Goal: Communication & Community: Answer question/provide support

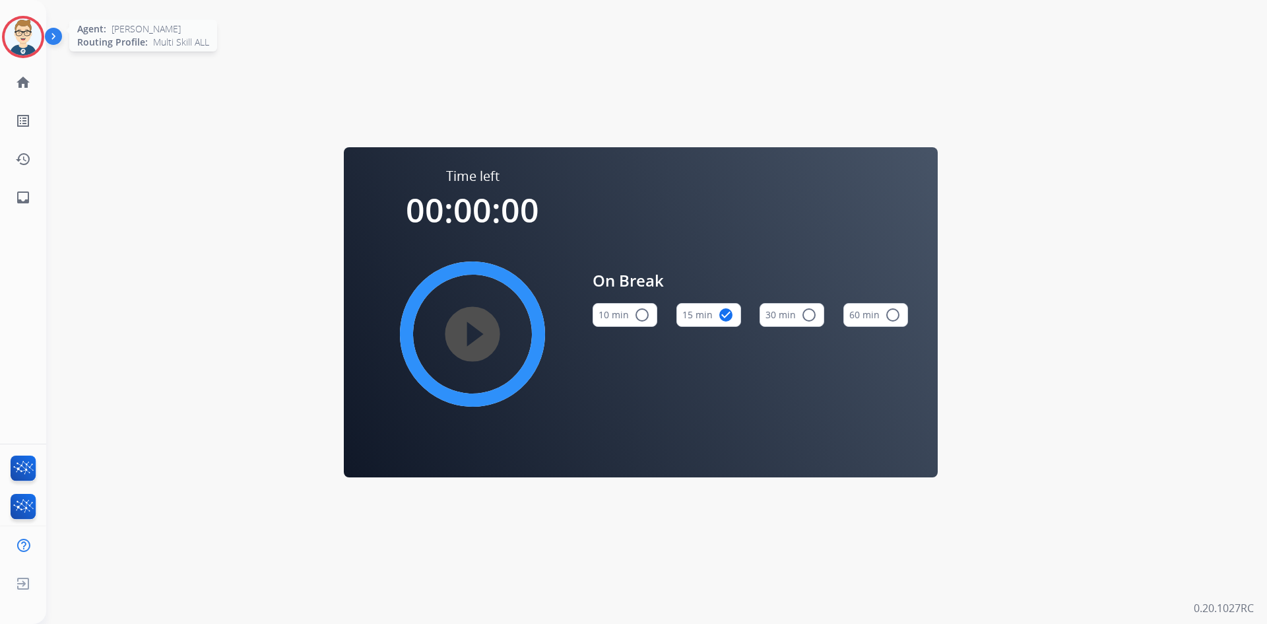
click at [9, 35] on img at bounding box center [23, 36] width 37 height 37
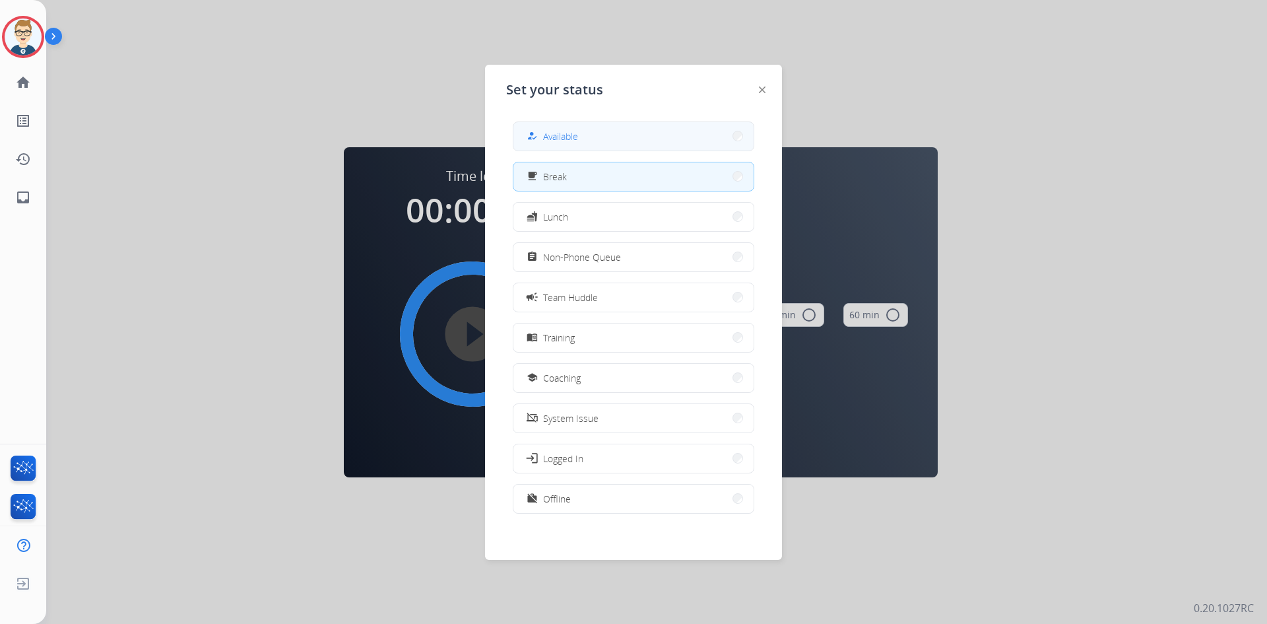
click at [617, 127] on button "how_to_reg Available" at bounding box center [634, 136] width 240 height 28
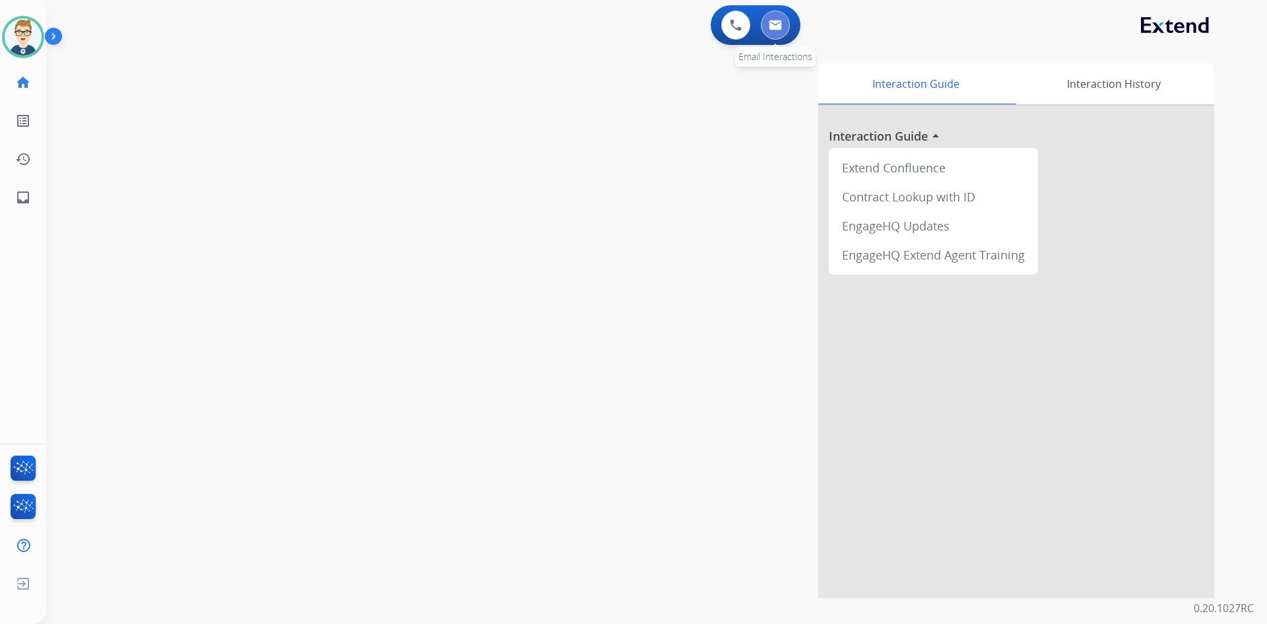
click at [789, 20] on button at bounding box center [775, 25] width 29 height 29
select select "**********"
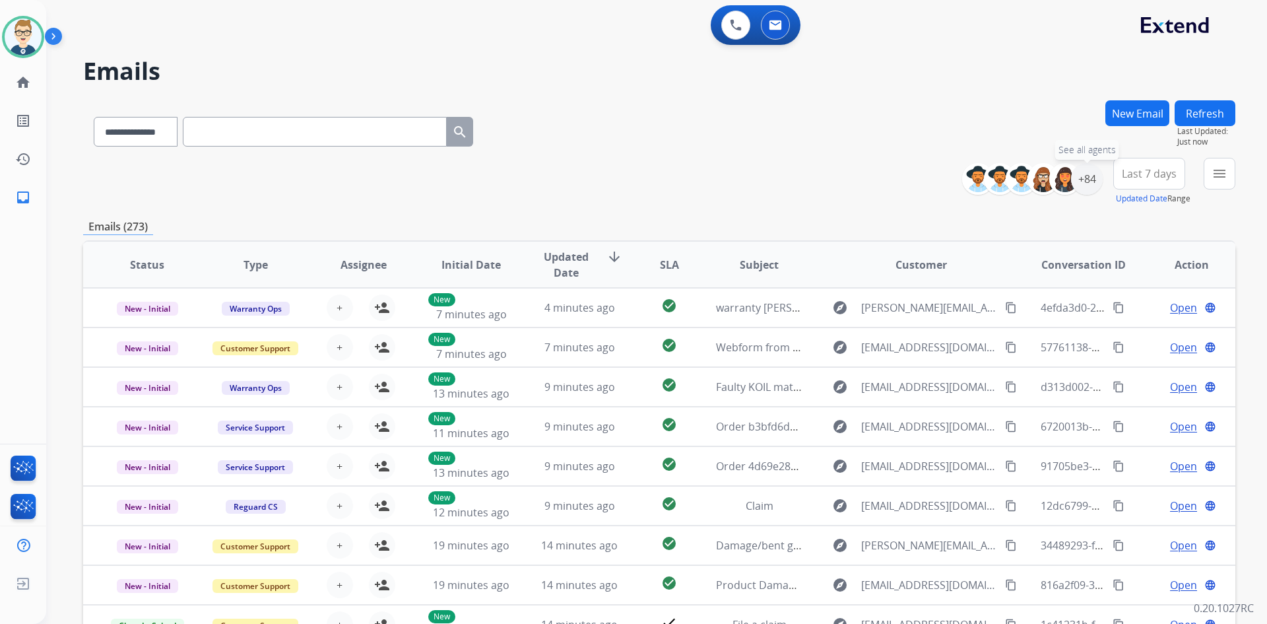
click at [1100, 182] on div "+84" at bounding box center [1087, 179] width 32 height 32
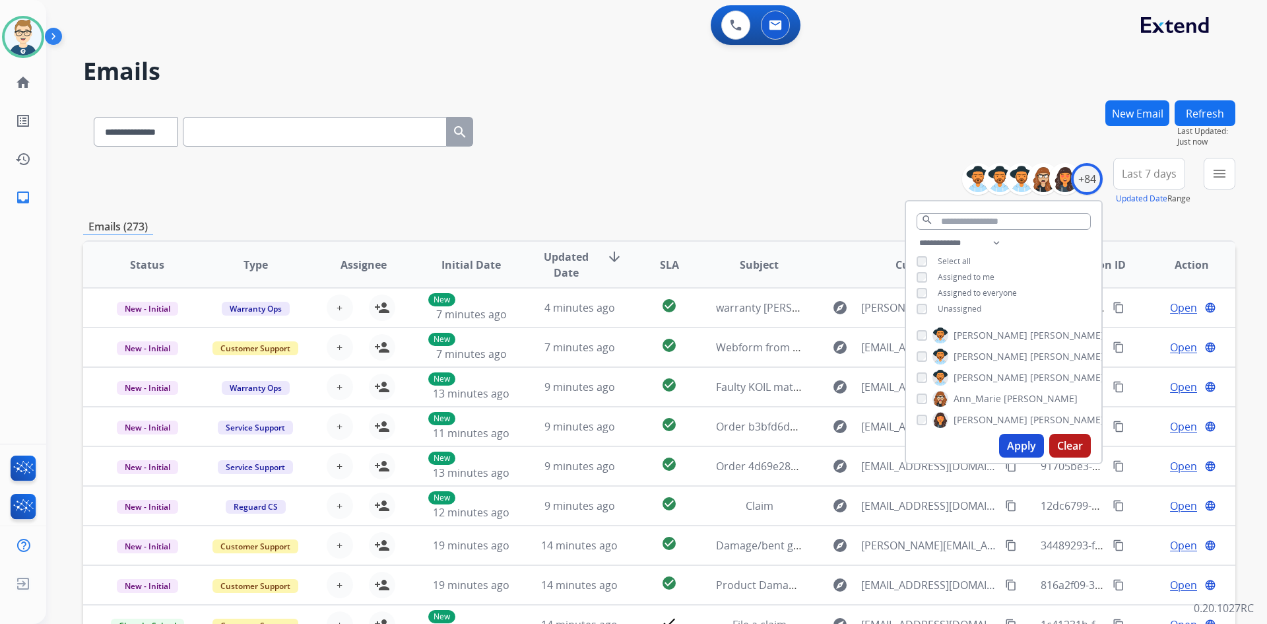
click at [1011, 446] on button "Apply" at bounding box center [1021, 446] width 45 height 24
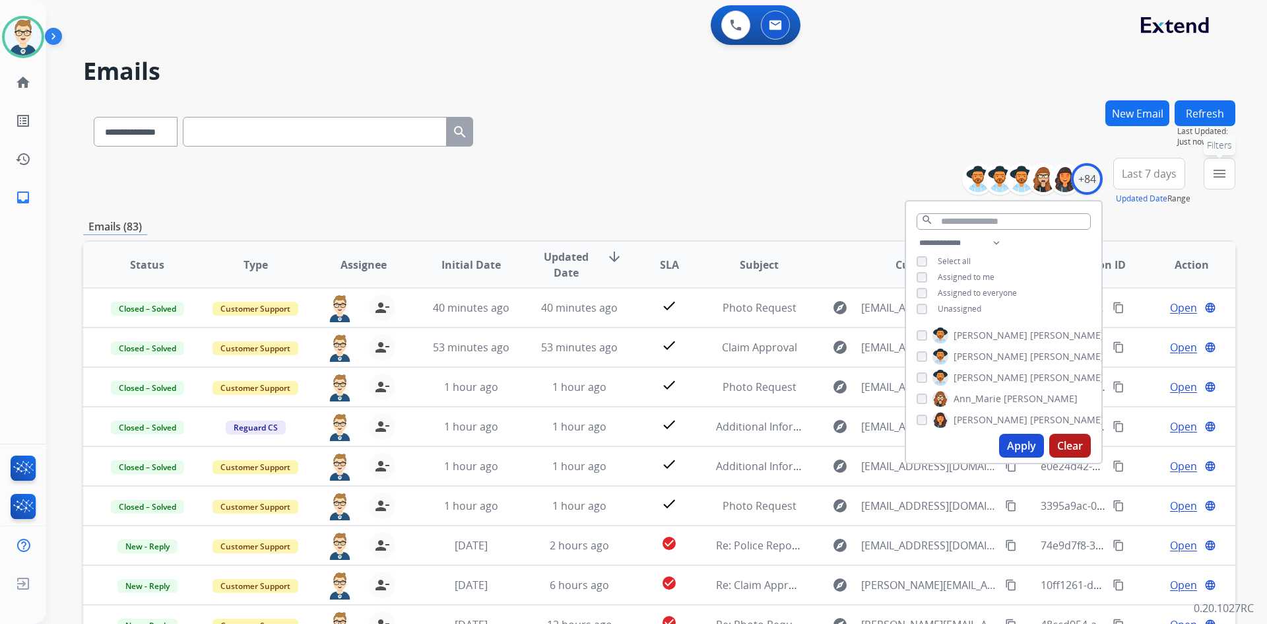
click at [1221, 184] on button "menu Filters" at bounding box center [1220, 174] width 32 height 32
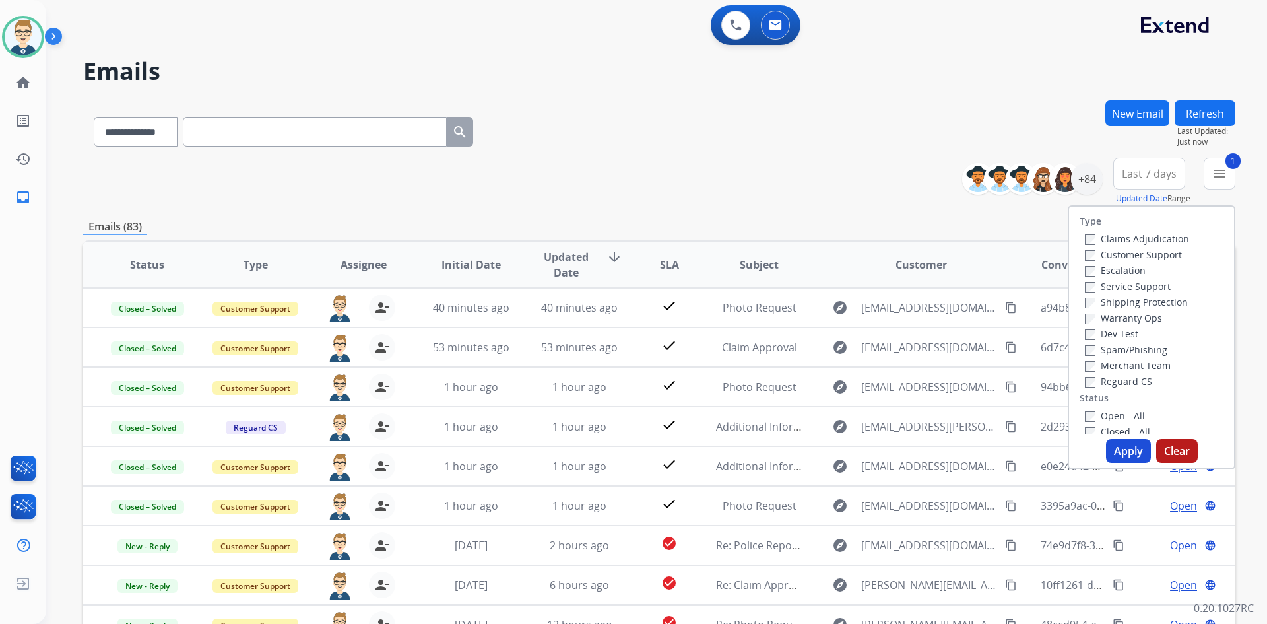
click at [1112, 448] on button "Apply" at bounding box center [1128, 451] width 45 height 24
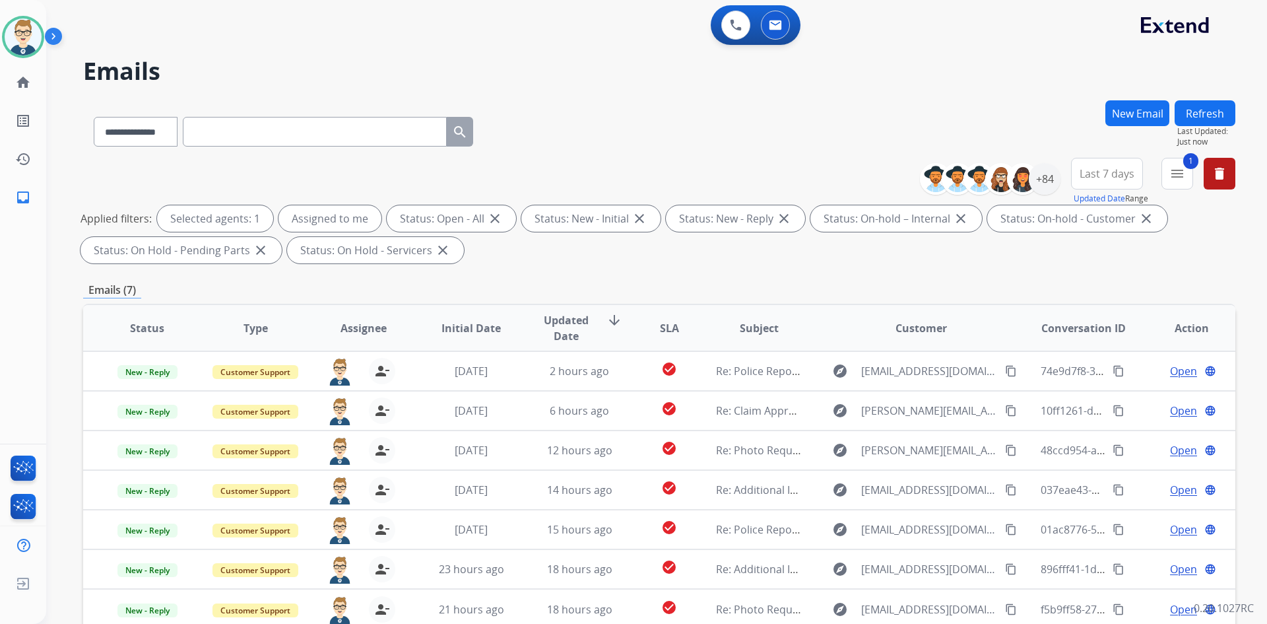
scroll to position [191, 0]
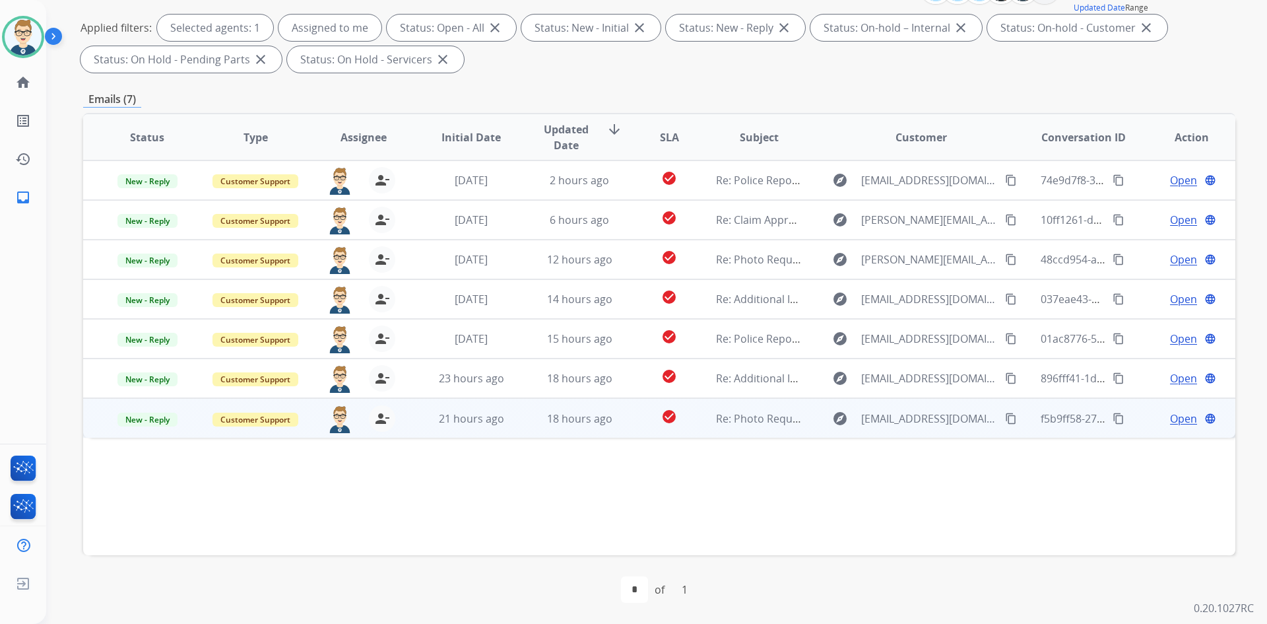
click at [1005, 417] on mat-icon "content_copy" at bounding box center [1011, 419] width 12 height 12
click at [1172, 419] on span "Open" at bounding box center [1183, 419] width 27 height 16
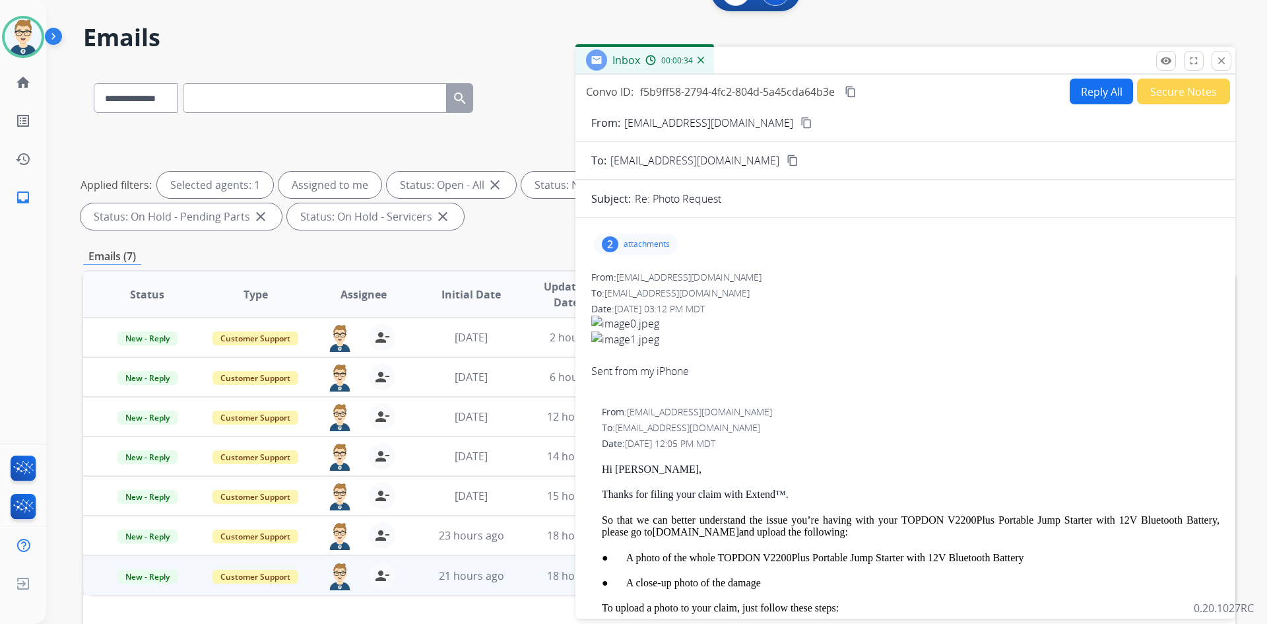
scroll to position [0, 0]
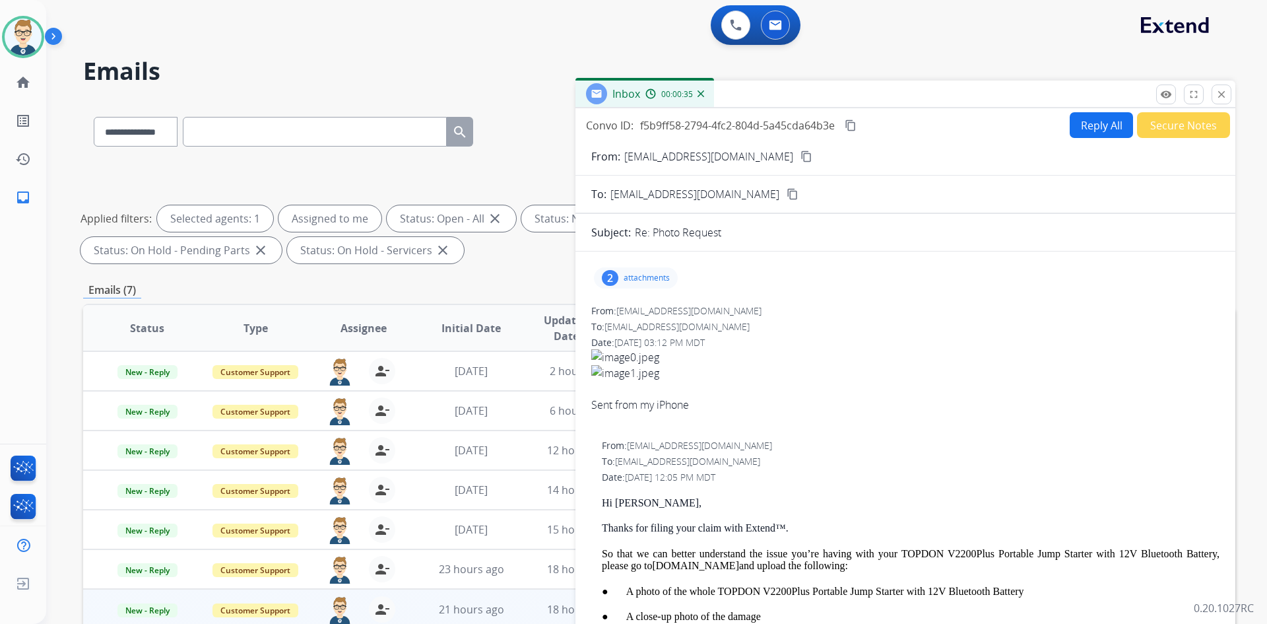
click at [647, 270] on div "2 attachments" at bounding box center [636, 277] width 84 height 21
click at [704, 353] on p "image1.jpeg" at bounding box center [701, 358] width 60 height 16
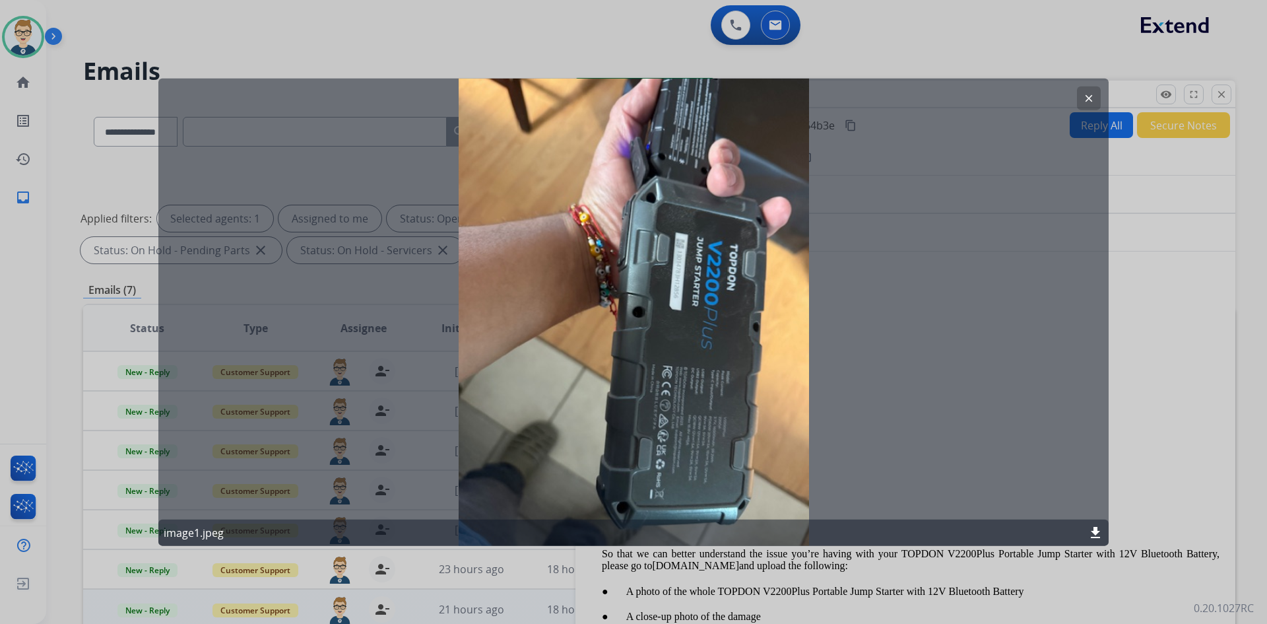
click at [1095, 531] on mat-icon "download" at bounding box center [1096, 533] width 16 height 16
click at [1097, 98] on button "clear" at bounding box center [1089, 98] width 24 height 24
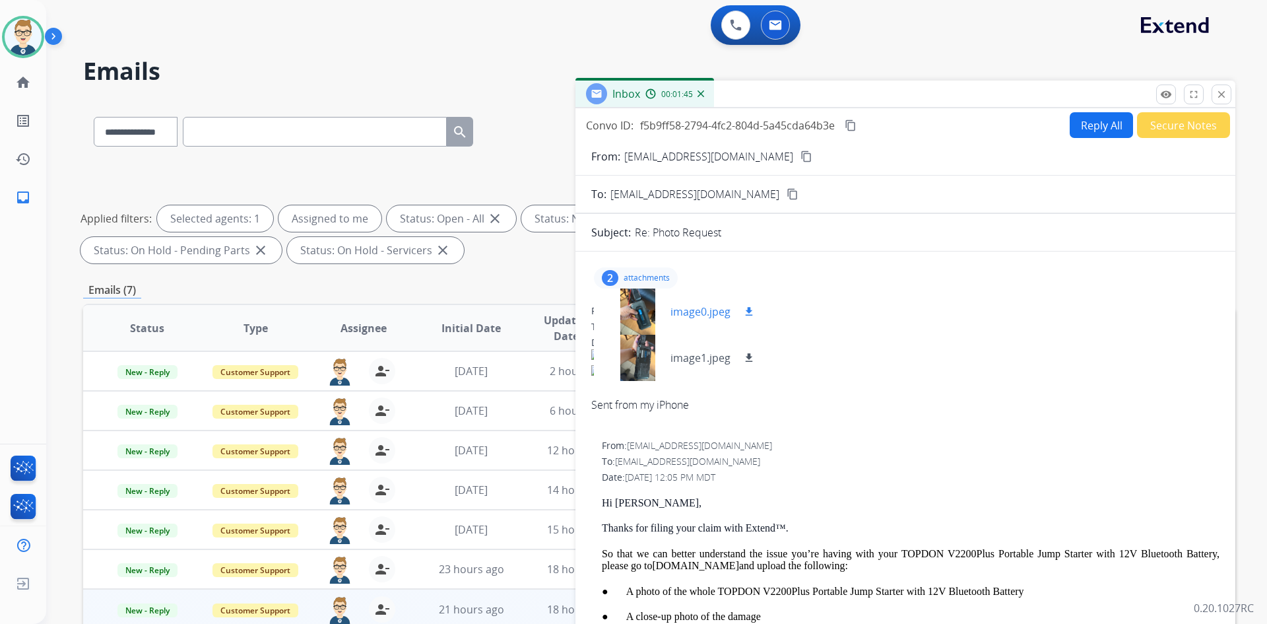
click at [708, 306] on p "image0.jpeg" at bounding box center [701, 312] width 60 height 16
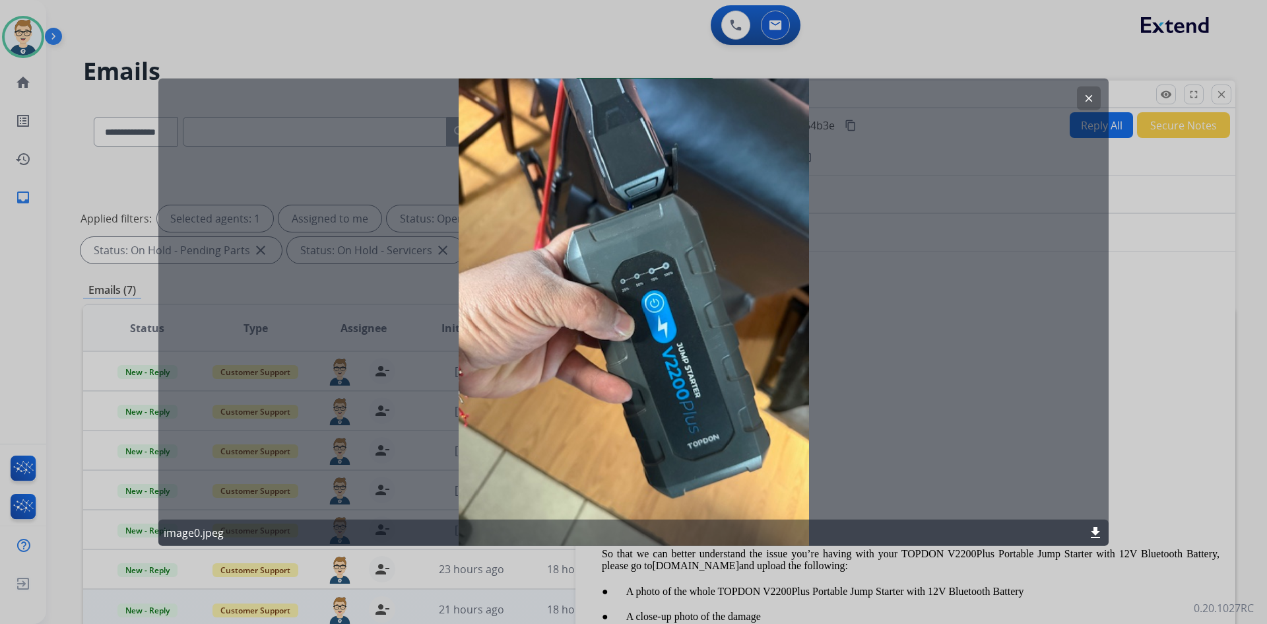
click at [1098, 531] on mat-icon "download" at bounding box center [1096, 533] width 16 height 16
click at [1086, 92] on mat-icon "clear" at bounding box center [1089, 98] width 12 height 12
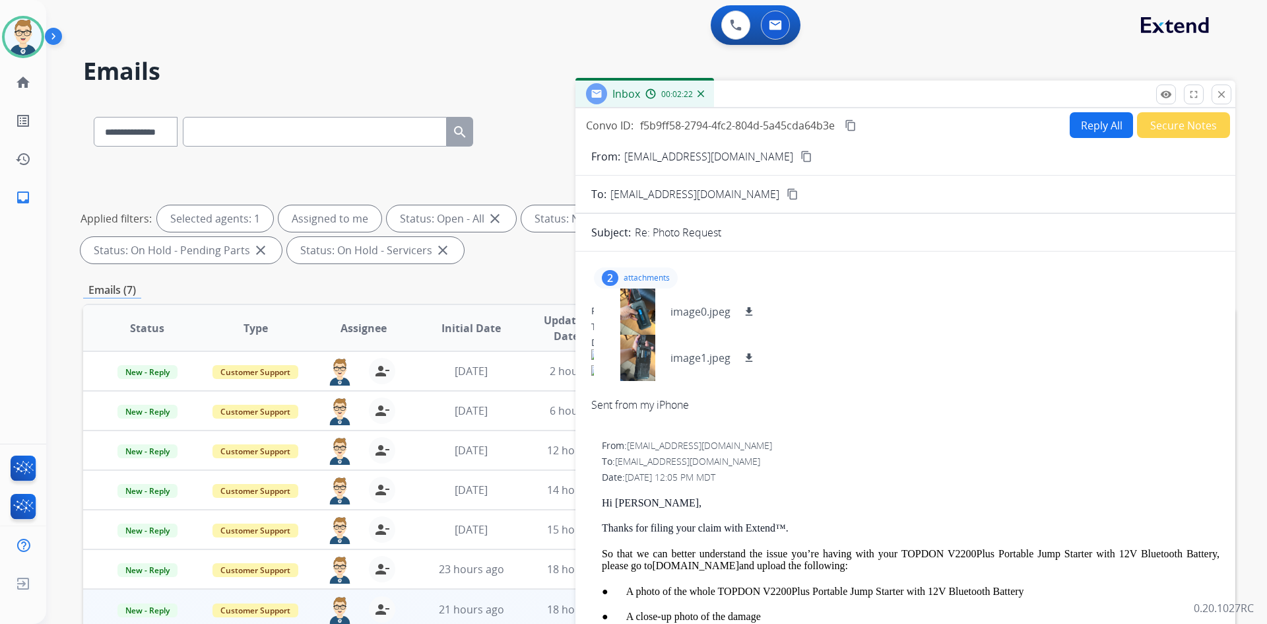
click at [646, 274] on p "attachments" at bounding box center [647, 278] width 46 height 11
click at [859, 124] on button "content_copy" at bounding box center [851, 126] width 16 height 16
click at [1101, 119] on button "Reply All" at bounding box center [1101, 125] width 63 height 26
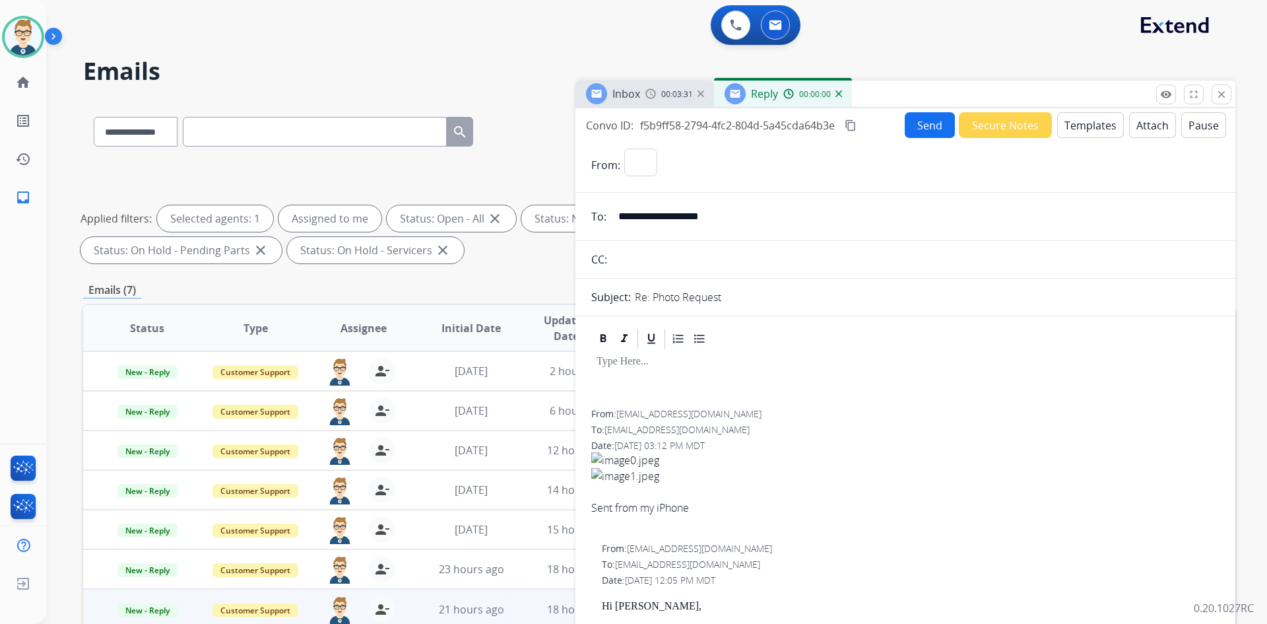
select select "**********"
click at [1067, 127] on button "Templates" at bounding box center [1091, 125] width 67 height 26
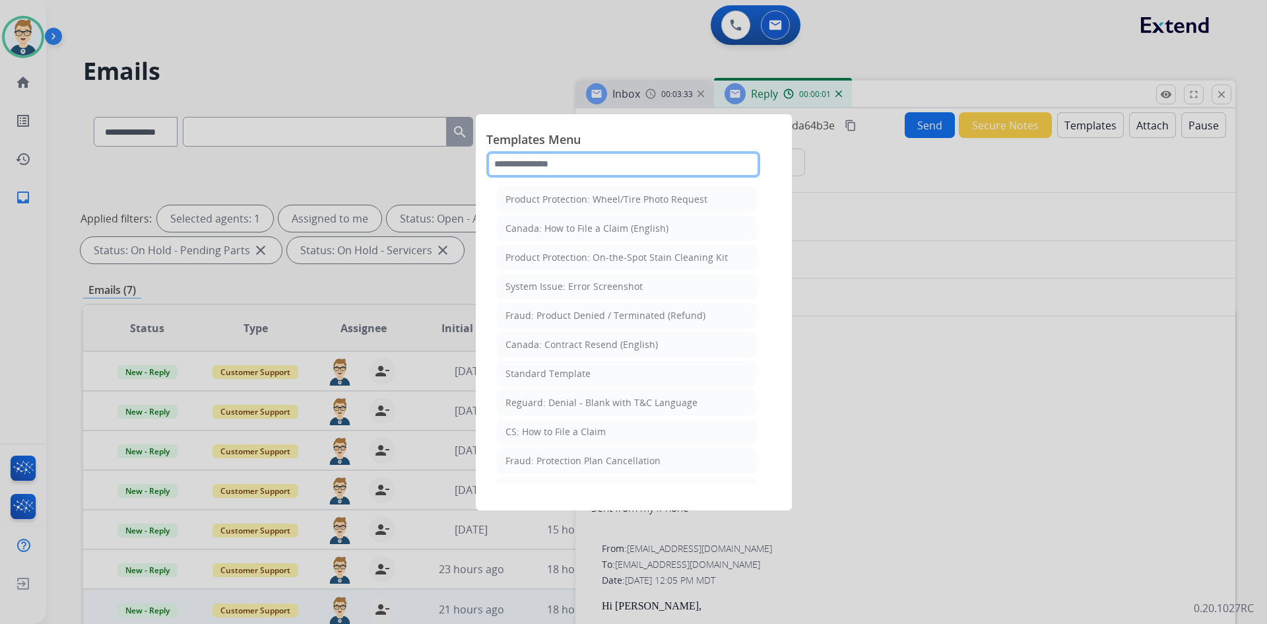
click at [698, 168] on input "text" at bounding box center [624, 164] width 274 height 26
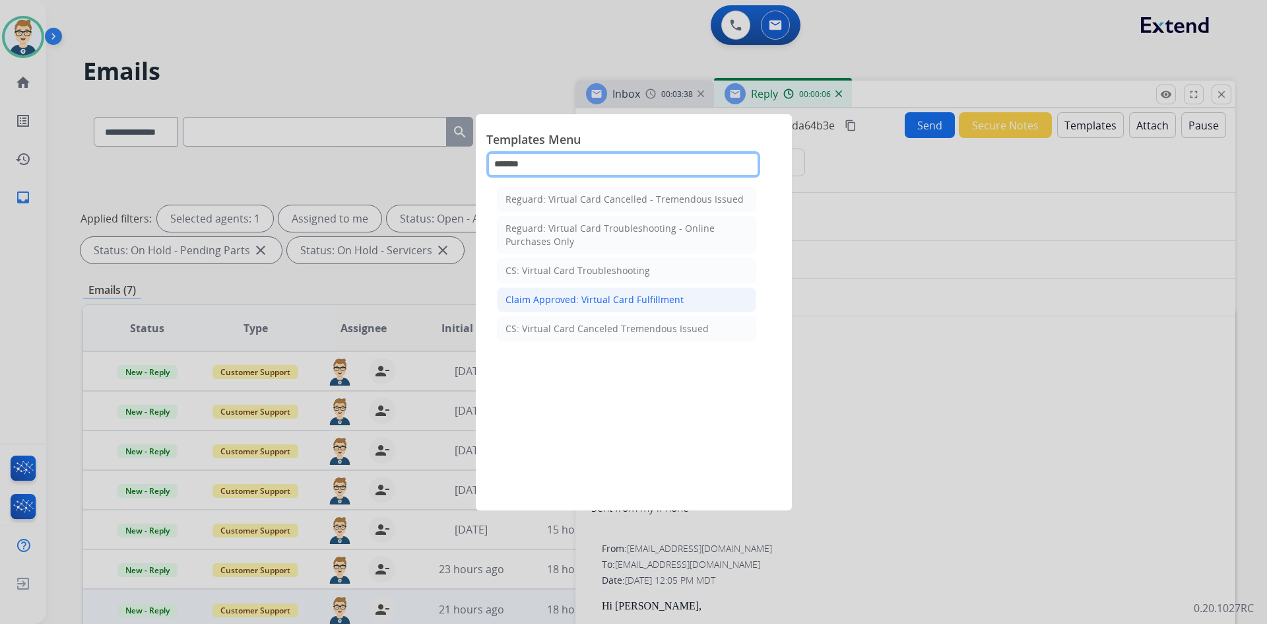
type input "*******"
click at [646, 304] on div "Claim Approved: Virtual Card Fulfillment" at bounding box center [595, 299] width 178 height 13
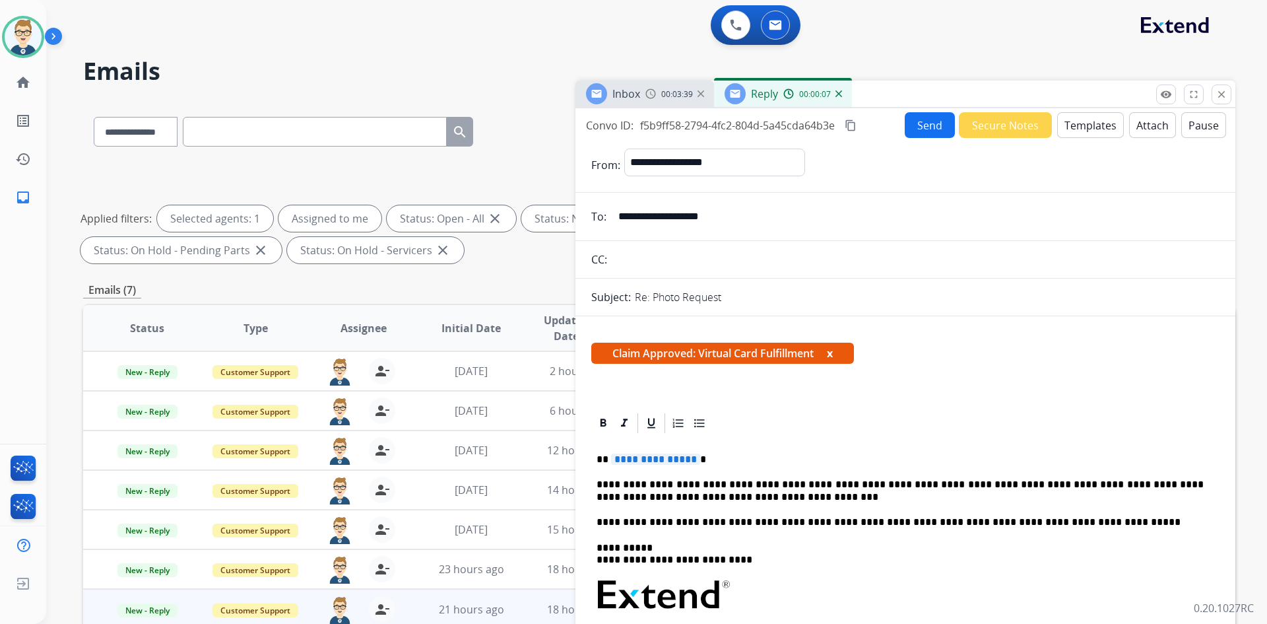
click at [666, 452] on div "**********" at bounding box center [905, 626] width 628 height 382
click at [918, 121] on button "Send" at bounding box center [930, 125] width 50 height 26
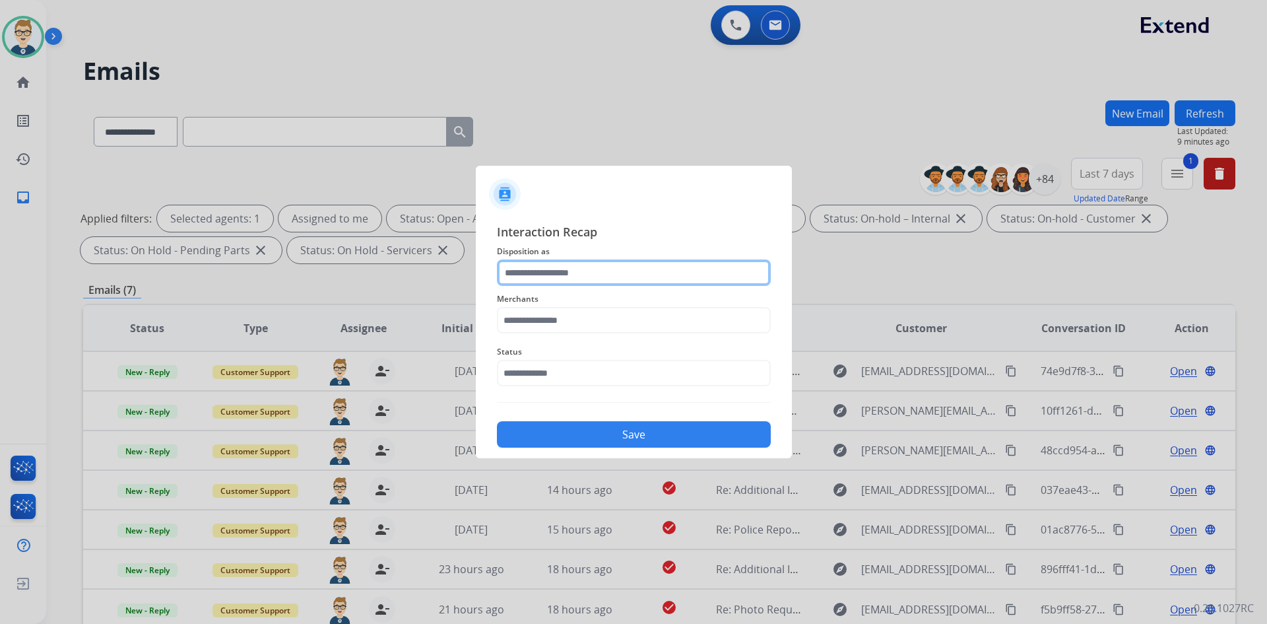
click at [586, 268] on input "text" at bounding box center [634, 272] width 274 height 26
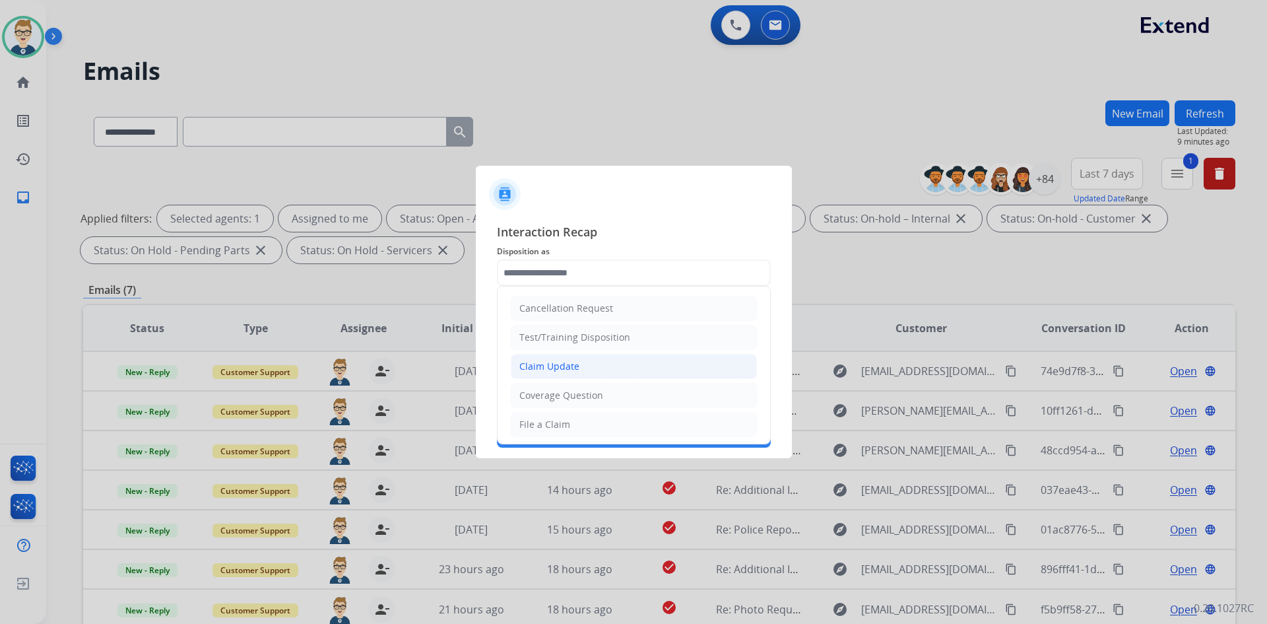
click at [585, 373] on li "Claim Update" at bounding box center [634, 366] width 246 height 25
type input "**********"
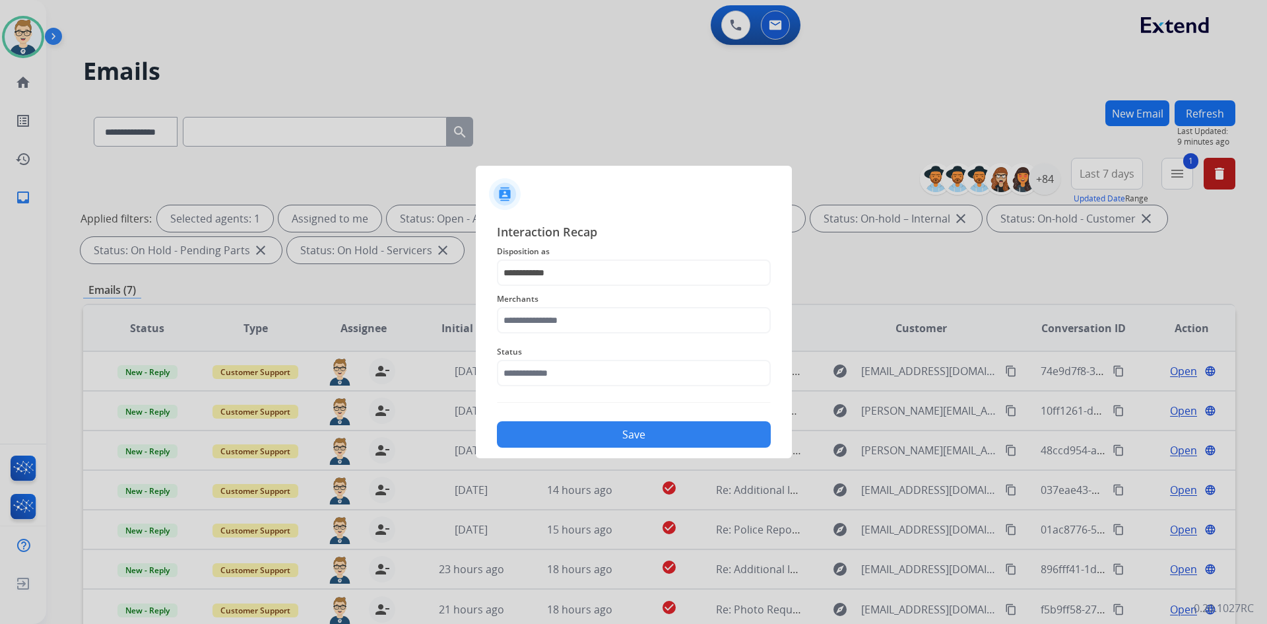
click at [587, 304] on span "Merchants" at bounding box center [634, 299] width 274 height 16
click at [586, 316] on input "text" at bounding box center [634, 320] width 274 height 26
click at [533, 361] on div "Locksmith keyless" at bounding box center [559, 357] width 79 height 13
type input "**********"
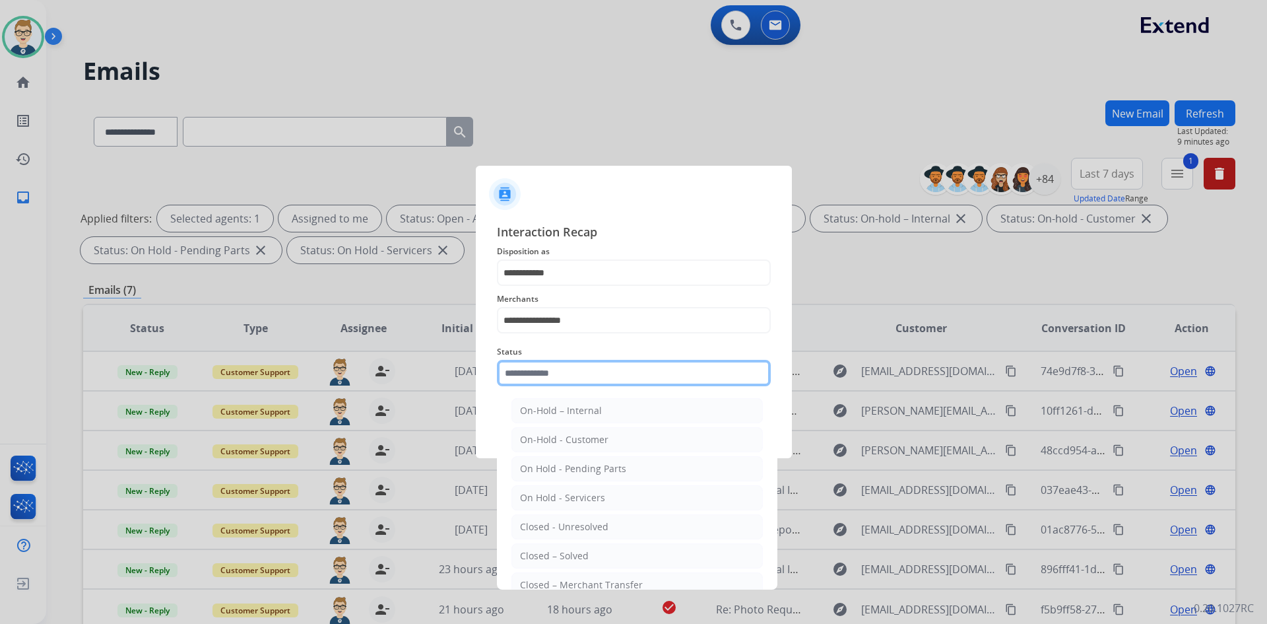
click at [535, 363] on input "text" at bounding box center [634, 373] width 274 height 26
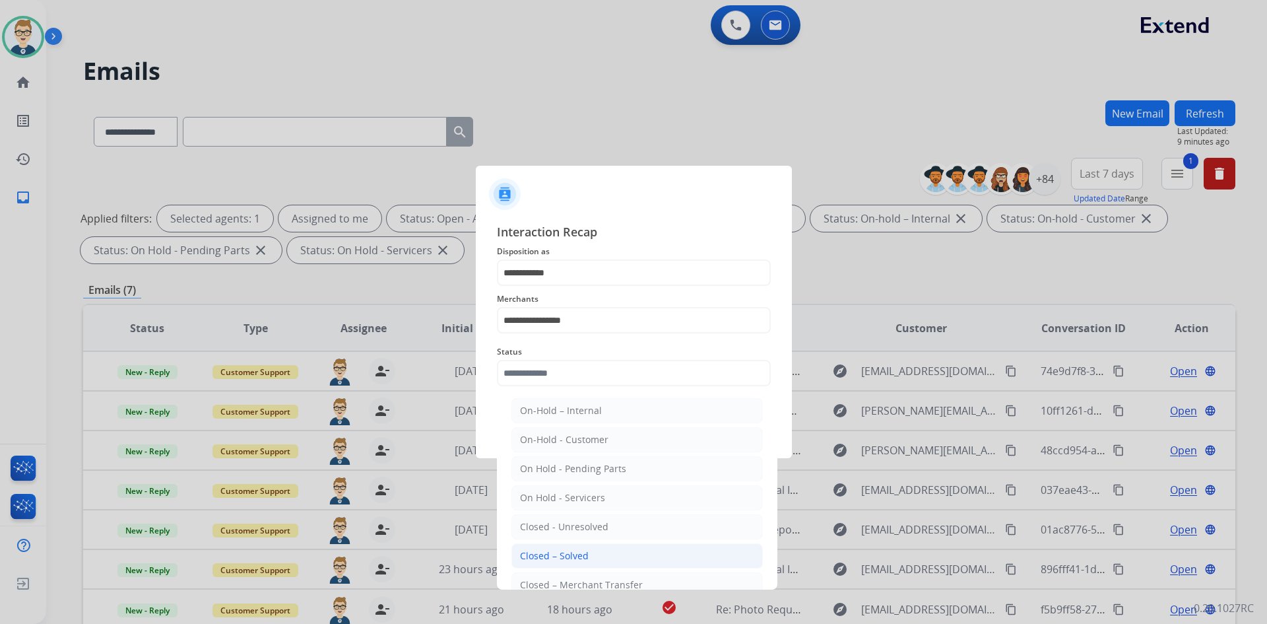
click at [557, 552] on div "Closed – Solved" at bounding box center [554, 555] width 69 height 13
type input "**********"
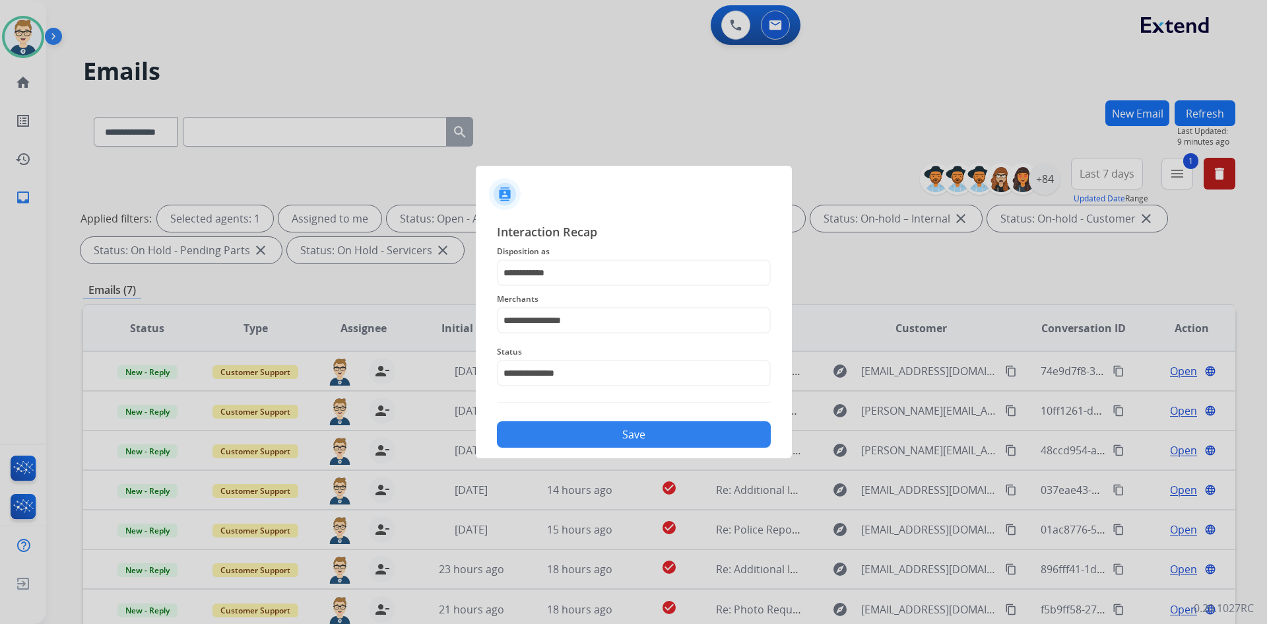
click at [579, 438] on button "Save" at bounding box center [634, 434] width 274 height 26
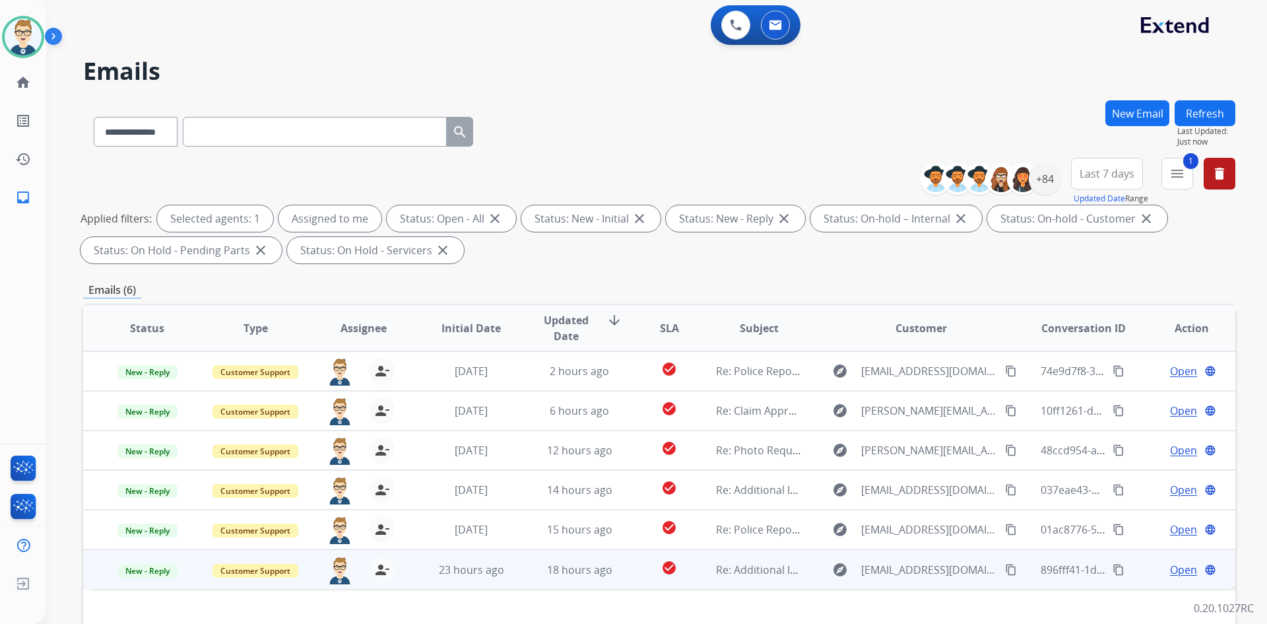
click at [1005, 571] on mat-icon "content_copy" at bounding box center [1011, 570] width 12 height 12
click at [1182, 574] on span "Open" at bounding box center [1183, 570] width 27 height 16
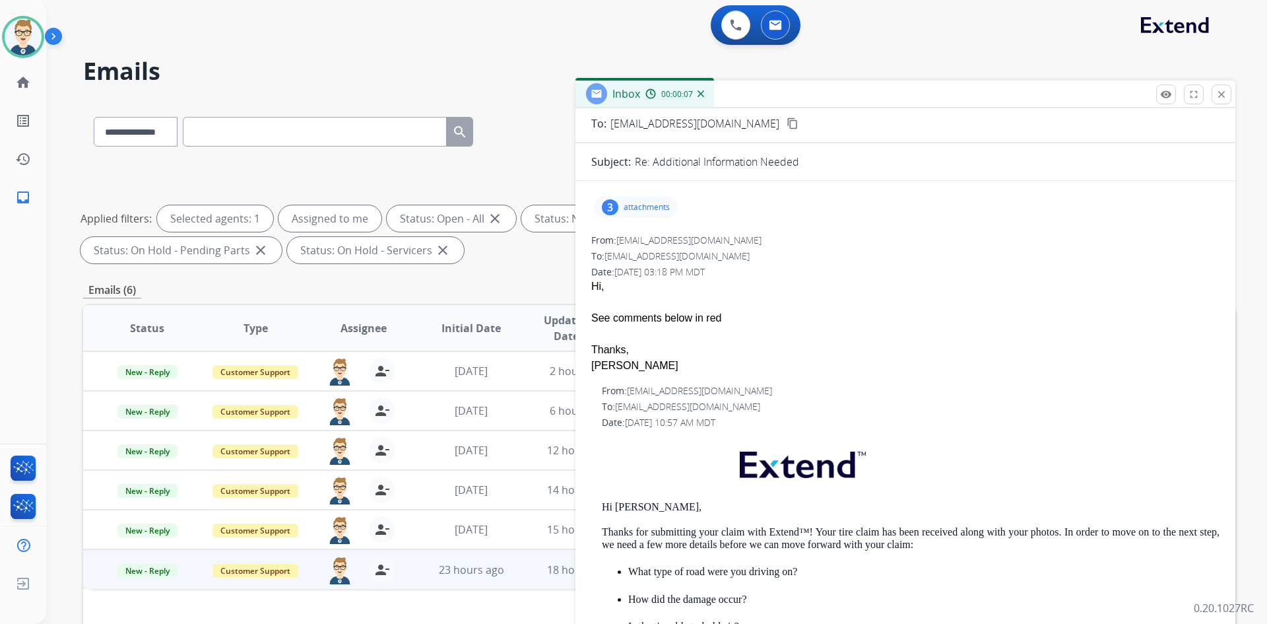
scroll to position [8, 0]
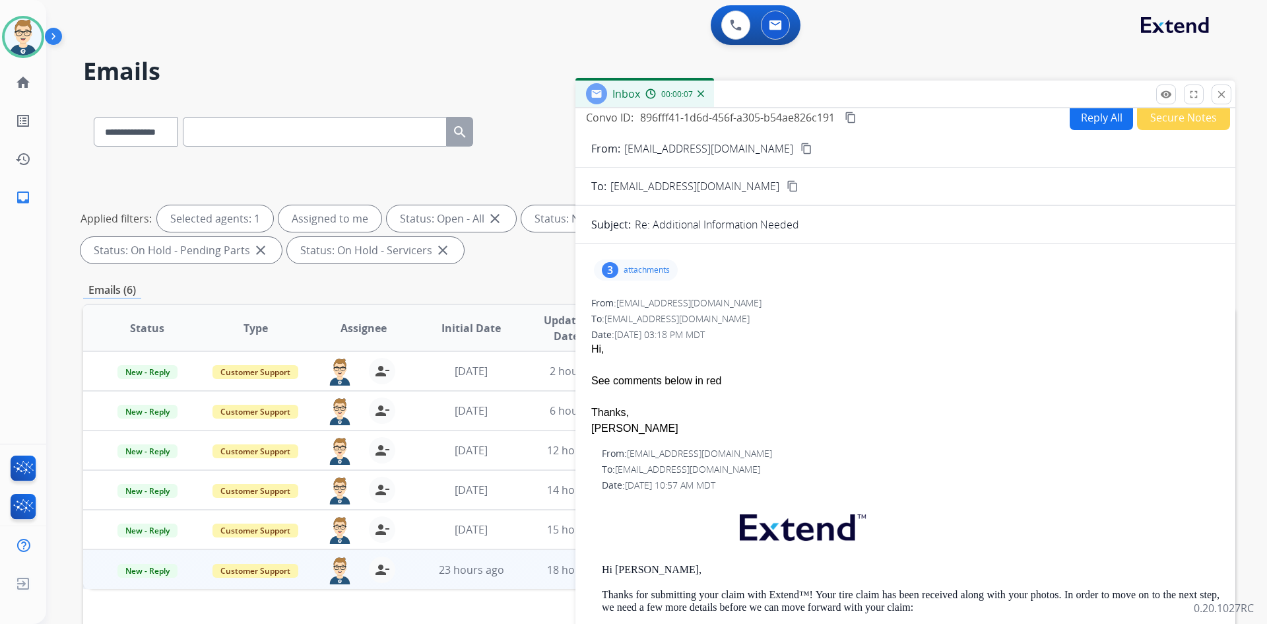
click at [653, 268] on p "attachments" at bounding box center [647, 270] width 46 height 11
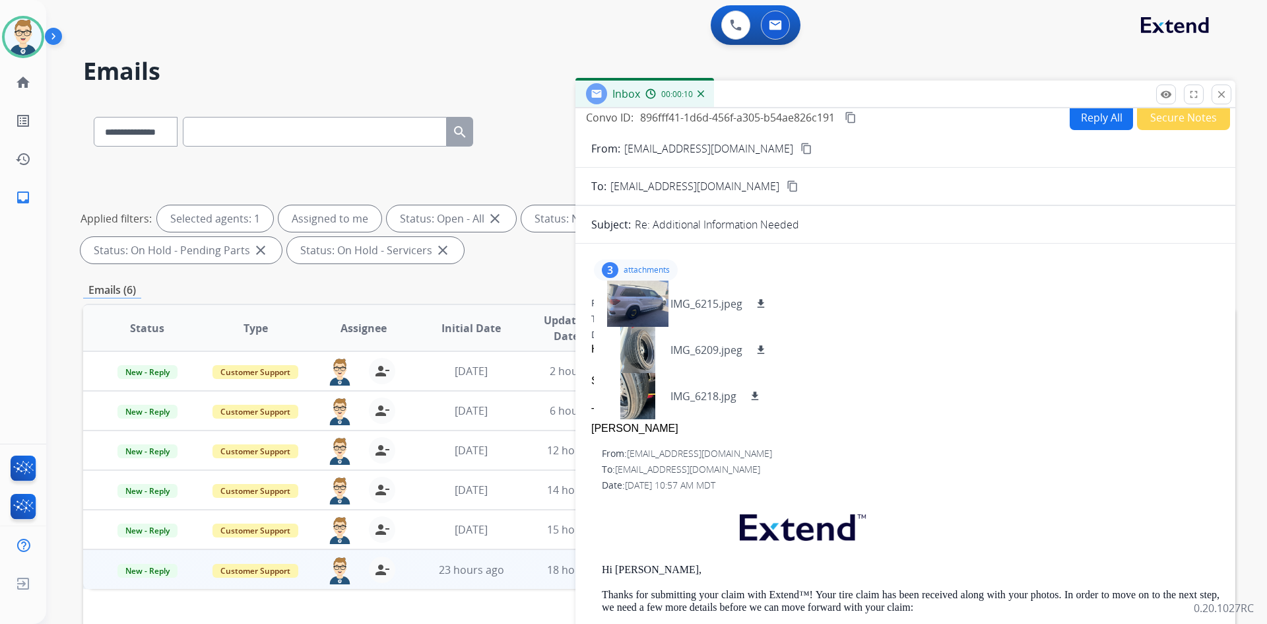
click at [653, 268] on p "attachments" at bounding box center [647, 270] width 46 height 11
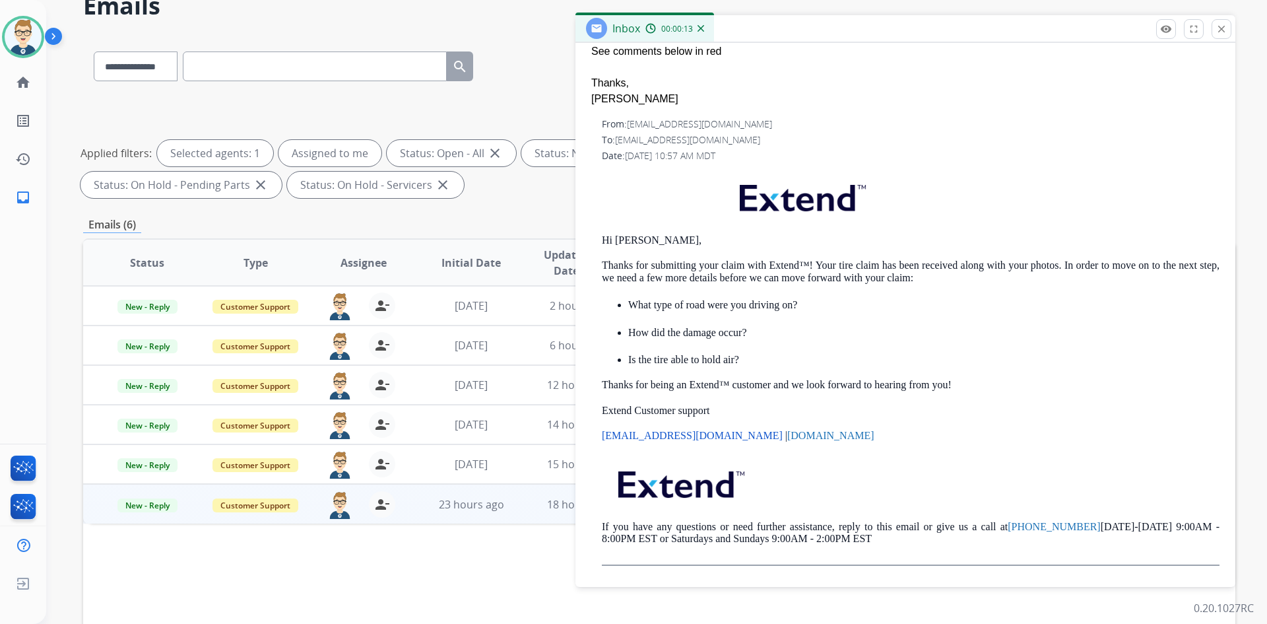
scroll to position [66, 0]
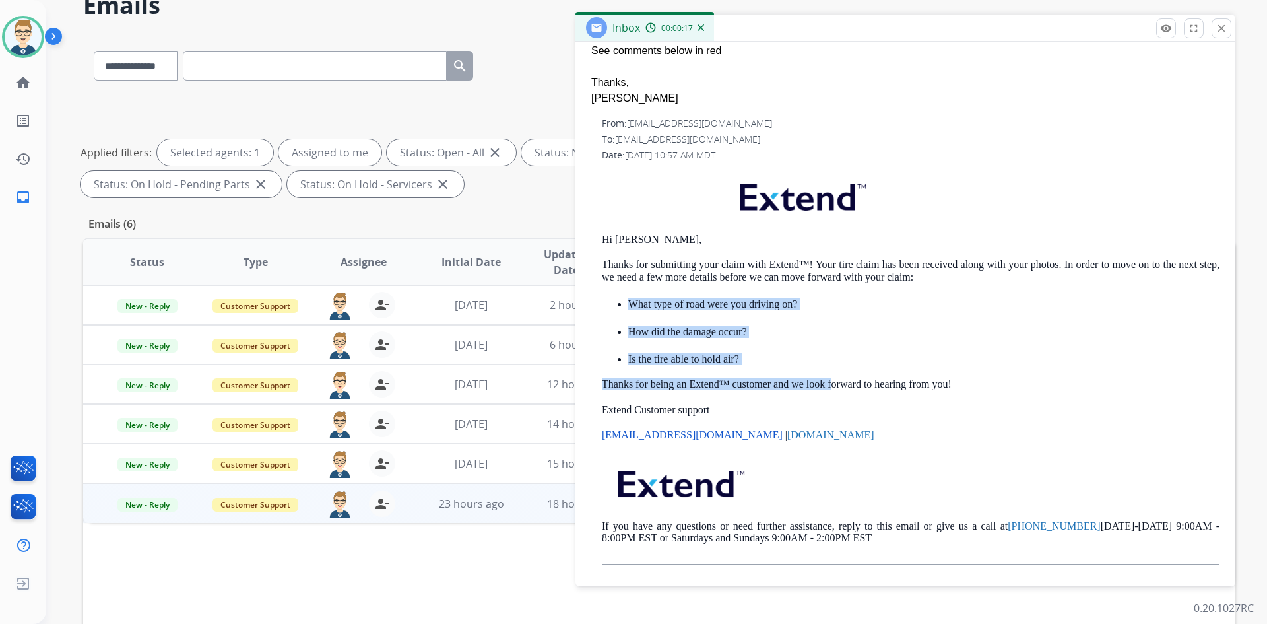
drag, startPoint x: 738, startPoint y: 334, endPoint x: 831, endPoint y: 388, distance: 107.3
click at [831, 388] on div "Hi [PERSON_NAME], Thanks for submitting your claim with Extend™! Your tire clai…" at bounding box center [911, 366] width 618 height 397
click at [830, 382] on p "Thanks for being an Extend™ customer and we look forward to hearing from you!" at bounding box center [911, 384] width 618 height 12
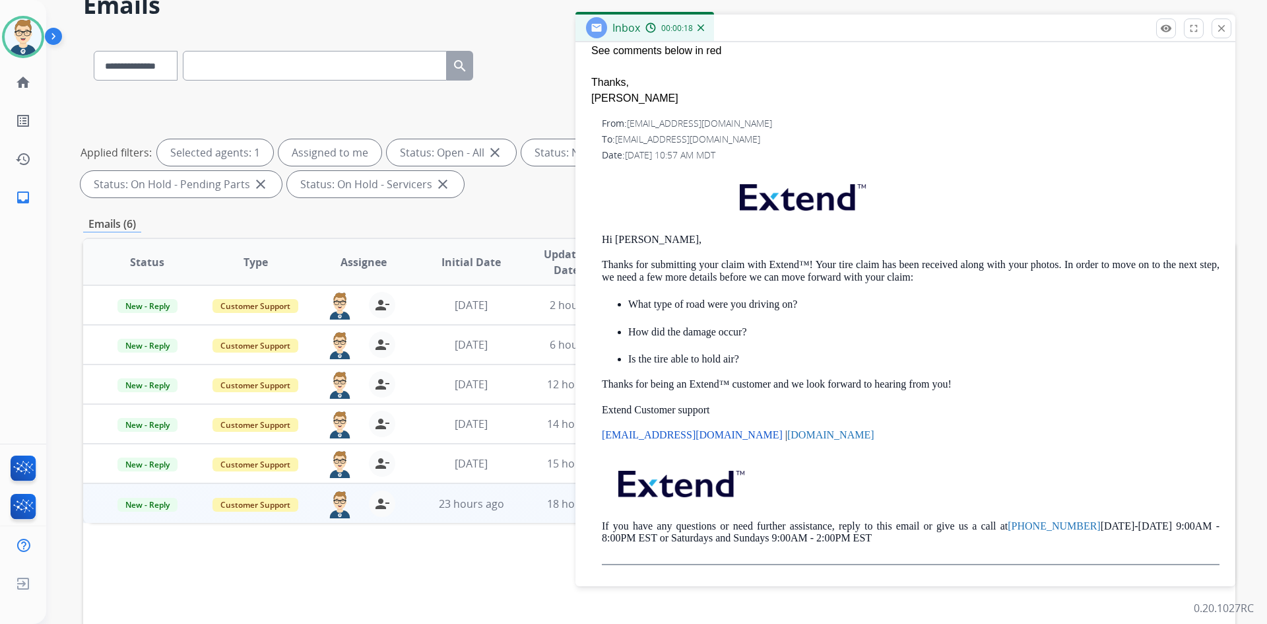
scroll to position [0, 0]
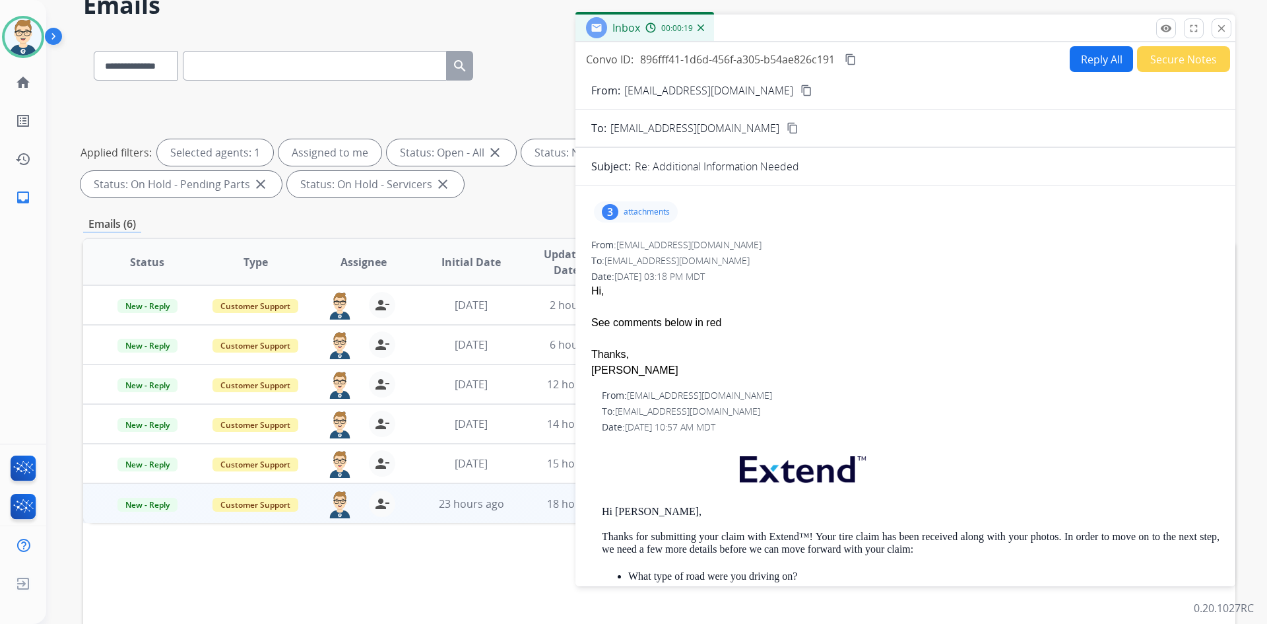
click at [634, 206] on div "3 attachments" at bounding box center [636, 211] width 84 height 21
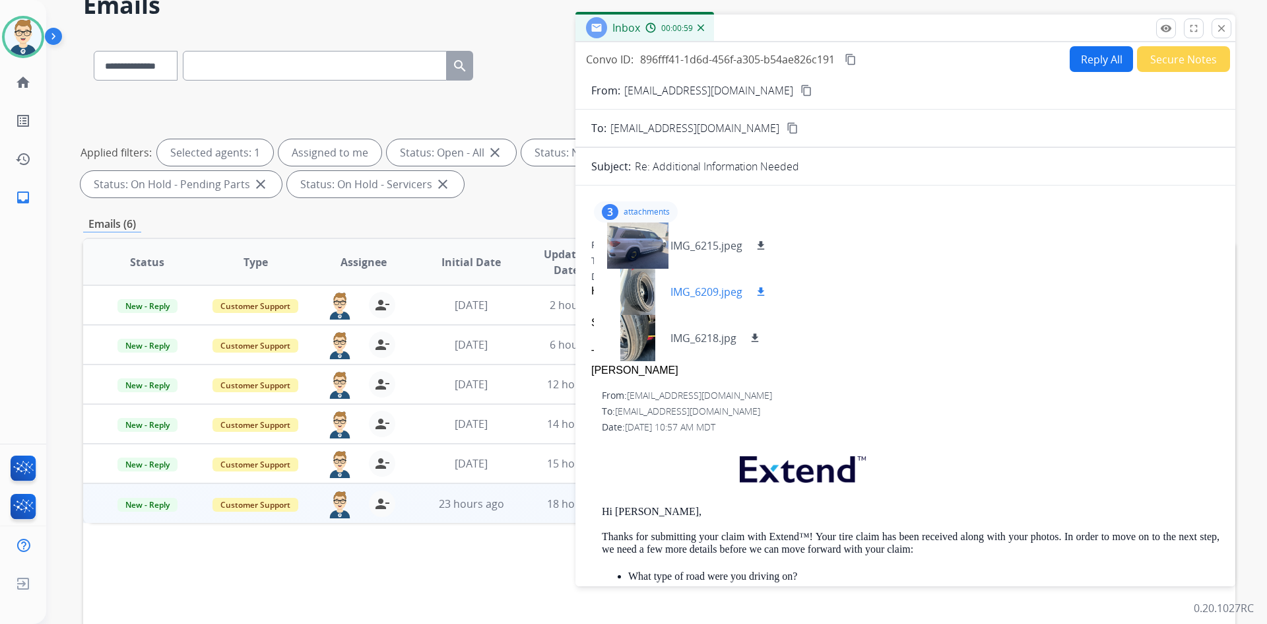
click at [696, 290] on p "IMG_6209.jpeg" at bounding box center [707, 292] width 72 height 16
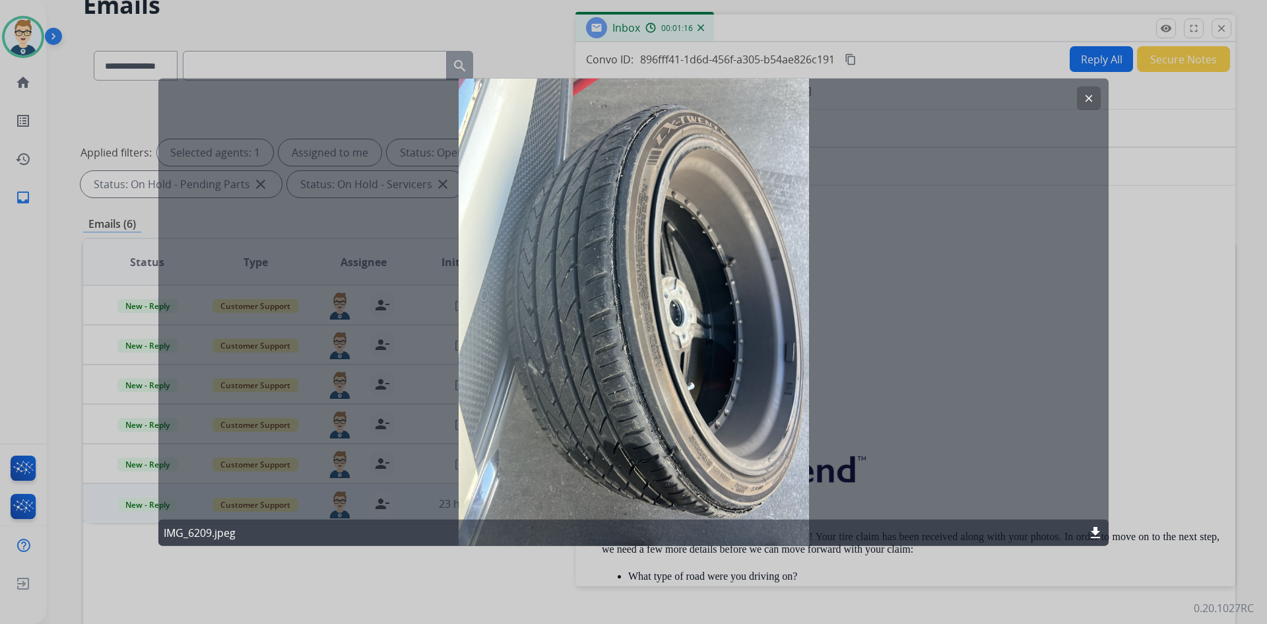
click at [1089, 533] on mat-icon "download" at bounding box center [1096, 533] width 16 height 16
click at [1092, 98] on mat-icon "clear" at bounding box center [1089, 98] width 12 height 12
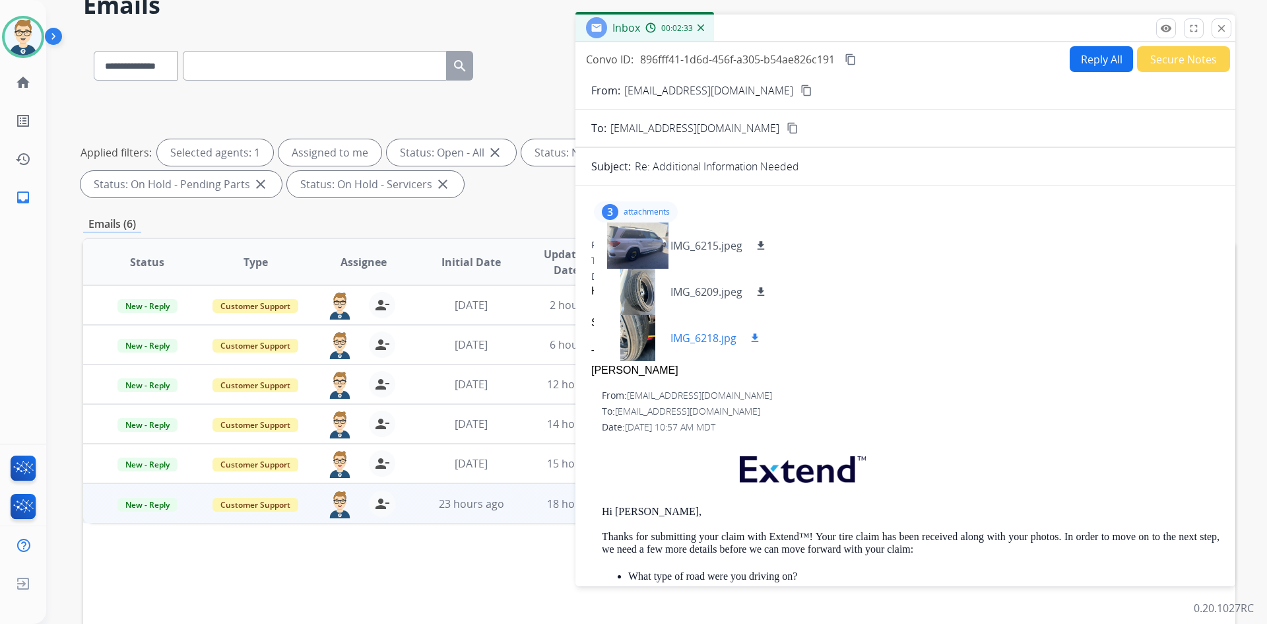
click at [716, 341] on p "IMG_6218.jpg" at bounding box center [704, 338] width 66 height 16
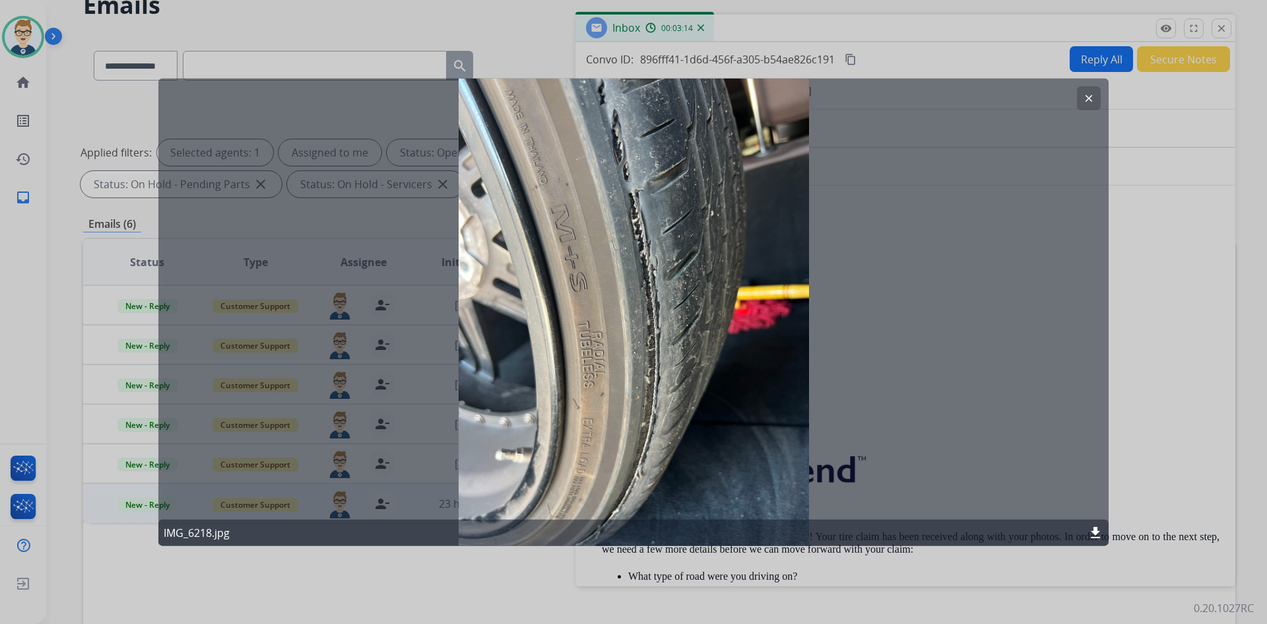
click at [1088, 95] on mat-icon "clear" at bounding box center [1089, 98] width 12 height 12
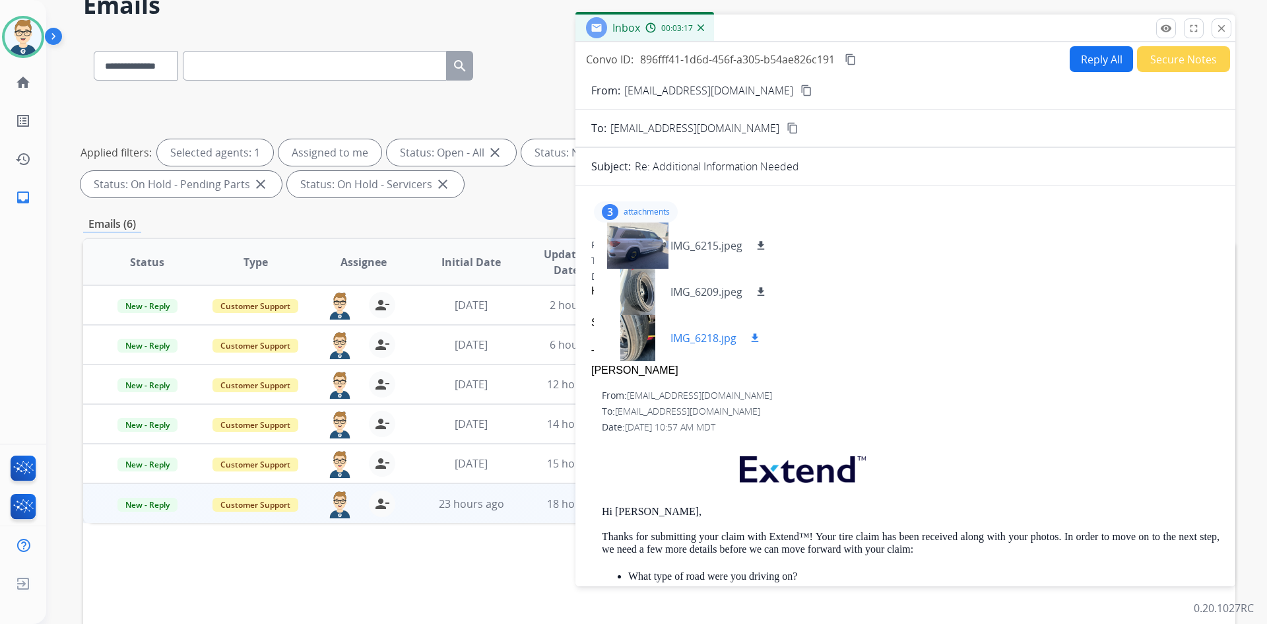
click at [702, 343] on p "IMG_6218.jpg" at bounding box center [704, 338] width 66 height 16
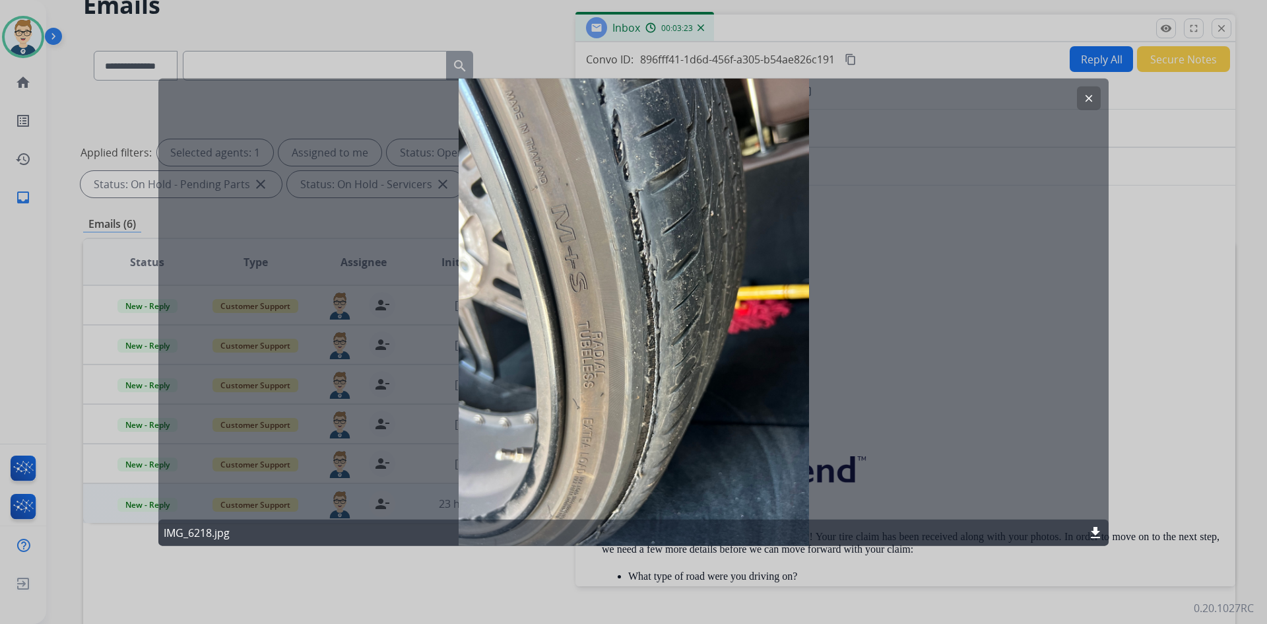
click at [1089, 535] on mat-icon "download" at bounding box center [1096, 533] width 16 height 16
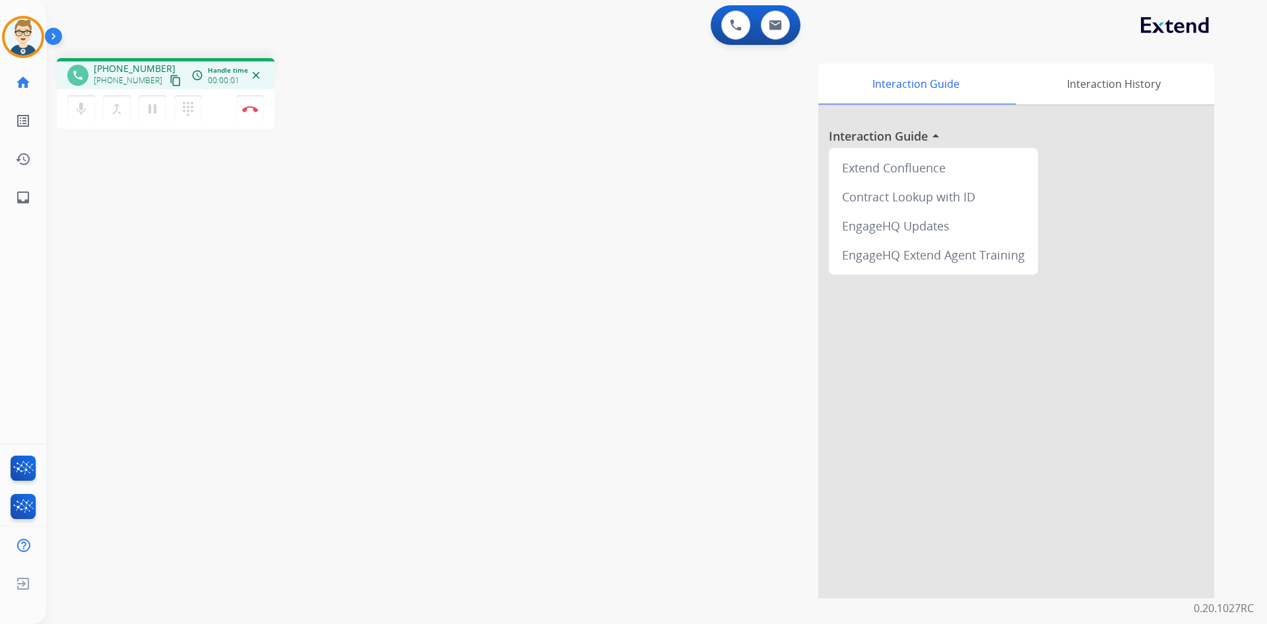
click at [170, 81] on mat-icon "content_copy" at bounding box center [176, 81] width 12 height 12
click at [149, 109] on mat-icon "pause" at bounding box center [153, 109] width 16 height 16
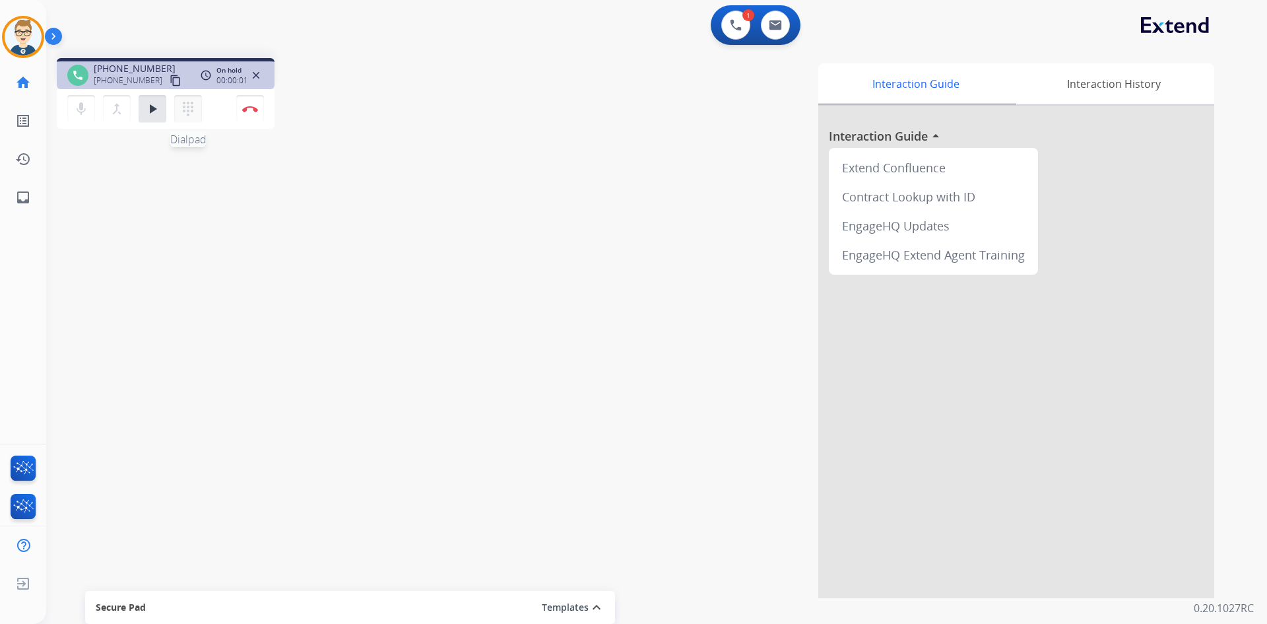
click at [188, 108] on mat-icon "dialpad" at bounding box center [188, 109] width 16 height 16
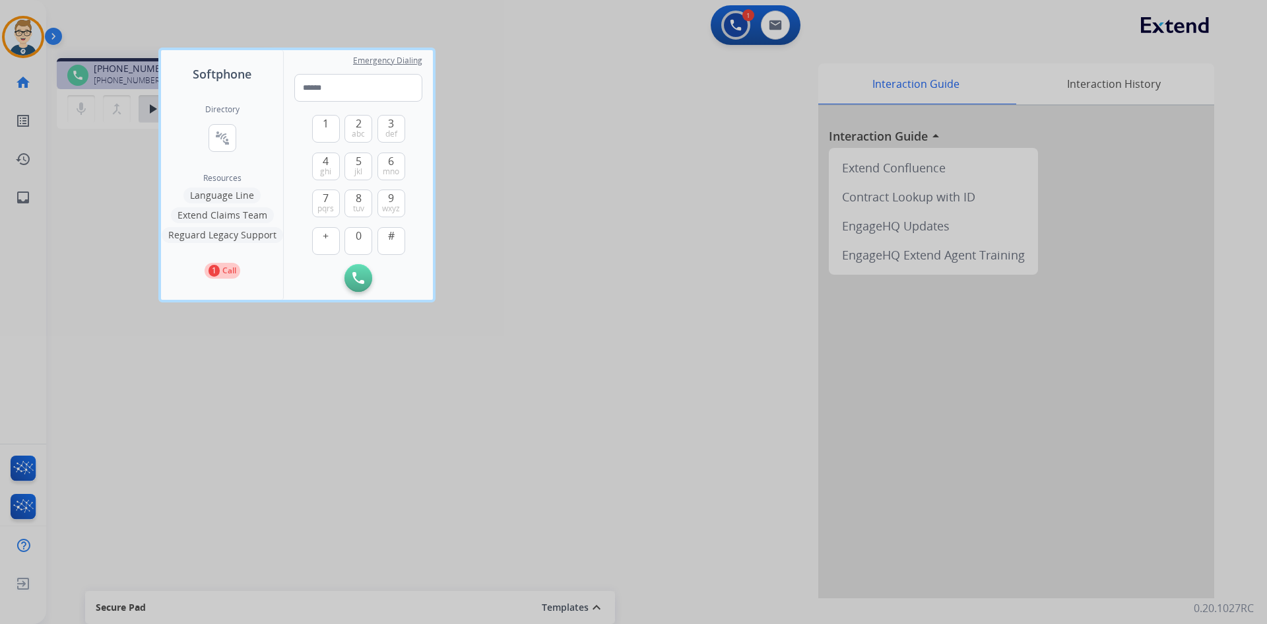
click at [213, 193] on button "Language Line" at bounding box center [222, 195] width 77 height 16
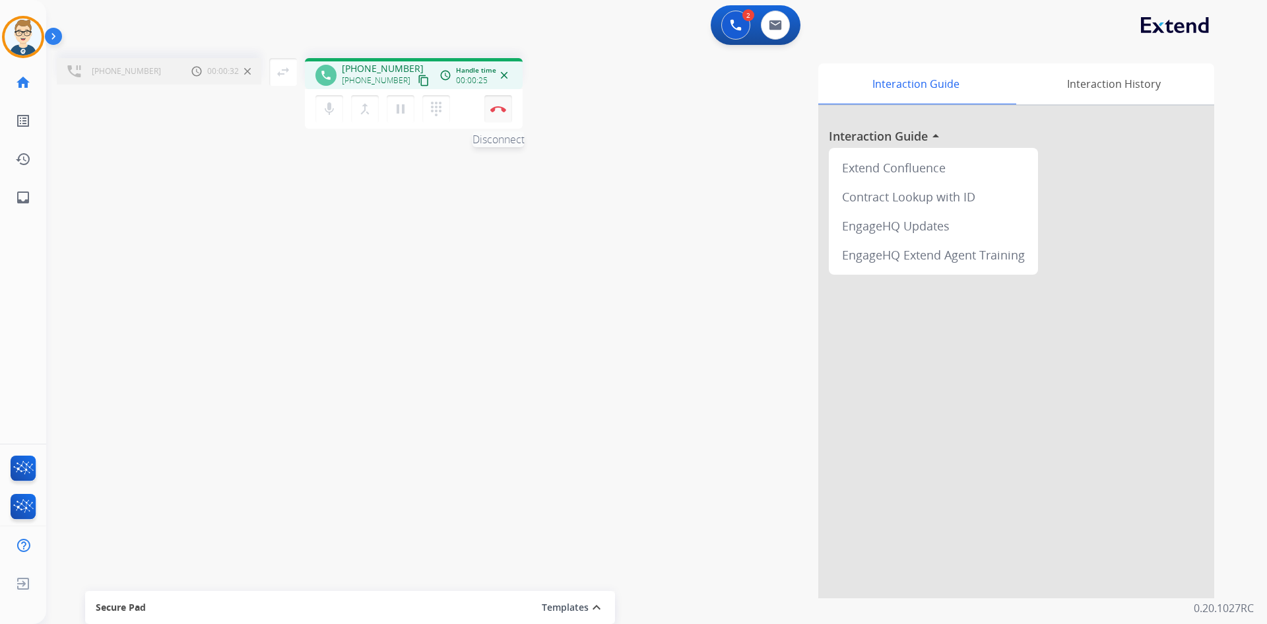
click at [504, 110] on img at bounding box center [498, 109] width 16 height 7
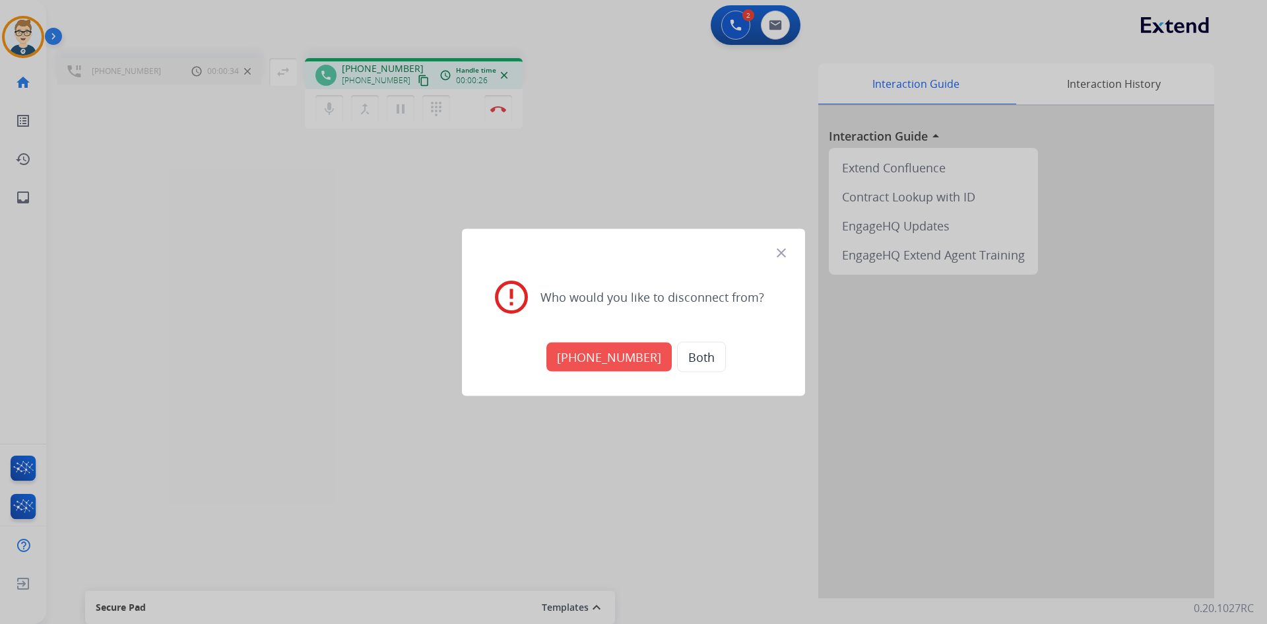
click at [627, 358] on button "[PHONE_NUMBER]" at bounding box center [609, 356] width 125 height 29
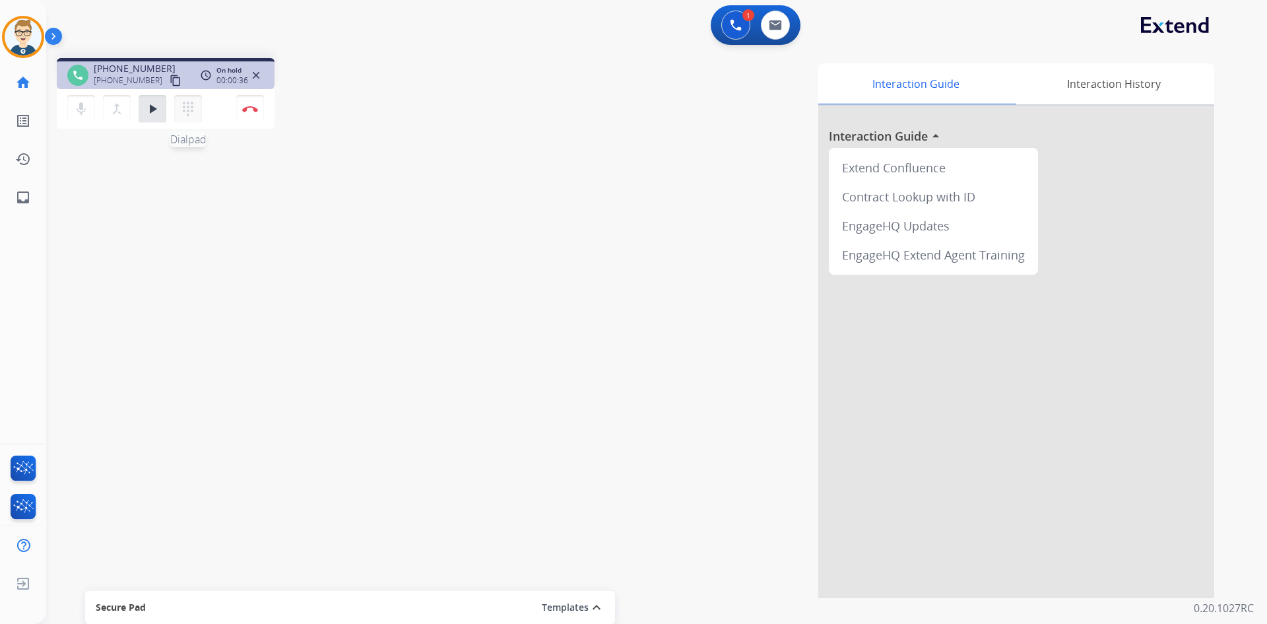
click at [187, 108] on mat-icon "dialpad" at bounding box center [188, 109] width 16 height 16
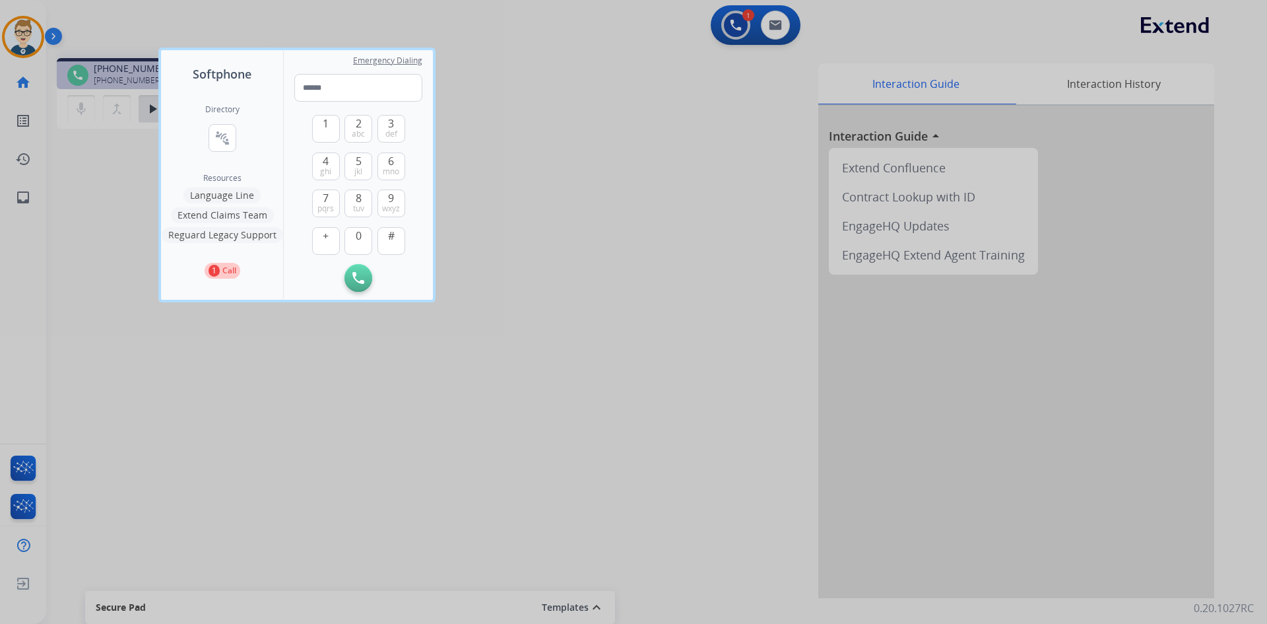
click at [228, 191] on button "Language Line" at bounding box center [222, 195] width 77 height 16
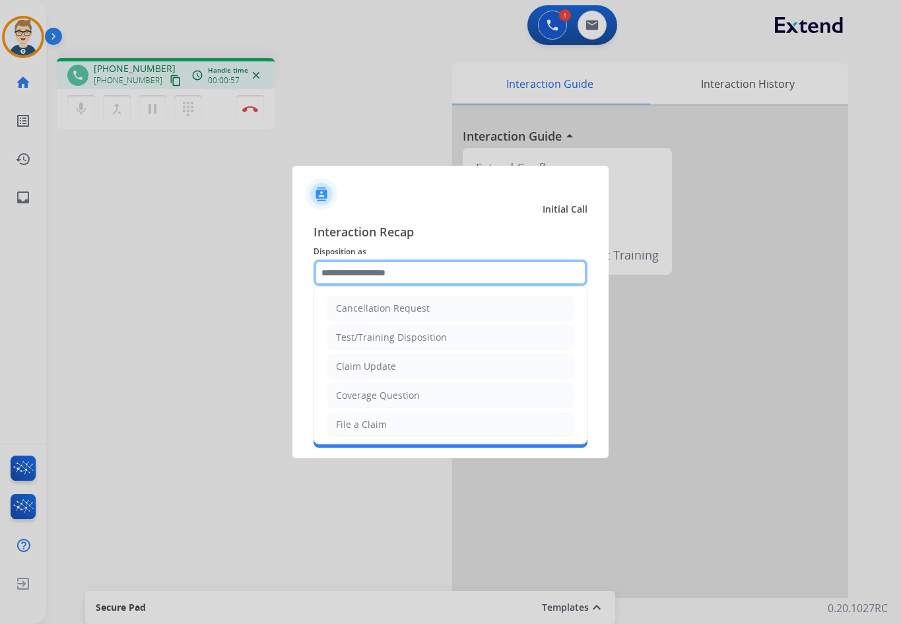
click at [424, 273] on input "text" at bounding box center [451, 272] width 274 height 26
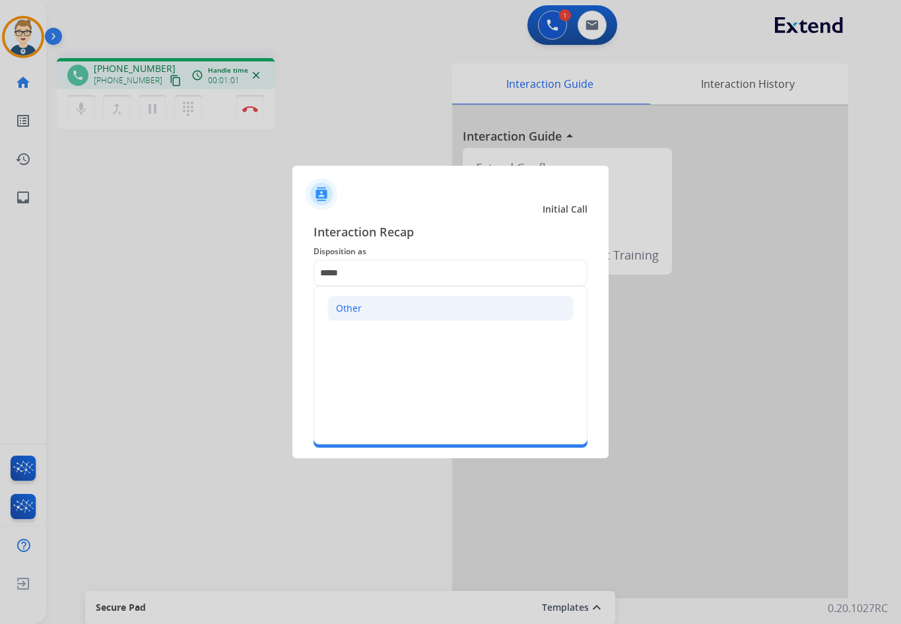
click at [413, 309] on li "Other" at bounding box center [450, 308] width 246 height 25
type input "*****"
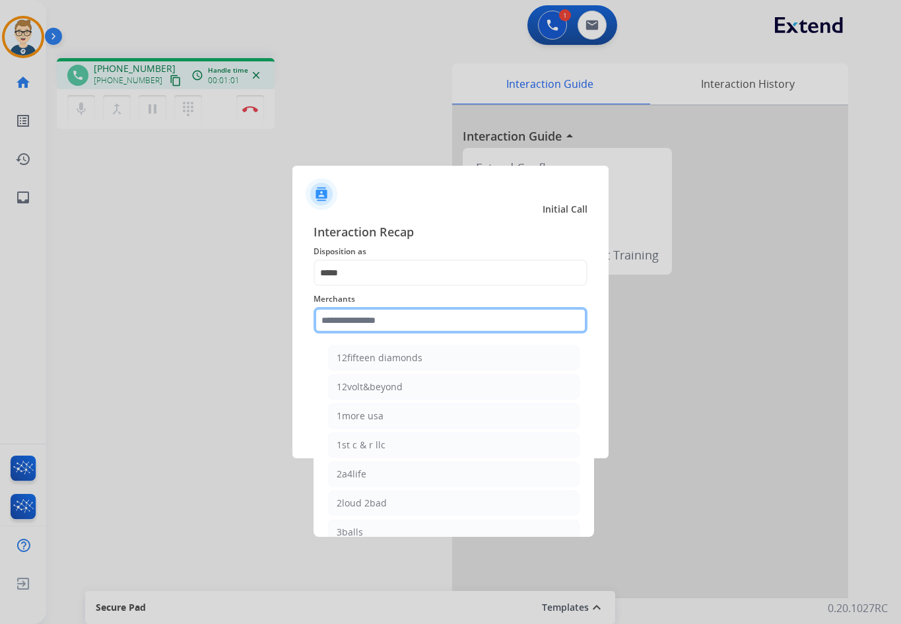
click at [413, 327] on input "text" at bounding box center [451, 320] width 274 height 26
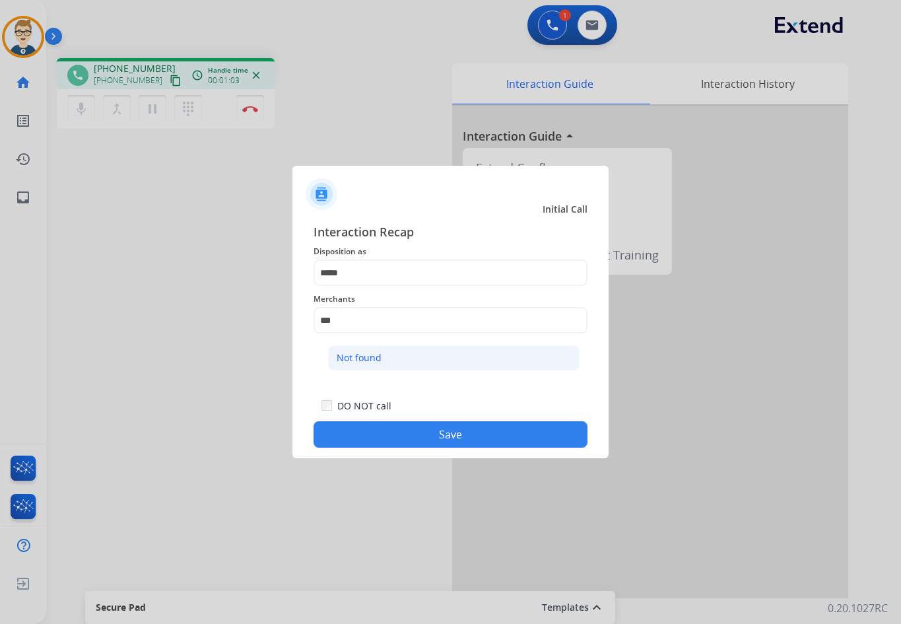
click at [413, 364] on li "Not found" at bounding box center [454, 357] width 252 height 25
type input "*********"
click at [405, 436] on button "Save" at bounding box center [451, 434] width 274 height 26
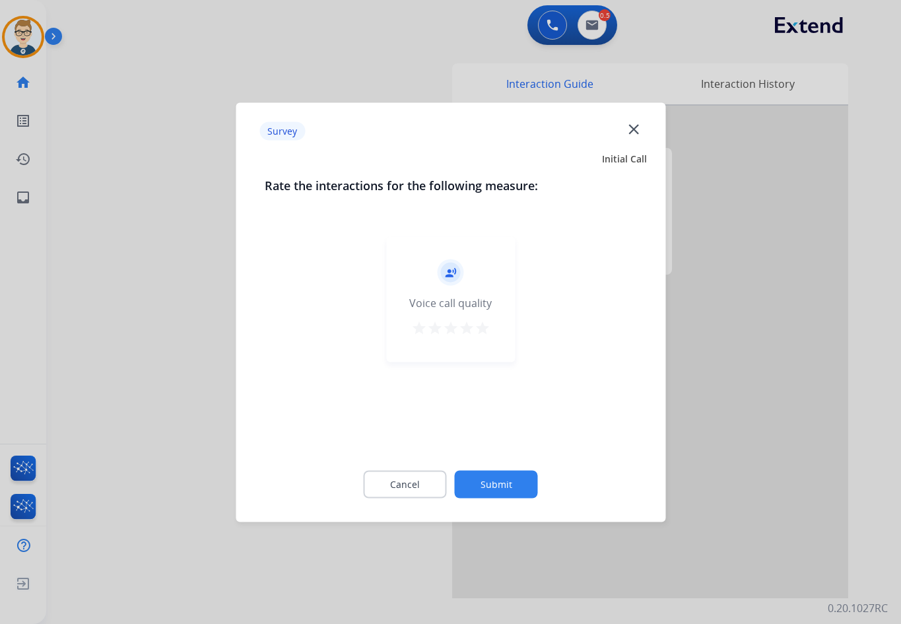
click at [477, 329] on mat-icon "star" at bounding box center [483, 328] width 16 height 16
click at [490, 494] on button "Submit" at bounding box center [496, 484] width 83 height 28
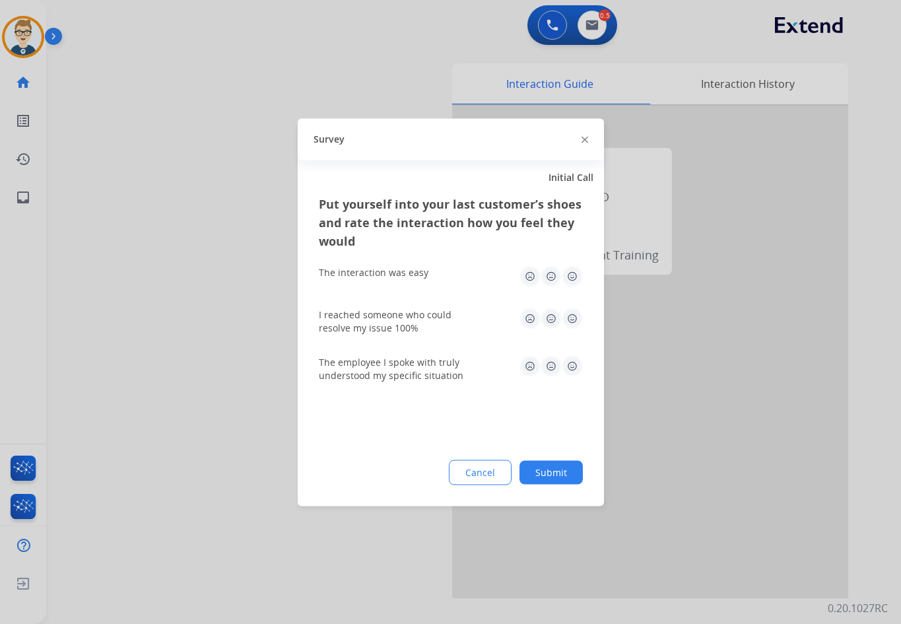
click at [556, 276] on img at bounding box center [551, 275] width 21 height 21
click at [547, 313] on img at bounding box center [551, 318] width 21 height 21
click at [546, 366] on img at bounding box center [551, 365] width 21 height 21
click at [560, 474] on button "Submit" at bounding box center [551, 472] width 63 height 24
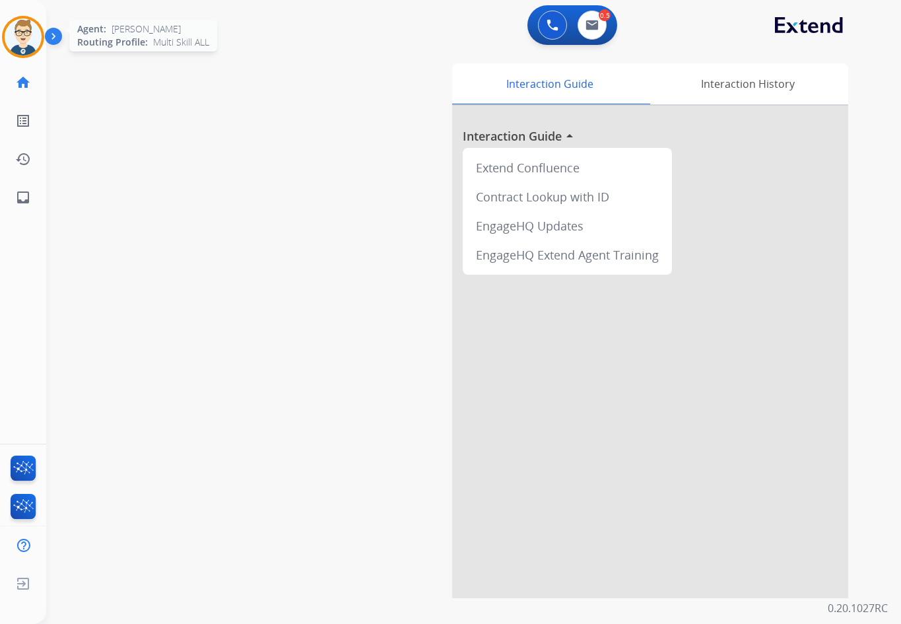
click at [35, 42] on img at bounding box center [23, 36] width 37 height 37
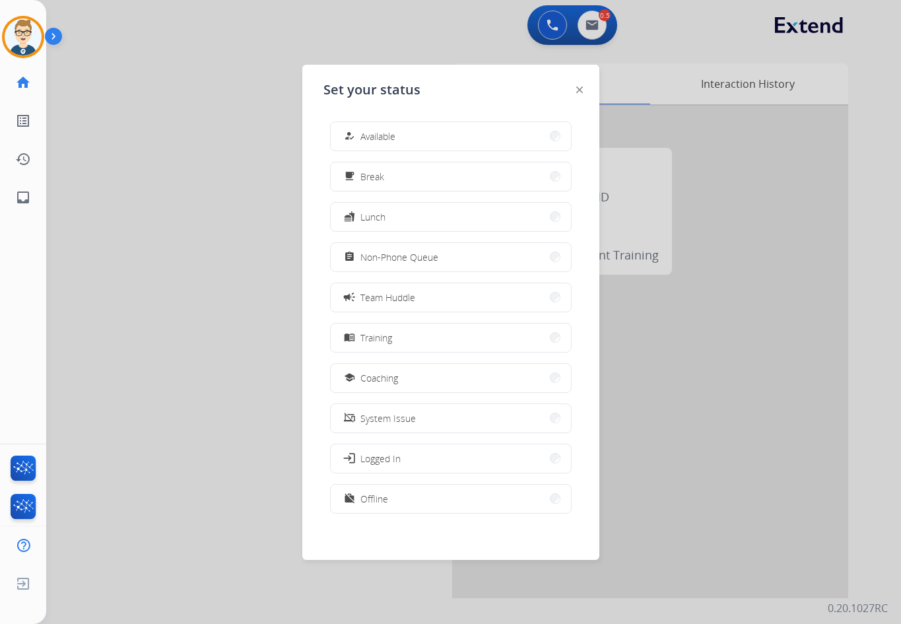
drag, startPoint x: 467, startPoint y: 252, endPoint x: 885, endPoint y: 166, distance: 426.6
click at [469, 252] on button "assignment Non-Phone Queue" at bounding box center [451, 257] width 240 height 28
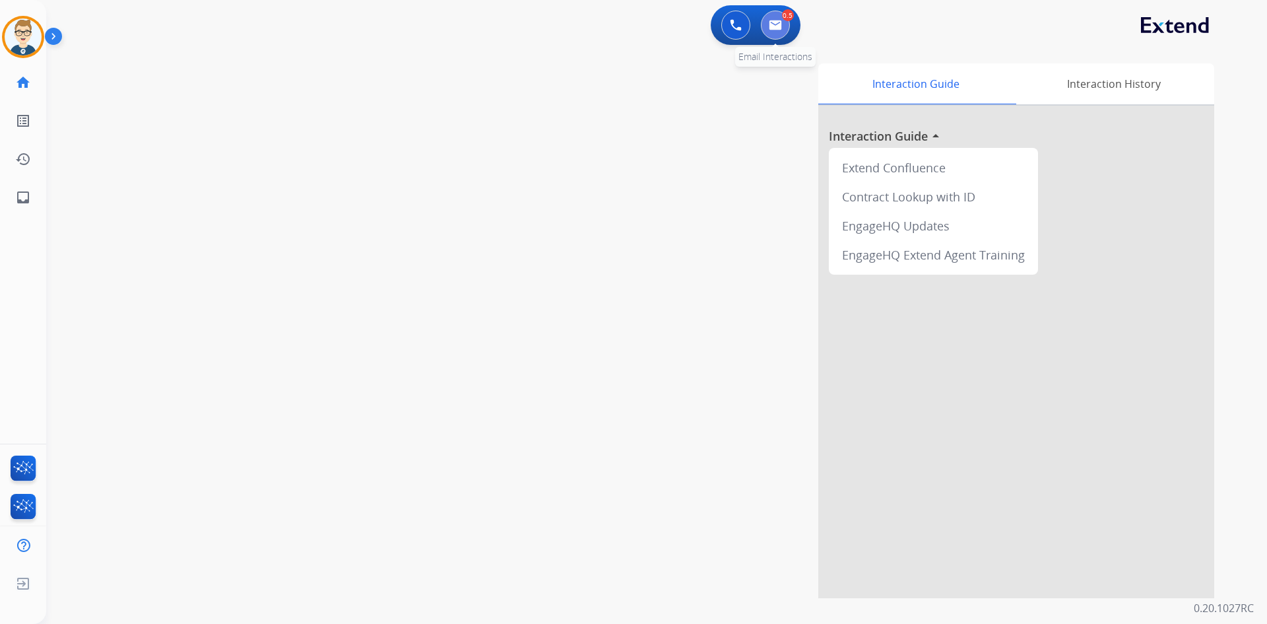
click at [774, 32] on button at bounding box center [775, 25] width 29 height 29
select select "**********"
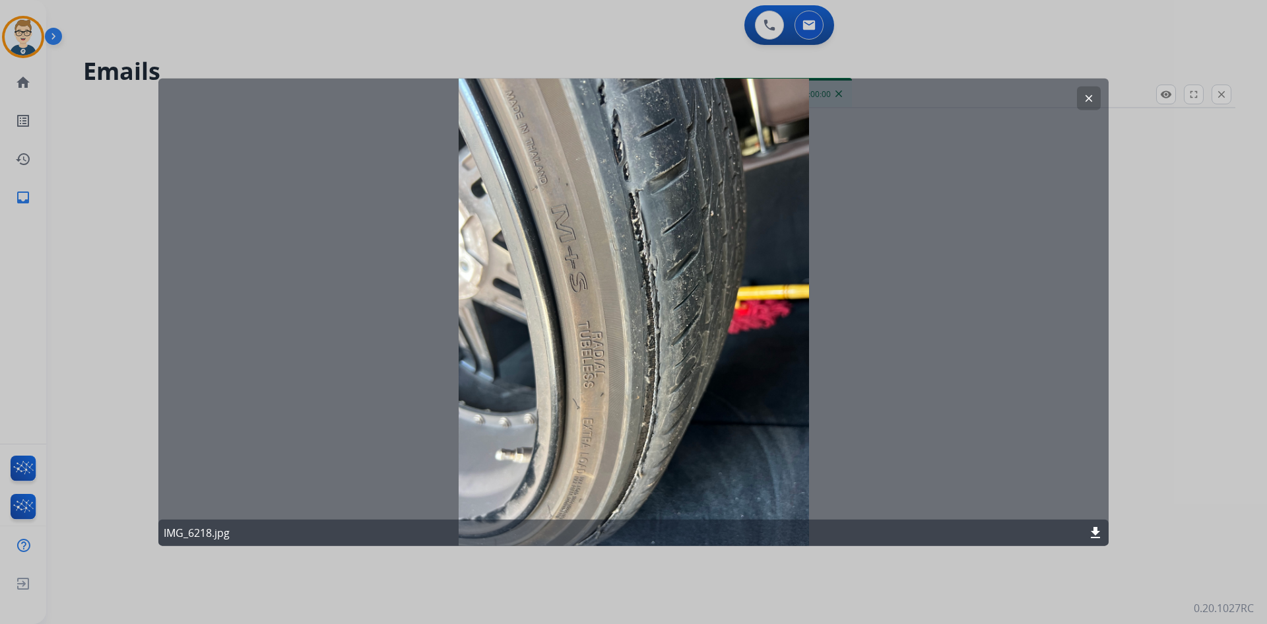
select select "**********"
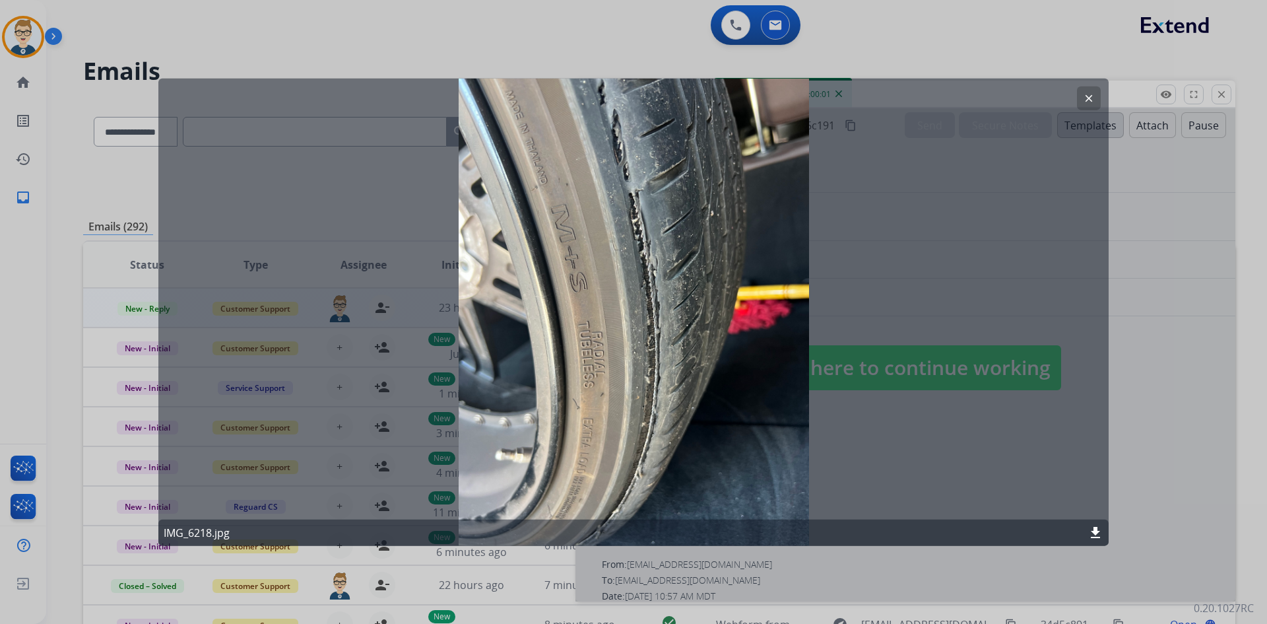
click at [71, 159] on div at bounding box center [633, 312] width 1267 height 624
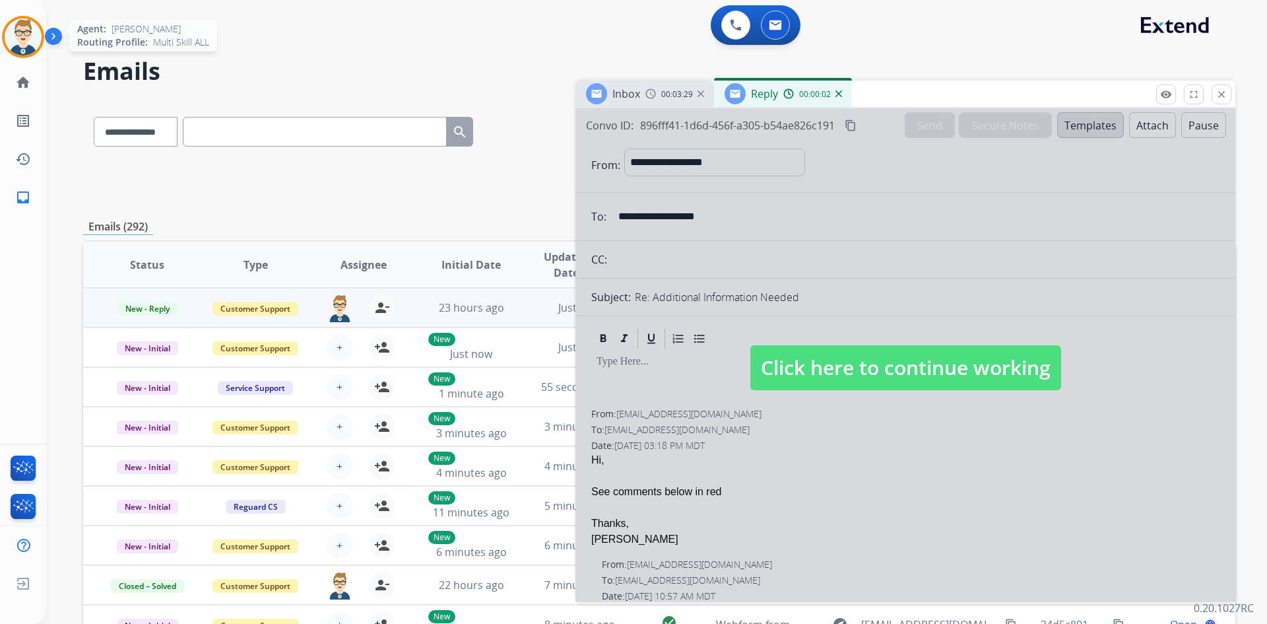
click at [13, 44] on img at bounding box center [23, 36] width 37 height 37
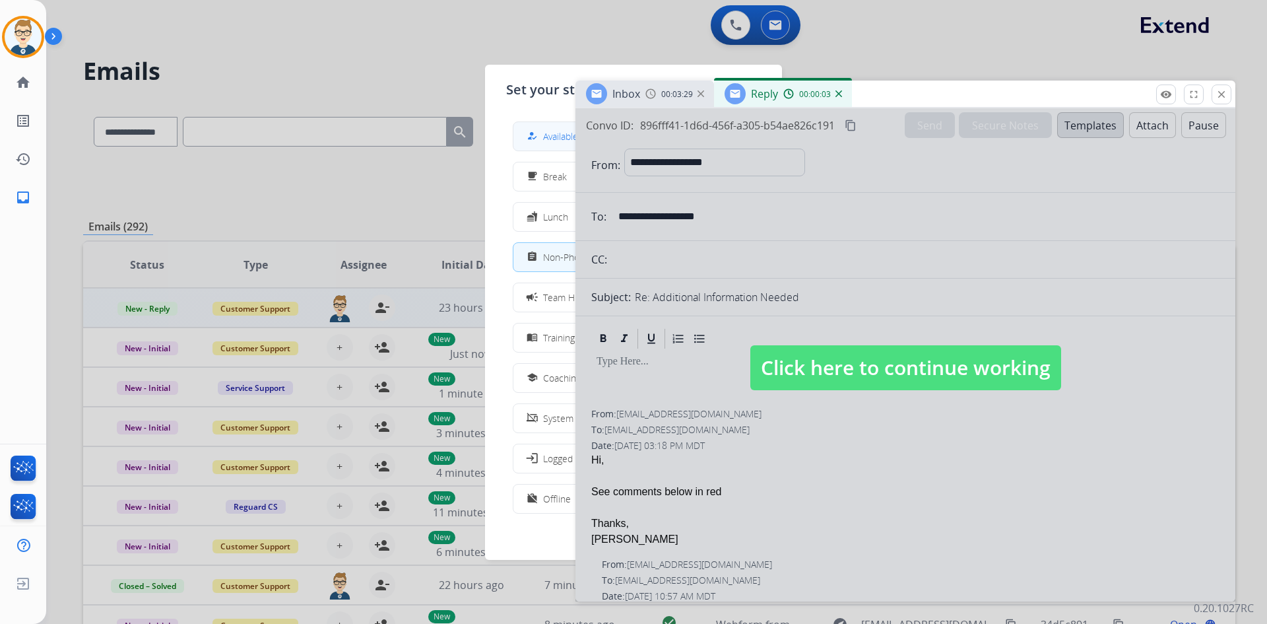
click at [552, 144] on button "how_to_reg Available" at bounding box center [634, 136] width 240 height 28
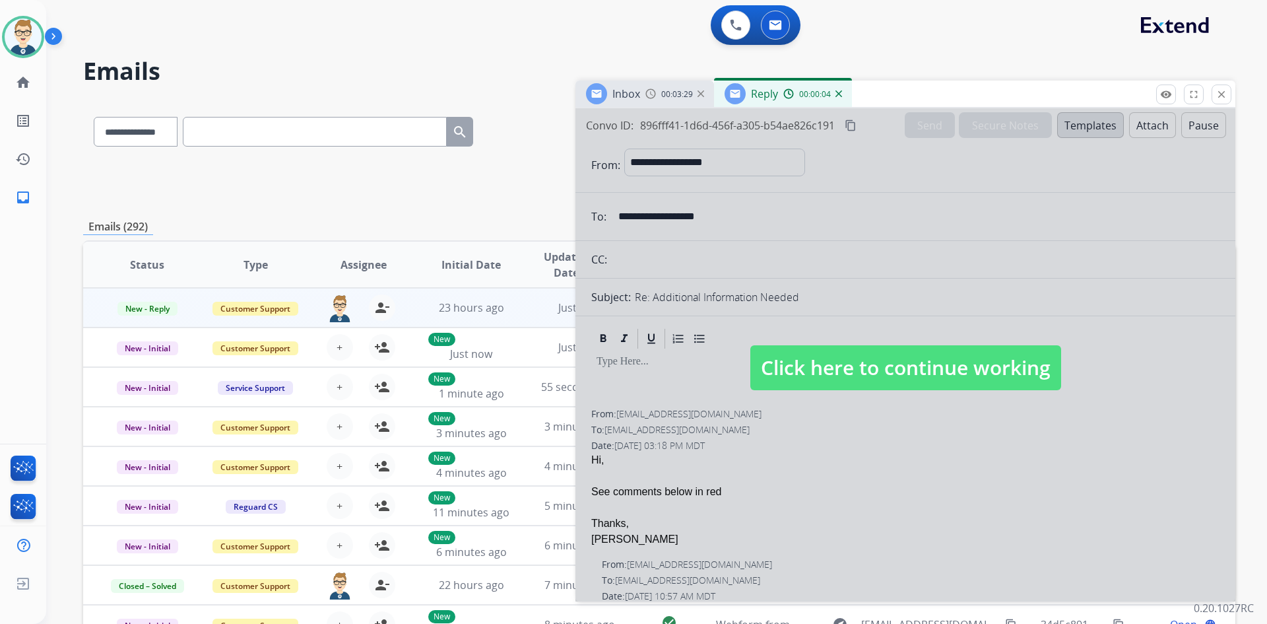
click at [842, 483] on div at bounding box center [906, 354] width 660 height 493
select select
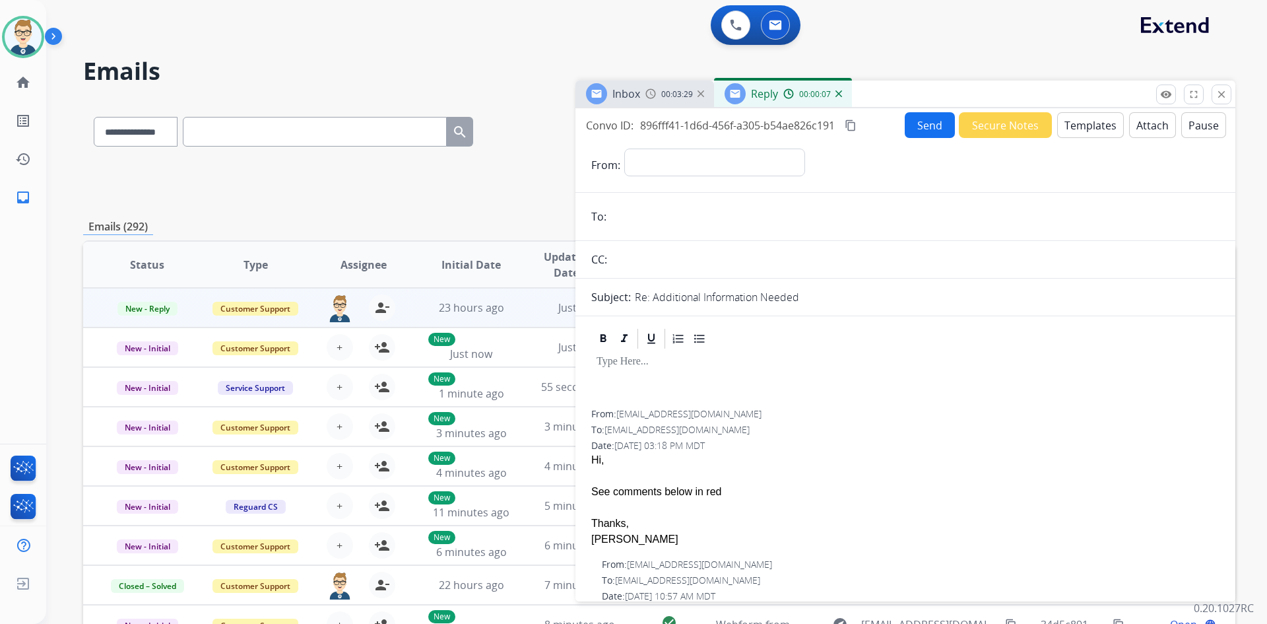
click at [837, 95] on img at bounding box center [839, 93] width 7 height 7
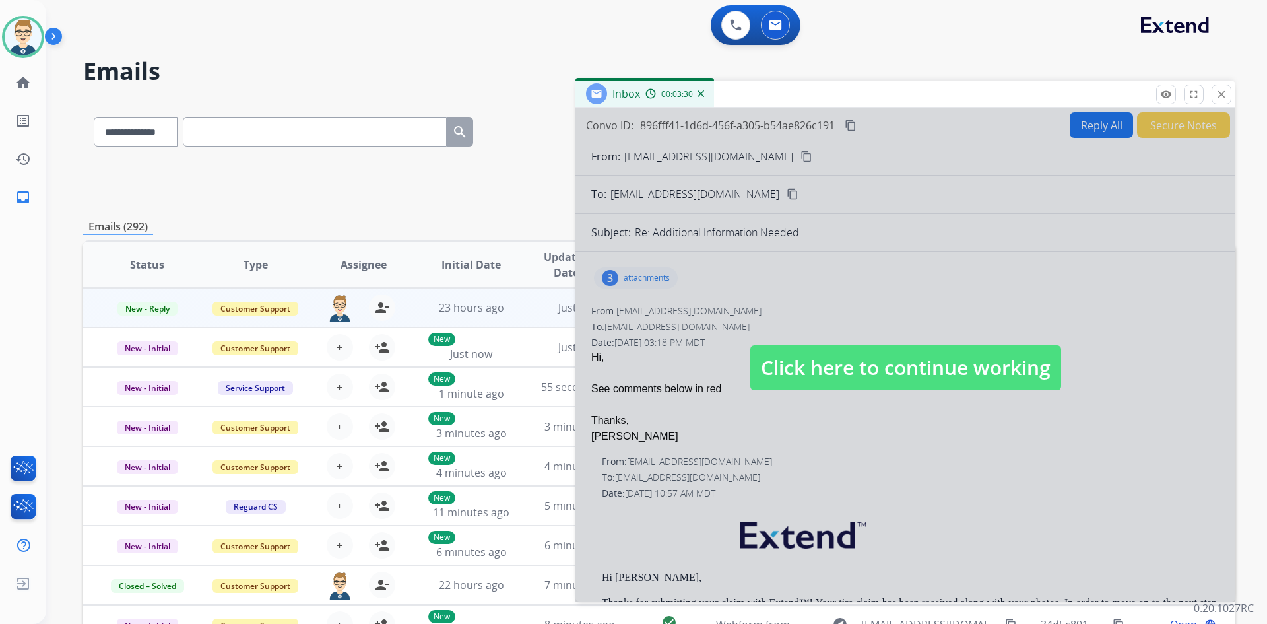
click at [842, 457] on div at bounding box center [906, 354] width 660 height 493
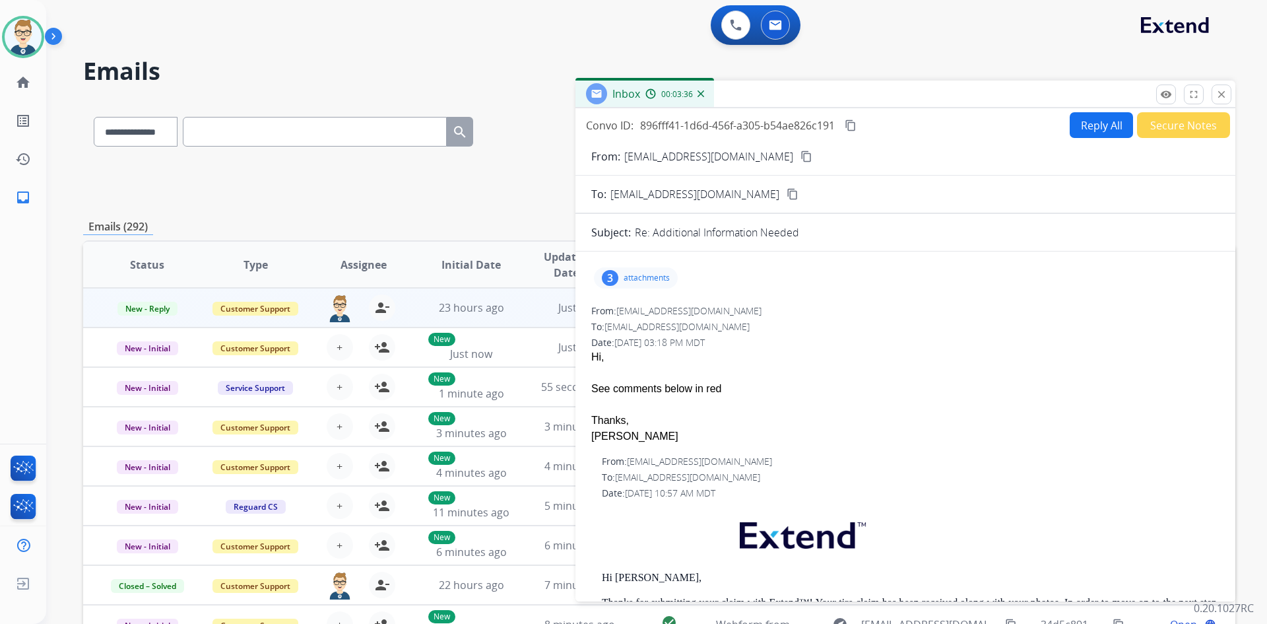
scroll to position [66, 0]
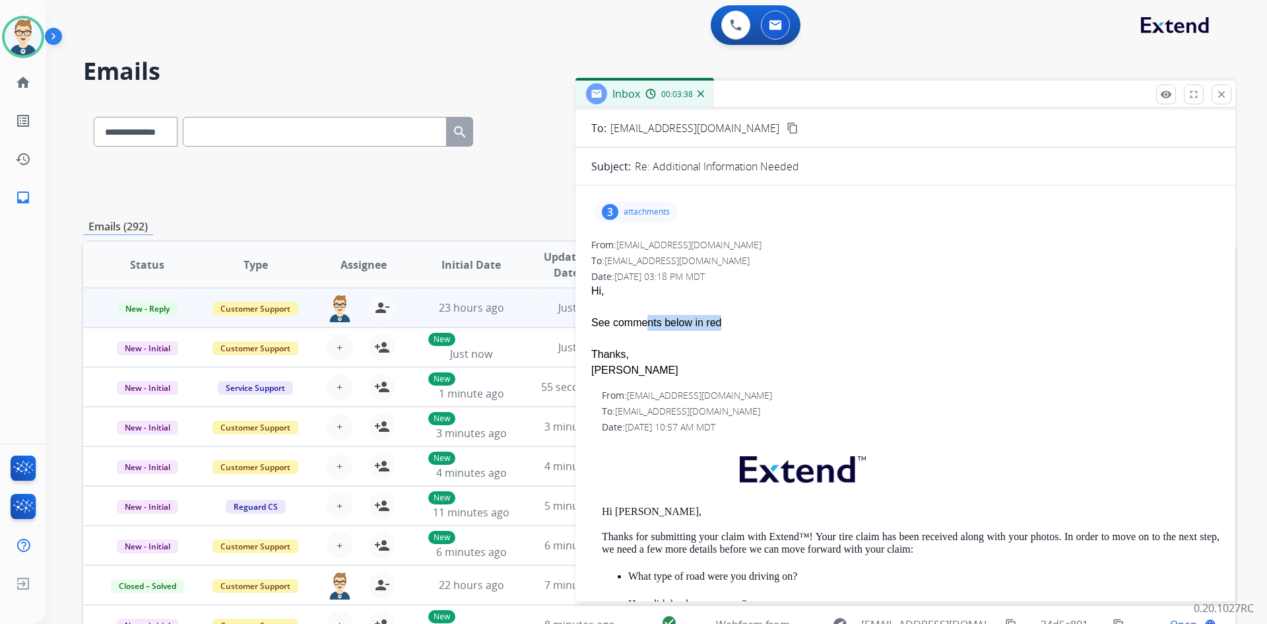
drag, startPoint x: 634, startPoint y: 325, endPoint x: 776, endPoint y: 331, distance: 142.1
click at [776, 331] on span "Hi, See comments below in red Thanks, [PERSON_NAME]" at bounding box center [905, 330] width 628 height 95
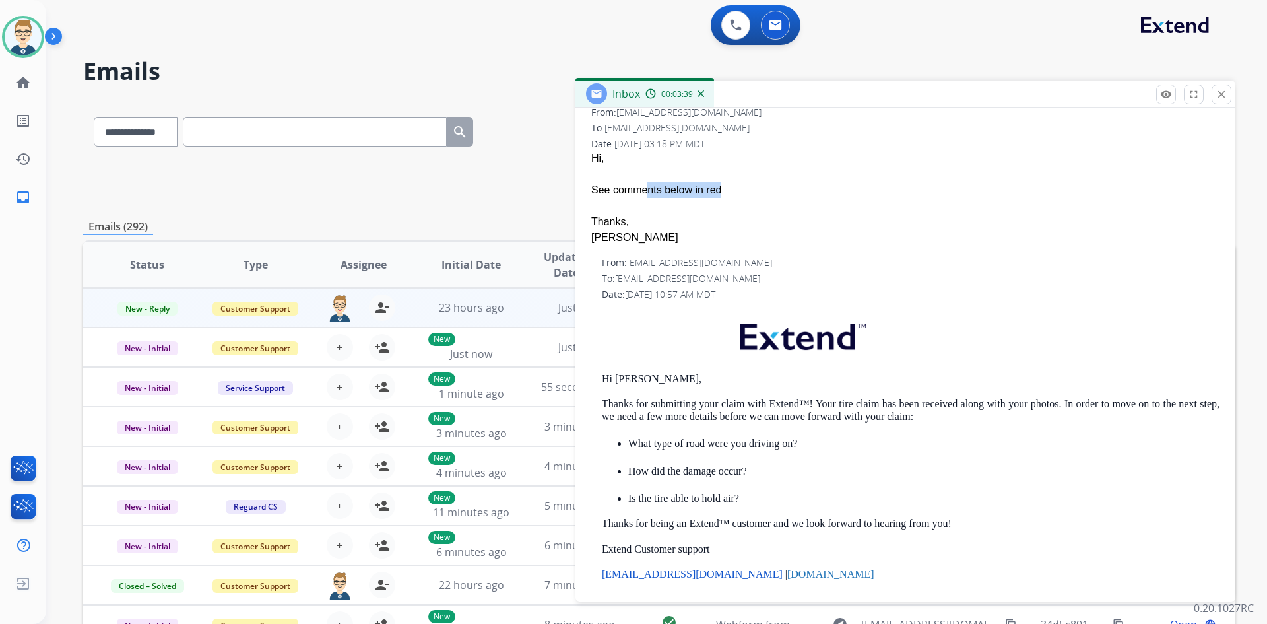
scroll to position [0, 0]
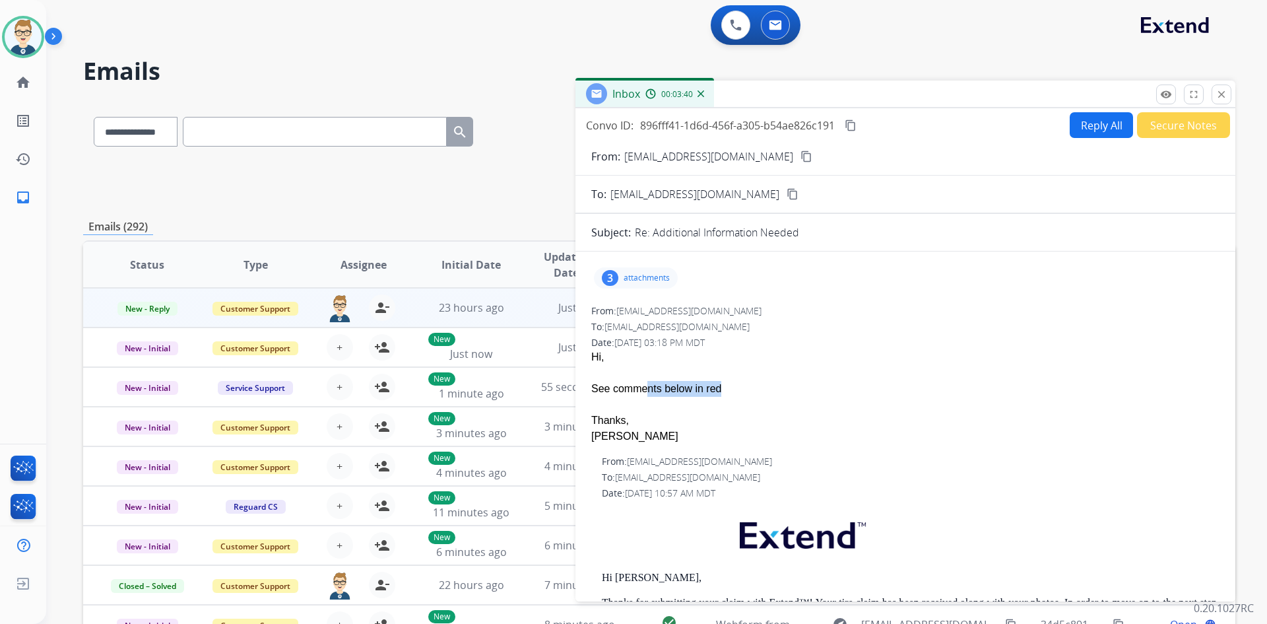
click at [1076, 122] on button "Reply All" at bounding box center [1101, 125] width 63 height 26
select select "**********"
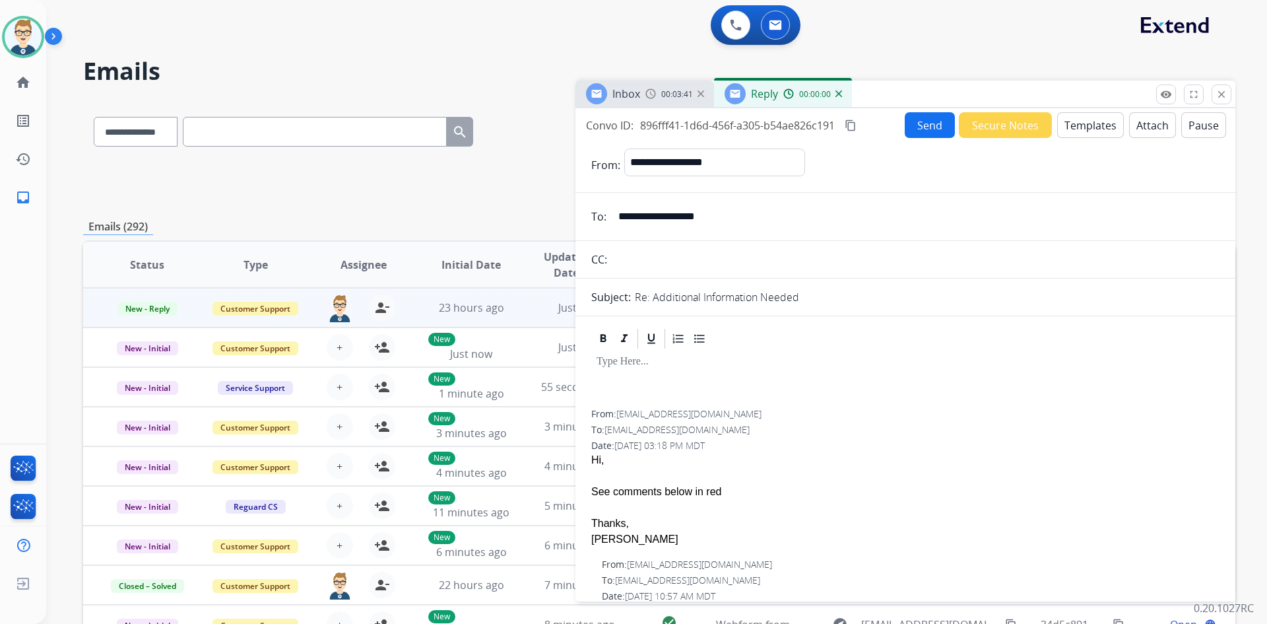
click at [1076, 122] on button "Templates" at bounding box center [1091, 125] width 67 height 26
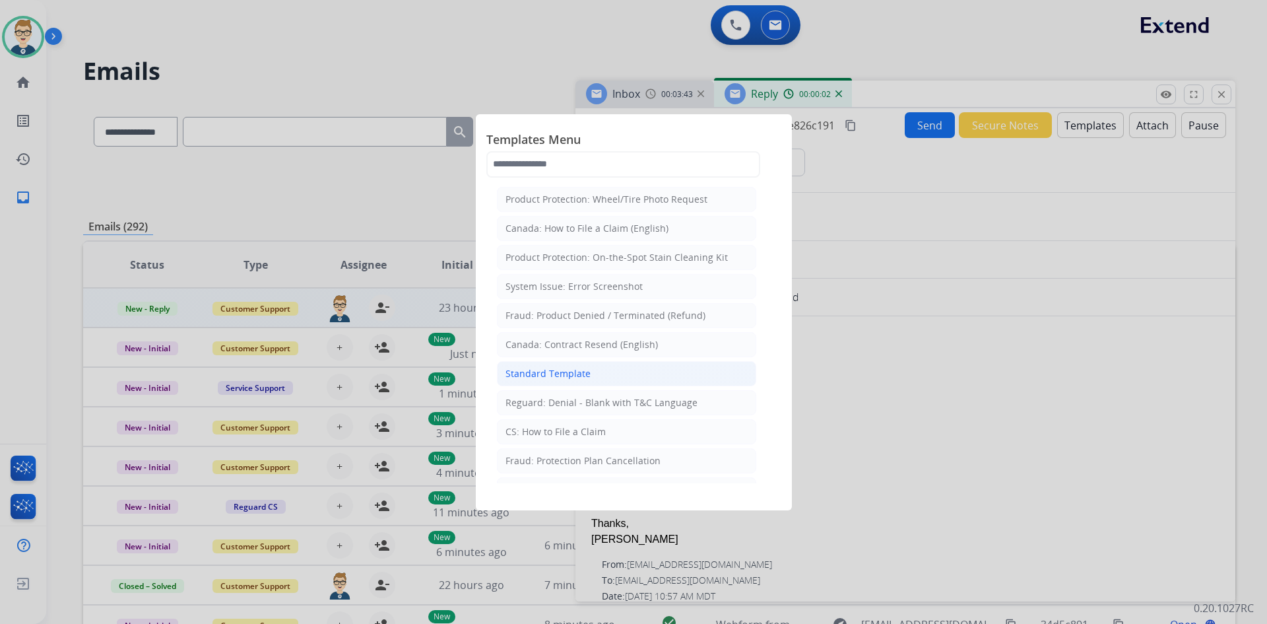
click at [550, 381] on li "Standard Template" at bounding box center [626, 373] width 259 height 25
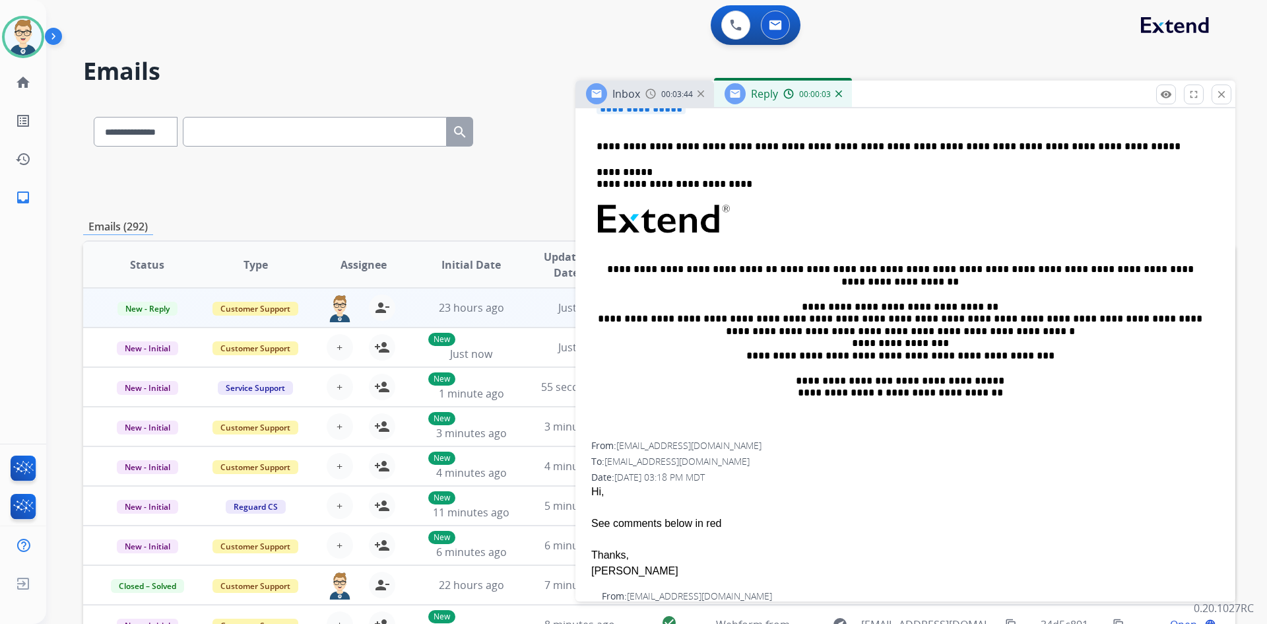
scroll to position [396, 0]
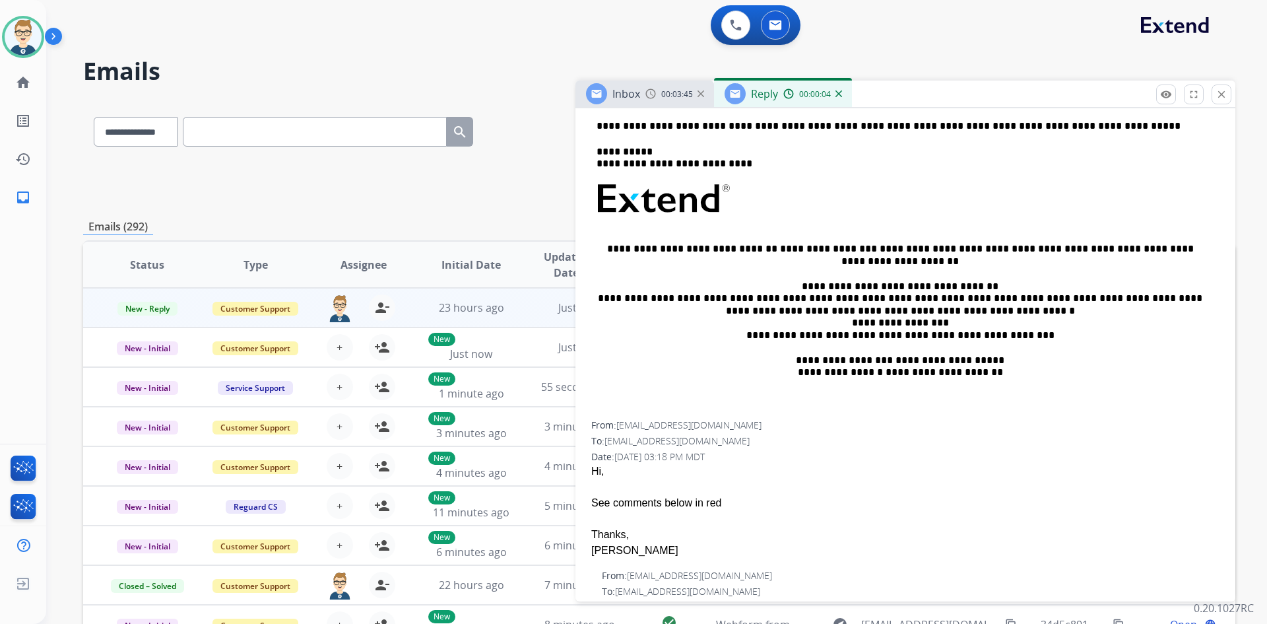
click at [597, 552] on div "[PERSON_NAME]" at bounding box center [905, 551] width 628 height 16
copy div "[PERSON_NAME]"
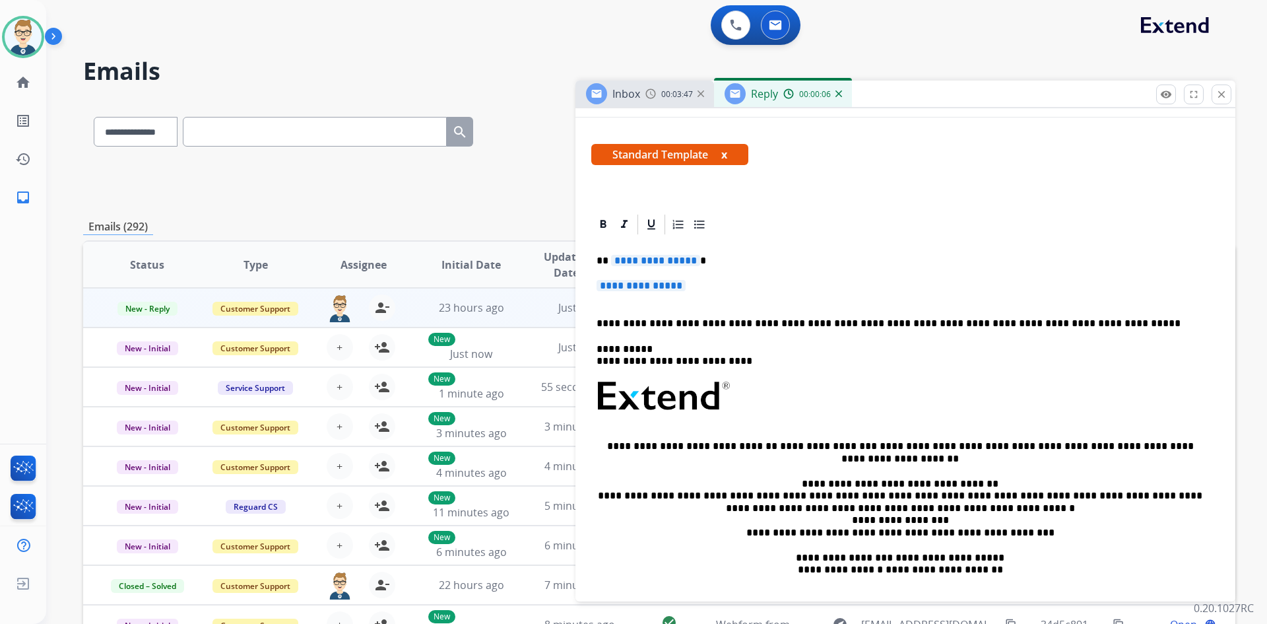
scroll to position [198, 0]
click at [649, 263] on span "**********" at bounding box center [655, 260] width 89 height 11
paste div
click at [651, 281] on span "**********" at bounding box center [641, 286] width 89 height 11
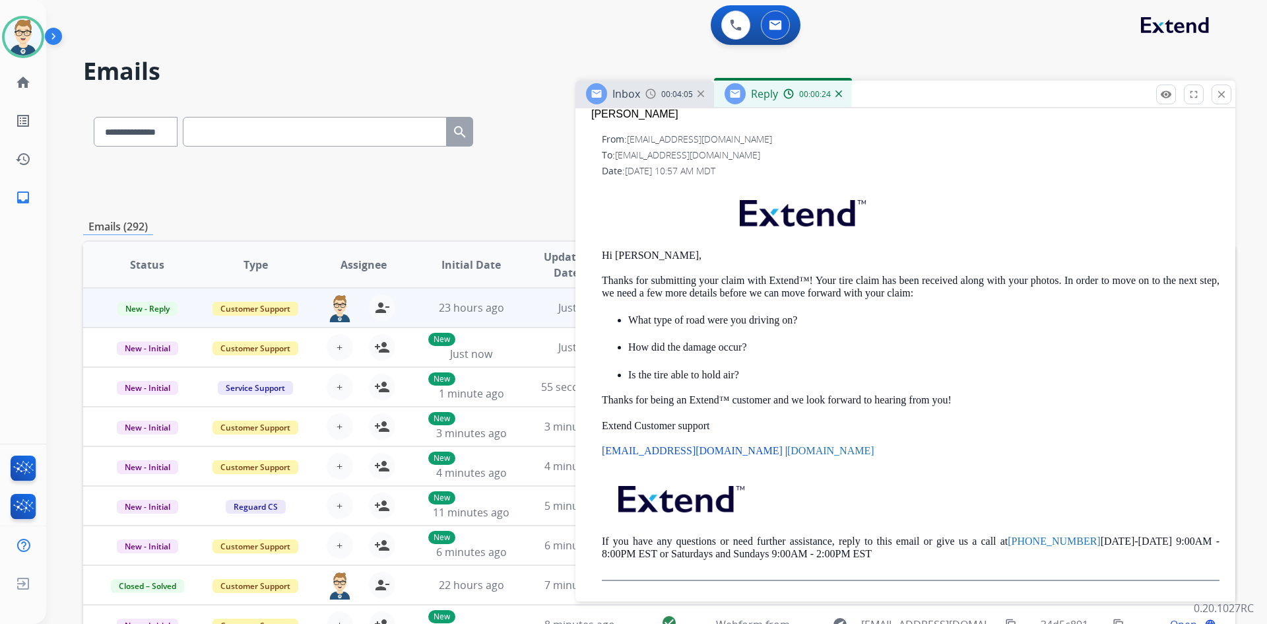
scroll to position [780, 0]
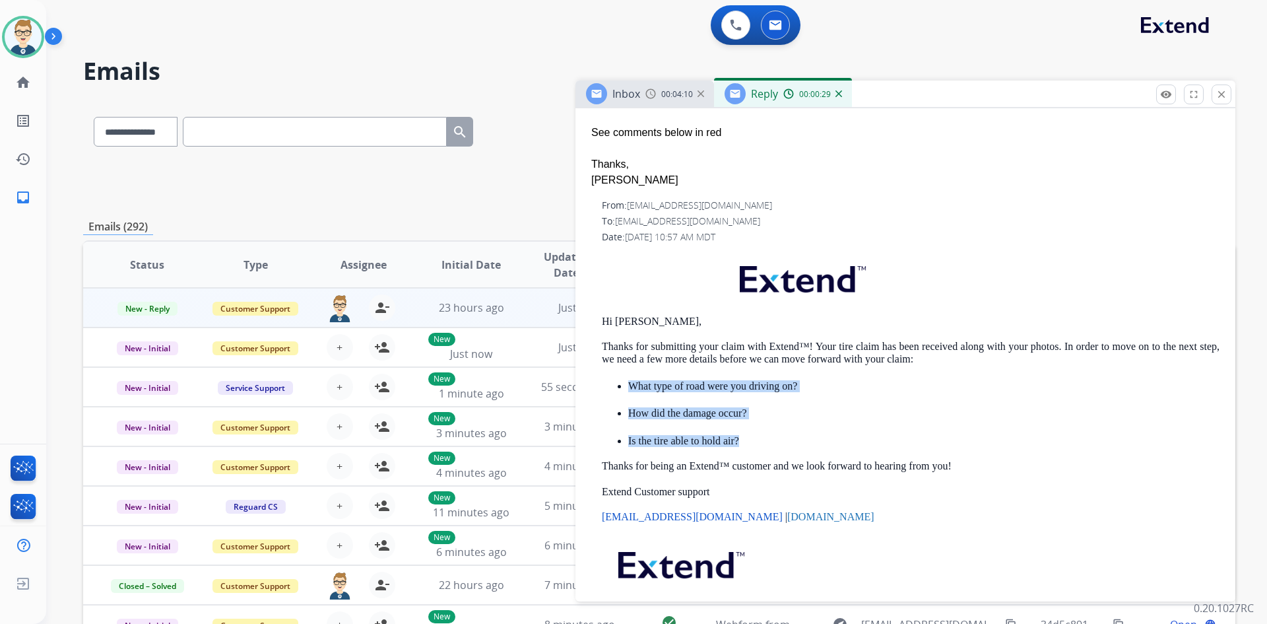
drag, startPoint x: 746, startPoint y: 440, endPoint x: 591, endPoint y: 386, distance: 164.3
click at [591, 386] on div "**********" at bounding box center [906, 145] width 660 height 1026
copy ul "What type of road were you driving on? How did the damage occur? Is the tire ab…"
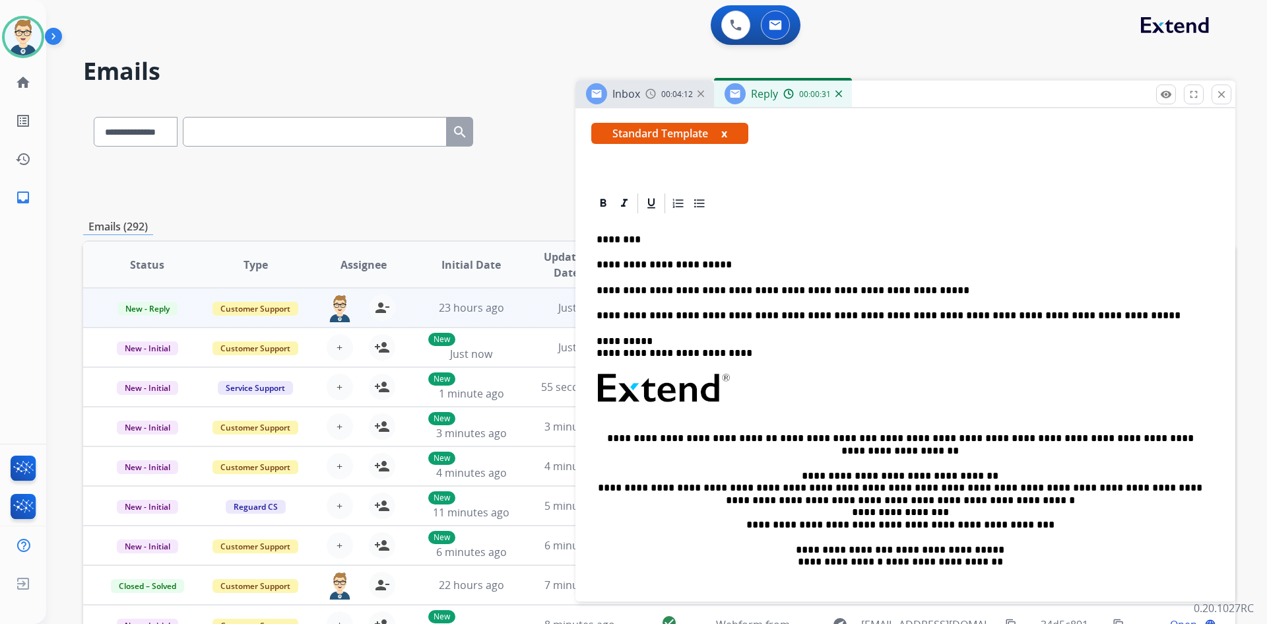
scroll to position [185, 0]
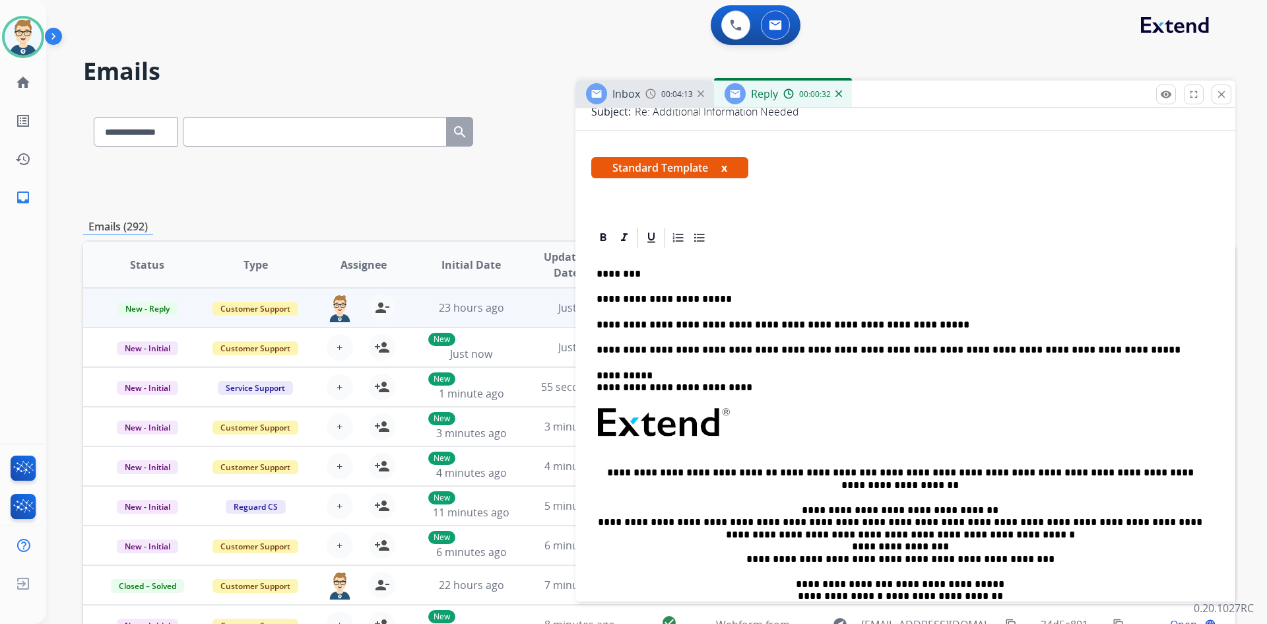
click at [914, 328] on p "**********" at bounding box center [900, 325] width 607 height 12
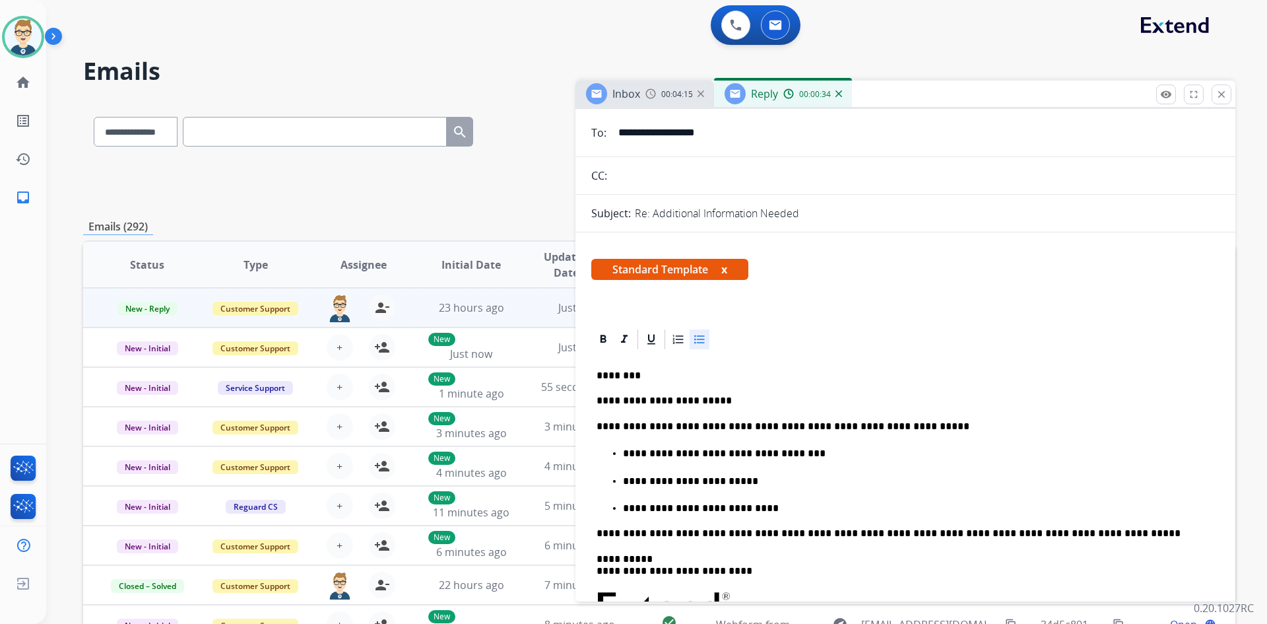
scroll to position [0, 0]
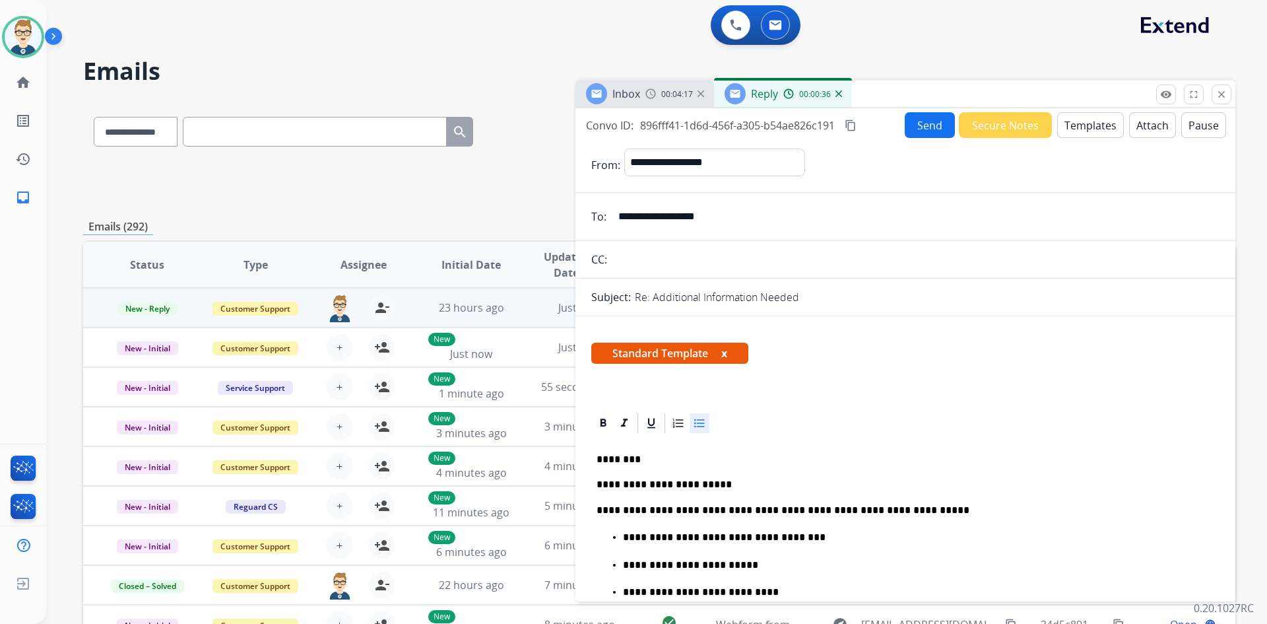
drag, startPoint x: 852, startPoint y: 121, endPoint x: 860, endPoint y: 121, distance: 7.3
click at [854, 121] on mat-icon "content_copy" at bounding box center [851, 125] width 12 height 12
click at [933, 123] on button "Send" at bounding box center [930, 125] width 50 height 26
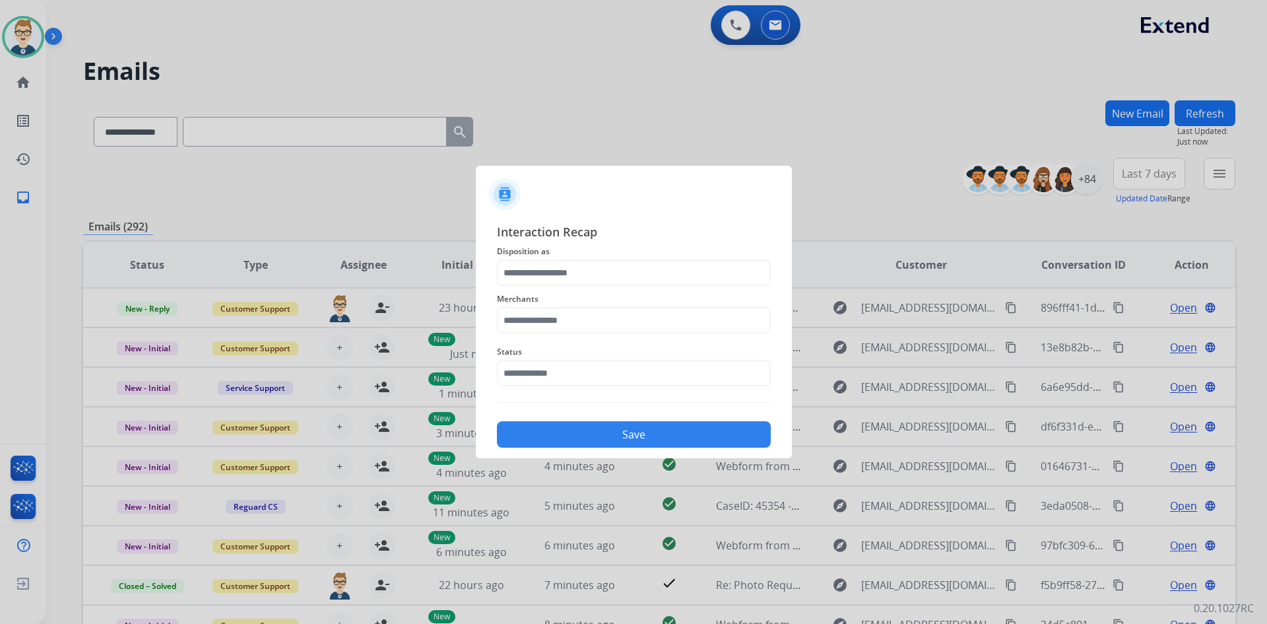
click at [599, 256] on span "Disposition as" at bounding box center [634, 252] width 274 height 16
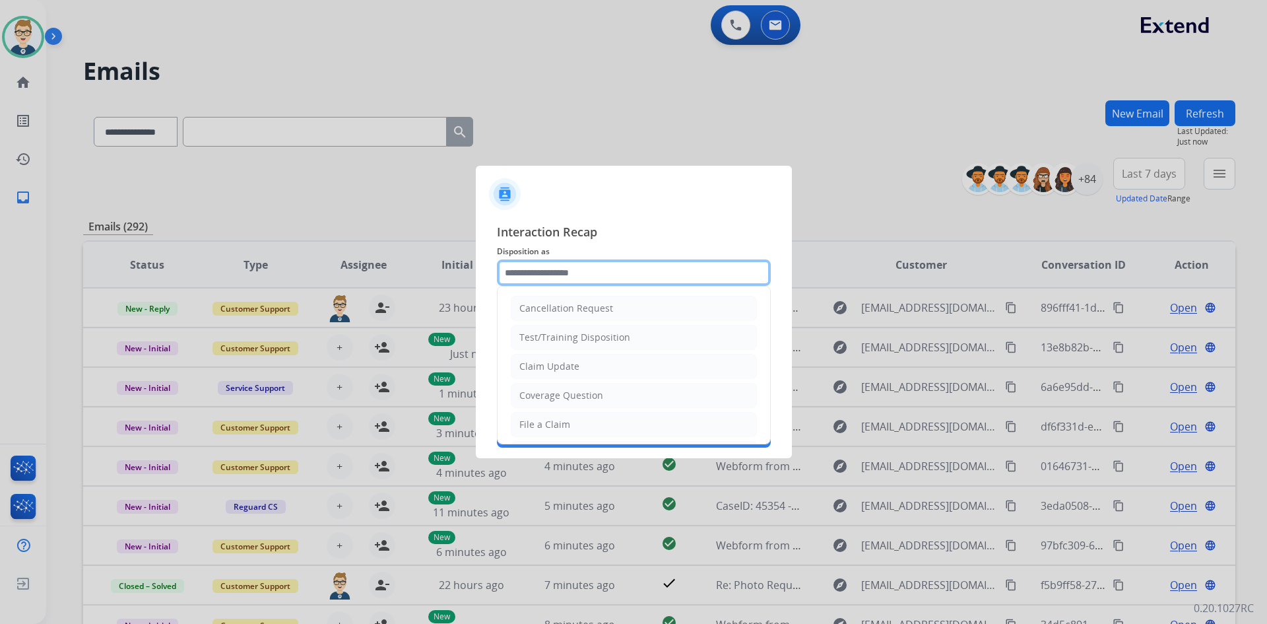
click at [605, 267] on input "text" at bounding box center [634, 272] width 274 height 26
click at [608, 369] on li "Claim Update" at bounding box center [634, 366] width 246 height 25
type input "**********"
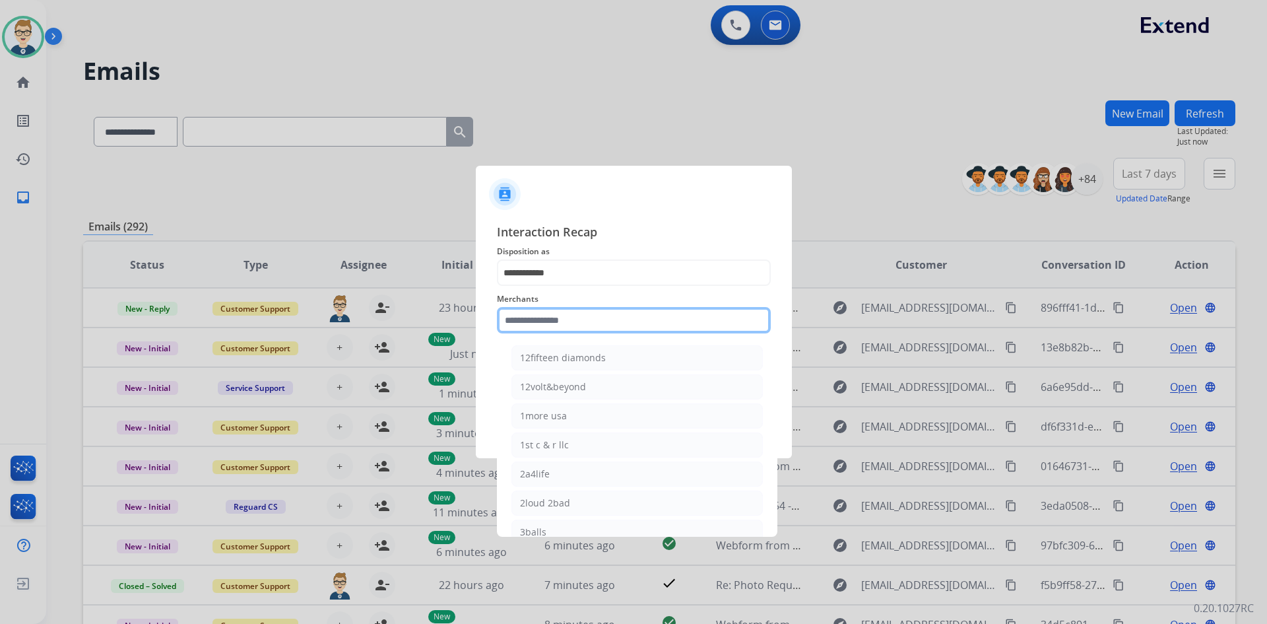
click at [594, 332] on input "text" at bounding box center [634, 320] width 274 height 26
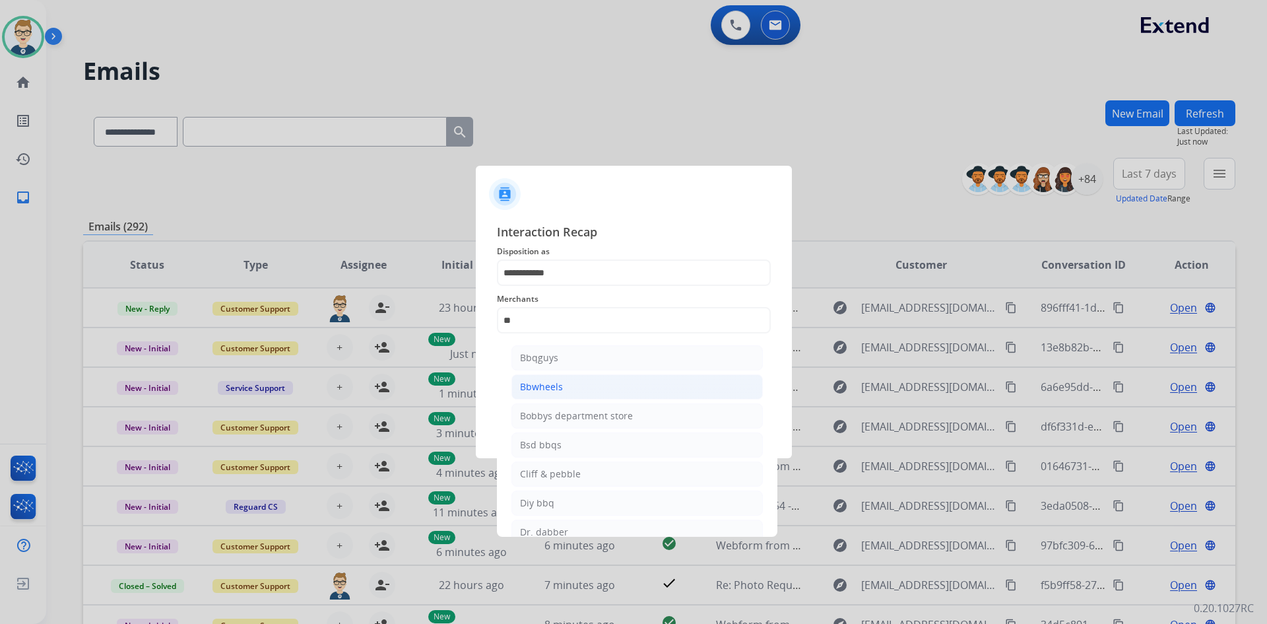
click at [576, 389] on li "Bbwheels" at bounding box center [638, 386] width 252 height 25
type input "********"
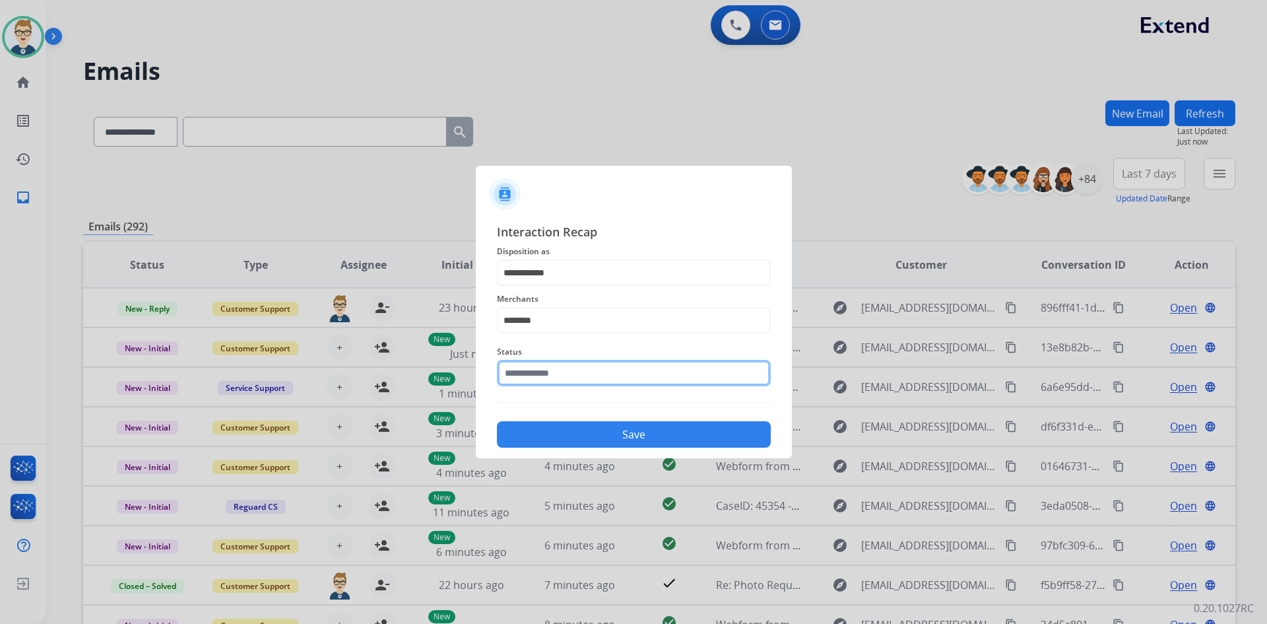
click at [576, 383] on input "text" at bounding box center [634, 373] width 274 height 26
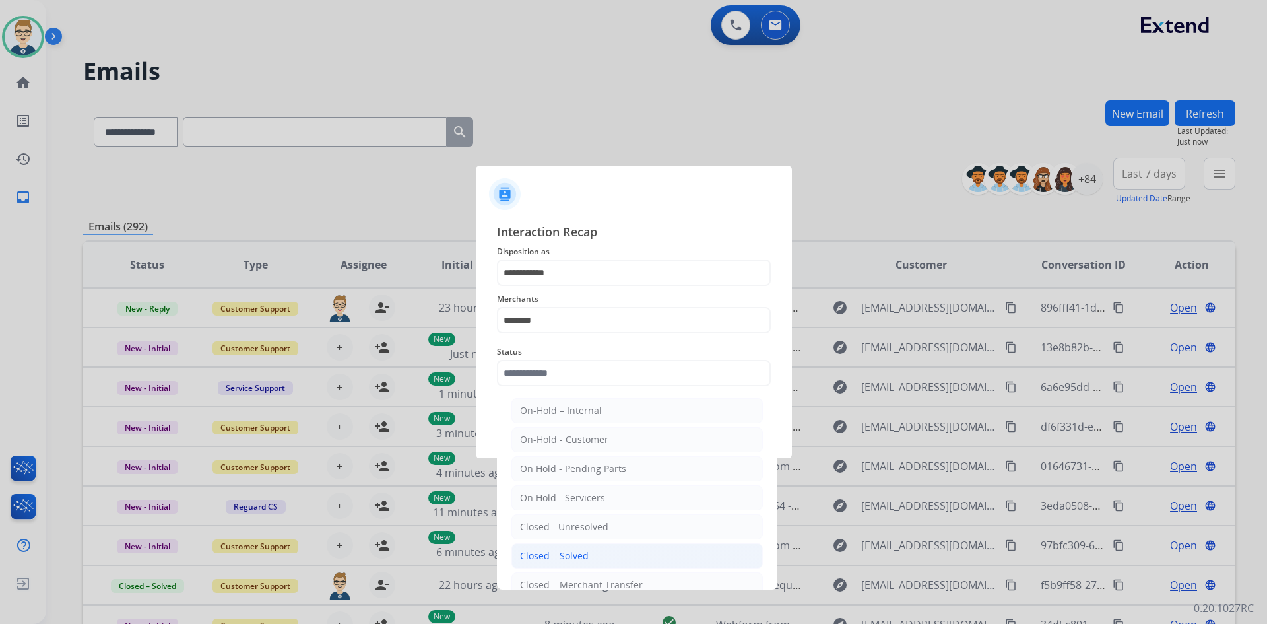
click at [570, 560] on div "Closed – Solved" at bounding box center [554, 555] width 69 height 13
type input "**********"
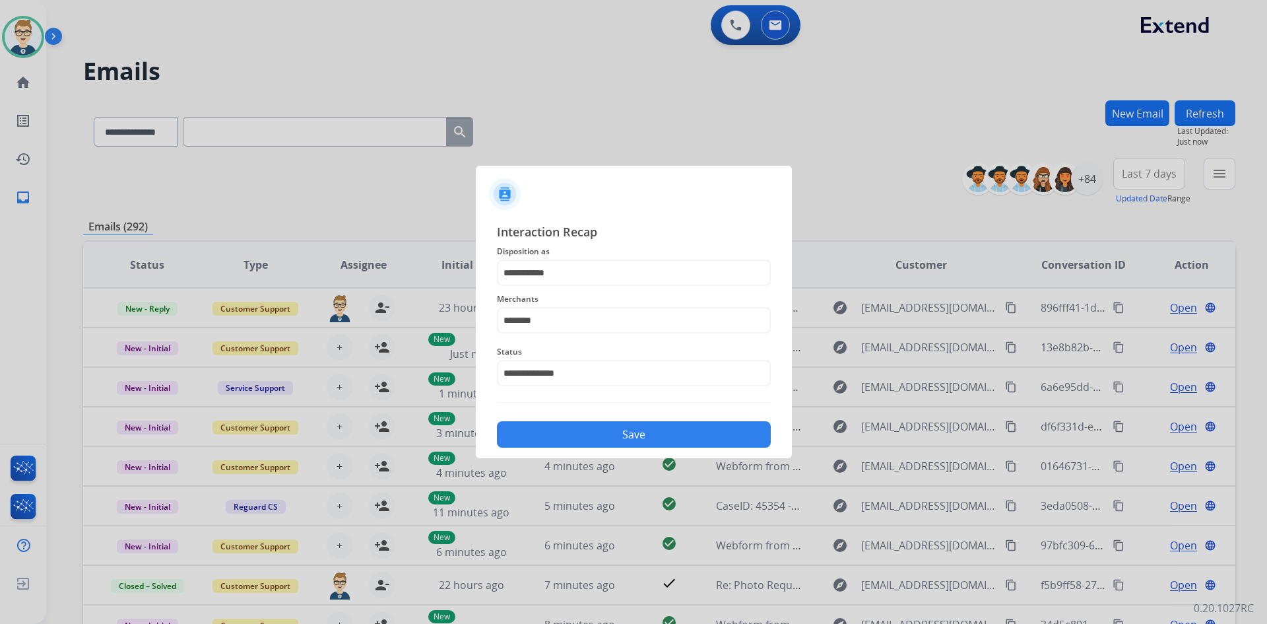
click at [588, 422] on button "Save" at bounding box center [634, 434] width 274 height 26
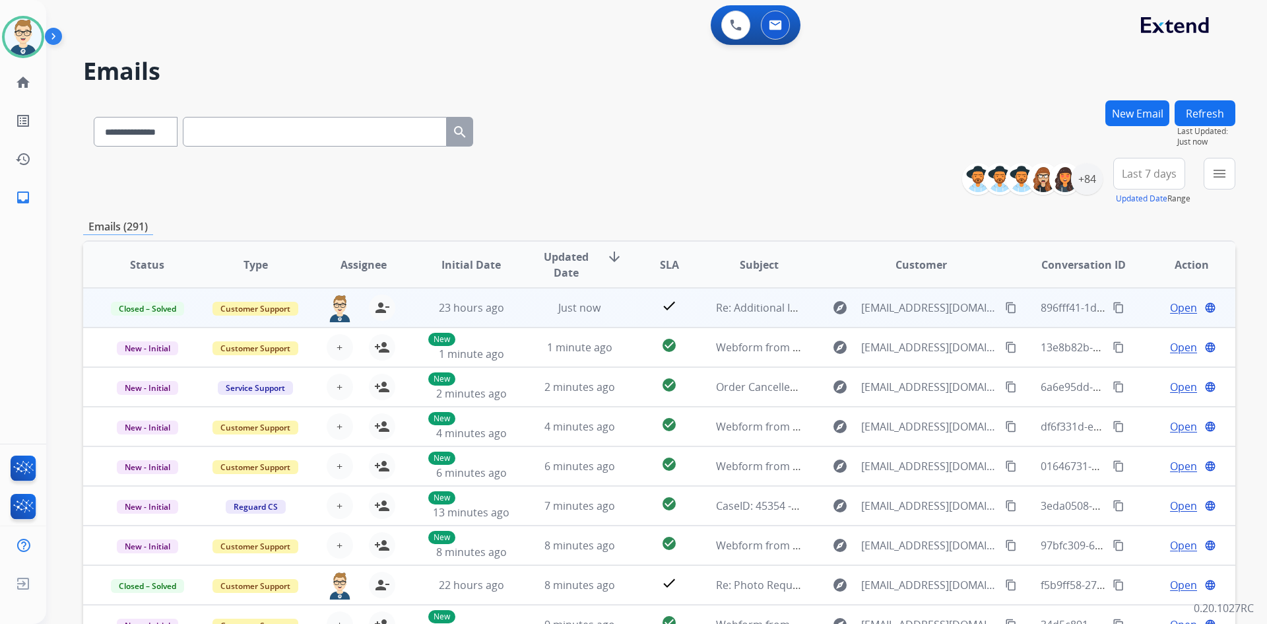
click at [1113, 306] on mat-icon "content_copy" at bounding box center [1119, 308] width 12 height 12
click at [1177, 309] on span "Open" at bounding box center [1183, 308] width 27 height 16
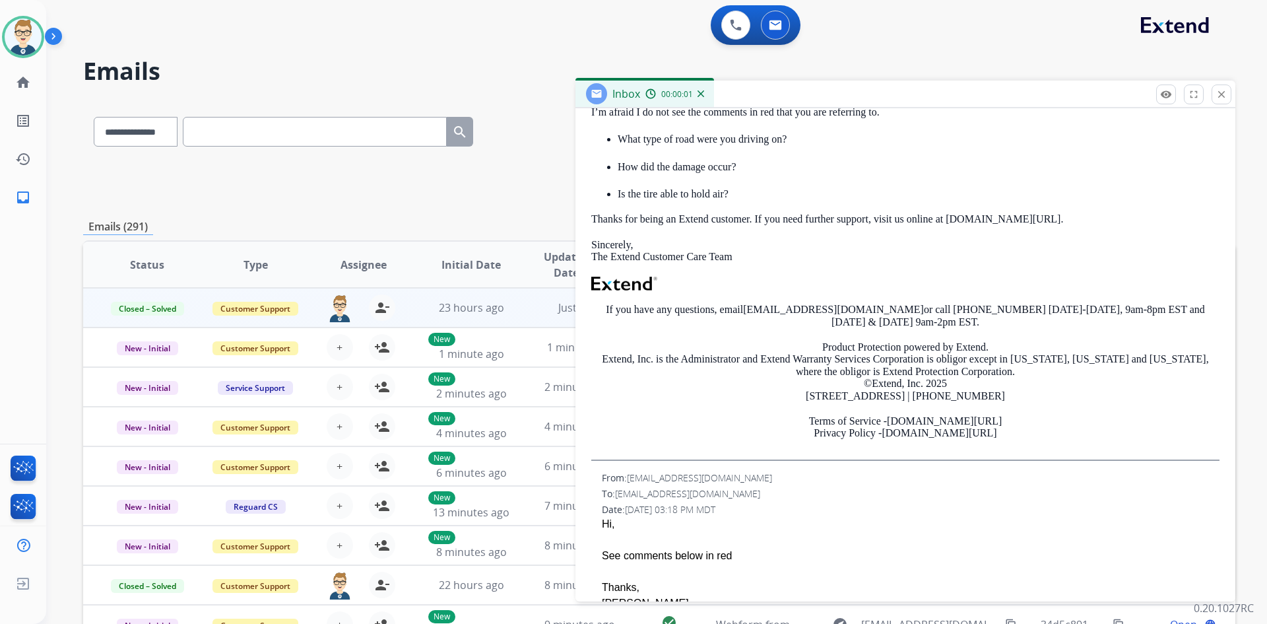
scroll to position [396, 0]
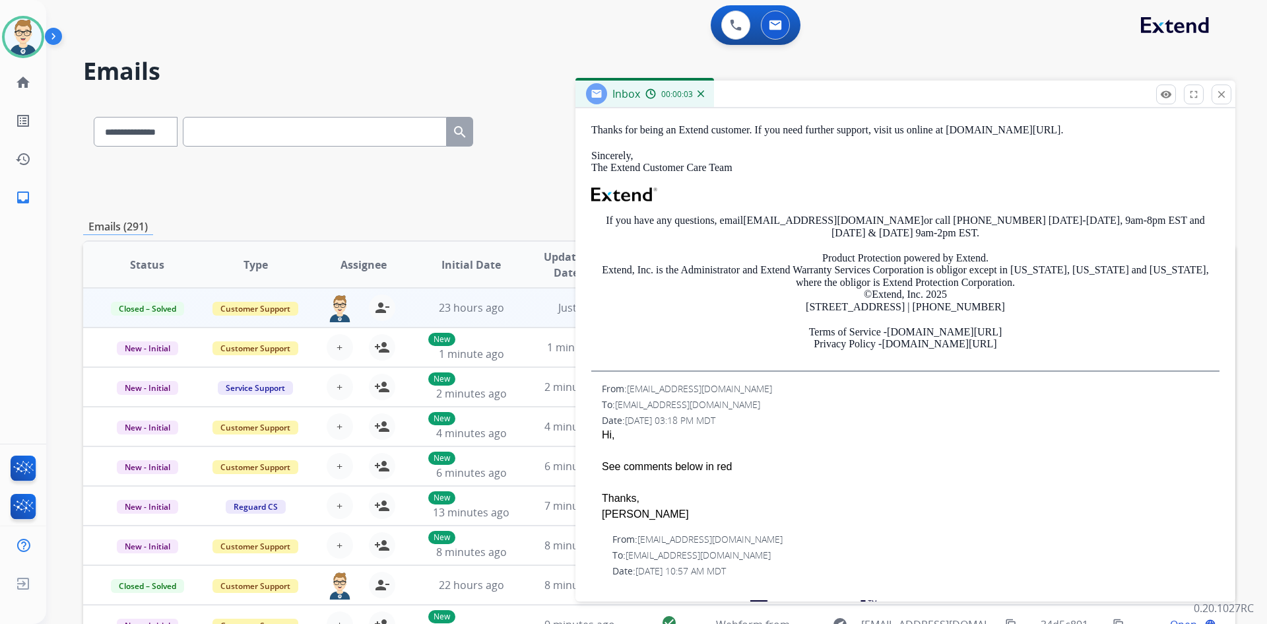
drag, startPoint x: 729, startPoint y: 464, endPoint x: 591, endPoint y: 462, distance: 138.0
click at [591, 462] on div "From: [EMAIL_ADDRESS][DOMAIN_NAME] To: [EMAIL_ADDRESS][DOMAIN_NAME] Date: [DATE…" at bounding box center [905, 452] width 628 height 140
copy div "See comments below in red"
click at [1227, 91] on mat-icon "close" at bounding box center [1222, 94] width 12 height 12
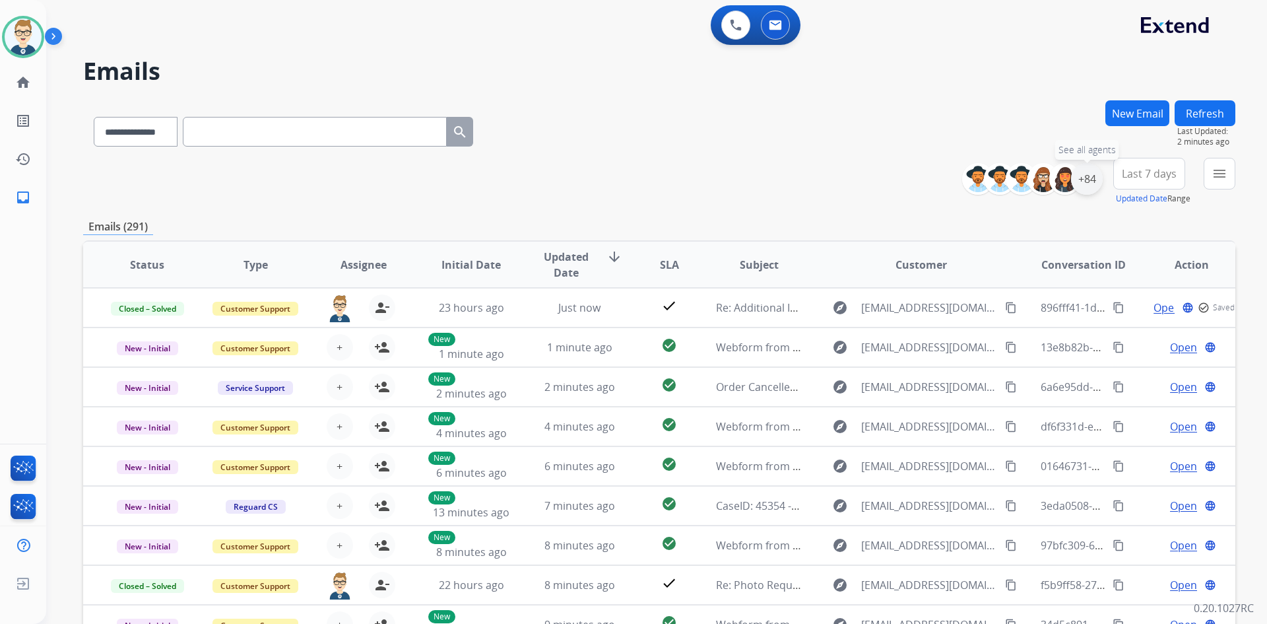
click at [1093, 181] on div "+84" at bounding box center [1087, 179] width 32 height 32
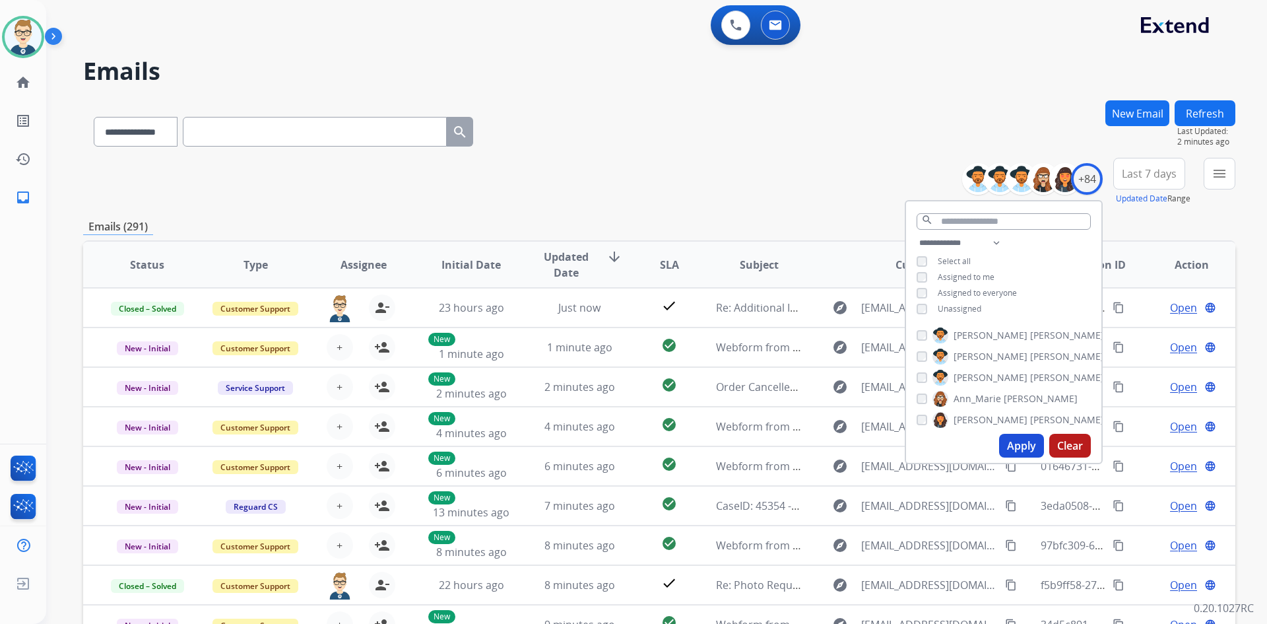
click at [1015, 445] on button "Apply" at bounding box center [1021, 446] width 45 height 24
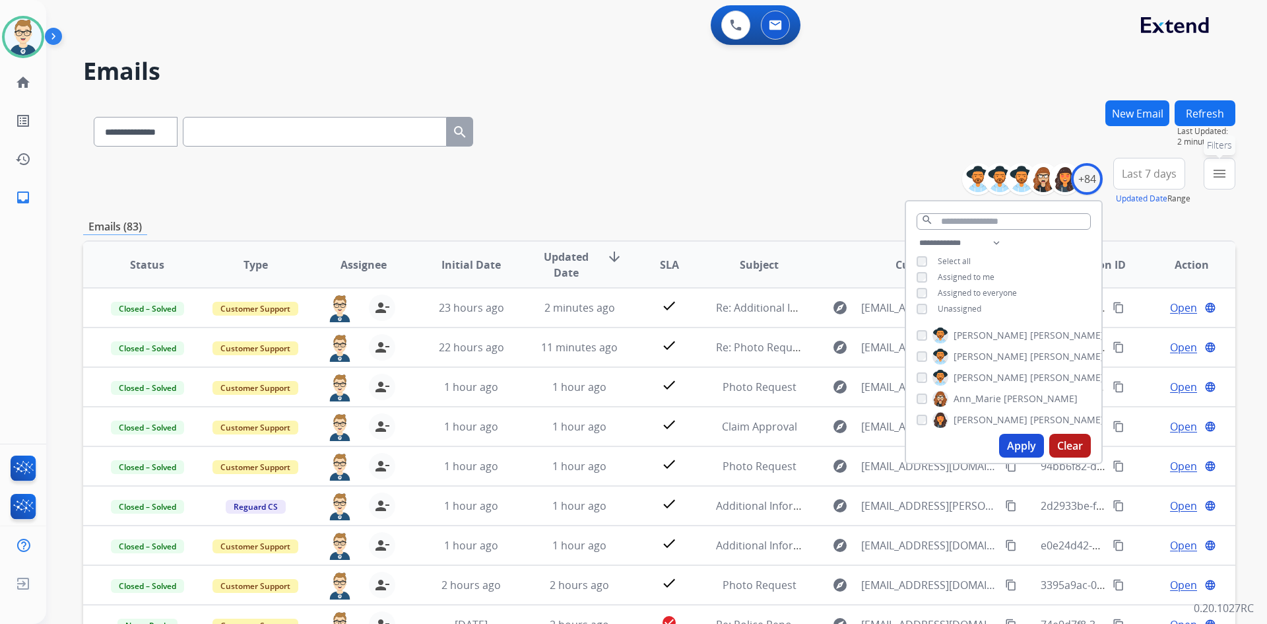
click at [1213, 179] on mat-icon "menu" at bounding box center [1220, 174] width 16 height 16
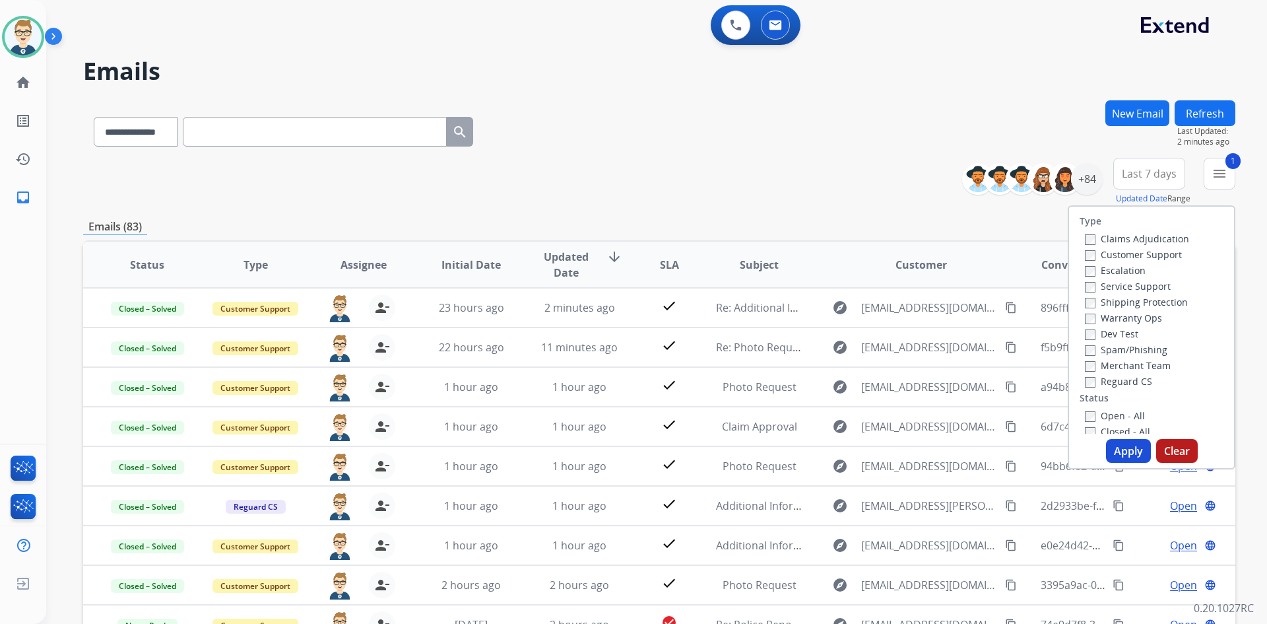
click at [1124, 444] on button "Apply" at bounding box center [1128, 451] width 45 height 24
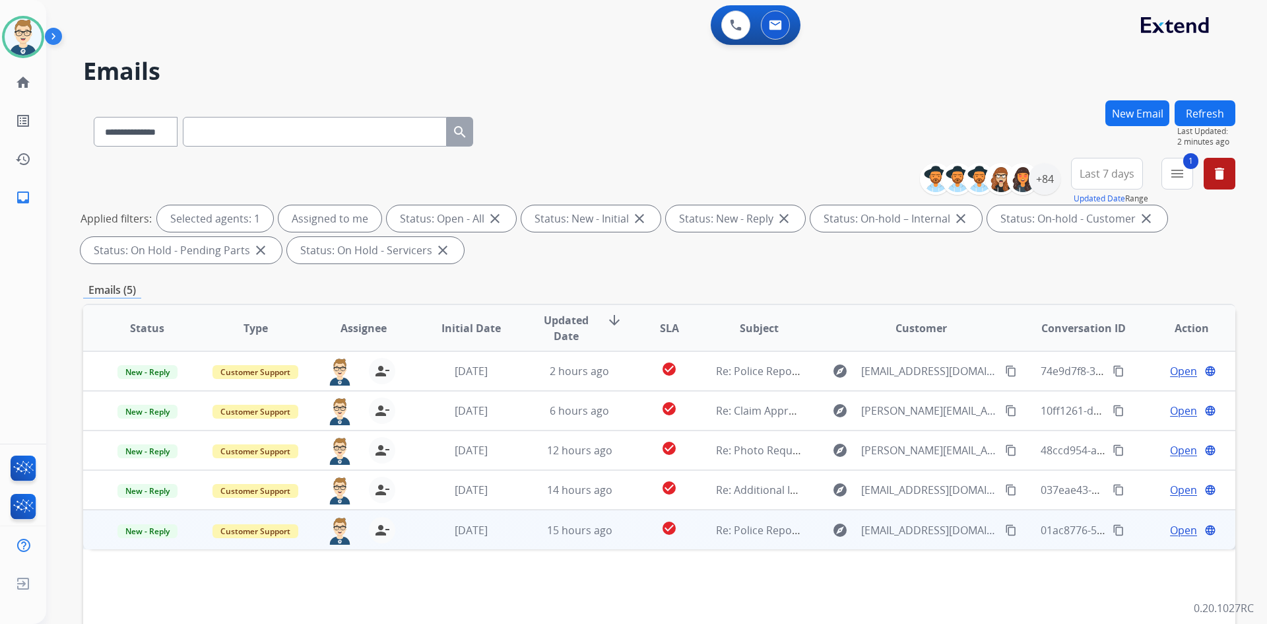
click at [1113, 531] on mat-icon "content_copy" at bounding box center [1119, 530] width 12 height 12
click at [1005, 531] on mat-icon "content_copy" at bounding box center [1011, 530] width 12 height 12
click at [1180, 527] on span "Open" at bounding box center [1183, 530] width 27 height 16
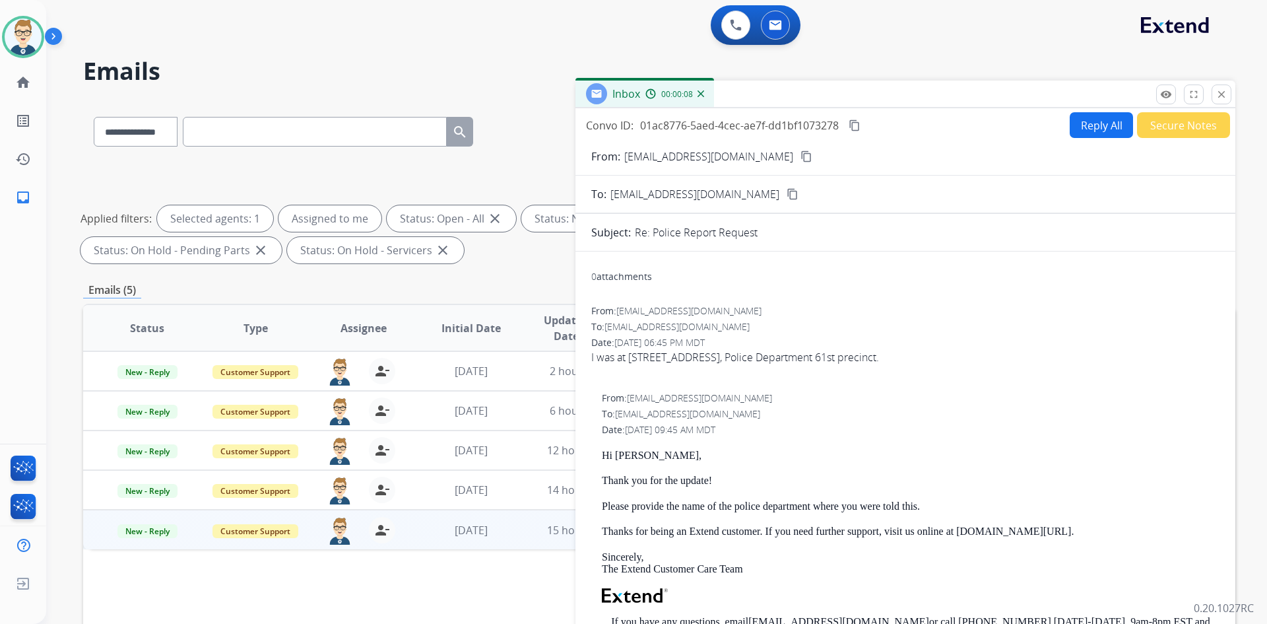
drag, startPoint x: 839, startPoint y: 360, endPoint x: 992, endPoint y: 362, distance: 153.2
click at [992, 362] on div "I was at [STREET_ADDRESS], Police Department 61st precinct." at bounding box center [905, 357] width 628 height 16
copy div "Police Department 61st precinct"
drag, startPoint x: 632, startPoint y: 358, endPoint x: 832, endPoint y: 363, distance: 200.1
click at [832, 363] on div "I was at [STREET_ADDRESS], Police Department 61st precinct." at bounding box center [905, 357] width 628 height 16
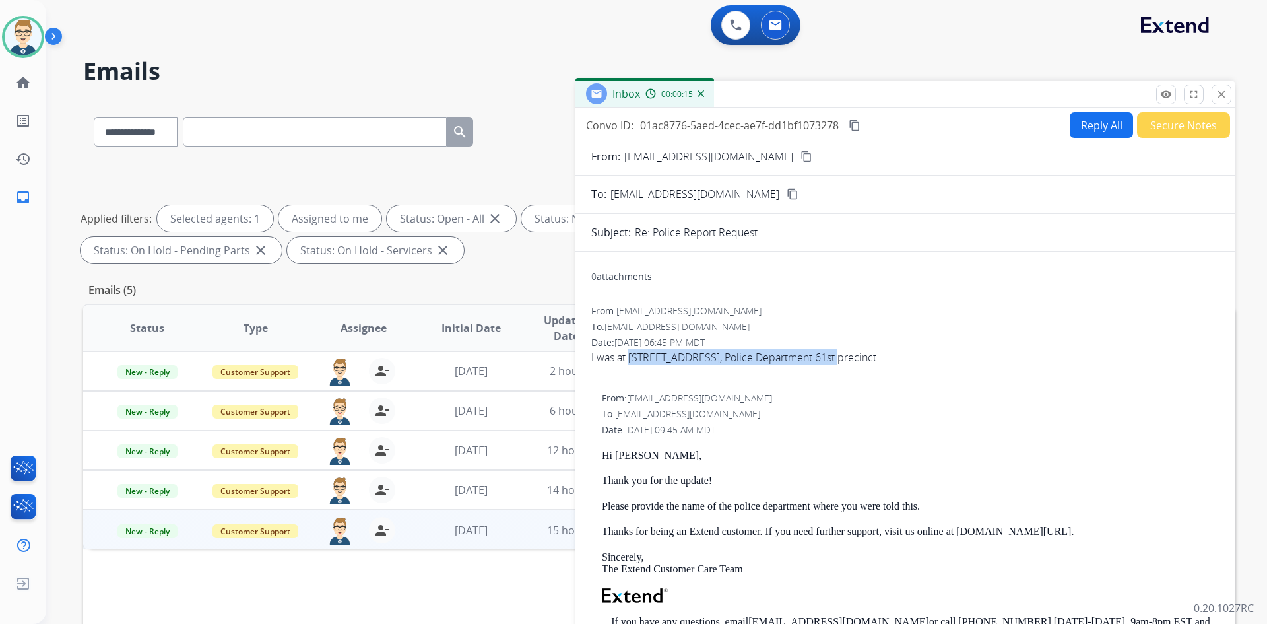
copy div "[STREET_ADDRESS]"
click at [22, 37] on img at bounding box center [23, 36] width 37 height 37
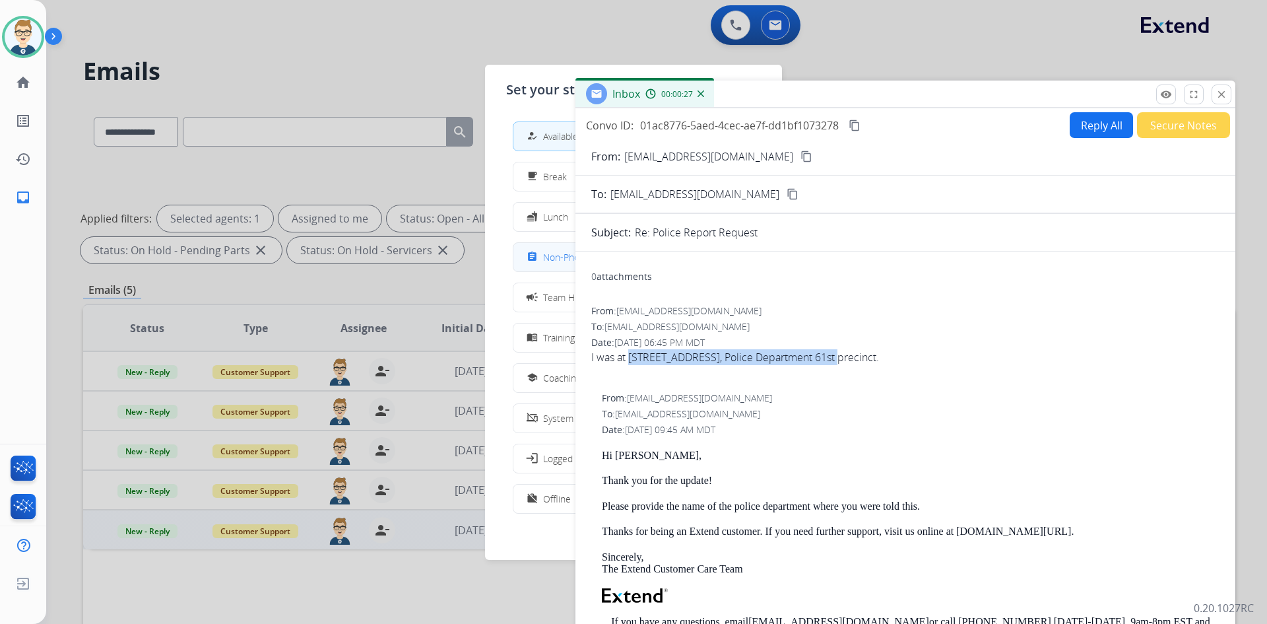
click at [549, 259] on span "Non-Phone Queue" at bounding box center [582, 257] width 78 height 14
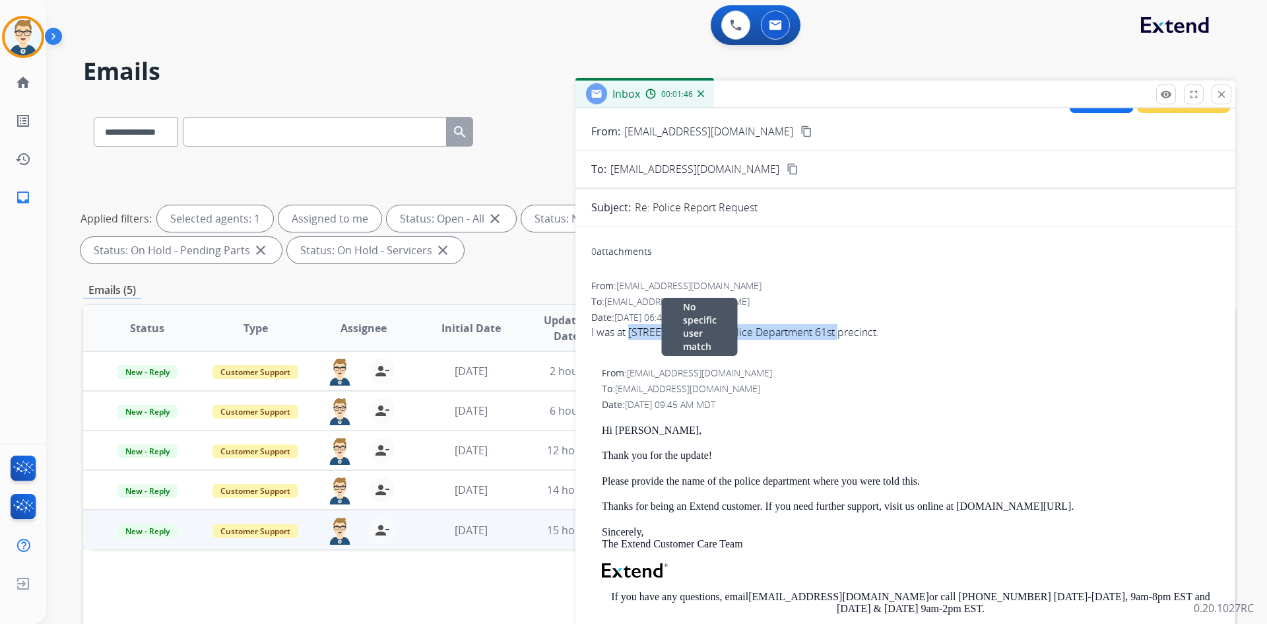
scroll to position [0, 0]
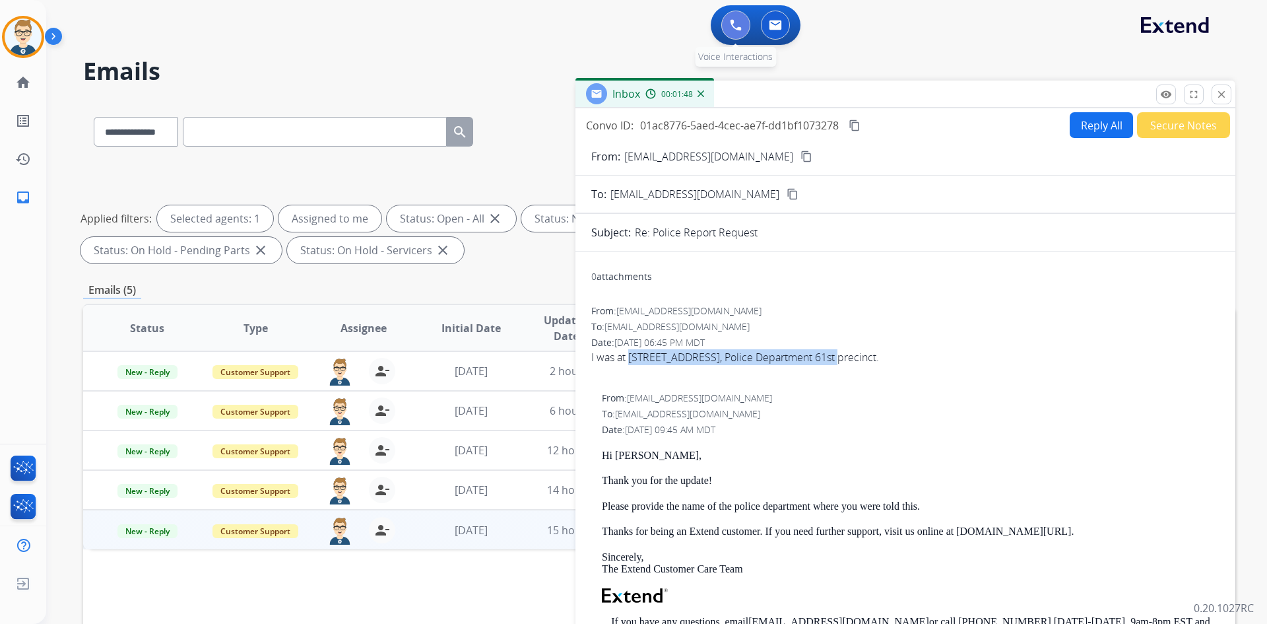
click at [729, 13] on button at bounding box center [736, 25] width 29 height 29
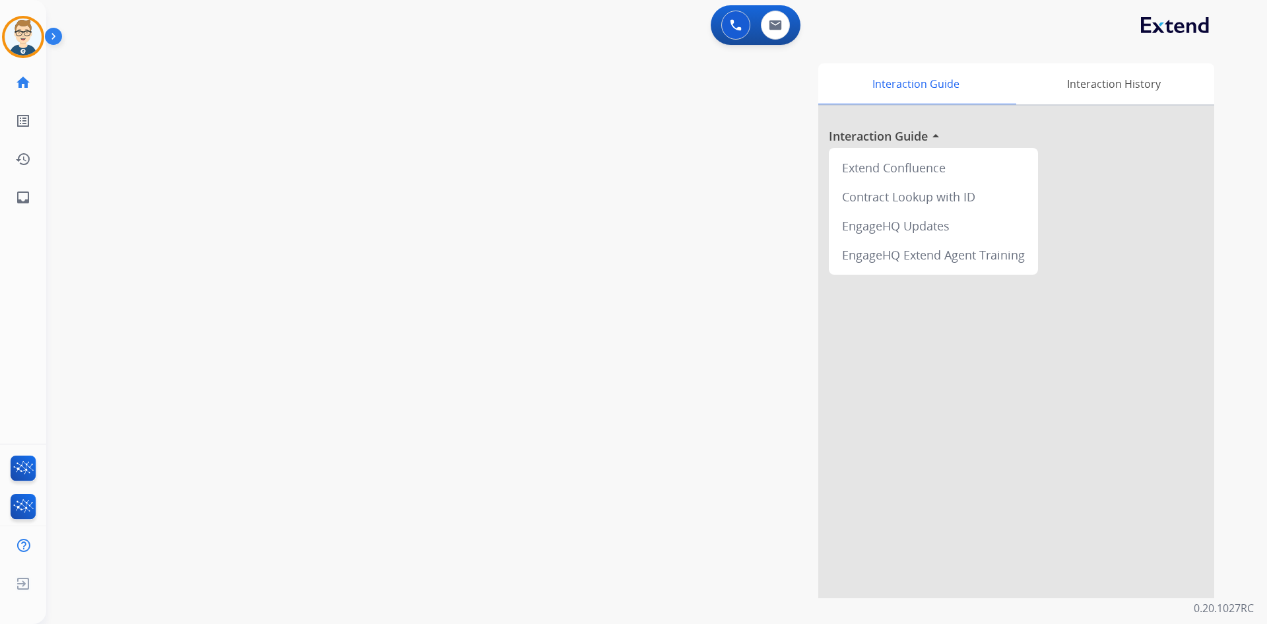
click at [729, 13] on button at bounding box center [736, 25] width 29 height 29
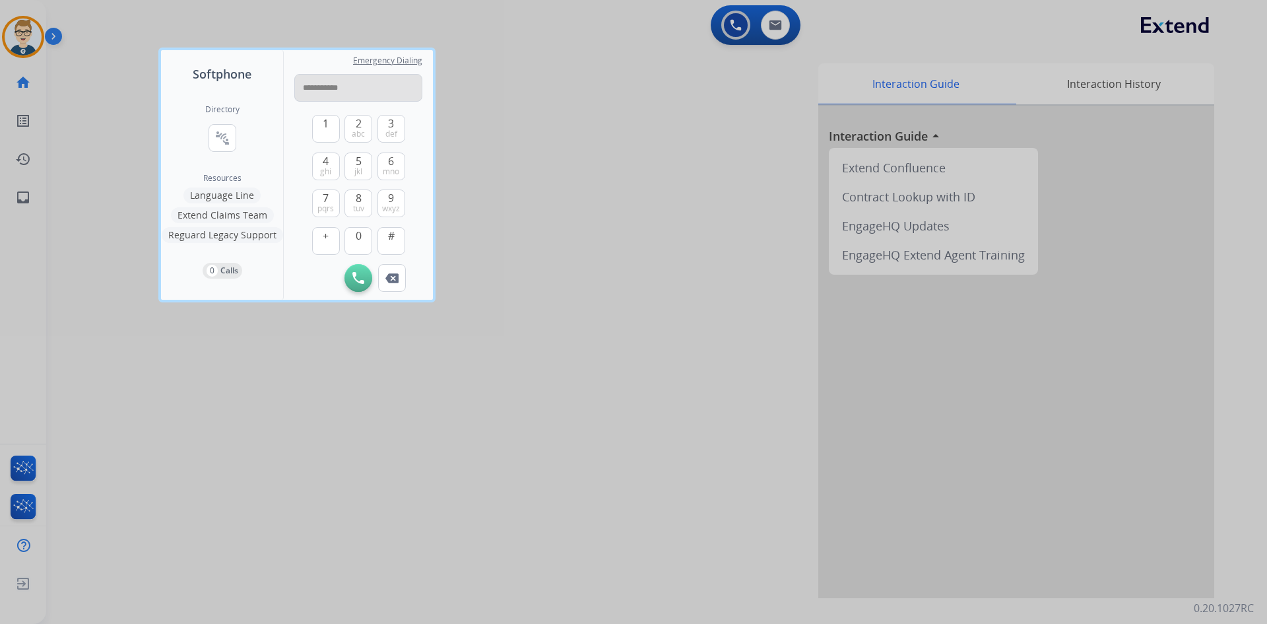
type input "**********"
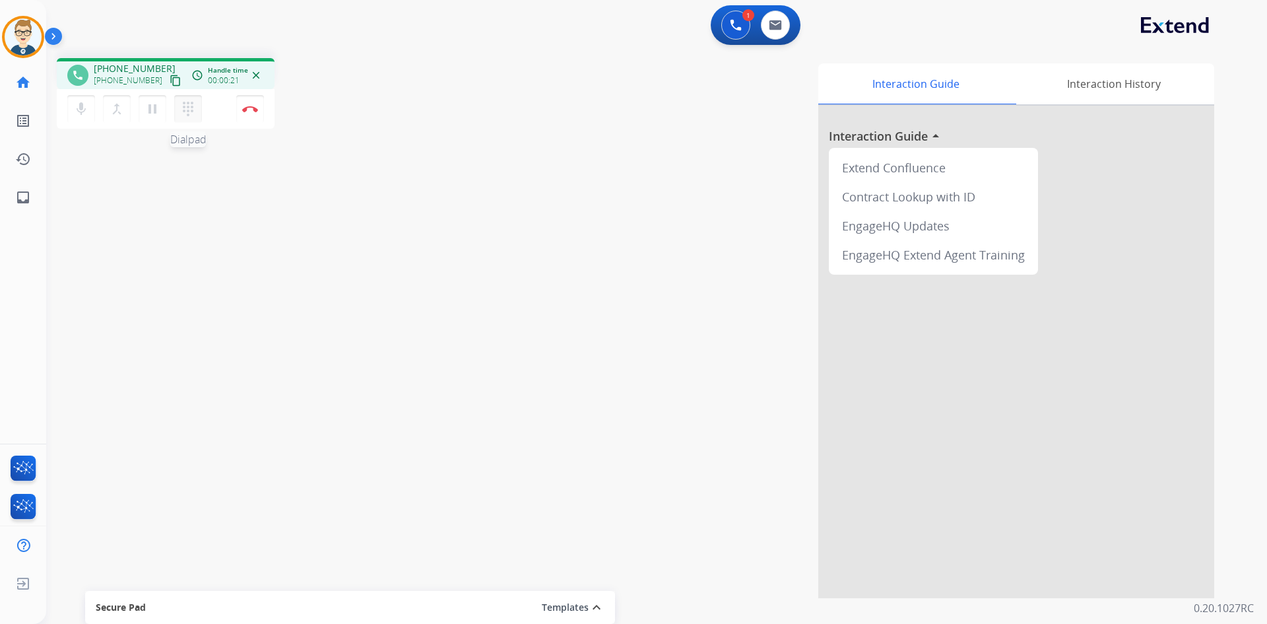
click at [192, 106] on mat-icon "dialpad" at bounding box center [188, 109] width 16 height 16
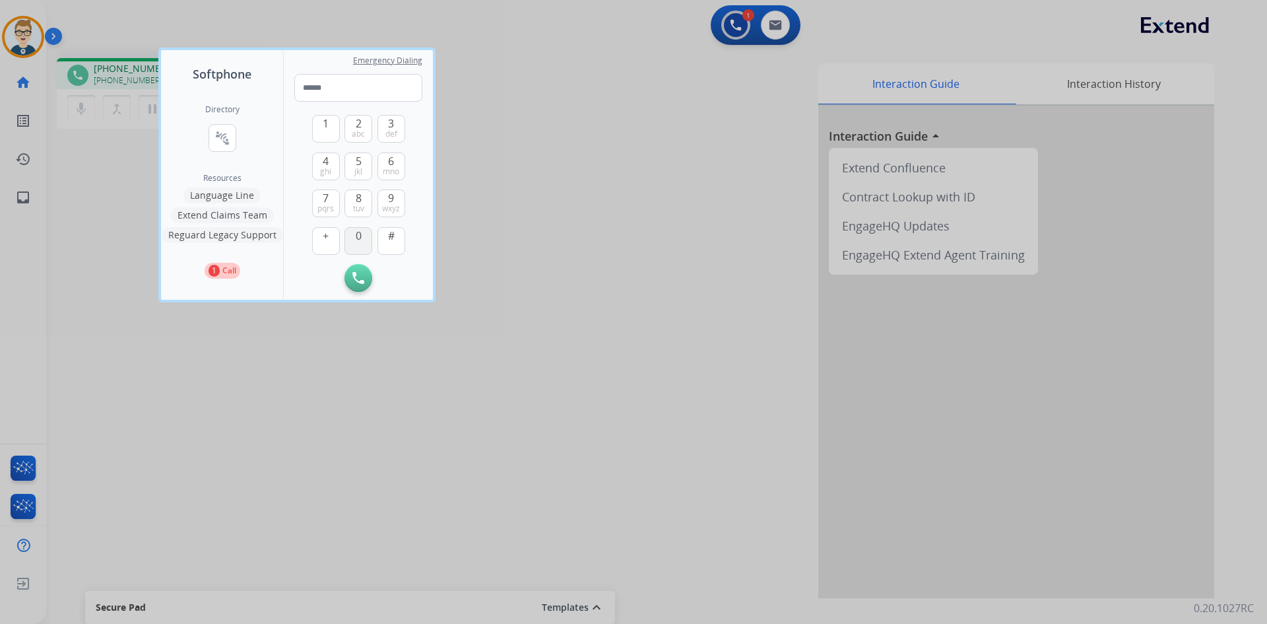
click at [364, 236] on button "0" at bounding box center [359, 241] width 28 height 28
type input "*"
click at [679, 296] on div at bounding box center [633, 312] width 1267 height 624
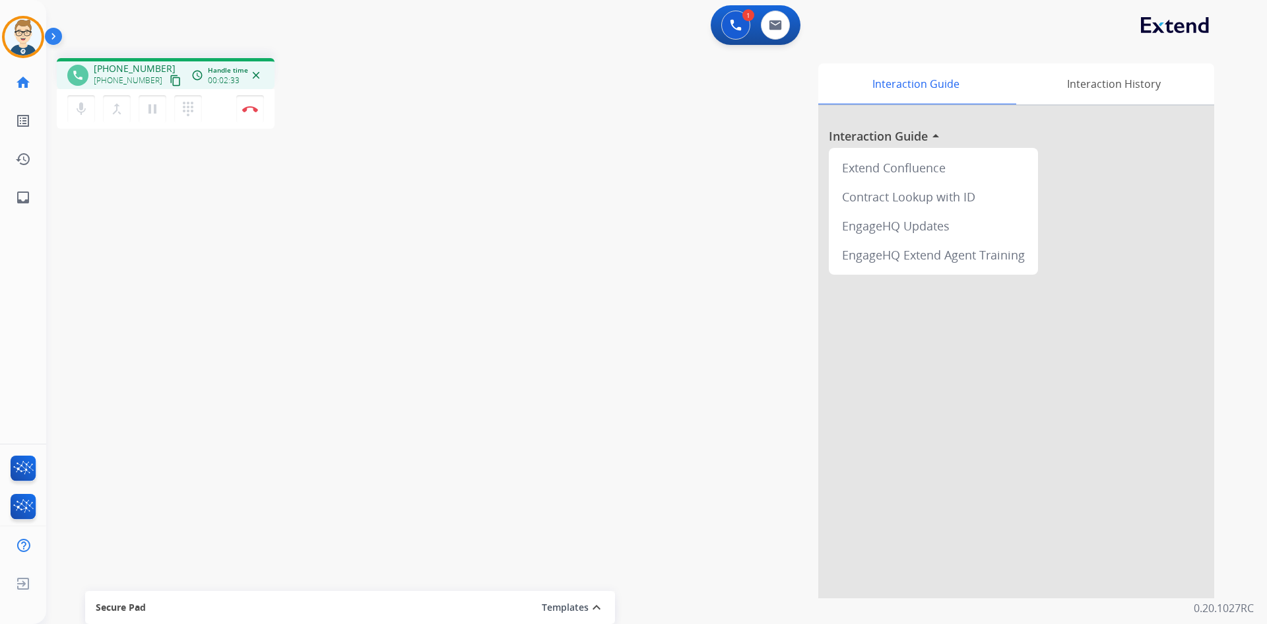
click at [170, 82] on mat-icon "content_copy" at bounding box center [176, 81] width 12 height 12
click at [252, 109] on img at bounding box center [250, 109] width 16 height 7
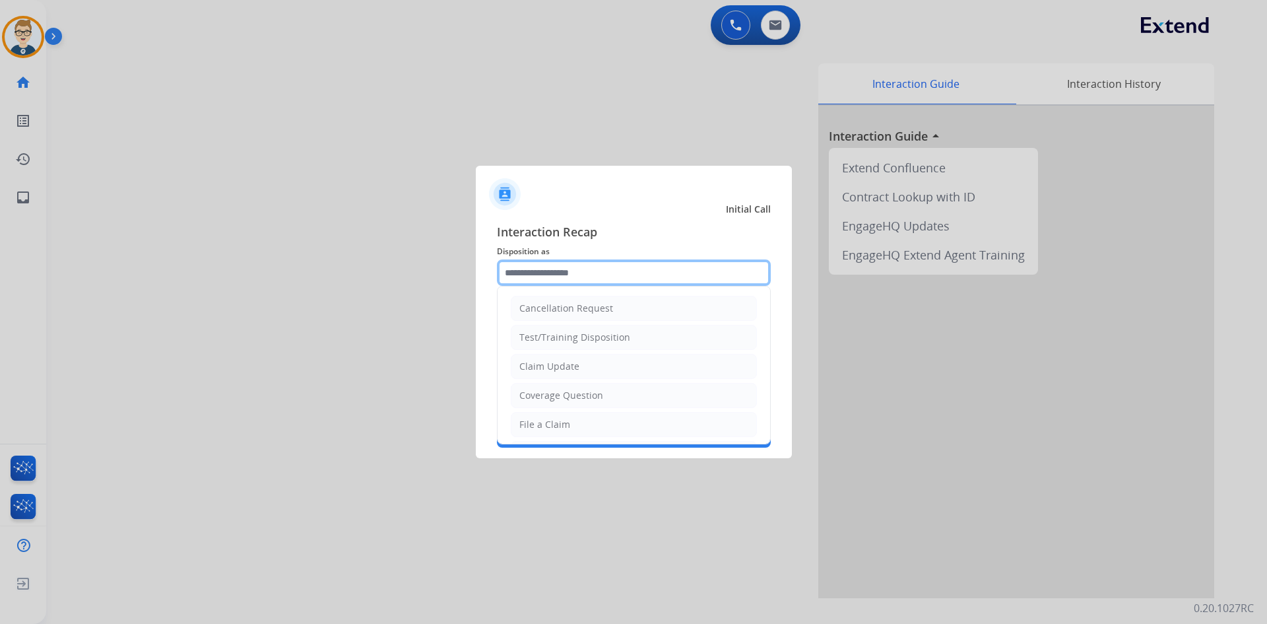
click at [601, 275] on input "text" at bounding box center [634, 272] width 274 height 26
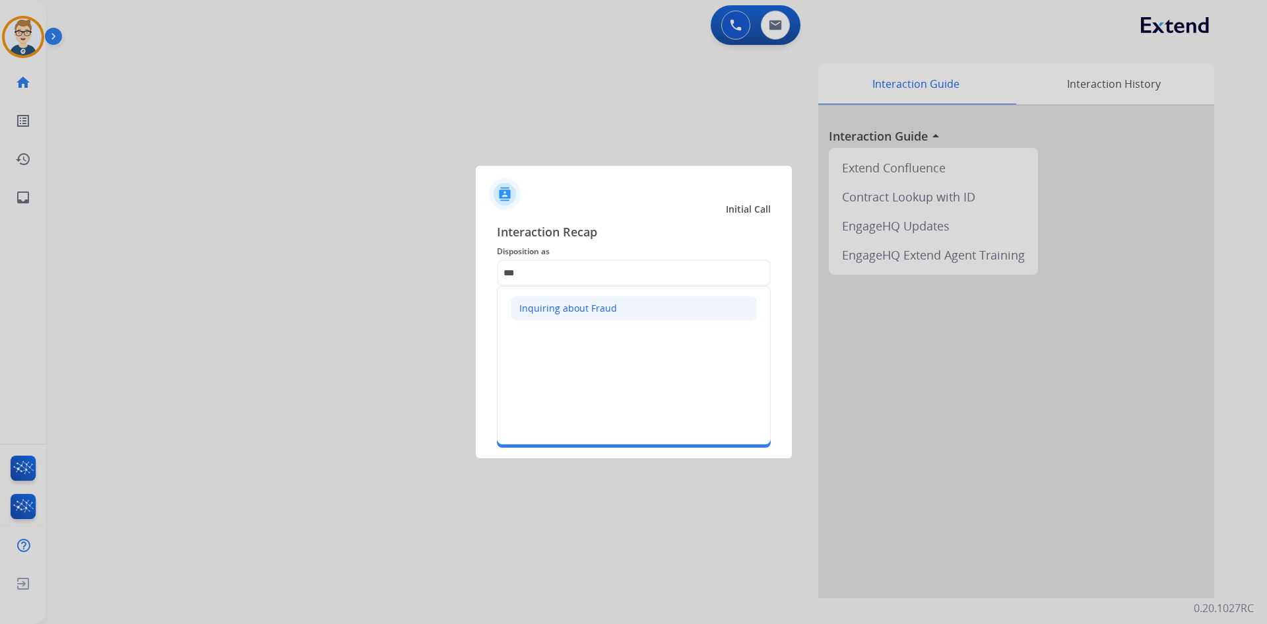
click at [590, 318] on li "Inquiring about Fraud" at bounding box center [634, 308] width 246 height 25
type input "**********"
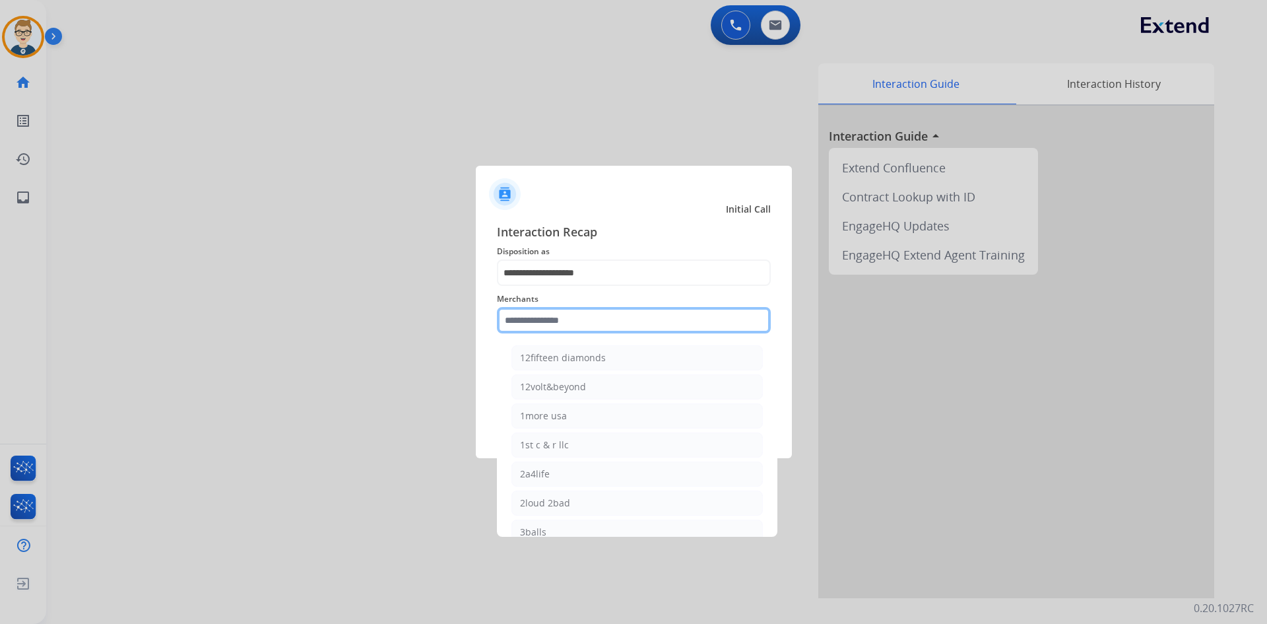
click at [564, 331] on input "text" at bounding box center [634, 320] width 274 height 26
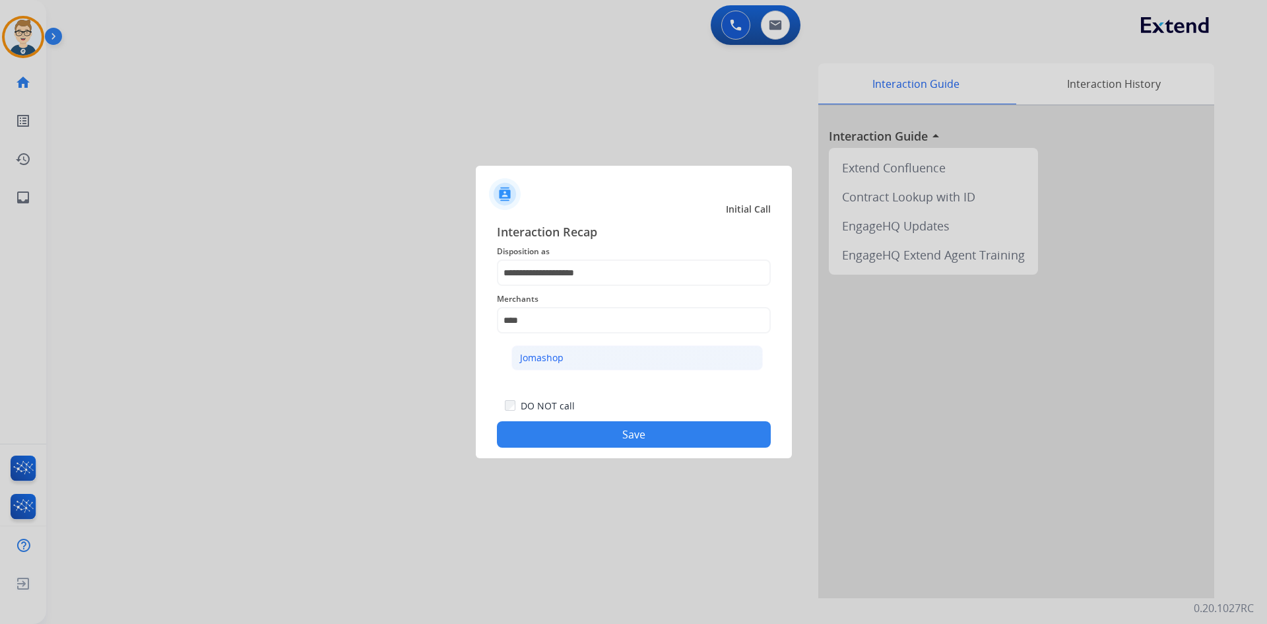
click at [562, 363] on div "Jomashop" at bounding box center [542, 357] width 44 height 13
type input "********"
click at [580, 432] on button "Save" at bounding box center [634, 434] width 274 height 26
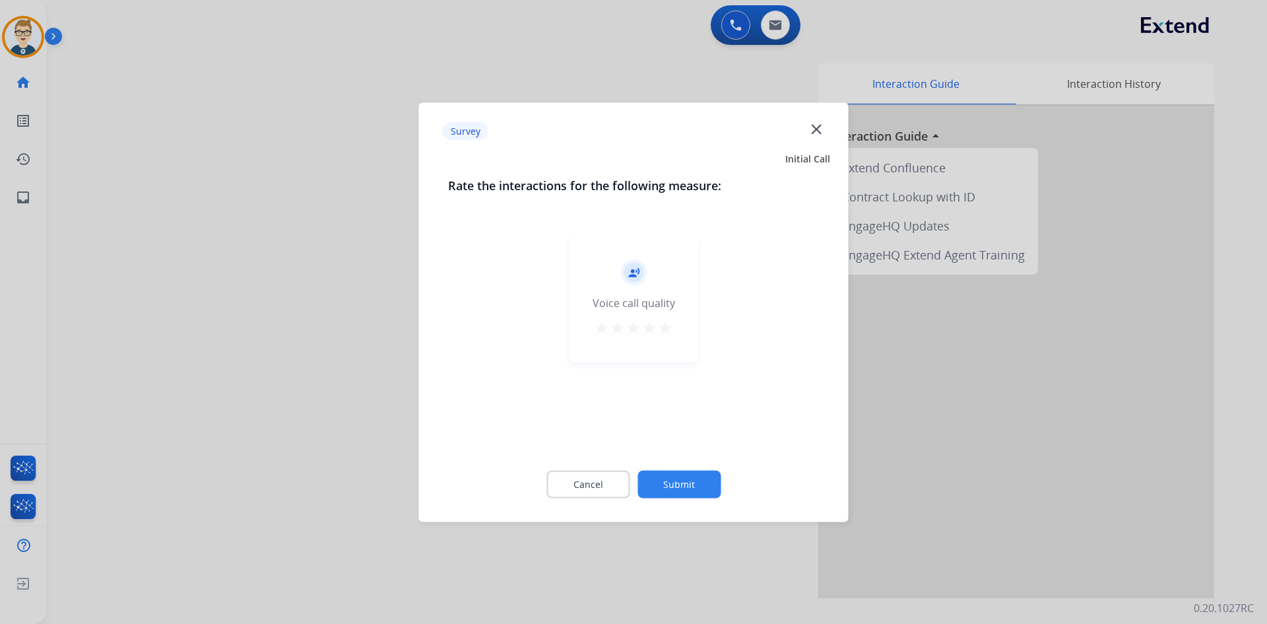
click at [654, 324] on mat-icon "star" at bounding box center [650, 328] width 16 height 16
click at [665, 324] on mat-icon "star" at bounding box center [665, 328] width 16 height 16
click at [677, 470] on div "Cancel Submit" at bounding box center [634, 483] width 372 height 59
click at [679, 484] on button "Submit" at bounding box center [679, 484] width 83 height 28
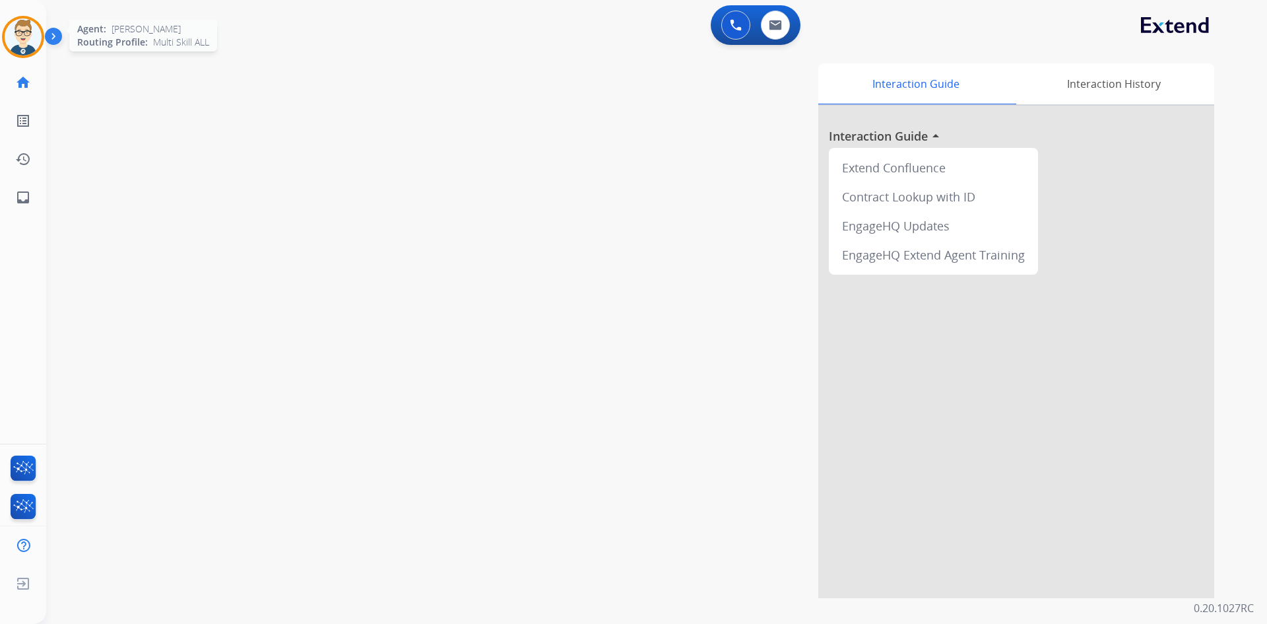
click at [20, 38] on img at bounding box center [23, 36] width 37 height 37
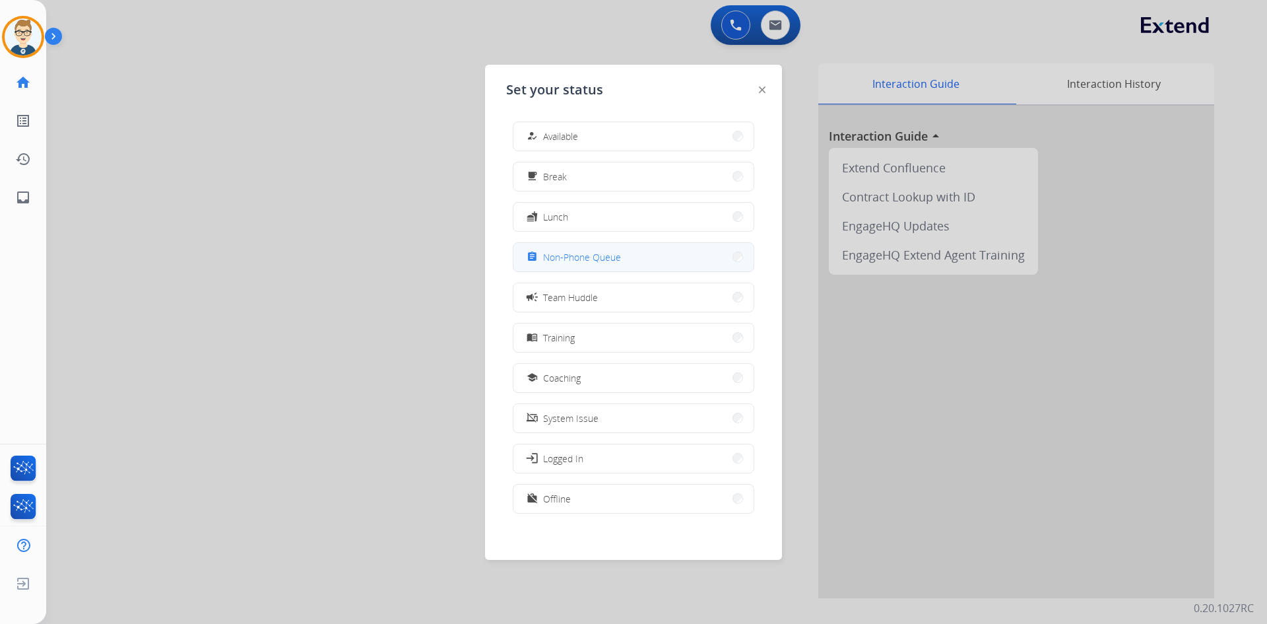
click at [558, 262] on span "Non-Phone Queue" at bounding box center [582, 257] width 78 height 14
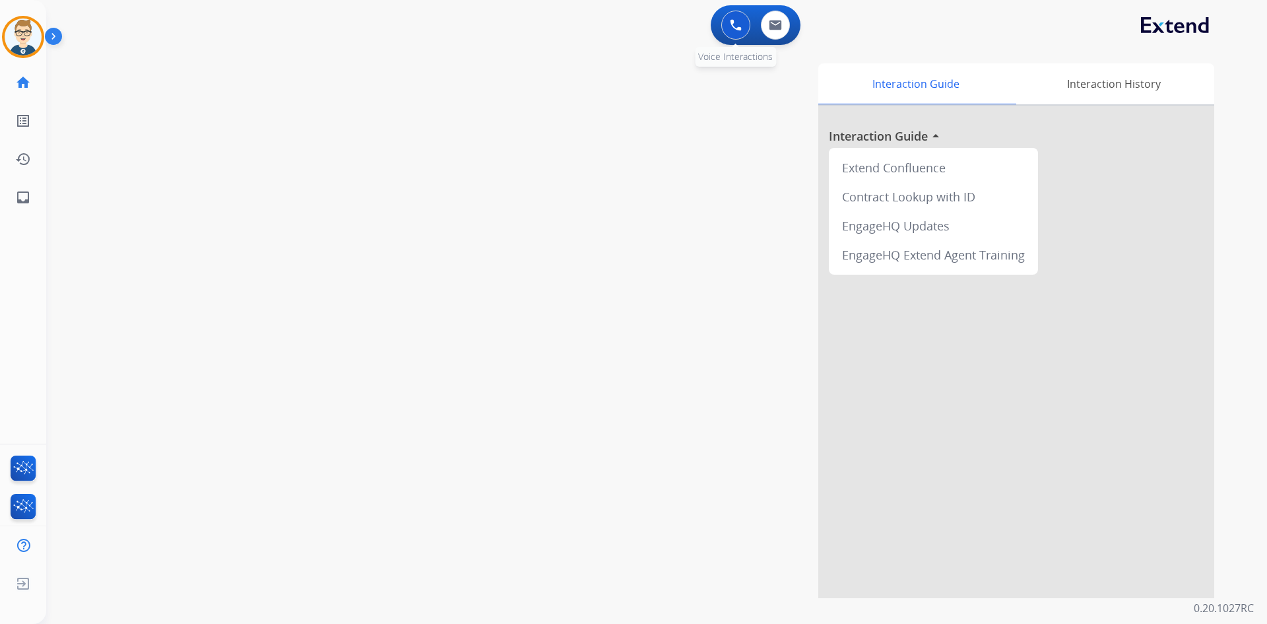
click at [721, 20] on div "0 Voice Interactions" at bounding box center [736, 25] width 40 height 29
click at [733, 28] on img at bounding box center [736, 25] width 12 height 12
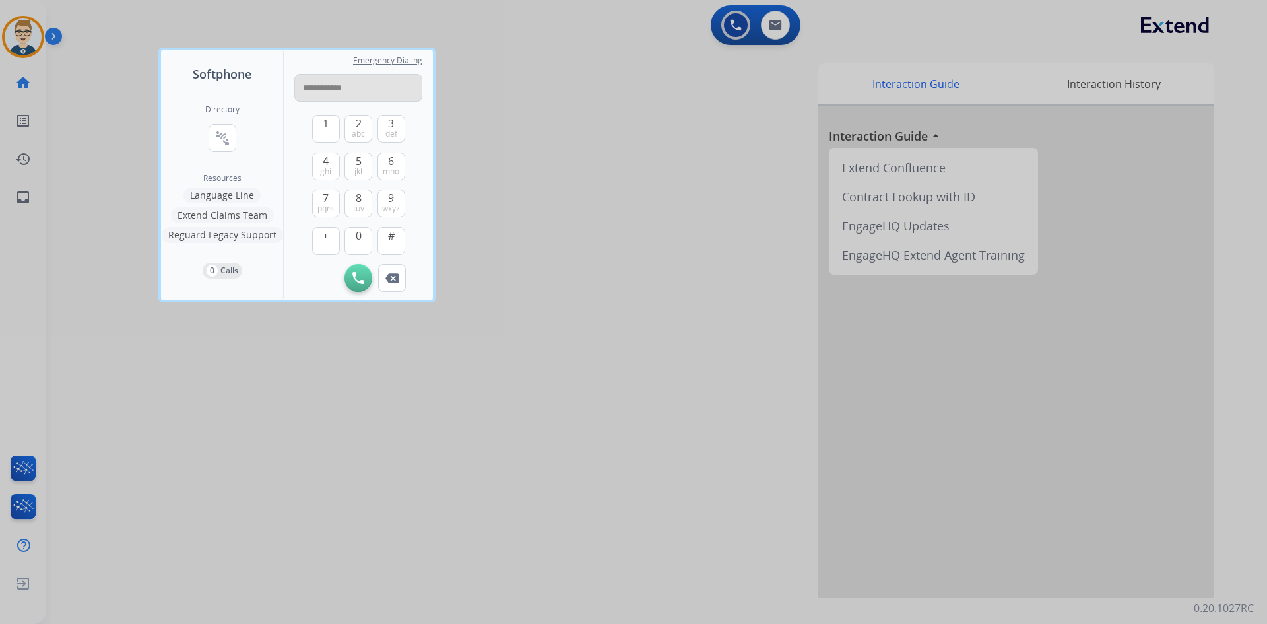
click at [313, 85] on input "**********" at bounding box center [358, 88] width 128 height 28
click at [329, 86] on input "**********" at bounding box center [358, 88] width 128 height 28
type input "**********"
click at [360, 279] on img at bounding box center [359, 278] width 12 height 12
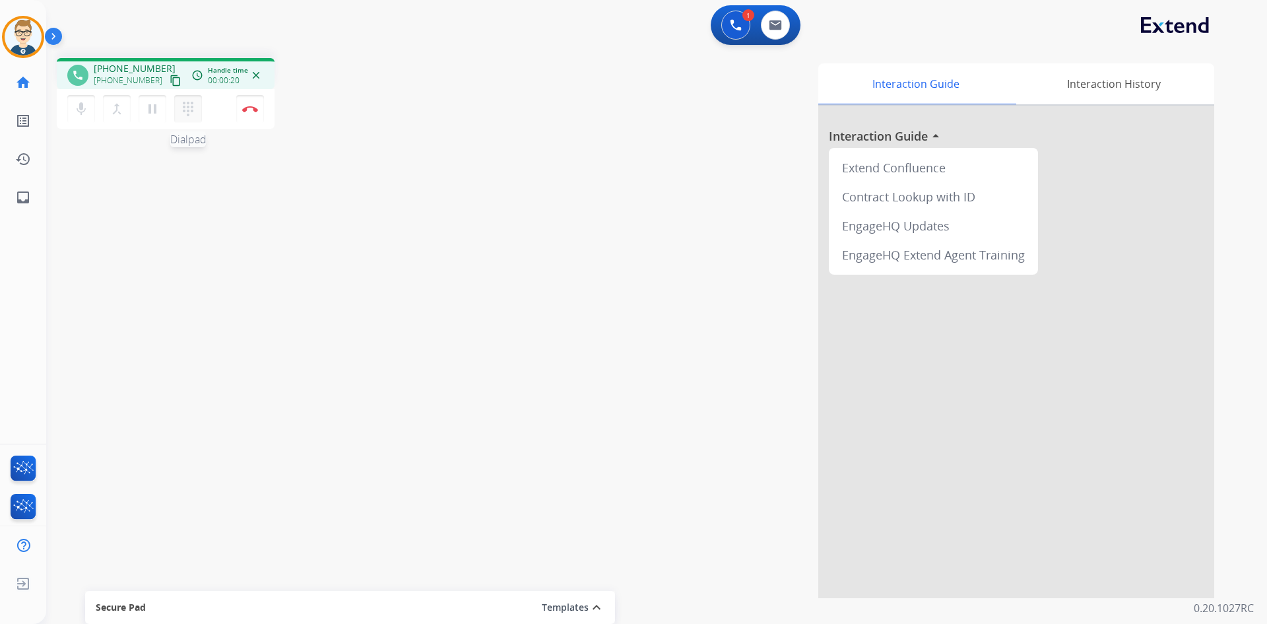
click at [191, 110] on mat-icon "dialpad" at bounding box center [188, 109] width 16 height 16
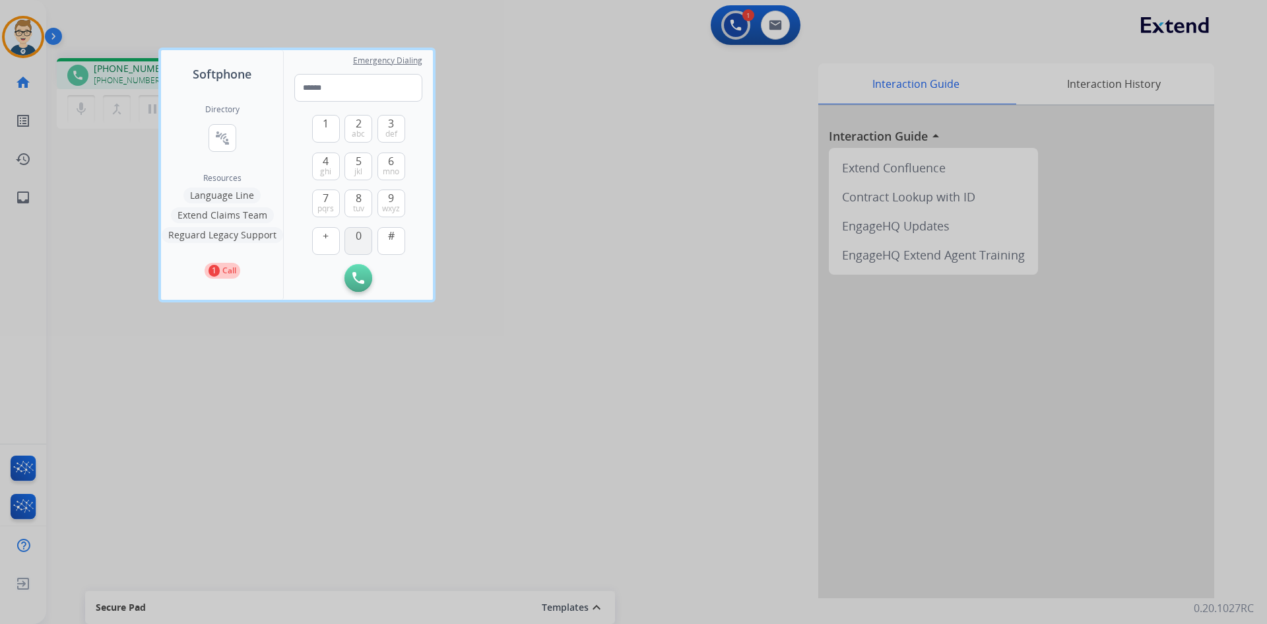
click at [361, 240] on span "0" at bounding box center [359, 236] width 6 height 16
type input "*"
click at [551, 243] on div at bounding box center [633, 312] width 1267 height 624
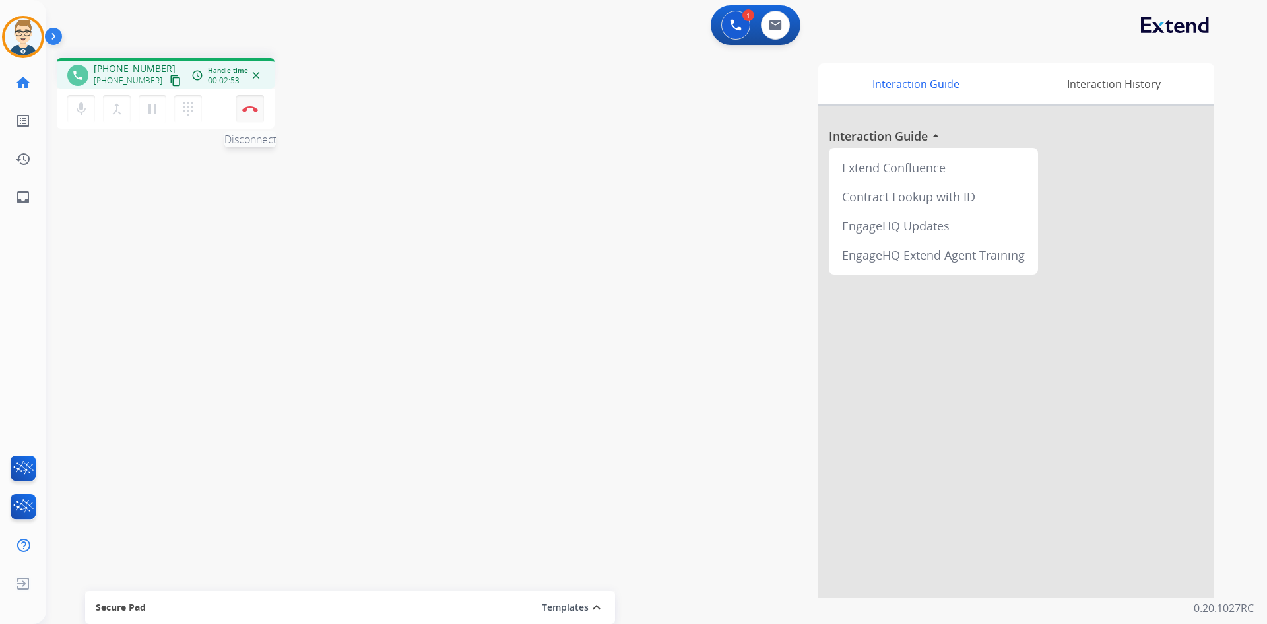
click at [254, 114] on button "Disconnect" at bounding box center [250, 109] width 28 height 28
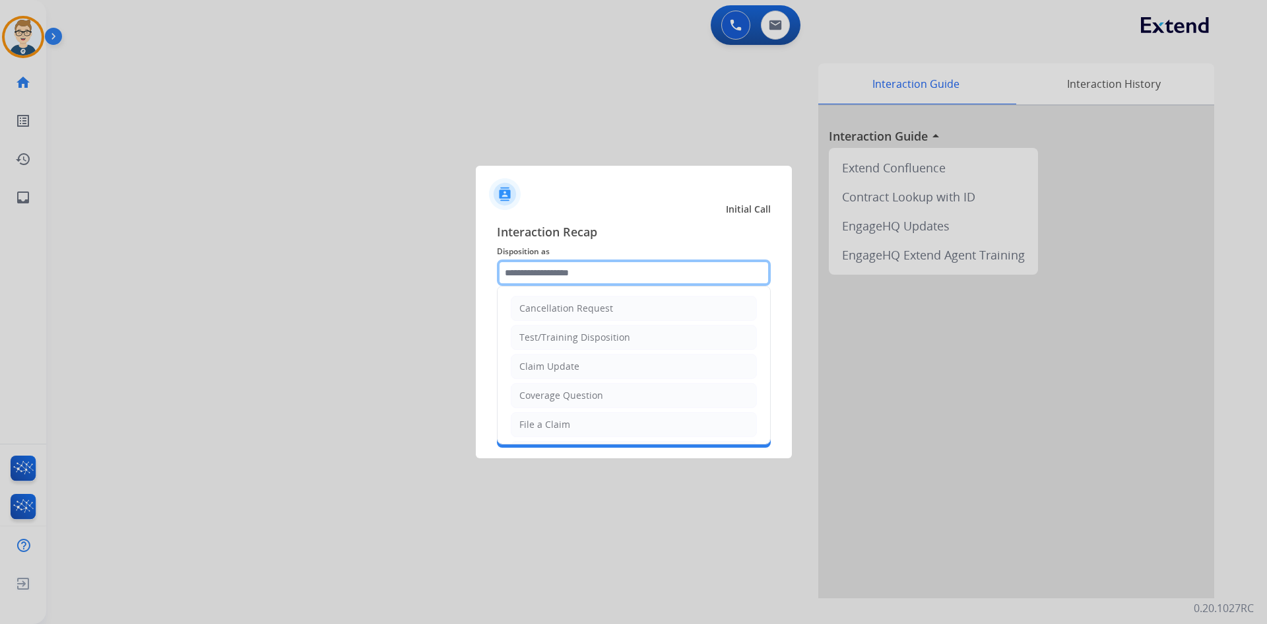
click at [596, 277] on input "text" at bounding box center [634, 272] width 274 height 26
drag, startPoint x: 590, startPoint y: 375, endPoint x: 405, endPoint y: 365, distance: 184.4
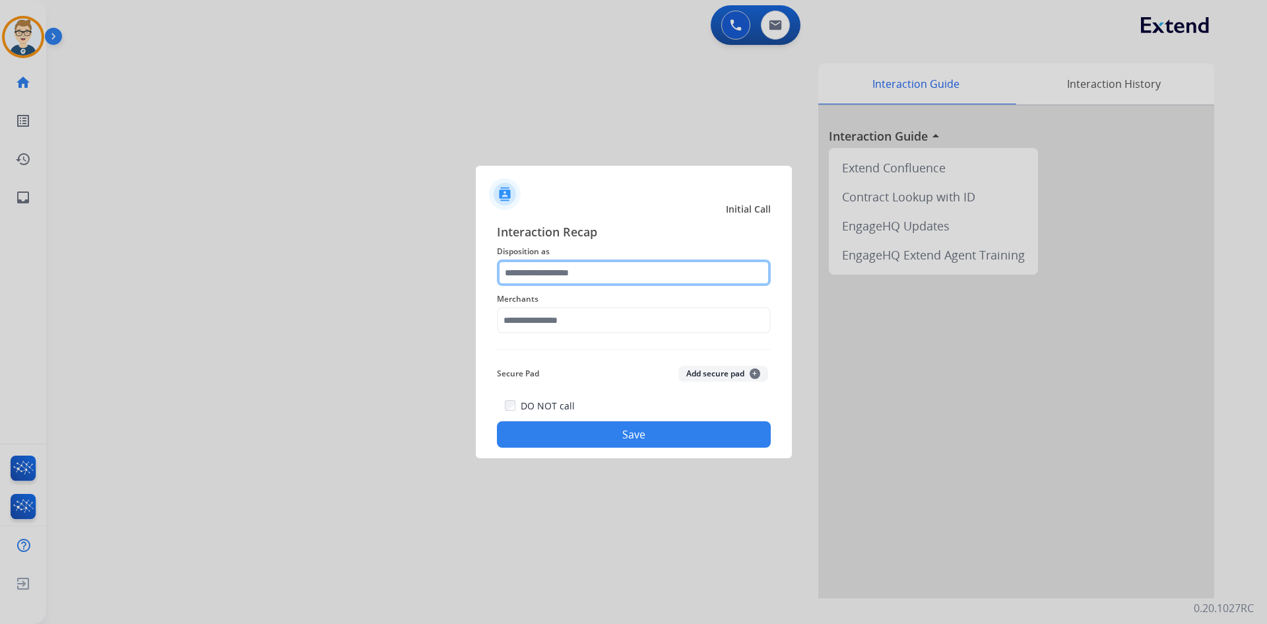
click at [555, 273] on input "text" at bounding box center [634, 272] width 274 height 26
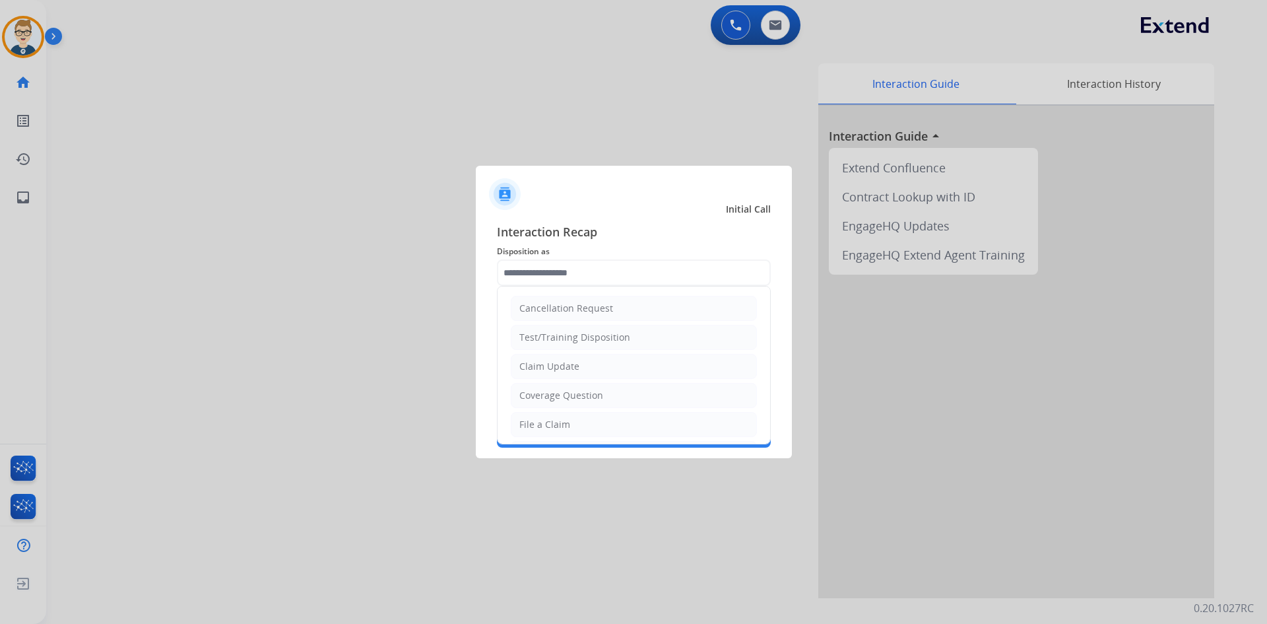
click at [329, 239] on div at bounding box center [633, 312] width 1267 height 624
click at [589, 273] on input "text" at bounding box center [634, 272] width 274 height 26
click at [588, 300] on li "Inquiring about Fraud" at bounding box center [634, 308] width 246 height 25
type input "**********"
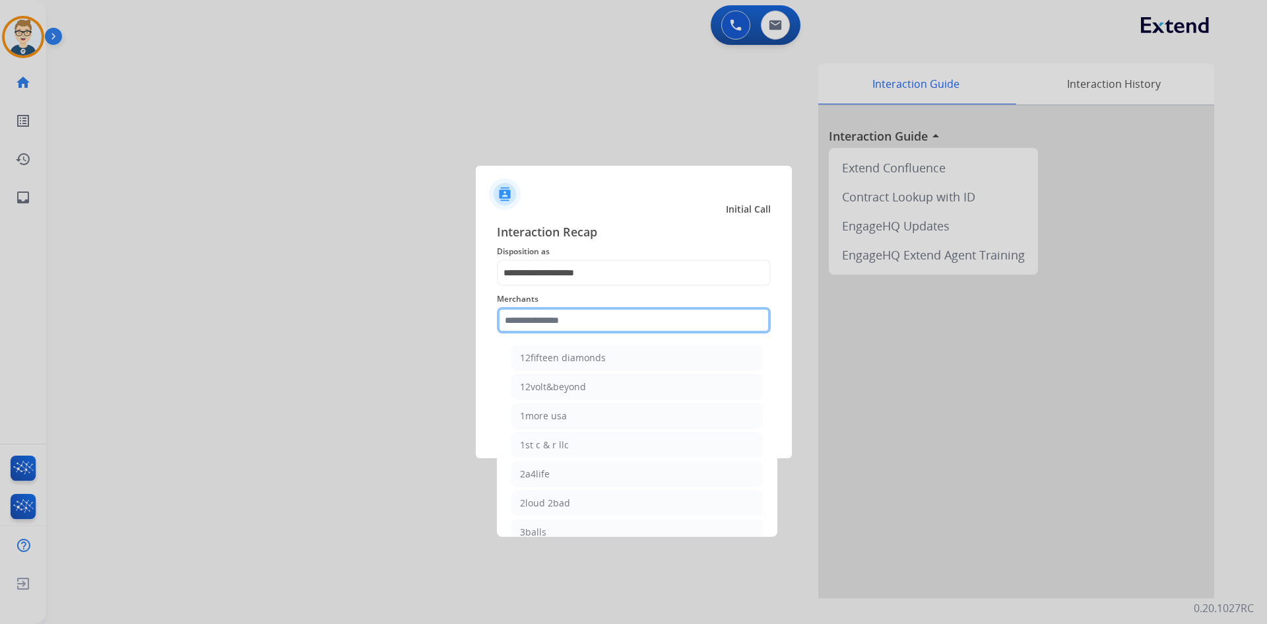
click at [590, 313] on input "text" at bounding box center [634, 320] width 274 height 26
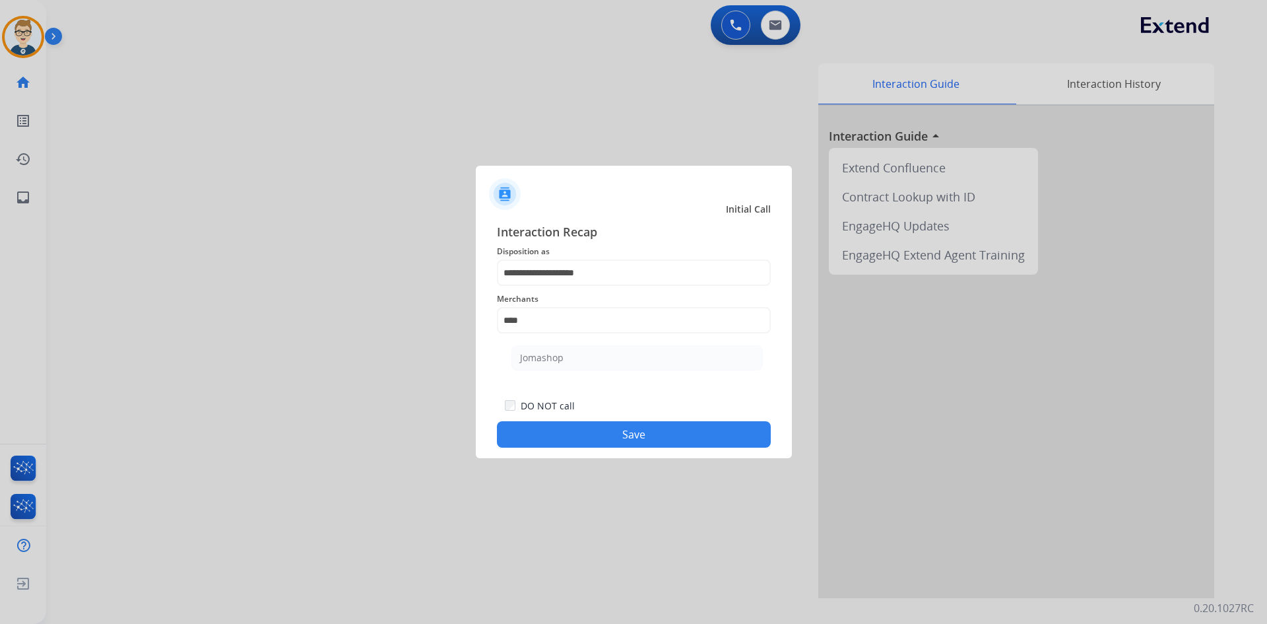
click at [609, 376] on ul "Jomashop" at bounding box center [637, 361] width 259 height 45
drag, startPoint x: 609, startPoint y: 362, endPoint x: 595, endPoint y: 358, distance: 14.4
click at [605, 362] on li "Jomashop" at bounding box center [638, 357] width 252 height 25
type input "********"
click at [707, 426] on button "Save" at bounding box center [634, 434] width 274 height 26
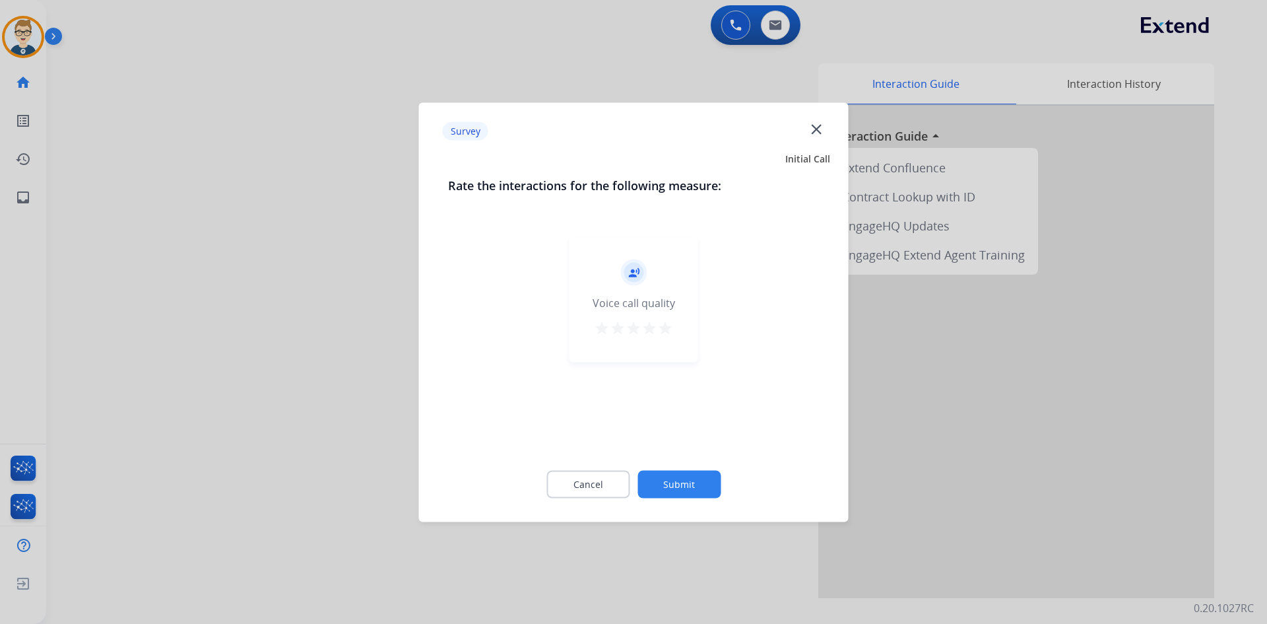
click at [669, 325] on mat-icon "star" at bounding box center [665, 328] width 16 height 16
click at [692, 486] on button "Submit" at bounding box center [679, 484] width 83 height 28
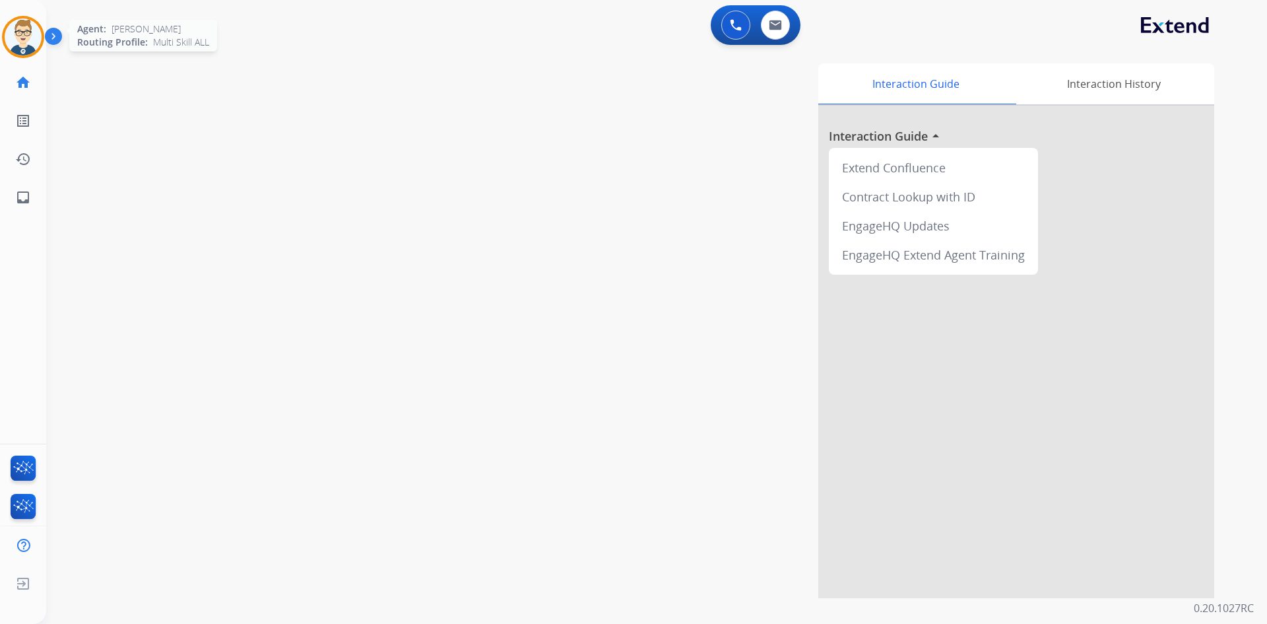
click at [30, 44] on img at bounding box center [23, 36] width 37 height 37
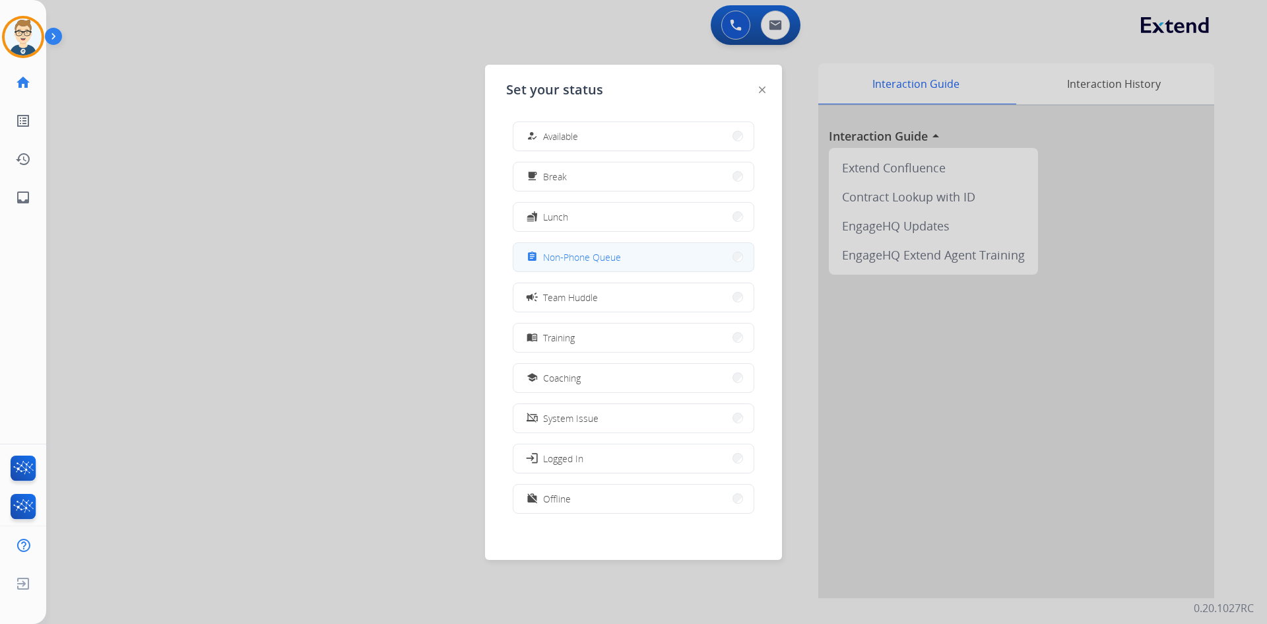
click at [594, 264] on div "assignment Non-Phone Queue" at bounding box center [572, 257] width 97 height 16
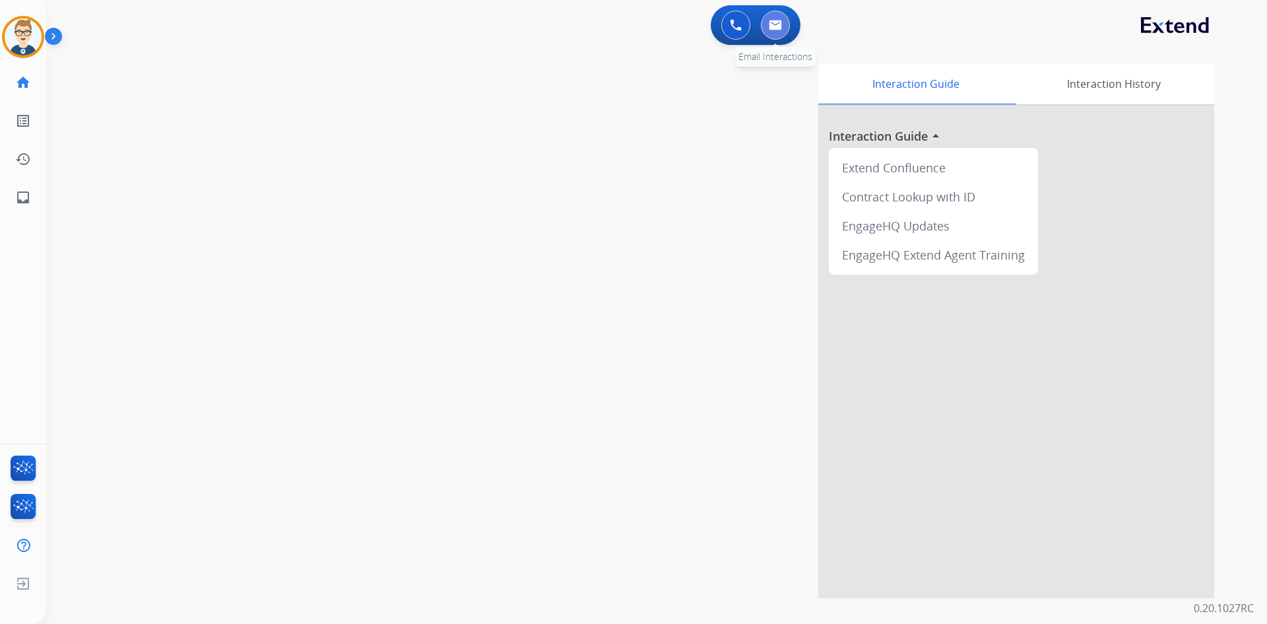
click at [773, 24] on img at bounding box center [775, 25] width 13 height 11
select select "**********"
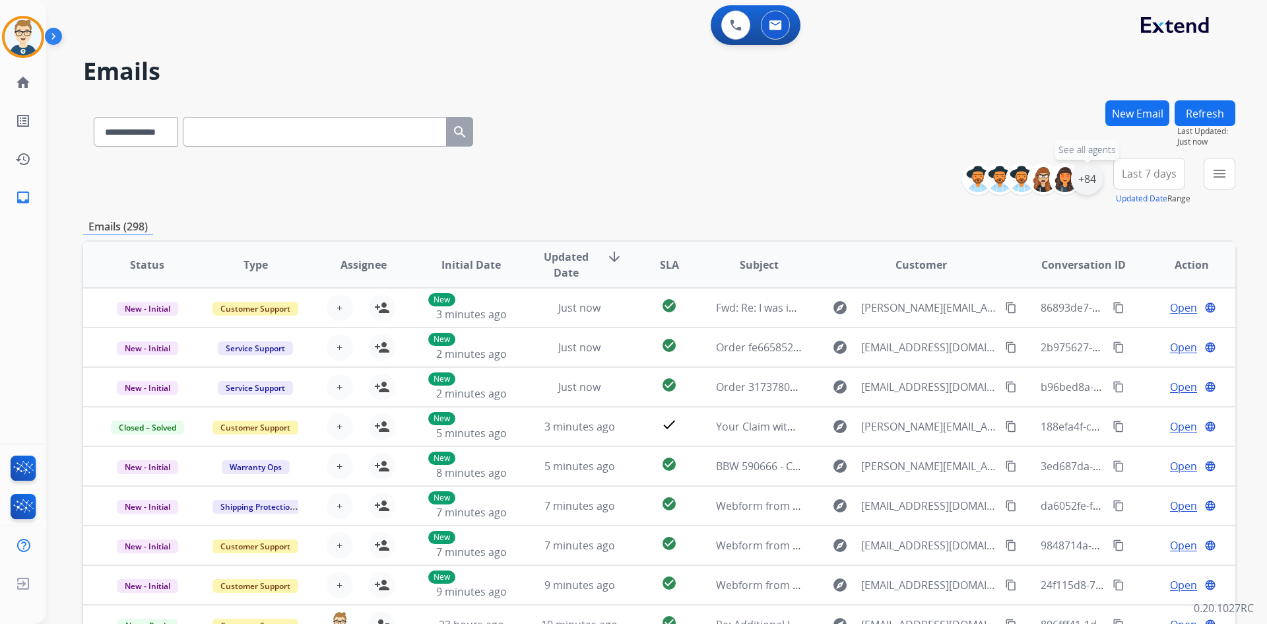
click at [1089, 181] on div "+84" at bounding box center [1087, 179] width 32 height 32
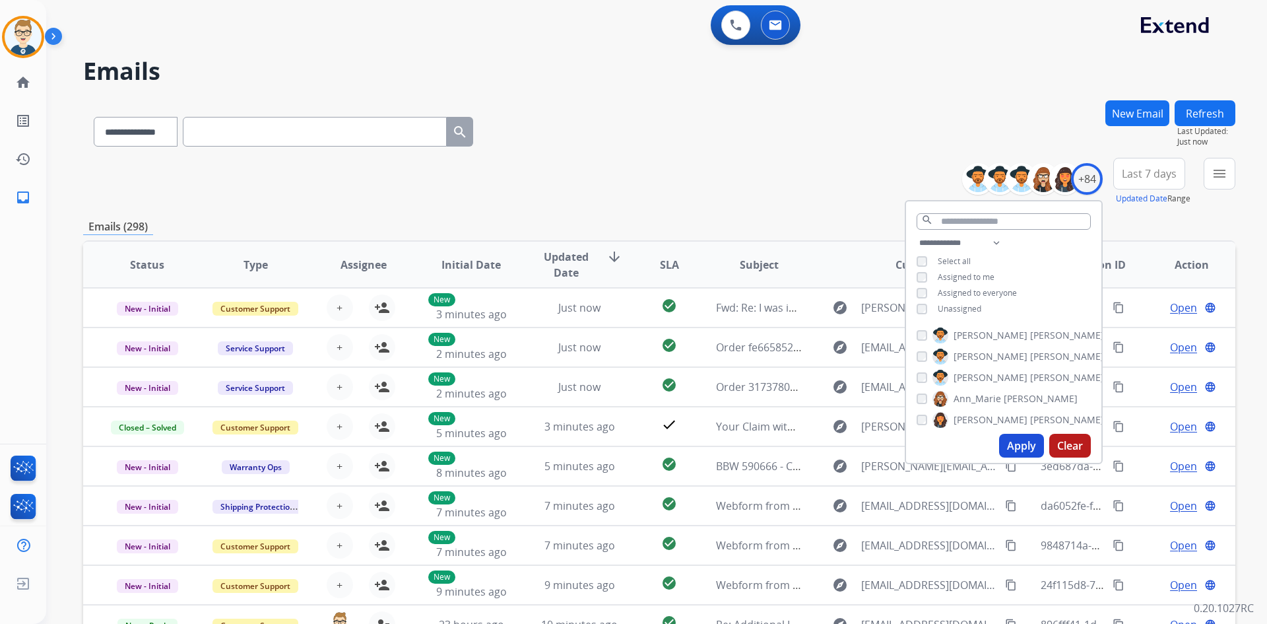
click at [913, 310] on div "**********" at bounding box center [1003, 277] width 195 height 84
click at [1020, 440] on button "Apply" at bounding box center [1021, 446] width 45 height 24
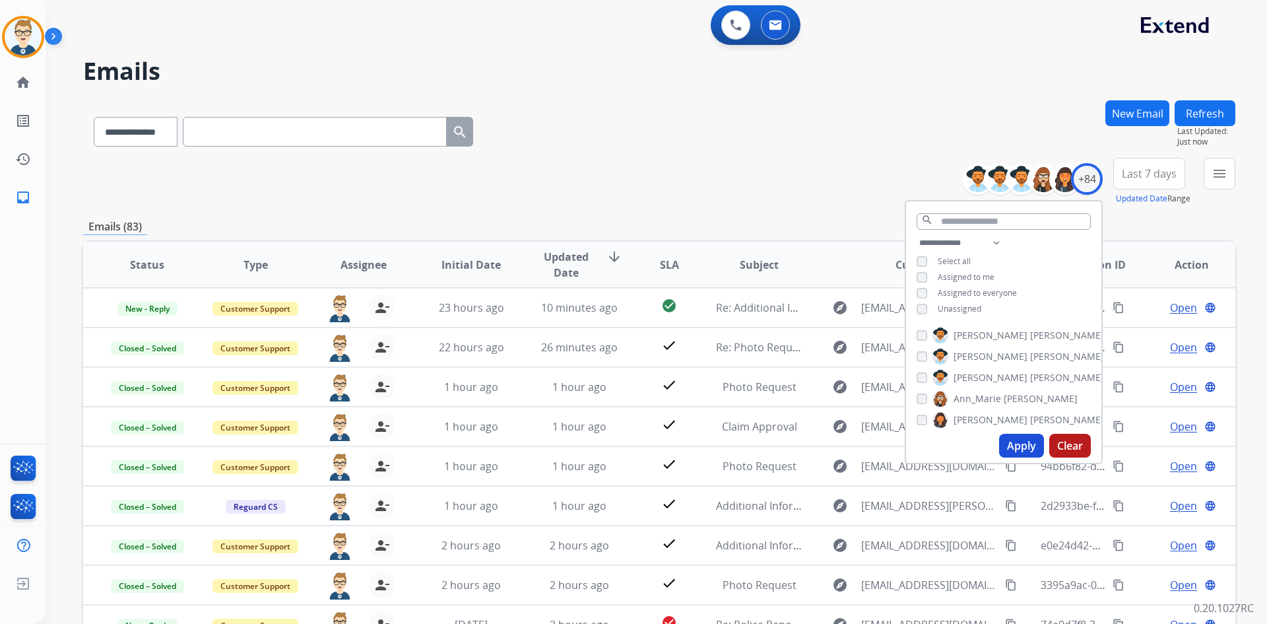
click at [817, 176] on div "**********" at bounding box center [659, 182] width 1153 height 48
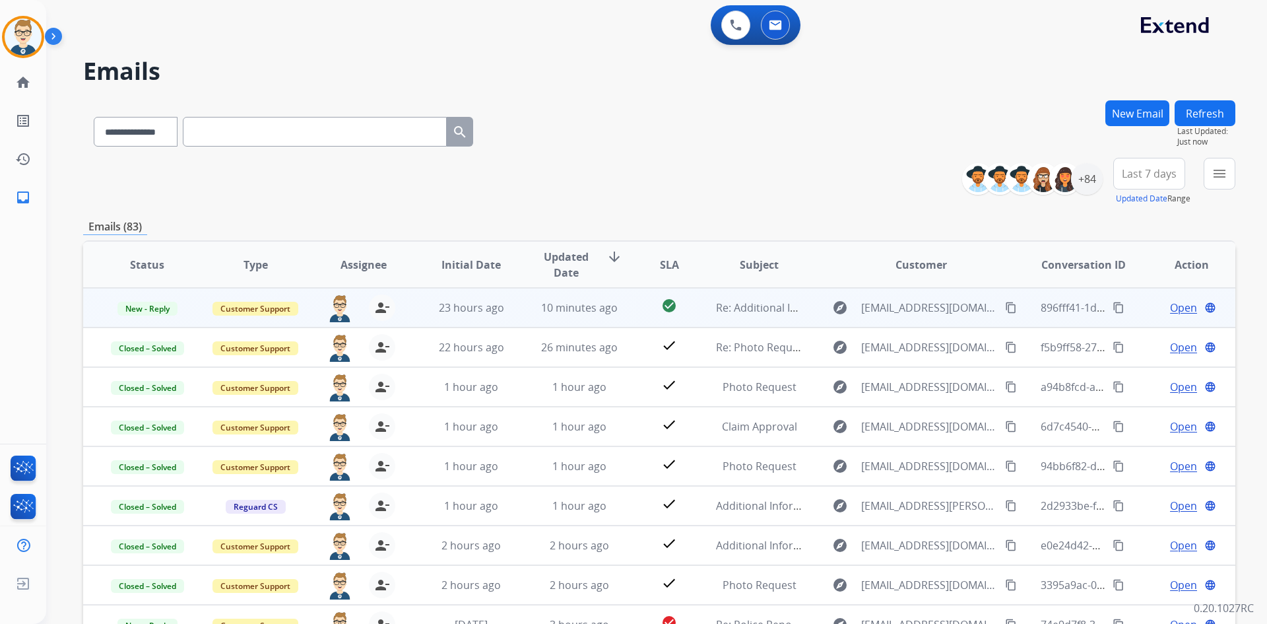
click at [1159, 311] on div "Open language" at bounding box center [1192, 308] width 86 height 16
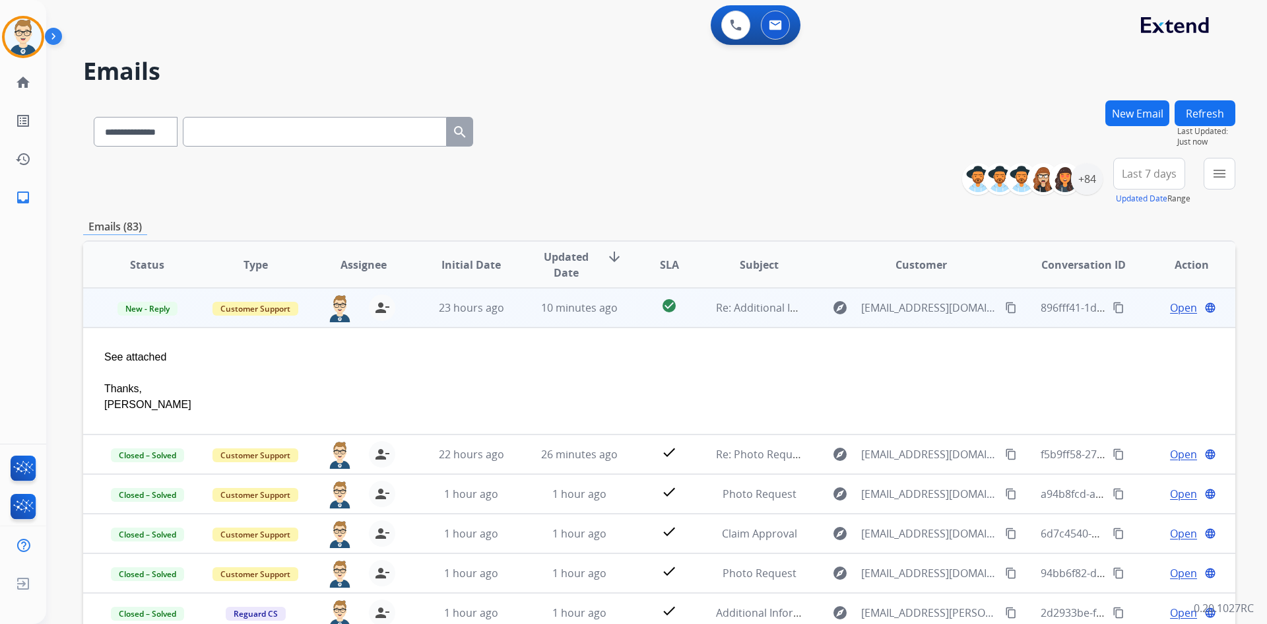
click at [1177, 305] on span "Open" at bounding box center [1183, 308] width 27 height 16
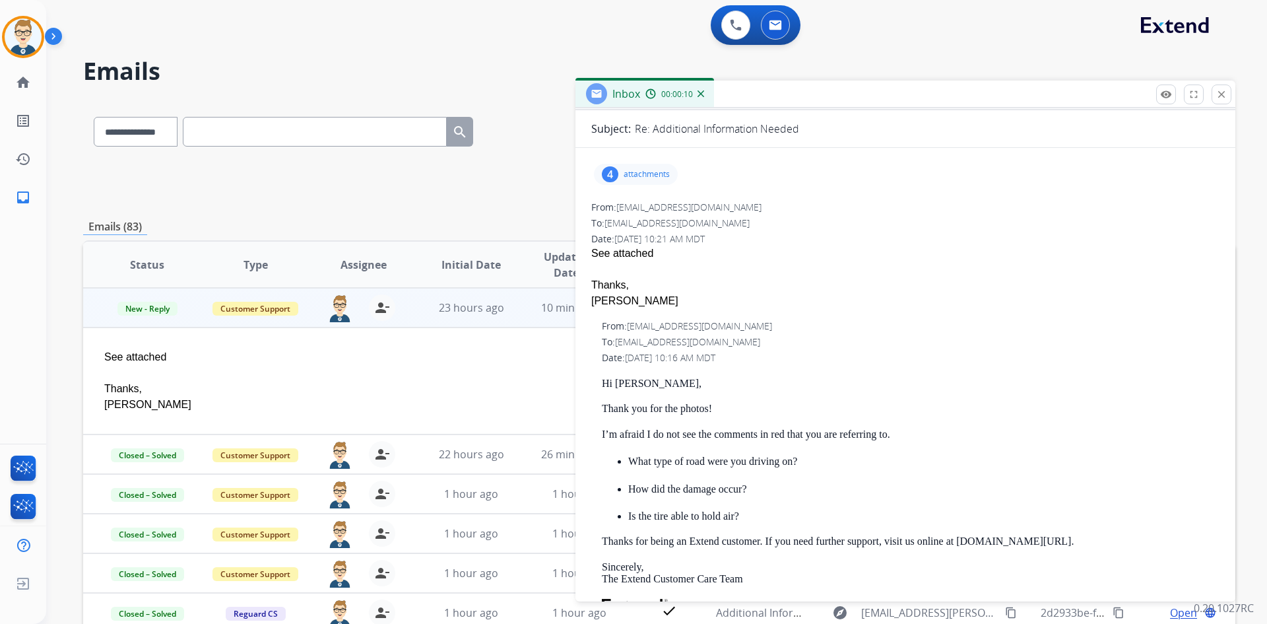
scroll to position [66, 0]
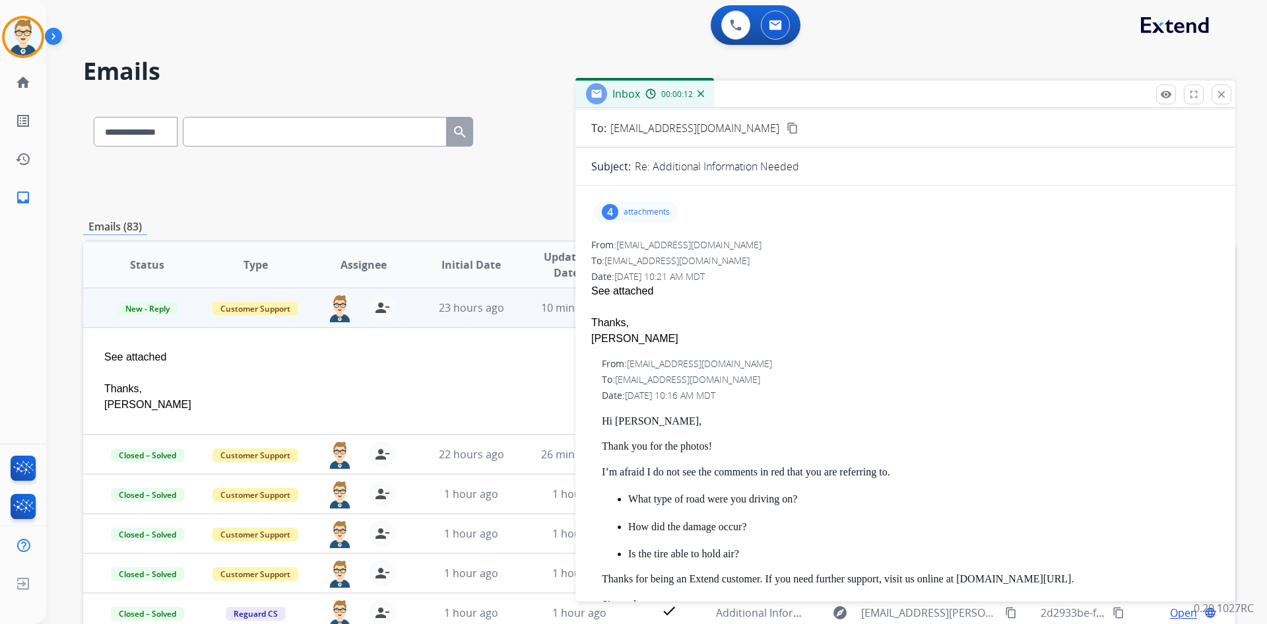
click at [639, 209] on p "attachments" at bounding box center [647, 212] width 46 height 11
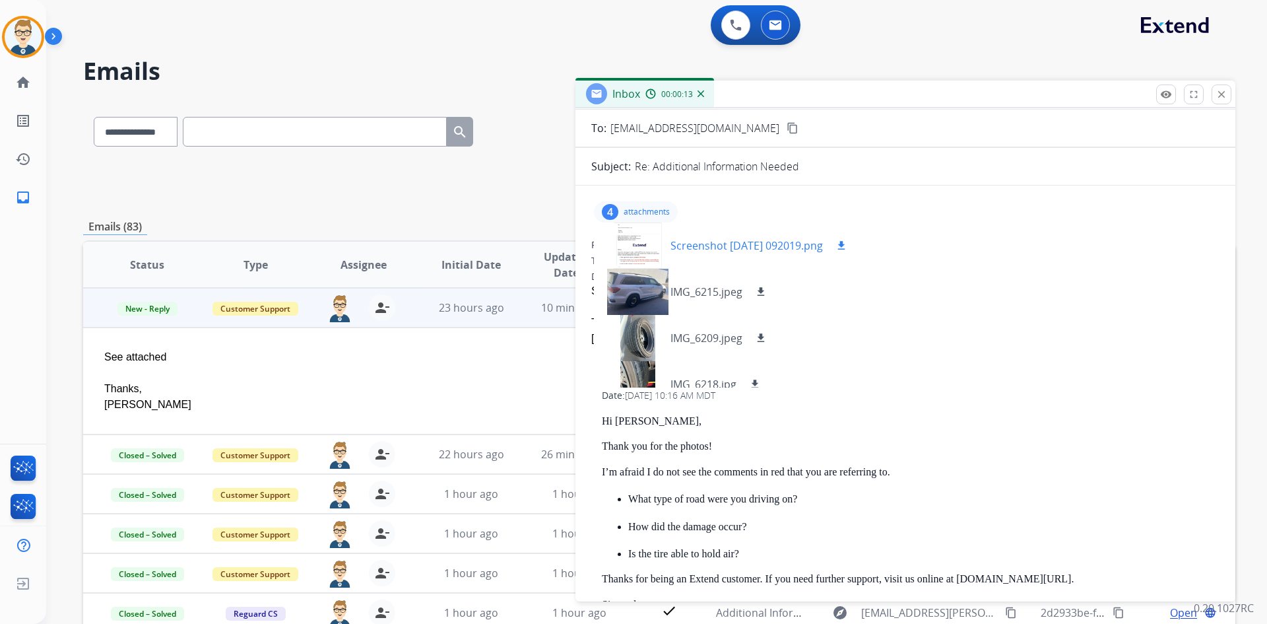
click at [775, 234] on div "Screenshot [DATE] 092019.png download" at bounding box center [727, 245] width 266 height 46
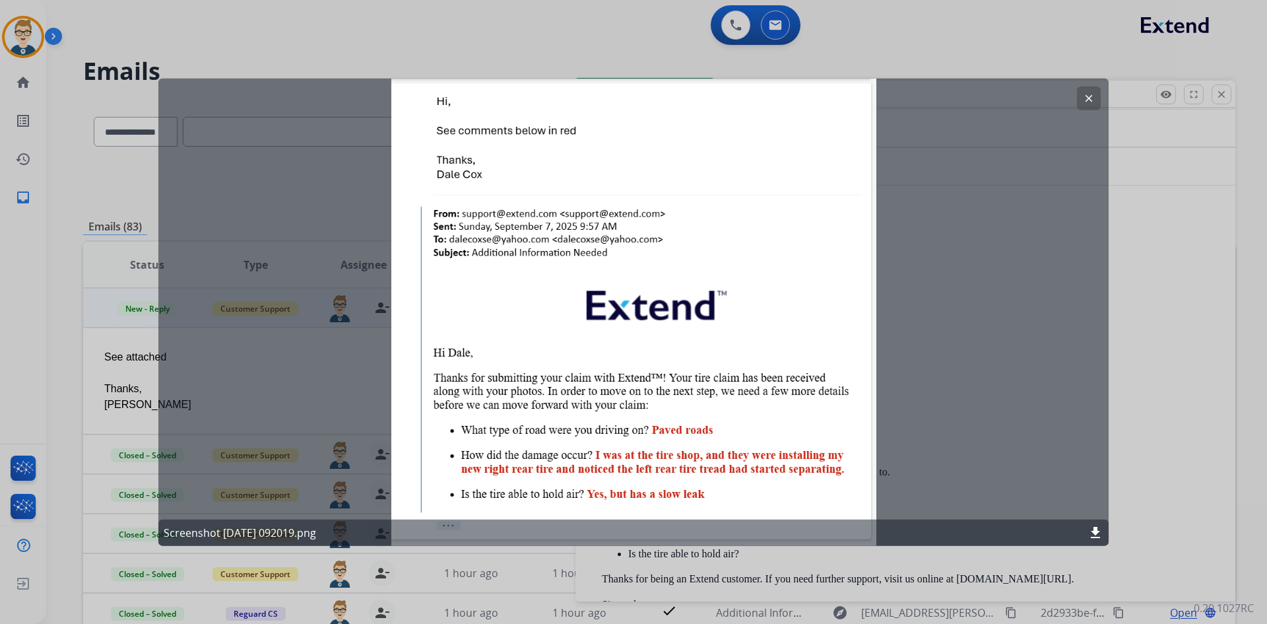
click at [1087, 105] on button "clear" at bounding box center [1089, 98] width 24 height 24
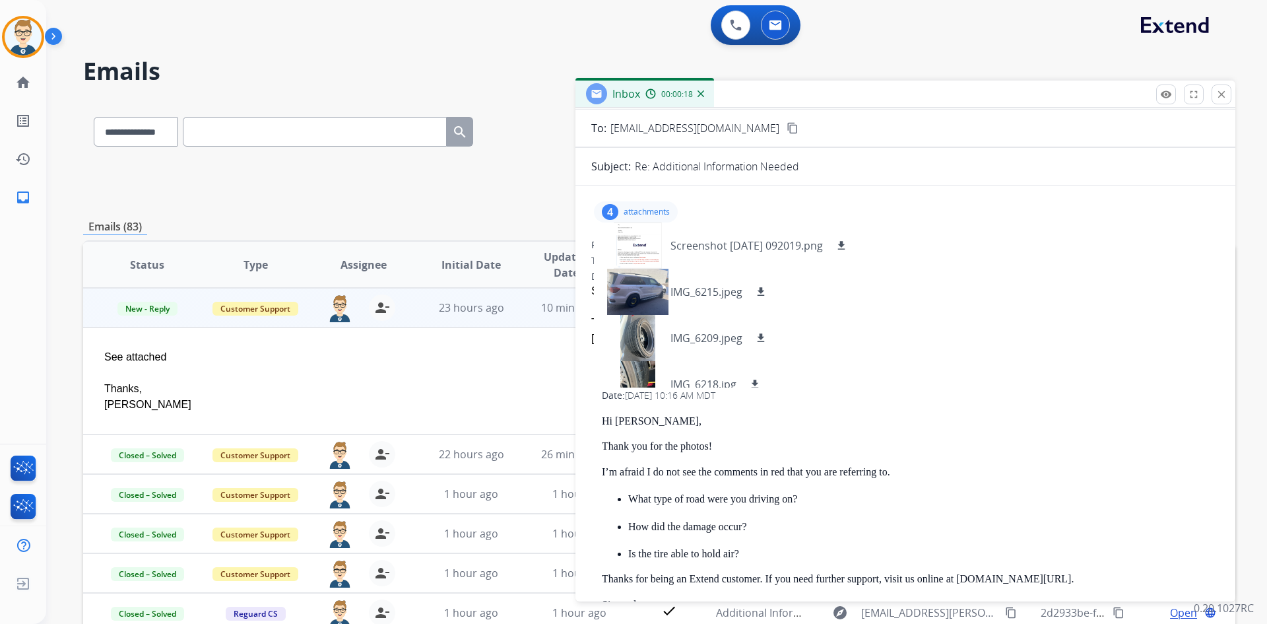
click at [656, 211] on p "attachments" at bounding box center [647, 212] width 46 height 11
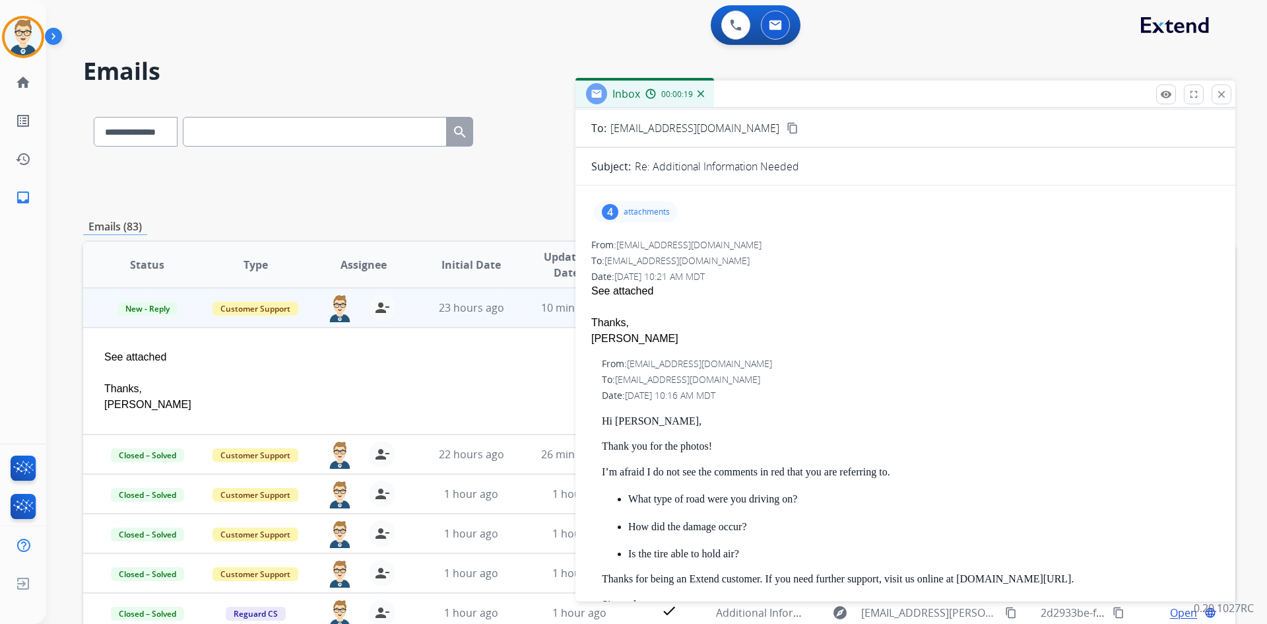
click at [1227, 92] on mat-icon "close" at bounding box center [1222, 94] width 12 height 12
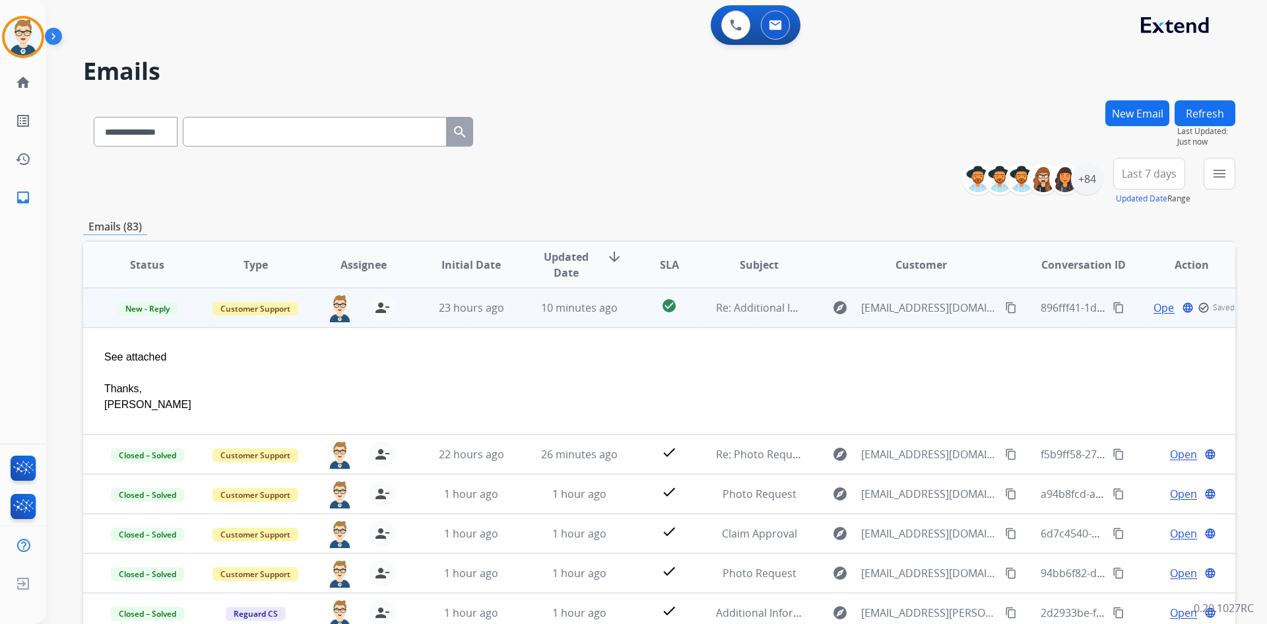
click at [635, 314] on td "check_circle" at bounding box center [659, 308] width 72 height 40
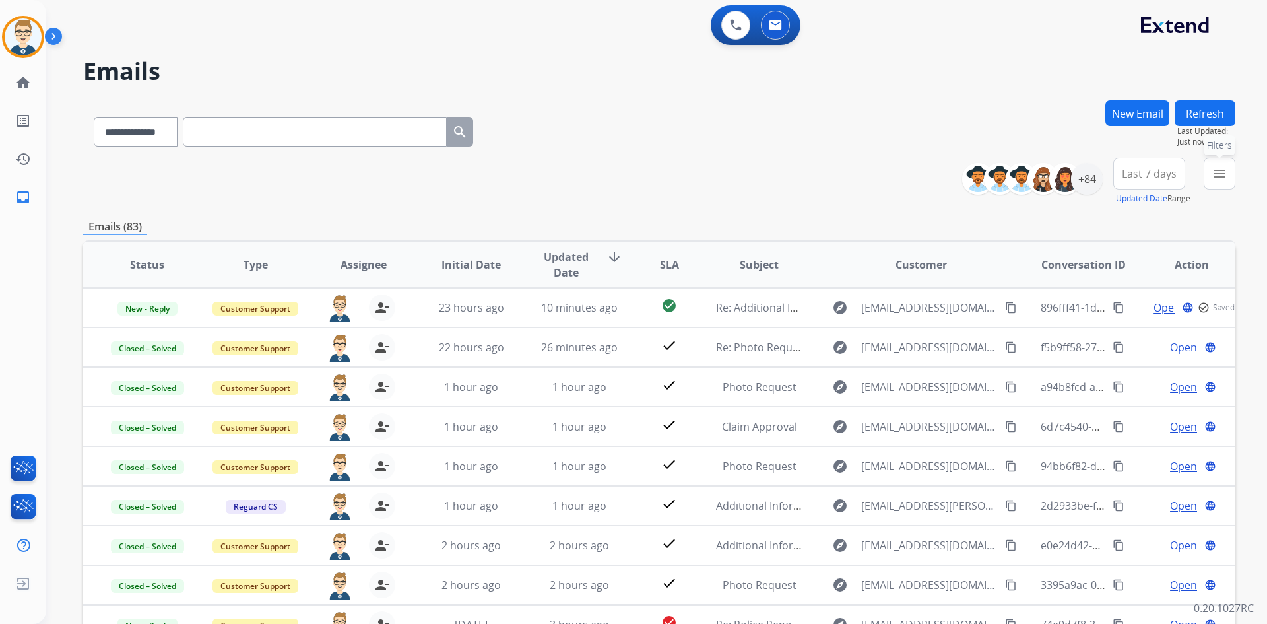
click at [1216, 173] on mat-icon "menu" at bounding box center [1220, 174] width 16 height 16
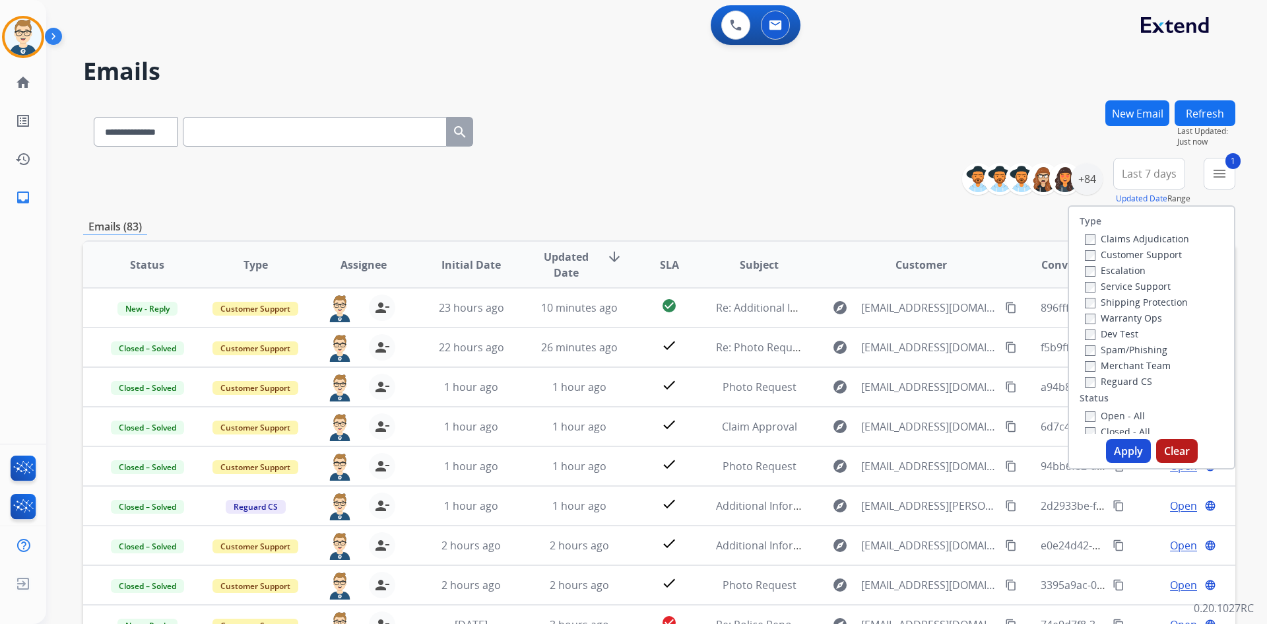
click at [1126, 451] on button "Apply" at bounding box center [1128, 451] width 45 height 24
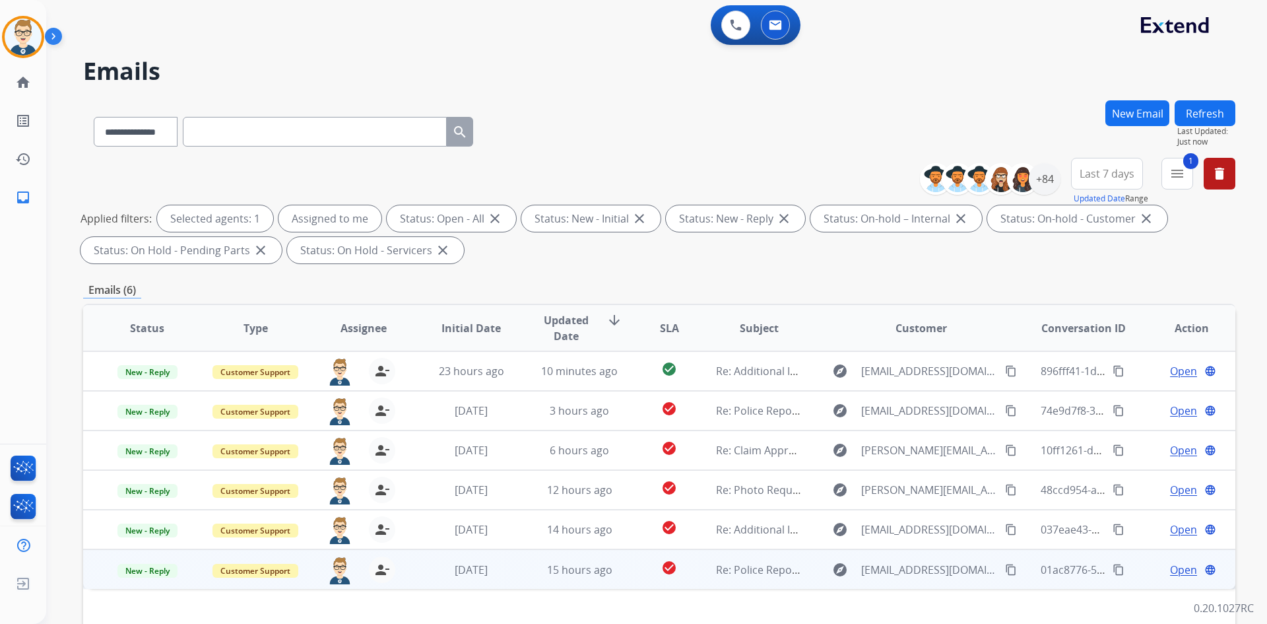
click at [1182, 570] on span "Open" at bounding box center [1183, 570] width 27 height 16
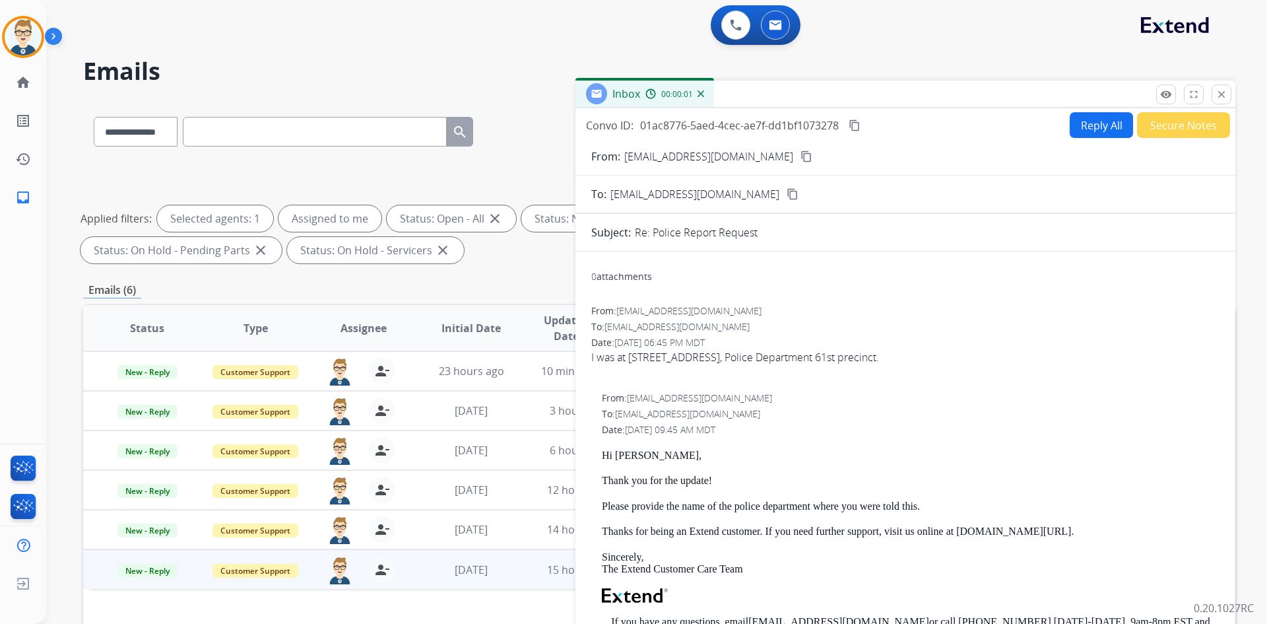
click at [851, 124] on mat-icon "content_copy" at bounding box center [855, 125] width 12 height 12
drag, startPoint x: 1000, startPoint y: 359, endPoint x: 583, endPoint y: 364, distance: 417.2
copy div "I was at [STREET_ADDRESS], Police Department 61st precinct."
click at [856, 127] on mat-icon "content_copy" at bounding box center [855, 125] width 12 height 12
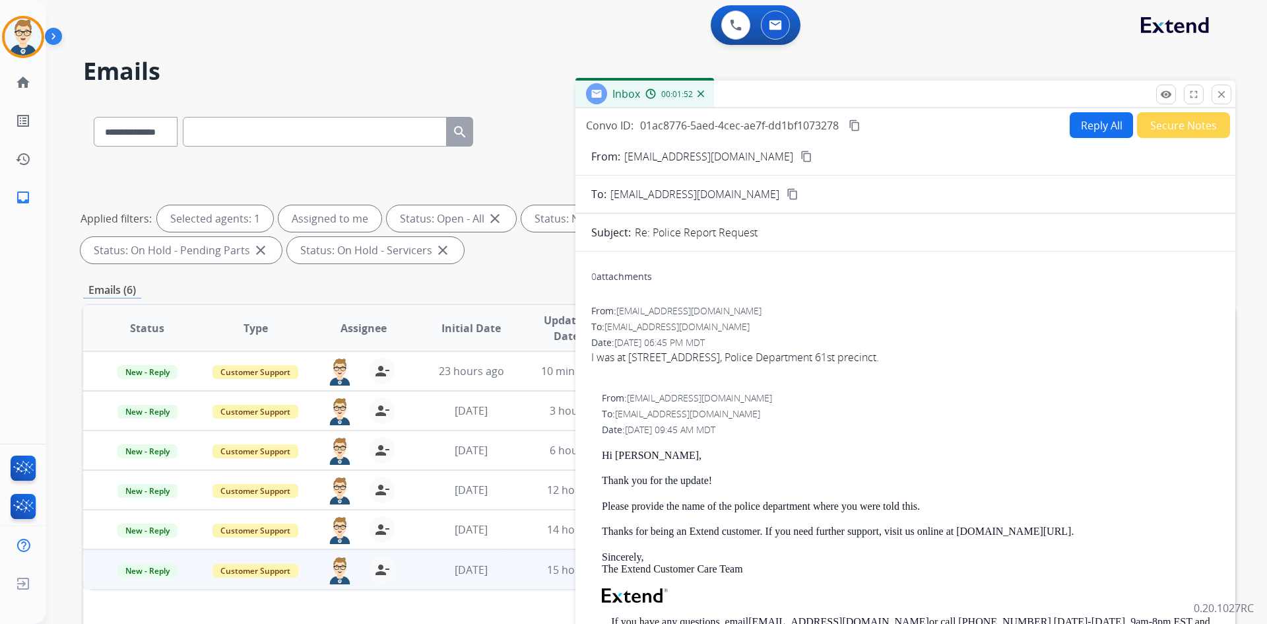
click at [1087, 123] on button "Reply All" at bounding box center [1101, 125] width 63 height 26
select select "**********"
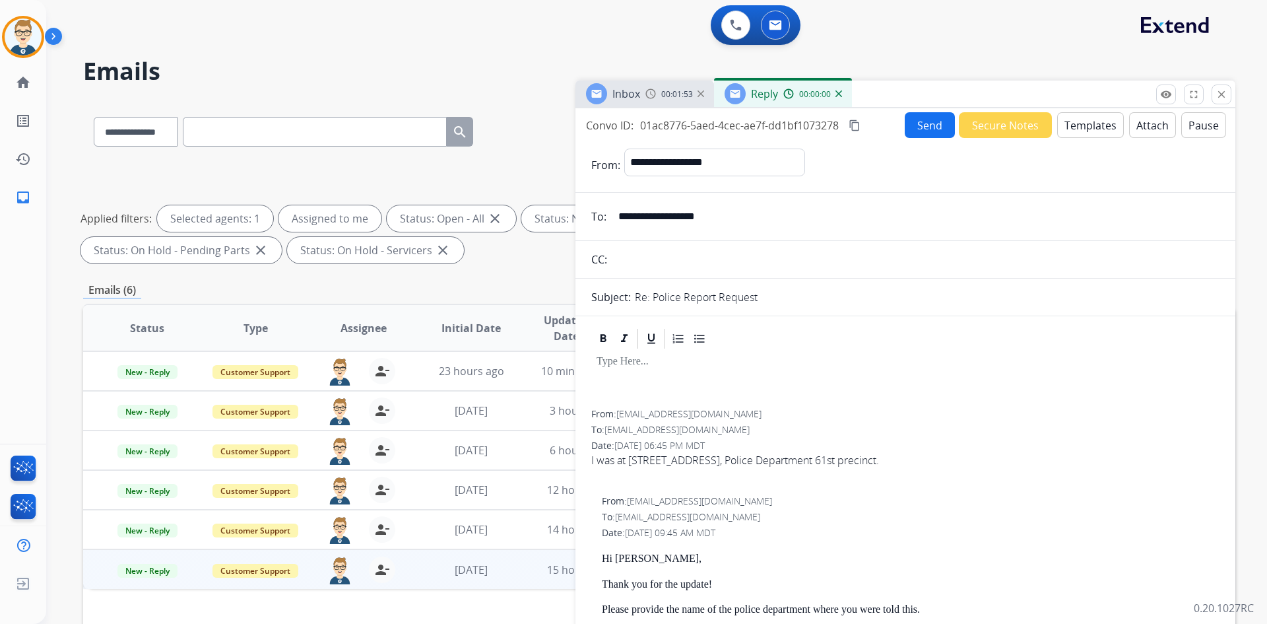
click at [1087, 123] on button "Templates" at bounding box center [1091, 125] width 67 height 26
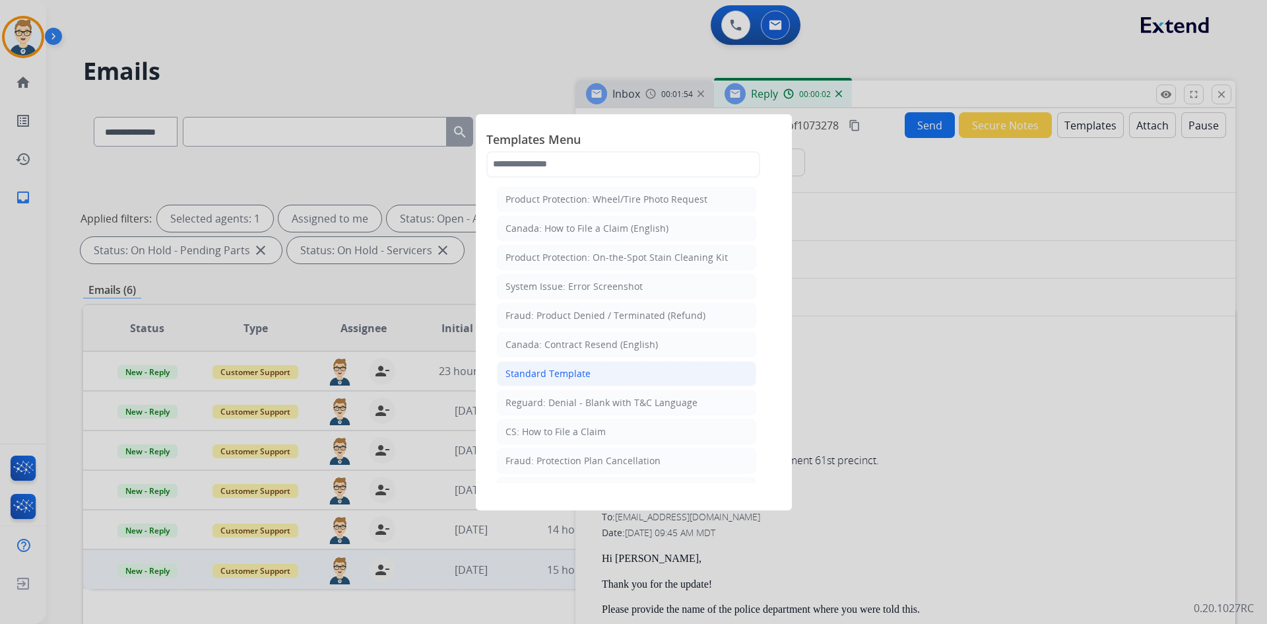
click at [561, 365] on li "Standard Template" at bounding box center [626, 373] width 259 height 25
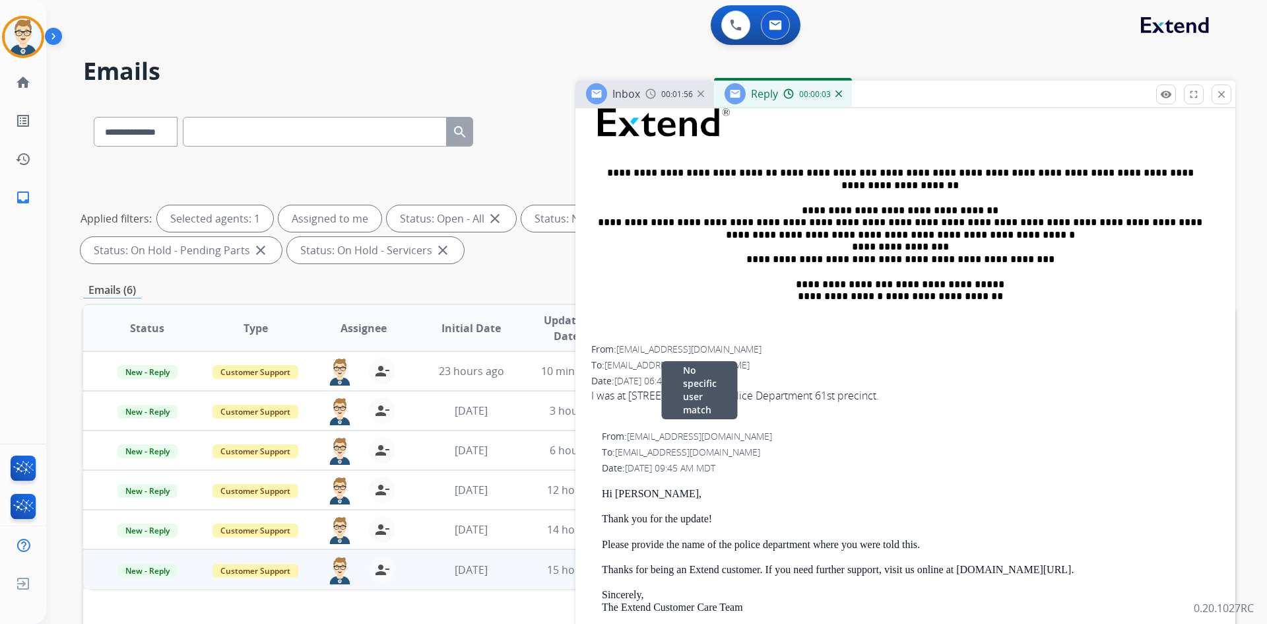
scroll to position [528, 0]
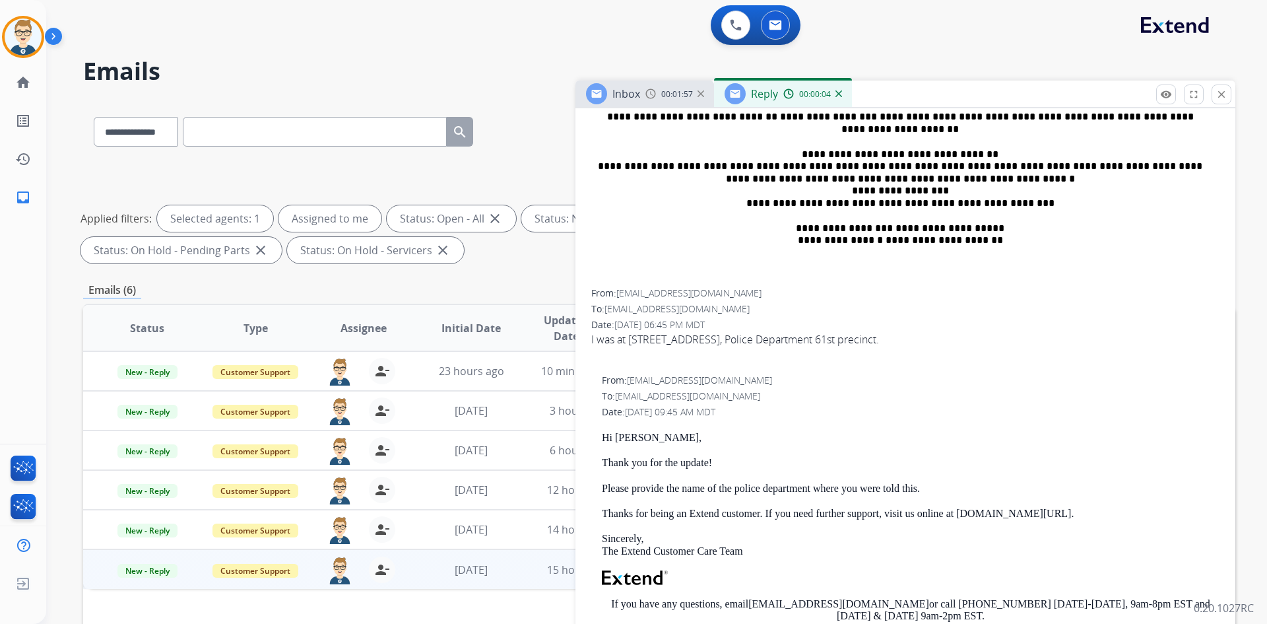
click at [623, 432] on p "Hi [PERSON_NAME]," at bounding box center [911, 438] width 618 height 12
copy p "[PERSON_NAME]"
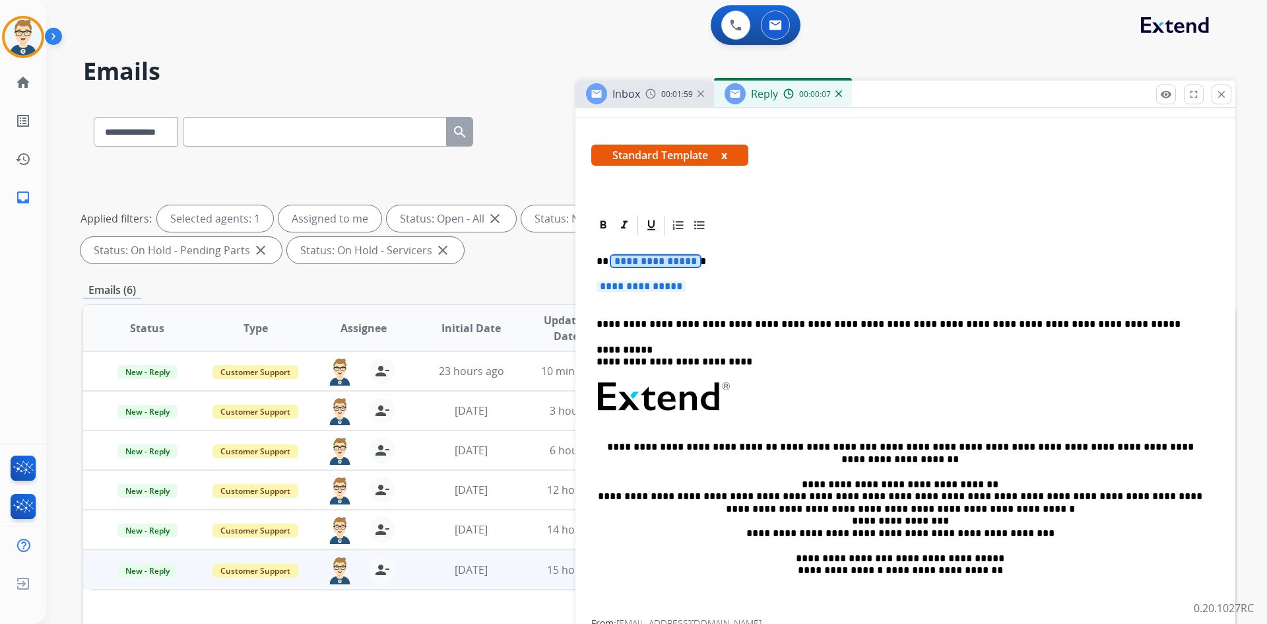
click at [640, 265] on span "**********" at bounding box center [655, 260] width 89 height 11
paste div
click at [641, 285] on span "**********" at bounding box center [641, 286] width 89 height 11
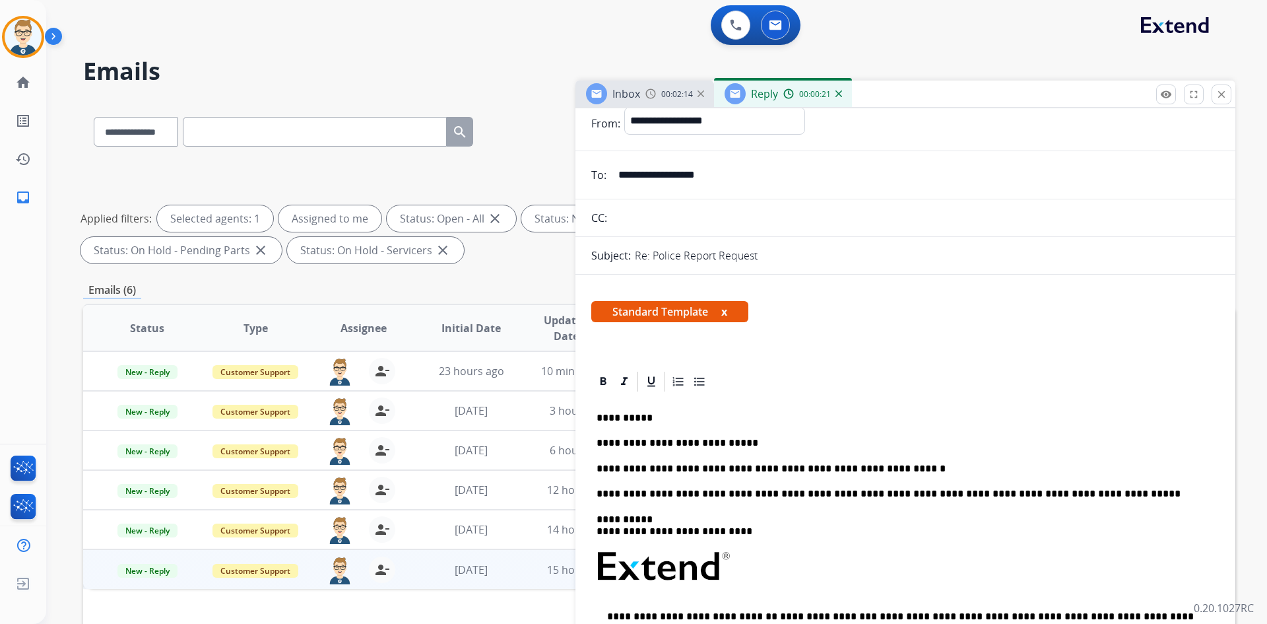
scroll to position [0, 0]
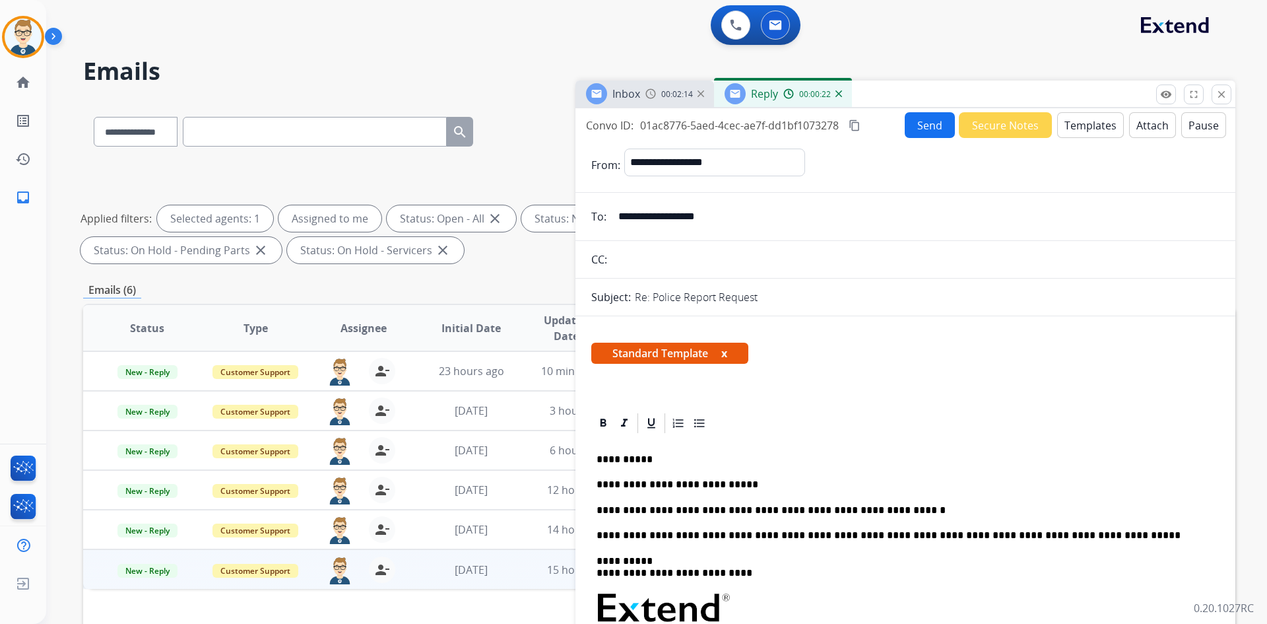
click at [913, 123] on button "Send" at bounding box center [930, 125] width 50 height 26
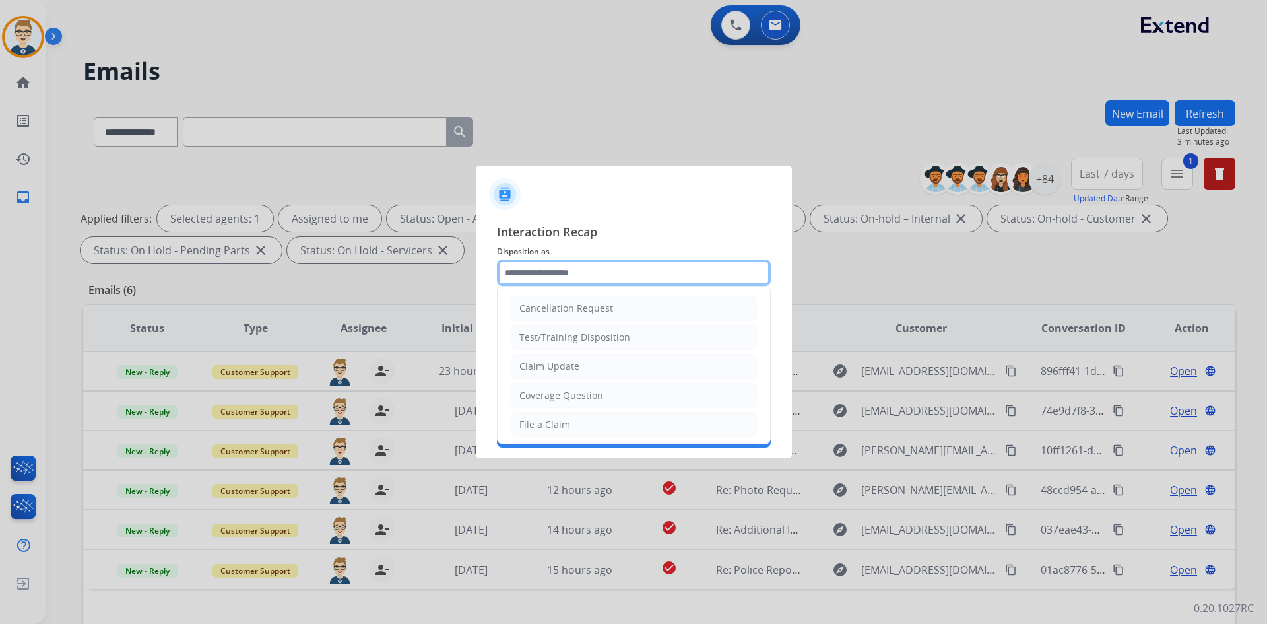
click at [564, 265] on input "text" at bounding box center [634, 272] width 274 height 26
click at [562, 366] on div "Claim Update" at bounding box center [550, 366] width 60 height 13
drag, startPoint x: 589, startPoint y: 263, endPoint x: 230, endPoint y: 284, distance: 359.7
click at [0, 283] on app-contact-recap-modal "**********" at bounding box center [0, 312] width 0 height 624
drag, startPoint x: 540, startPoint y: 272, endPoint x: 429, endPoint y: 264, distance: 111.2
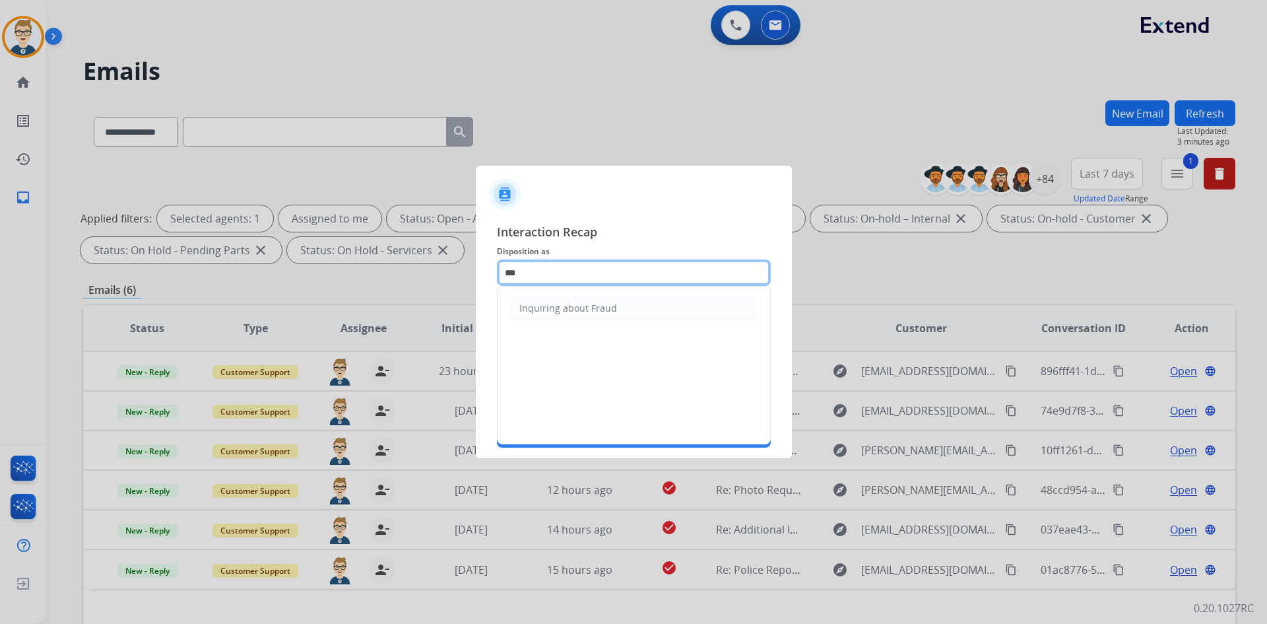
click at [0, 264] on app-contact-recap-modal "Interaction Recap Disposition as *** Inquiring about Fraud Merchants Status Save" at bounding box center [0, 312] width 0 height 624
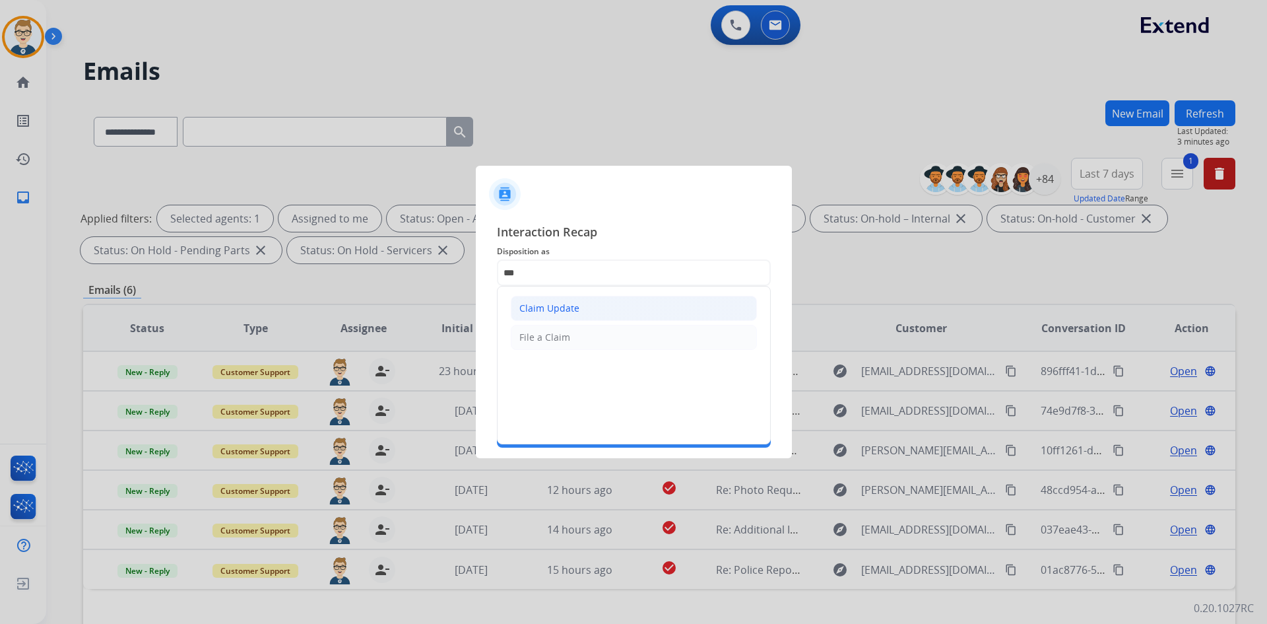
click at [551, 304] on div "Claim Update" at bounding box center [550, 308] width 60 height 13
type input "**********"
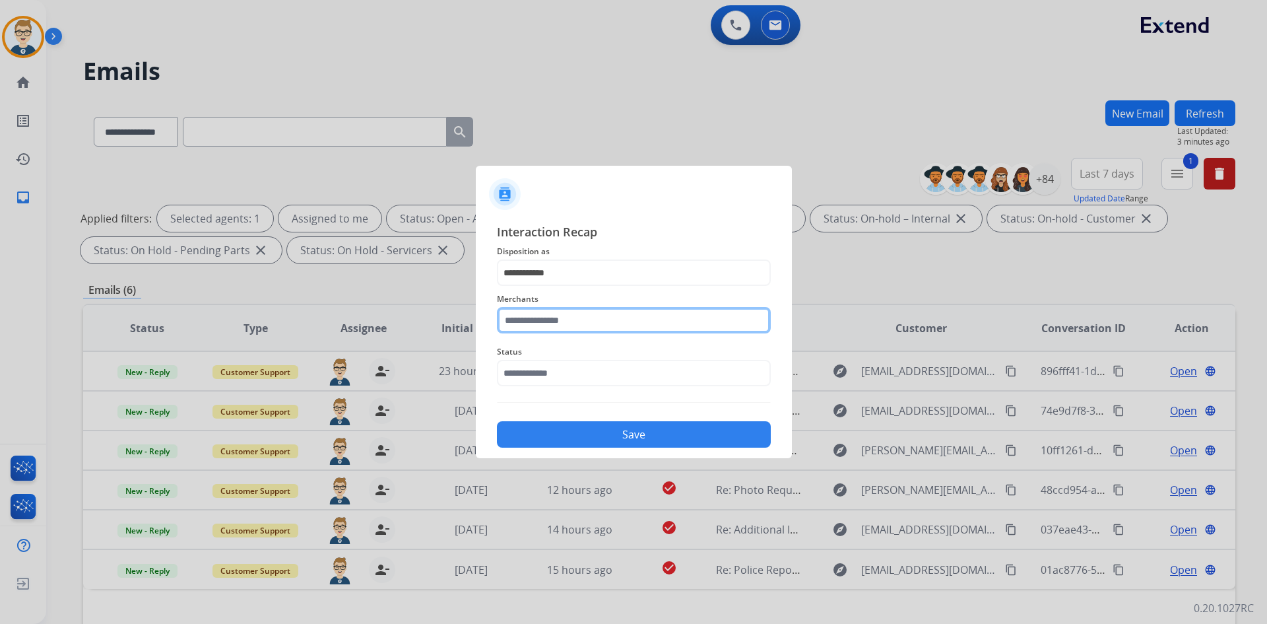
click at [553, 321] on input "text" at bounding box center [634, 320] width 274 height 26
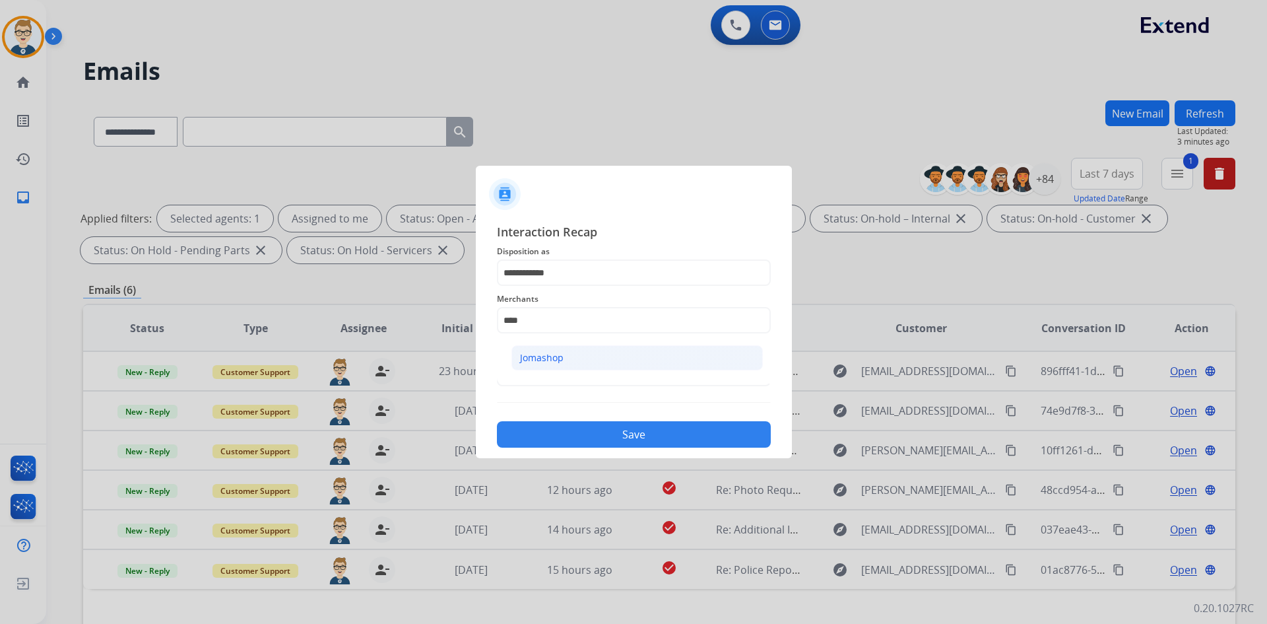
click at [574, 362] on li "Jomashop" at bounding box center [638, 357] width 252 height 25
type input "********"
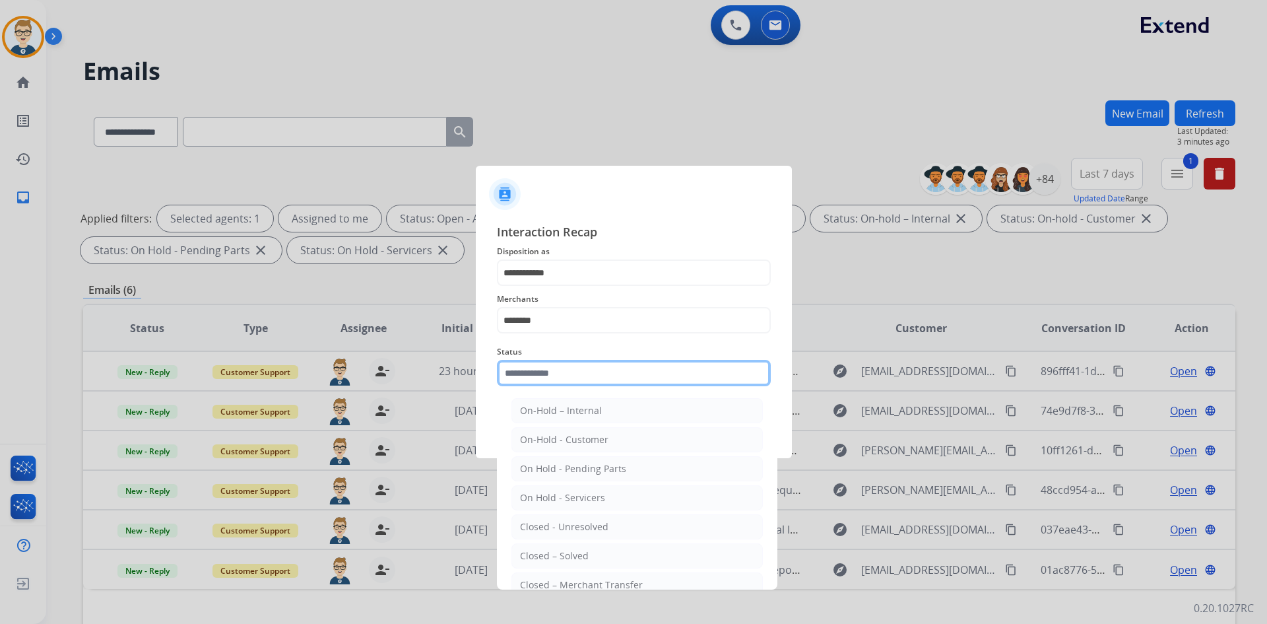
click at [584, 365] on input "text" at bounding box center [634, 373] width 274 height 26
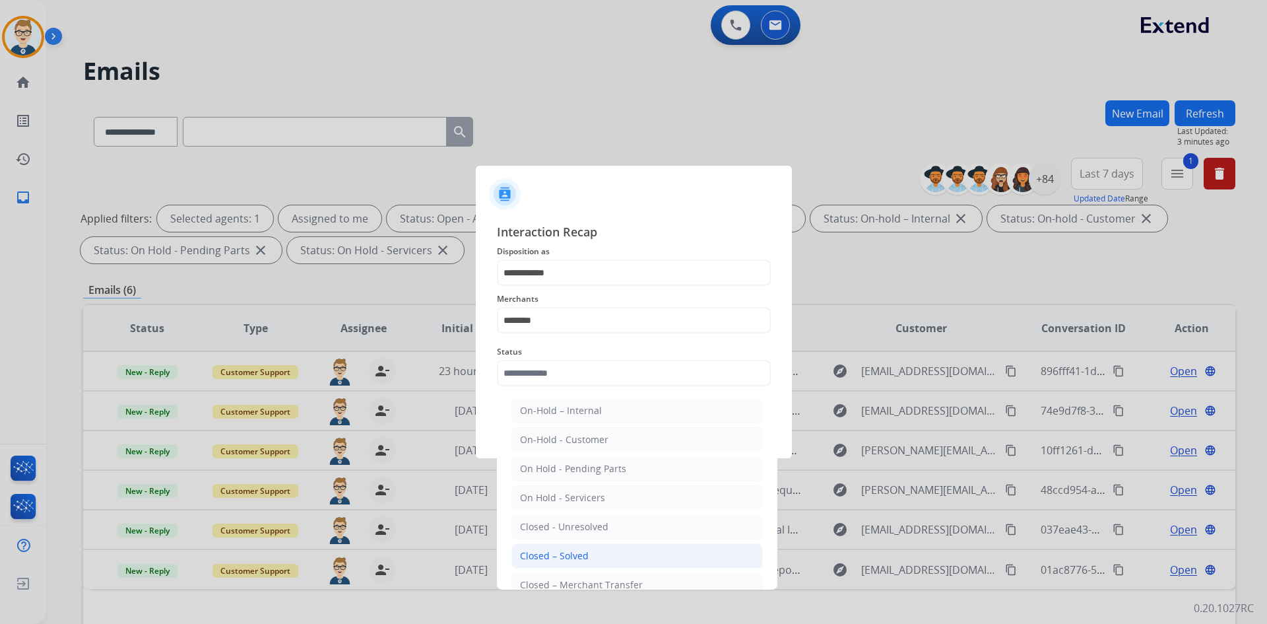
click at [597, 550] on li "Closed – Solved" at bounding box center [638, 555] width 252 height 25
type input "**********"
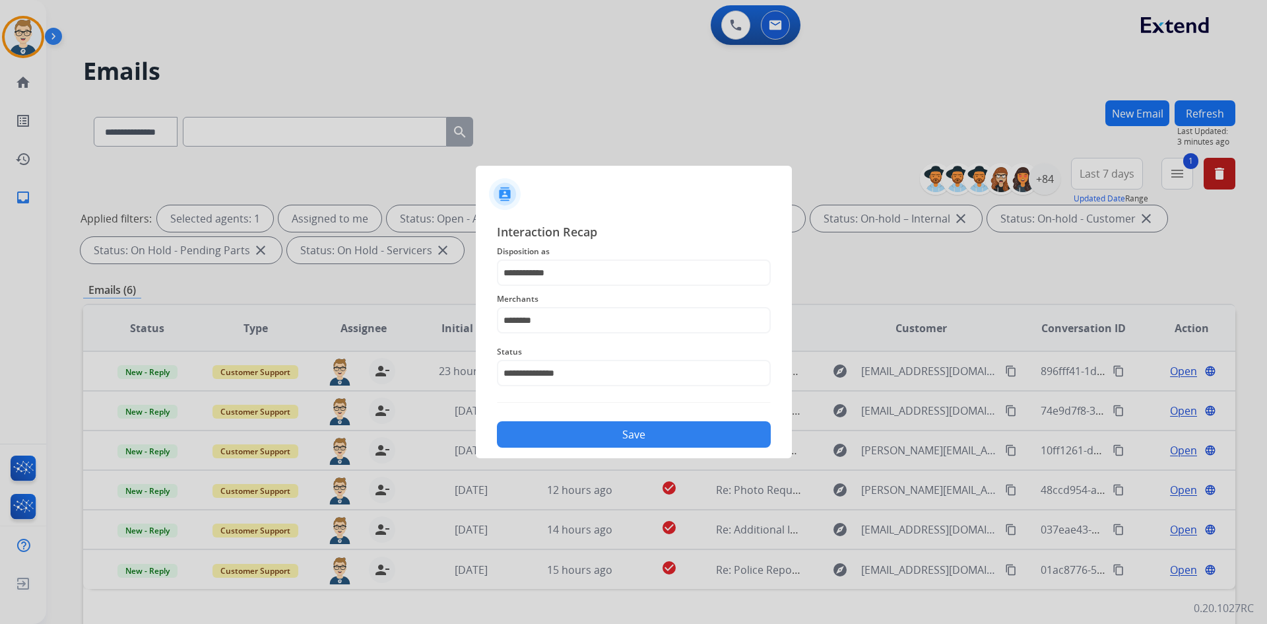
click at [692, 432] on button "Save" at bounding box center [634, 434] width 274 height 26
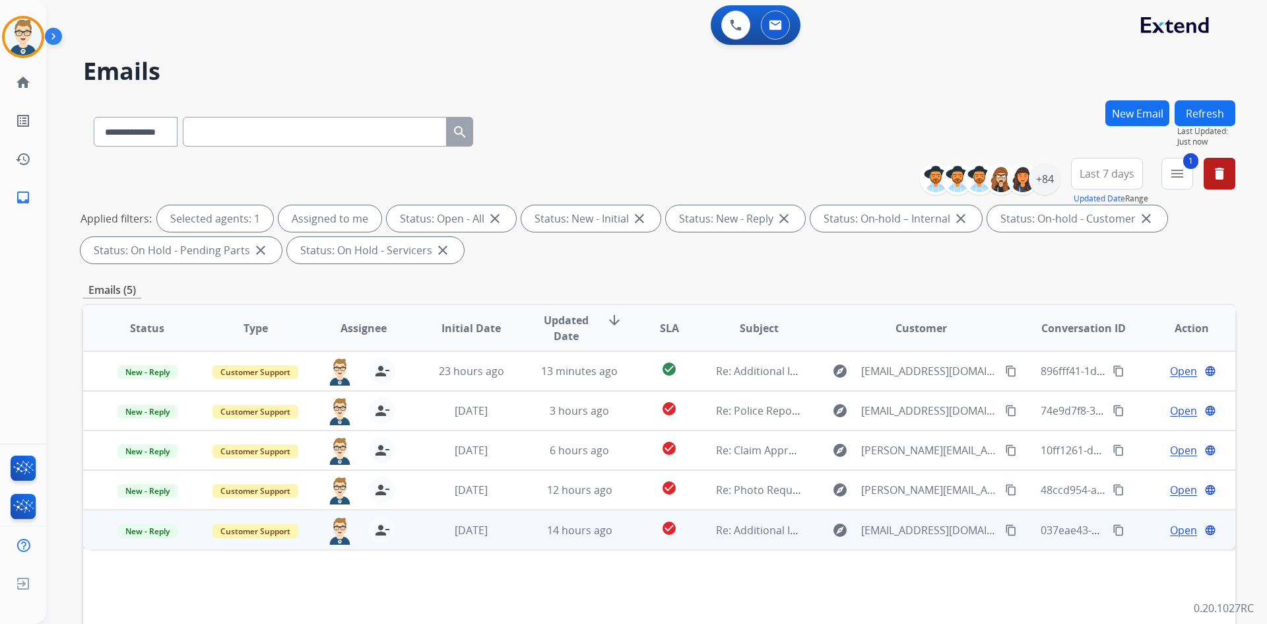
click at [1170, 529] on span "Open" at bounding box center [1183, 530] width 27 height 16
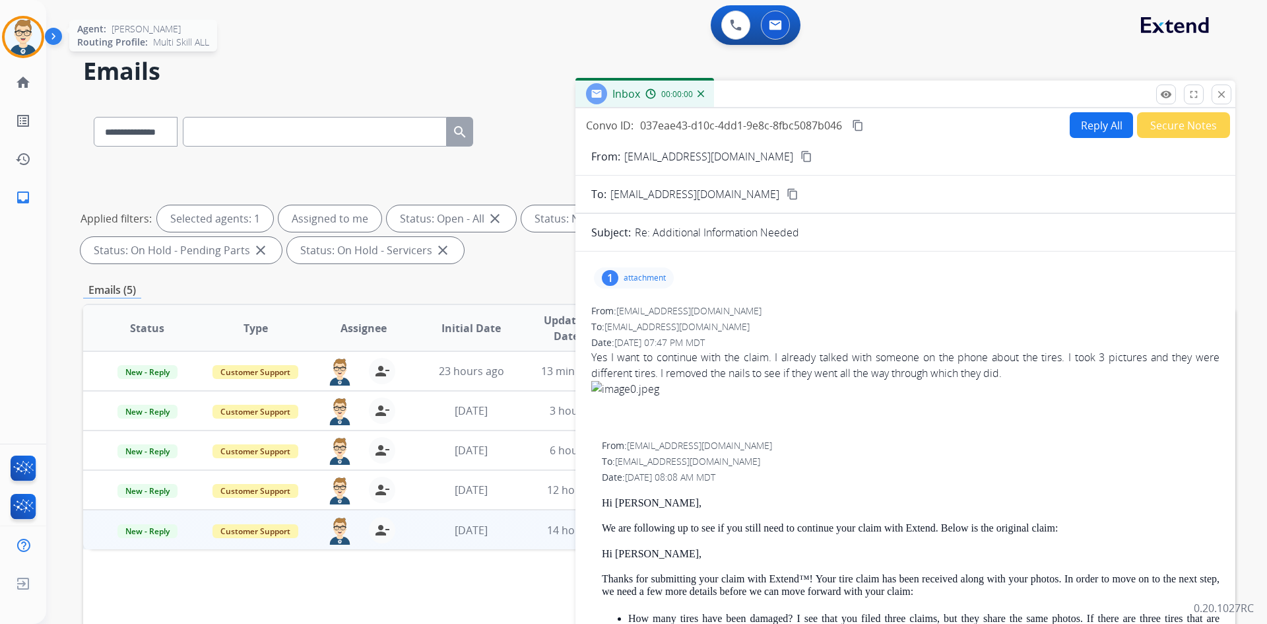
click at [27, 34] on img at bounding box center [23, 36] width 37 height 37
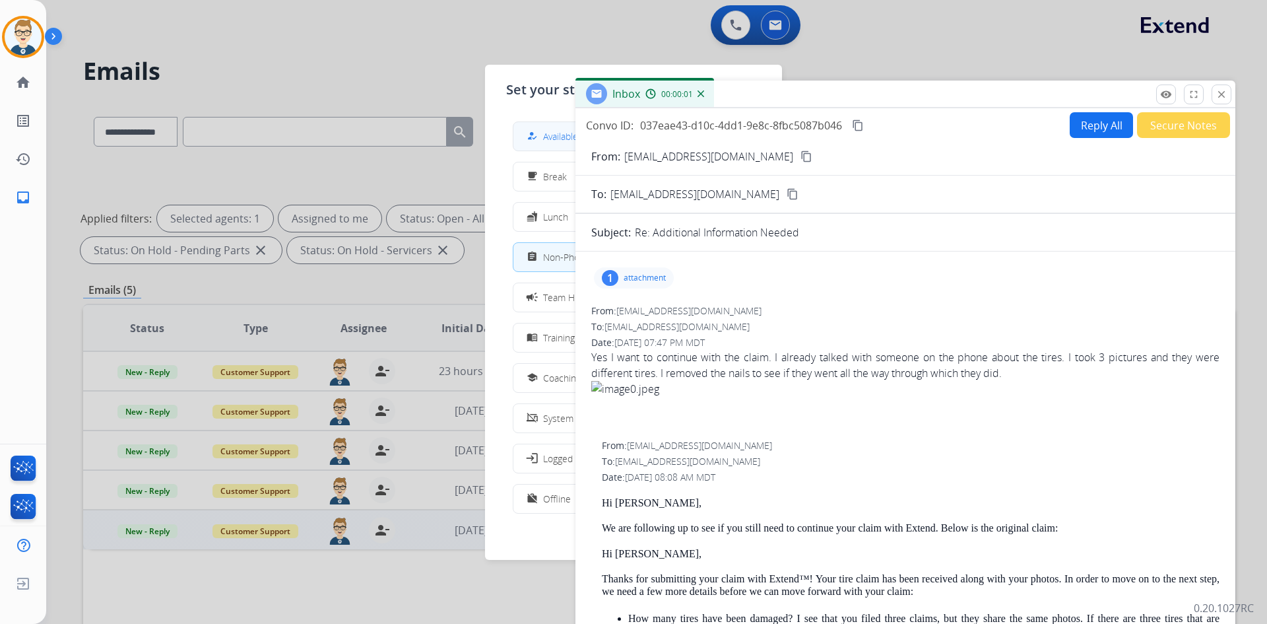
click at [551, 141] on span "Available" at bounding box center [560, 136] width 35 height 14
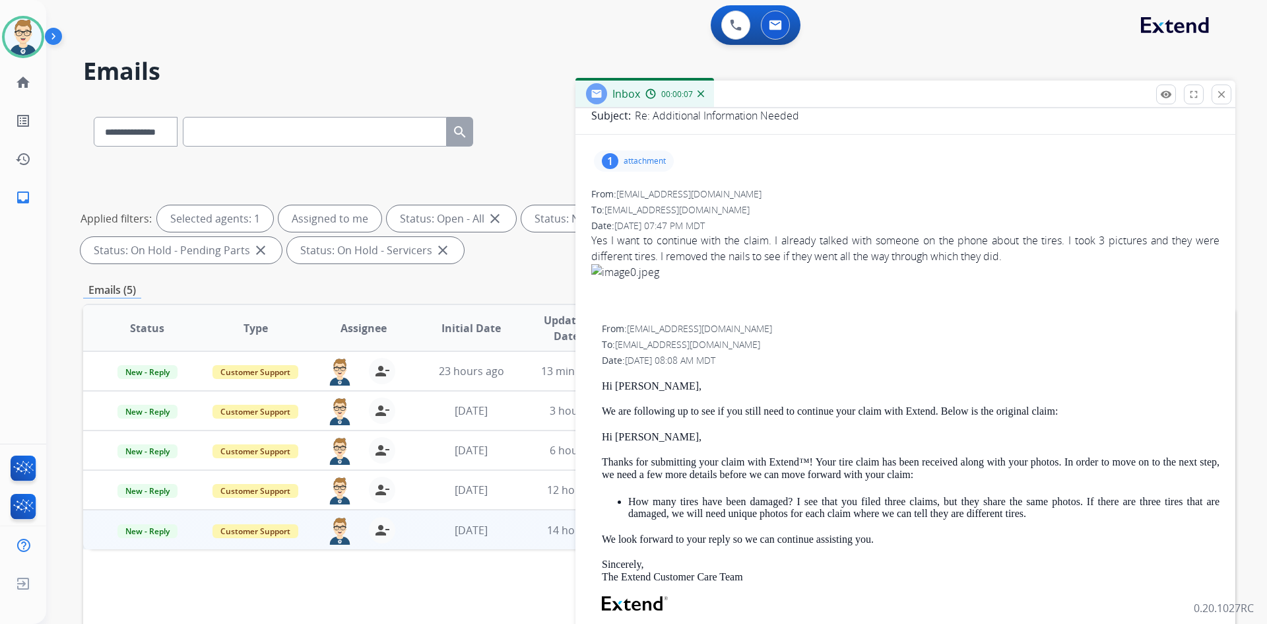
scroll to position [132, 0]
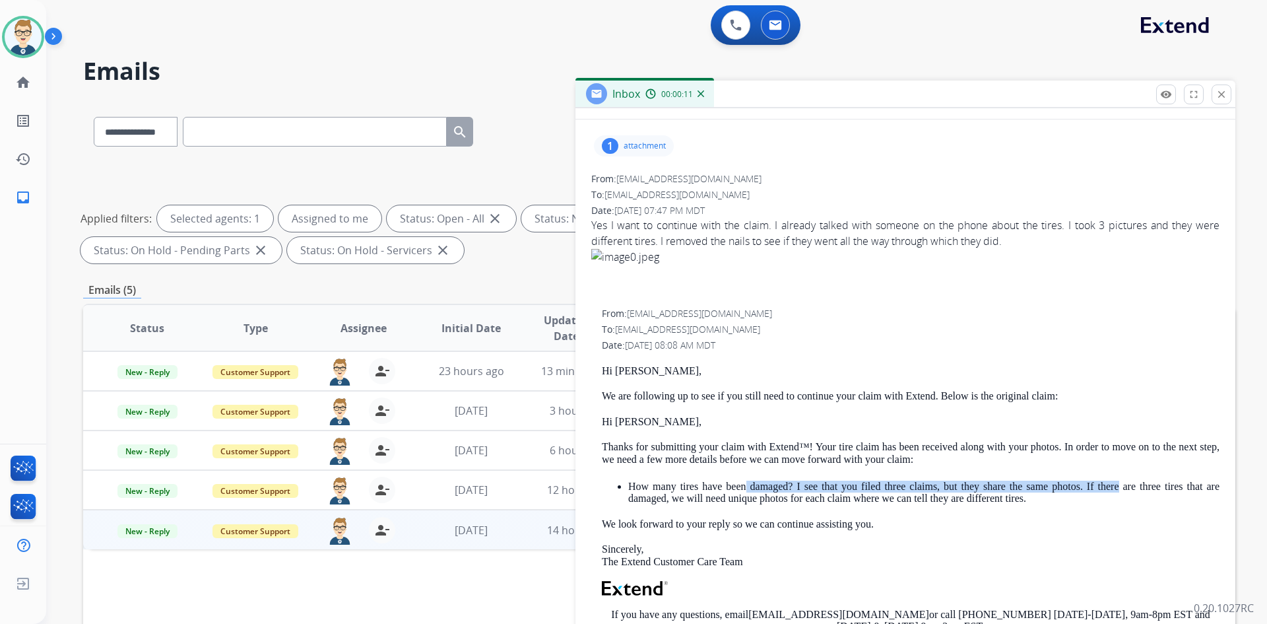
drag, startPoint x: 743, startPoint y: 481, endPoint x: 1110, endPoint y: 490, distance: 367.8
click at [1110, 490] on p "How many tires have been damaged? I see that you filed three claims, but they s…" at bounding box center [923, 493] width 591 height 24
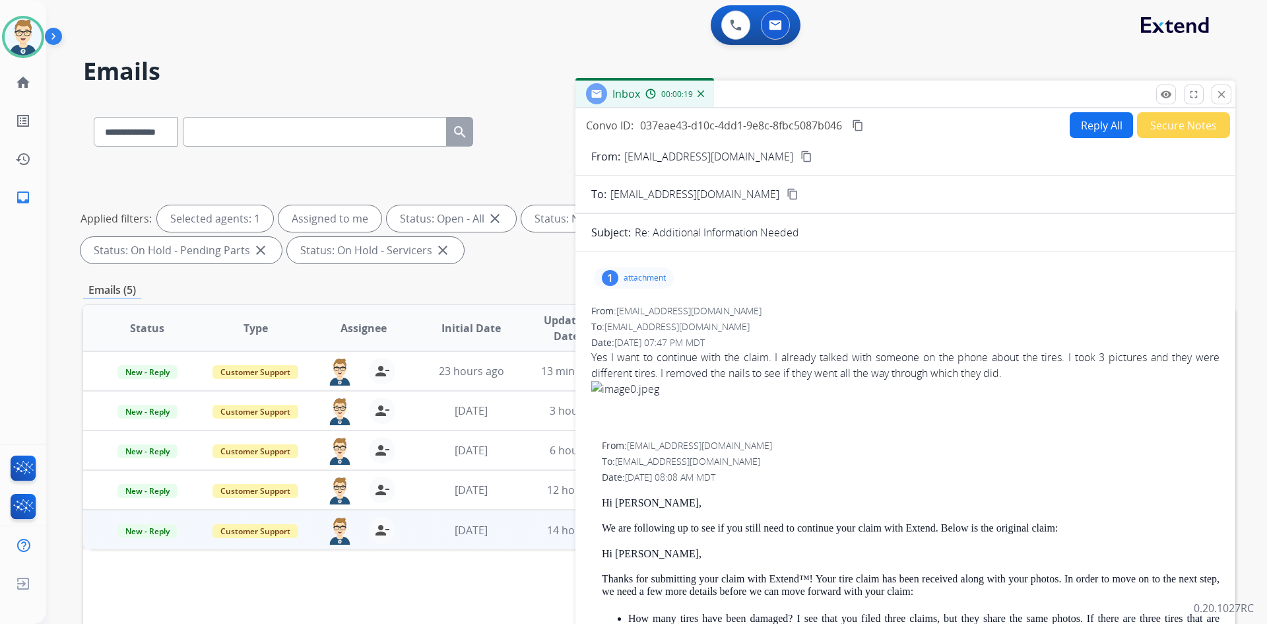
click at [646, 276] on p "attachment" at bounding box center [645, 278] width 42 height 11
click at [718, 312] on p "image0.jpeg" at bounding box center [701, 312] width 60 height 16
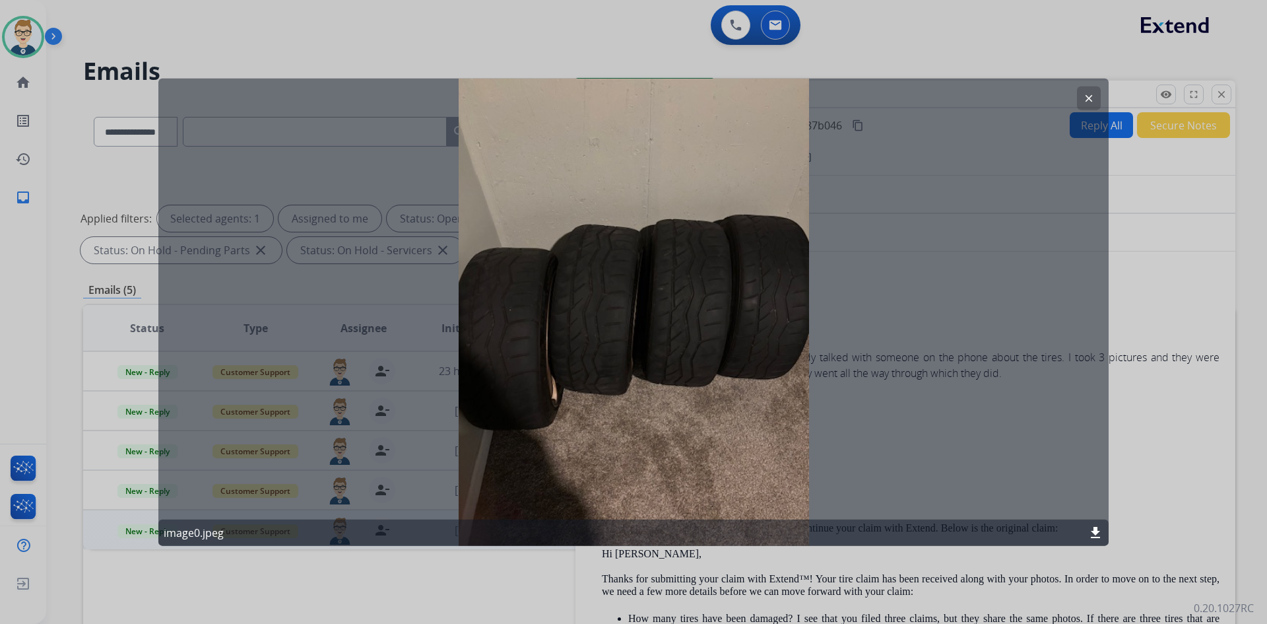
click at [1102, 528] on mat-icon "download" at bounding box center [1096, 533] width 16 height 16
click at [1090, 90] on button "clear" at bounding box center [1089, 98] width 24 height 24
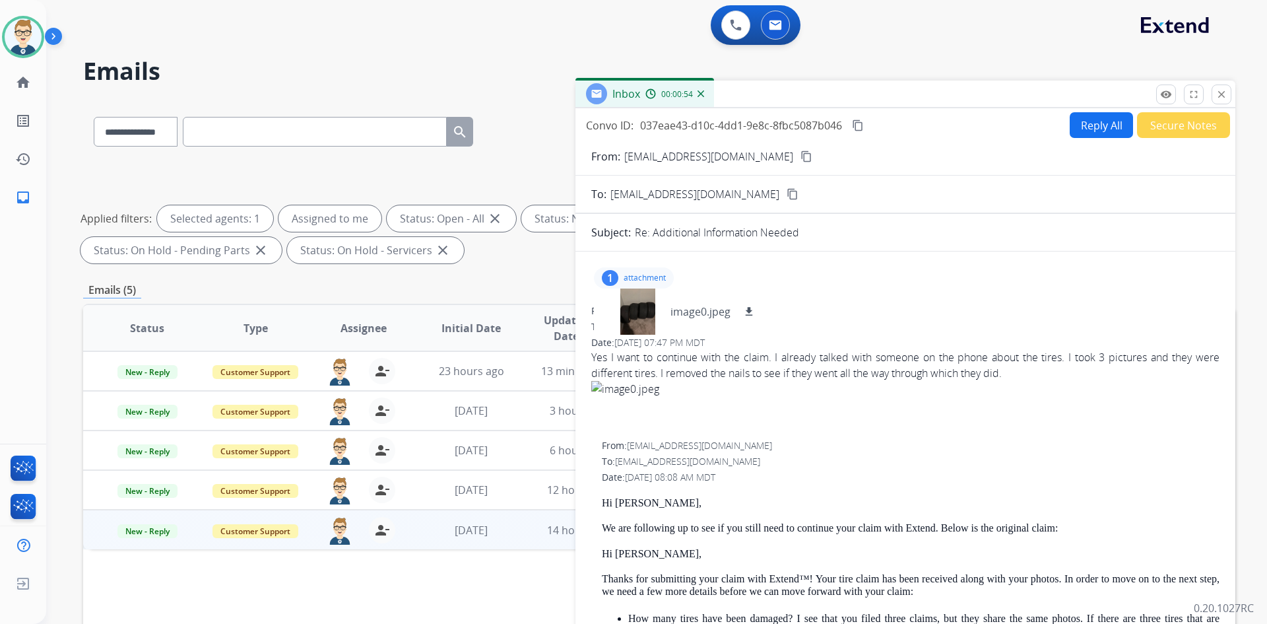
click at [638, 272] on div "1 attachment image0.jpeg download" at bounding box center [634, 277] width 80 height 21
click at [801, 158] on mat-icon "content_copy" at bounding box center [807, 157] width 12 height 12
click at [30, 45] on img at bounding box center [23, 36] width 37 height 37
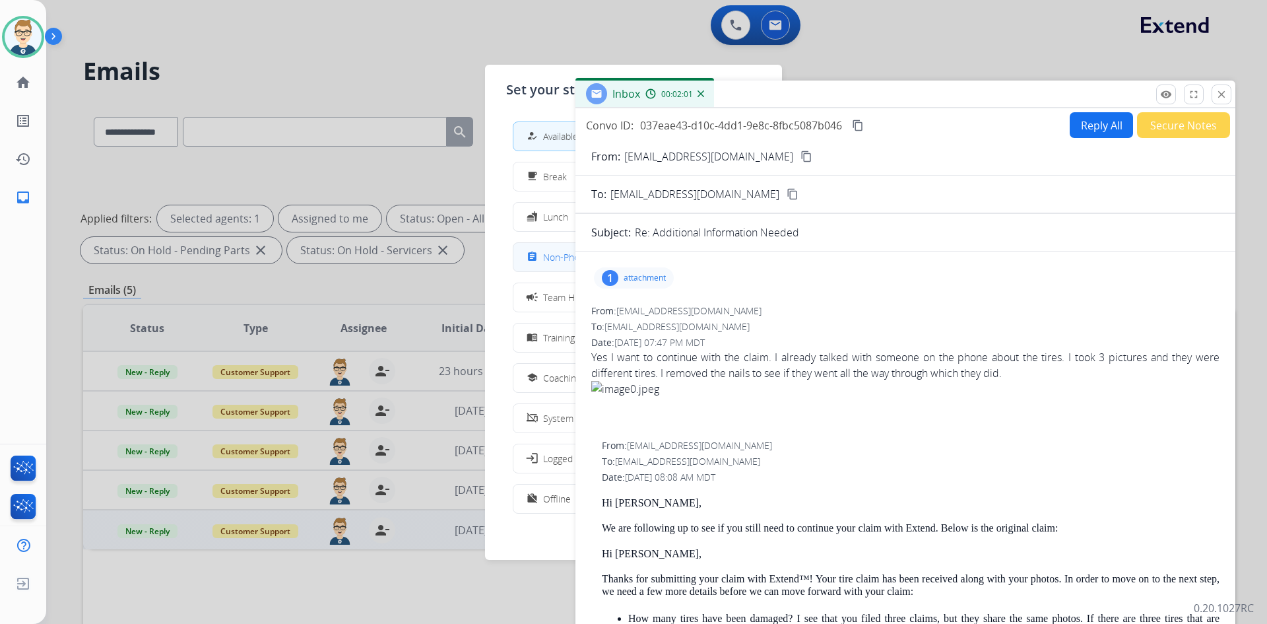
click at [560, 263] on span "Non-Phone Queue" at bounding box center [582, 257] width 78 height 14
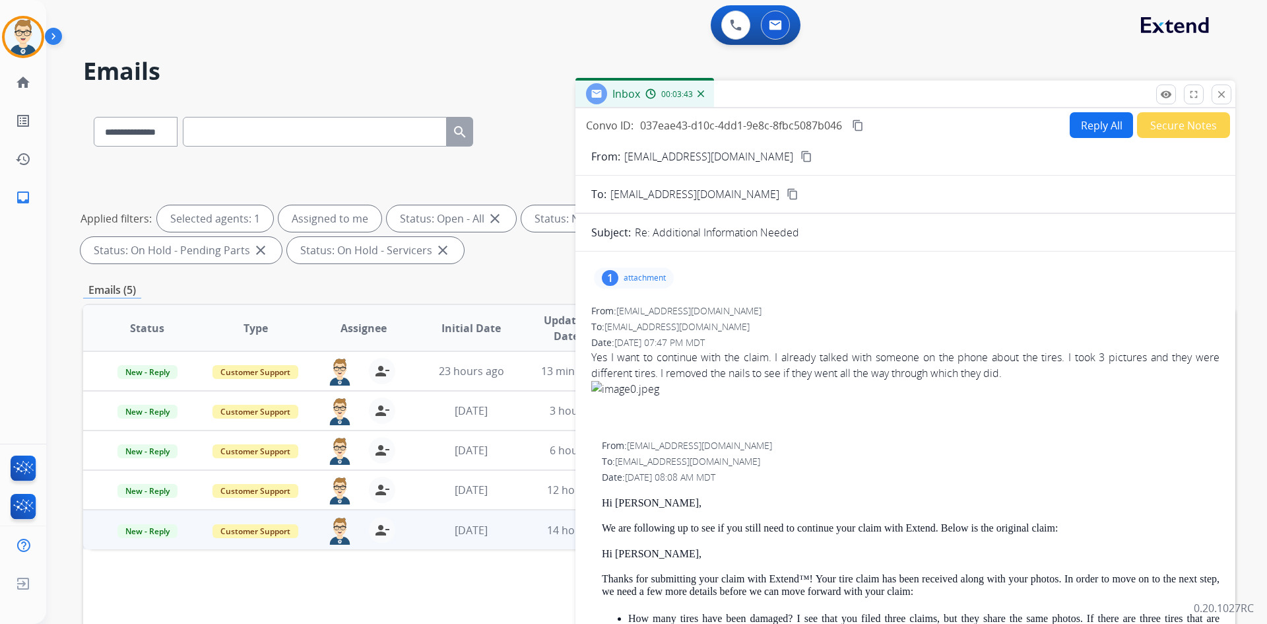
click at [863, 126] on mat-icon "content_copy" at bounding box center [858, 125] width 12 height 12
click at [1073, 136] on button "Reply All" at bounding box center [1101, 125] width 63 height 26
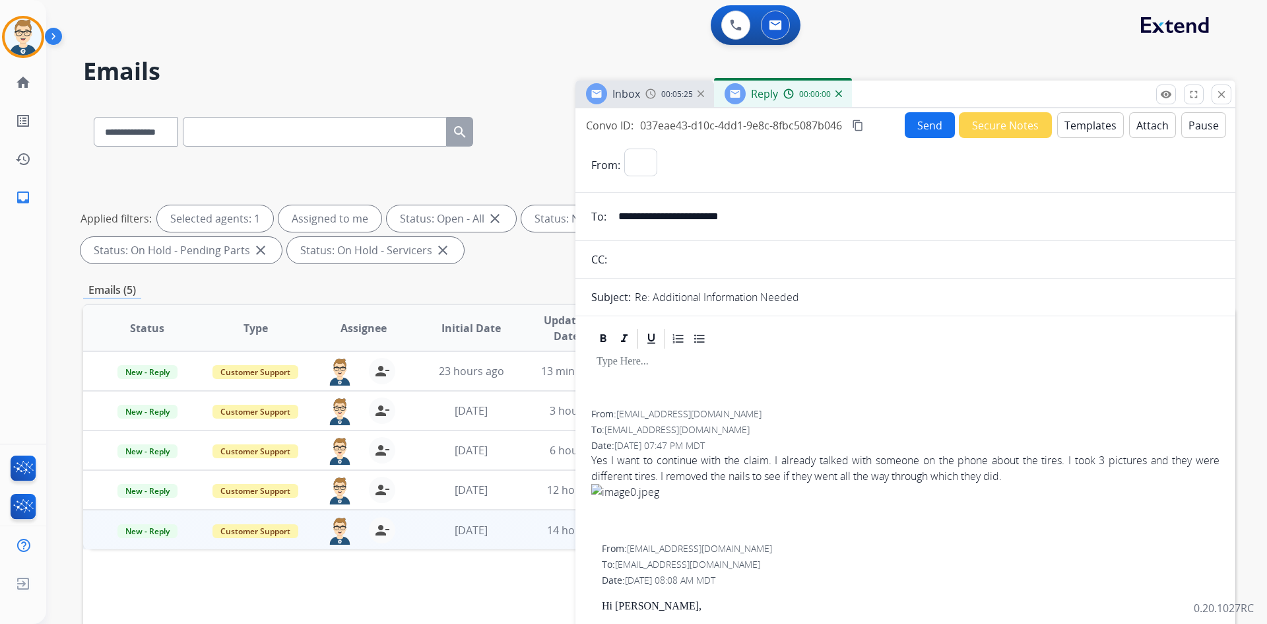
select select "**********"
click at [1073, 133] on button "Templates" at bounding box center [1091, 125] width 67 height 26
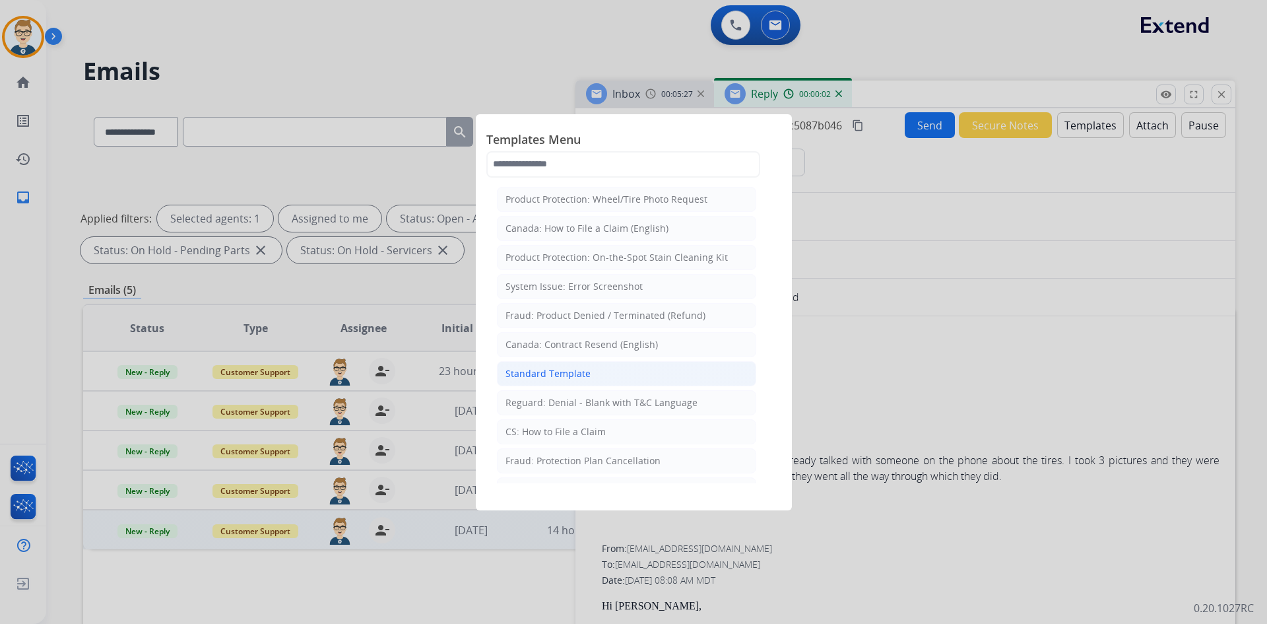
click at [584, 376] on div "Standard Template" at bounding box center [548, 373] width 85 height 13
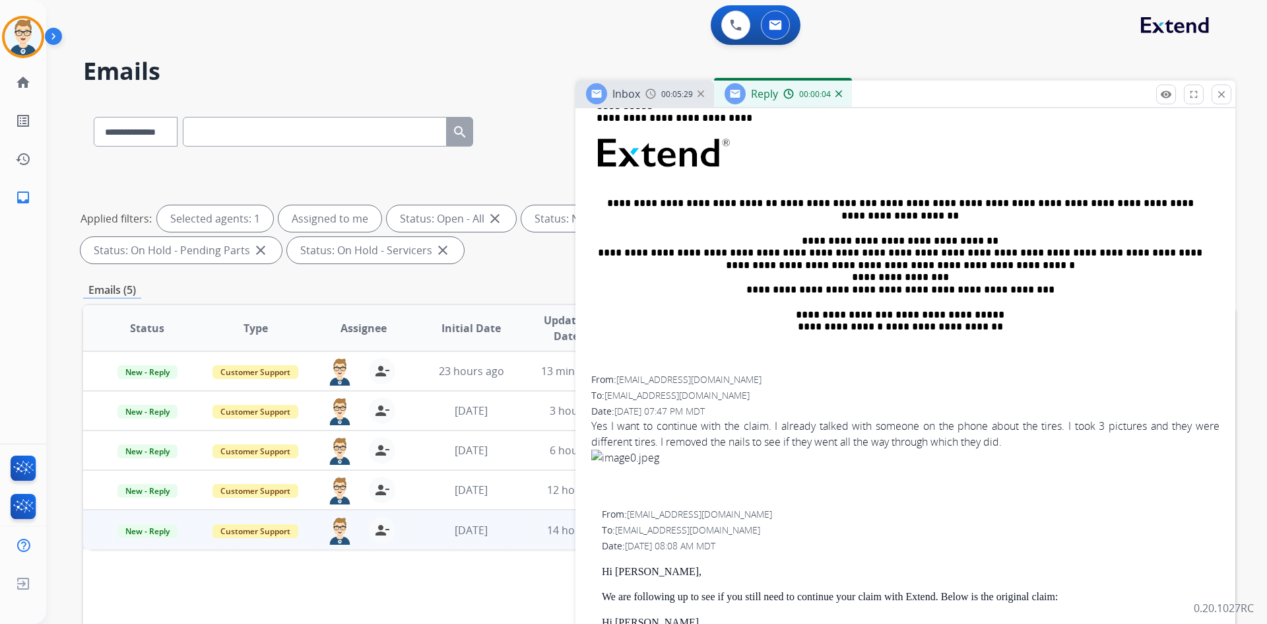
scroll to position [528, 0]
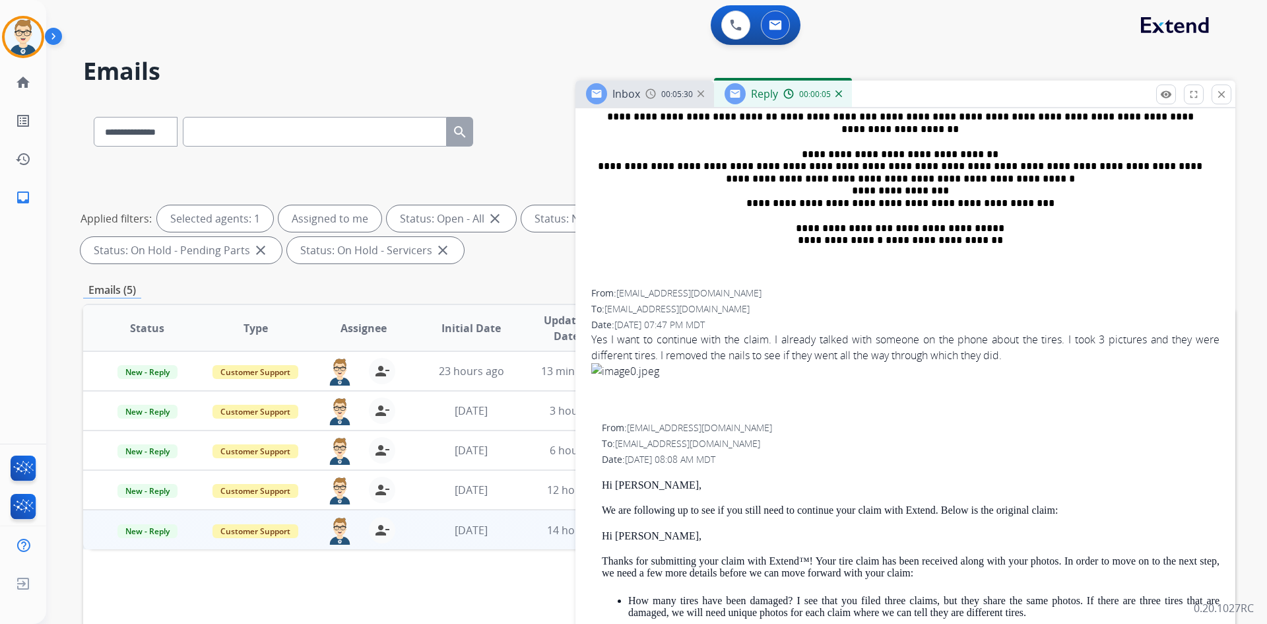
click at [630, 485] on p "Hi [PERSON_NAME]," at bounding box center [911, 485] width 618 height 12
copy p "[PERSON_NAME]"
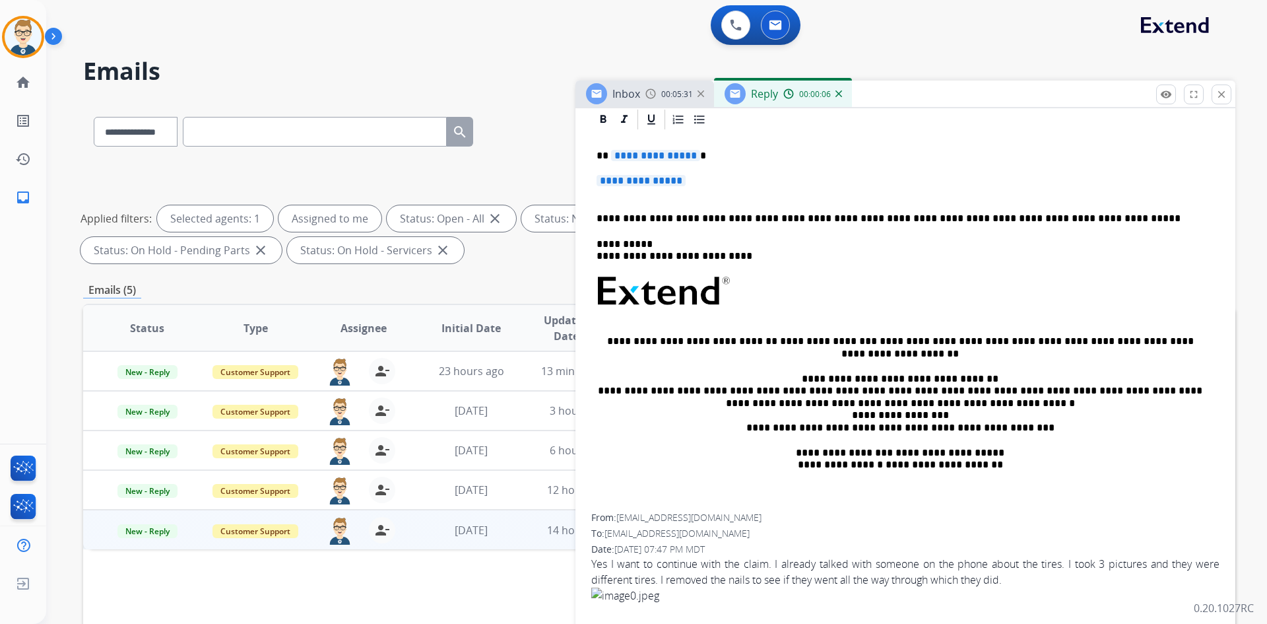
scroll to position [66, 0]
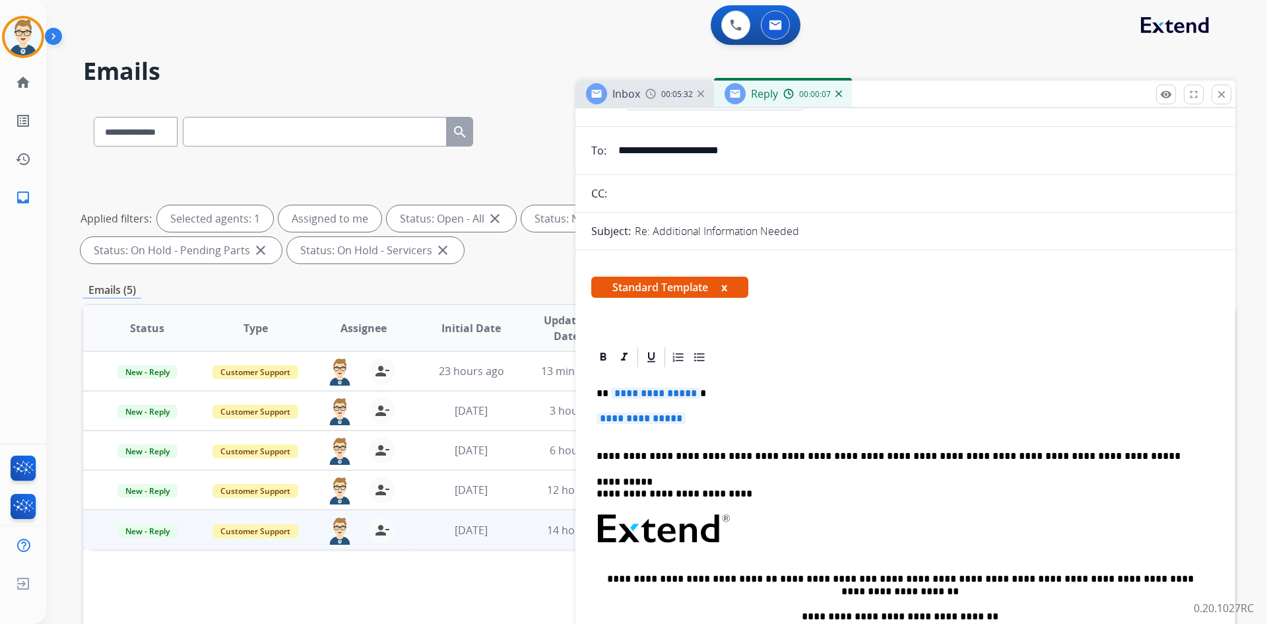
click at [663, 388] on span "**********" at bounding box center [655, 393] width 89 height 11
paste div
click at [661, 416] on span "**********" at bounding box center [641, 418] width 89 height 11
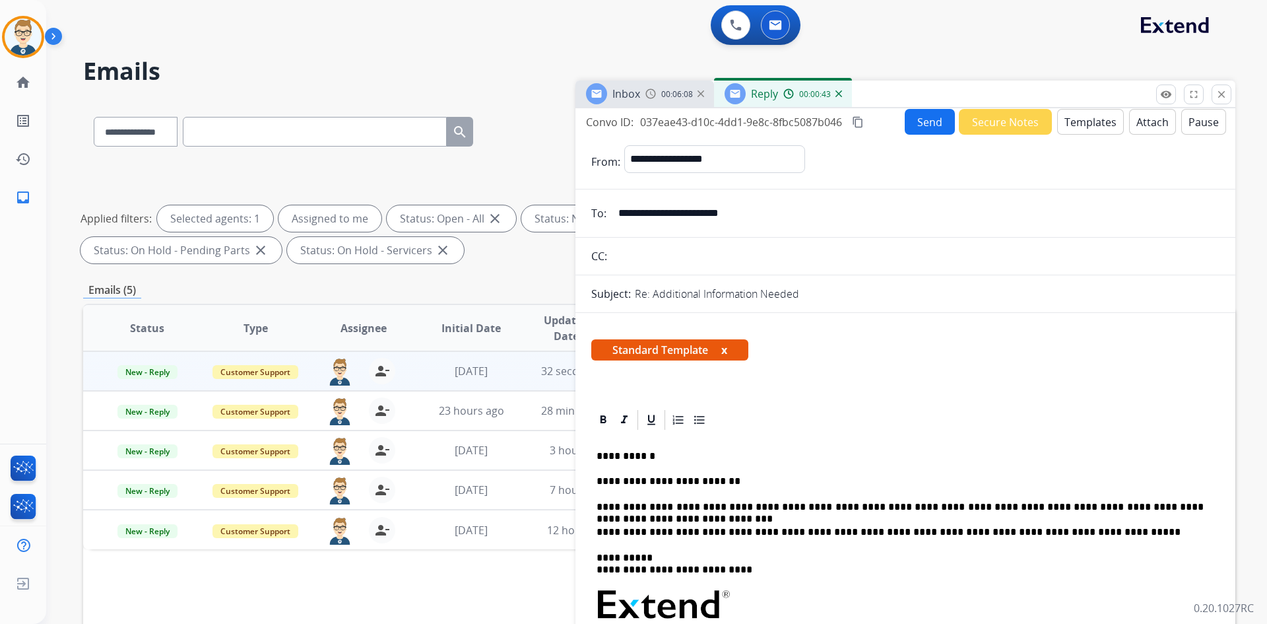
scroll to position [0, 0]
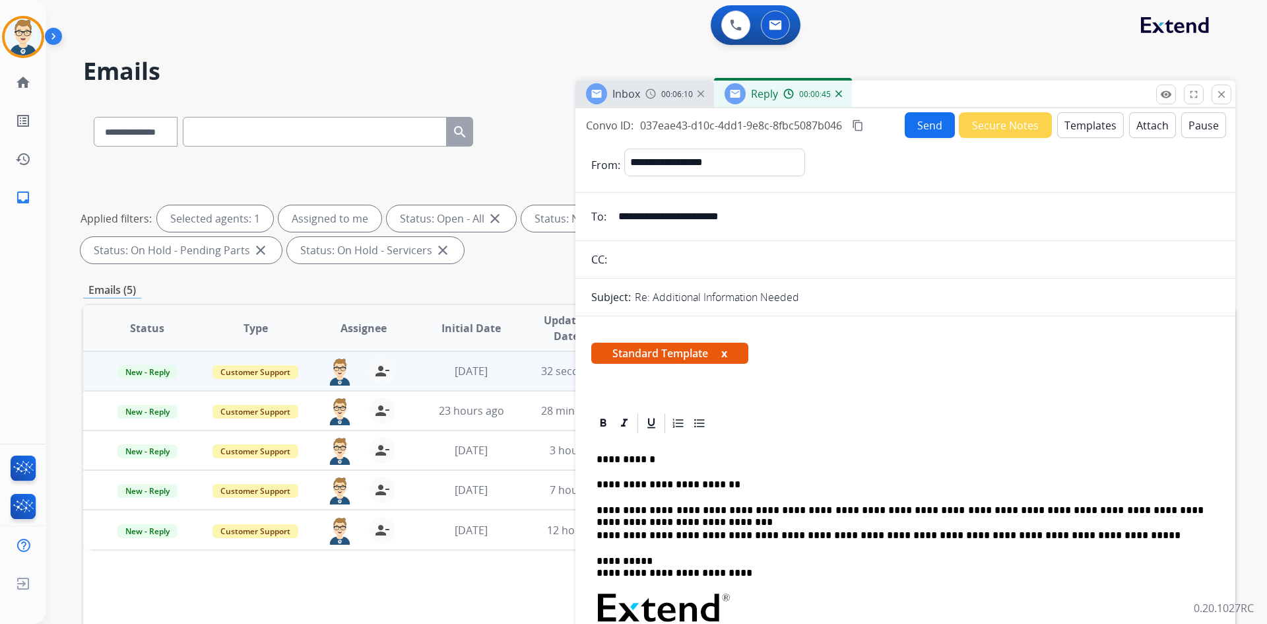
click at [857, 127] on mat-icon "content_copy" at bounding box center [858, 125] width 12 height 12
click at [908, 127] on button "Send" at bounding box center [930, 125] width 50 height 26
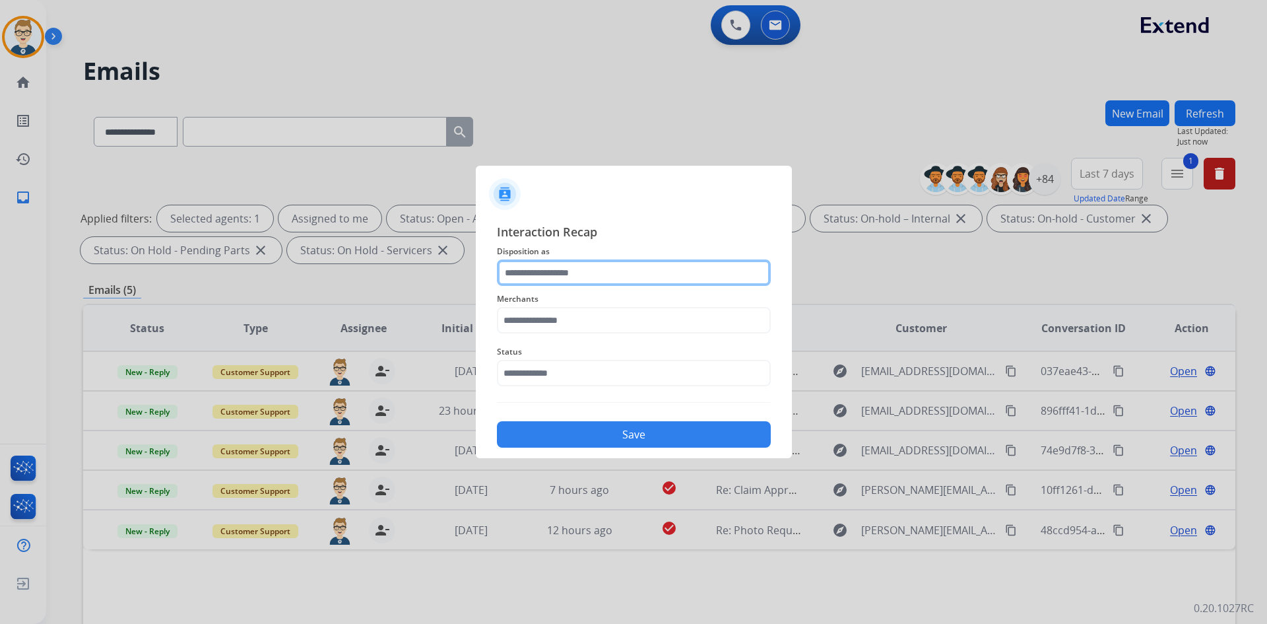
click at [574, 263] on input "text" at bounding box center [634, 272] width 274 height 26
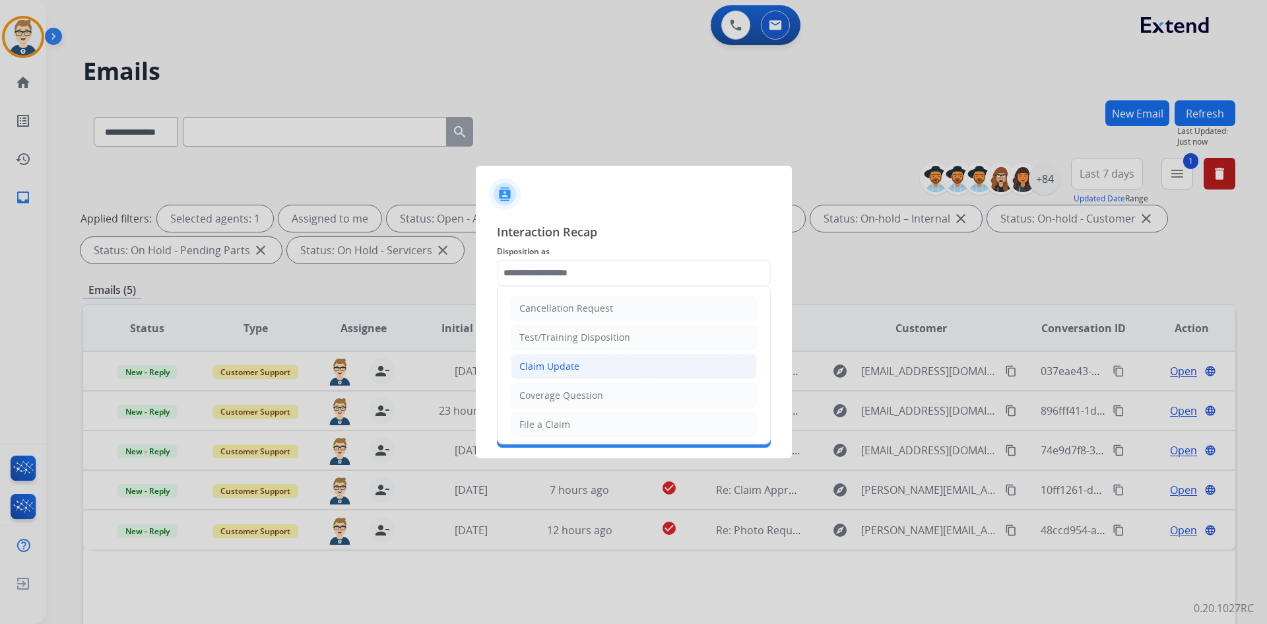
click at [572, 377] on li "Claim Update" at bounding box center [634, 366] width 246 height 25
type input "**********"
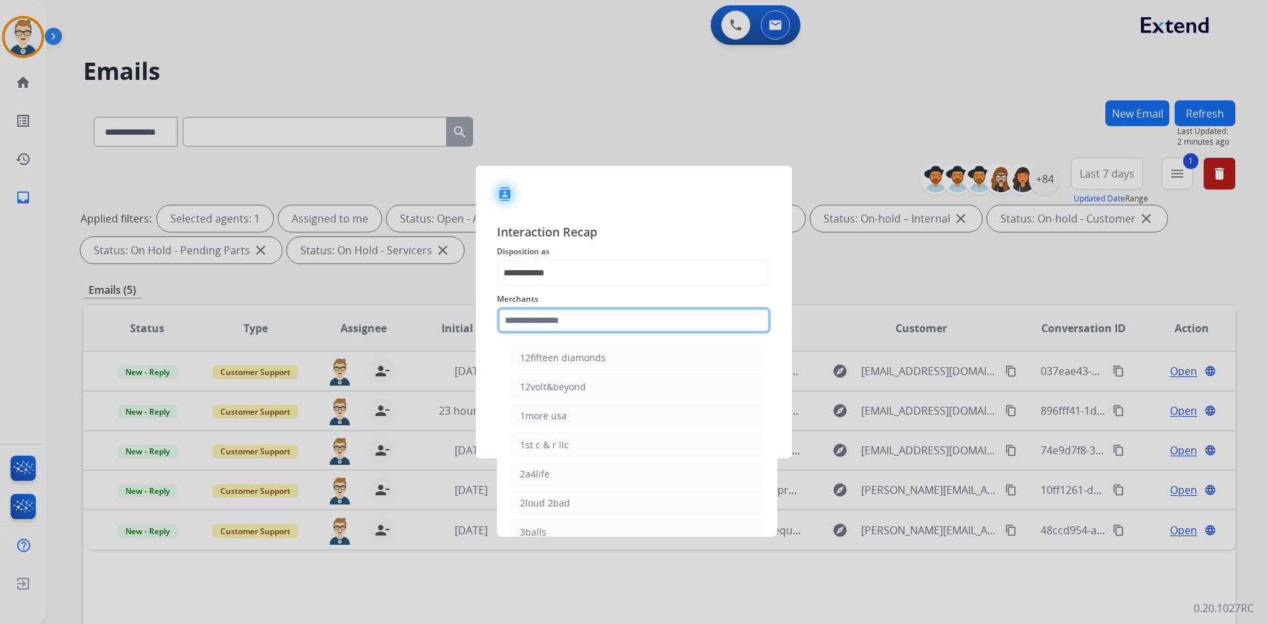
click at [615, 318] on input "text" at bounding box center [634, 320] width 274 height 26
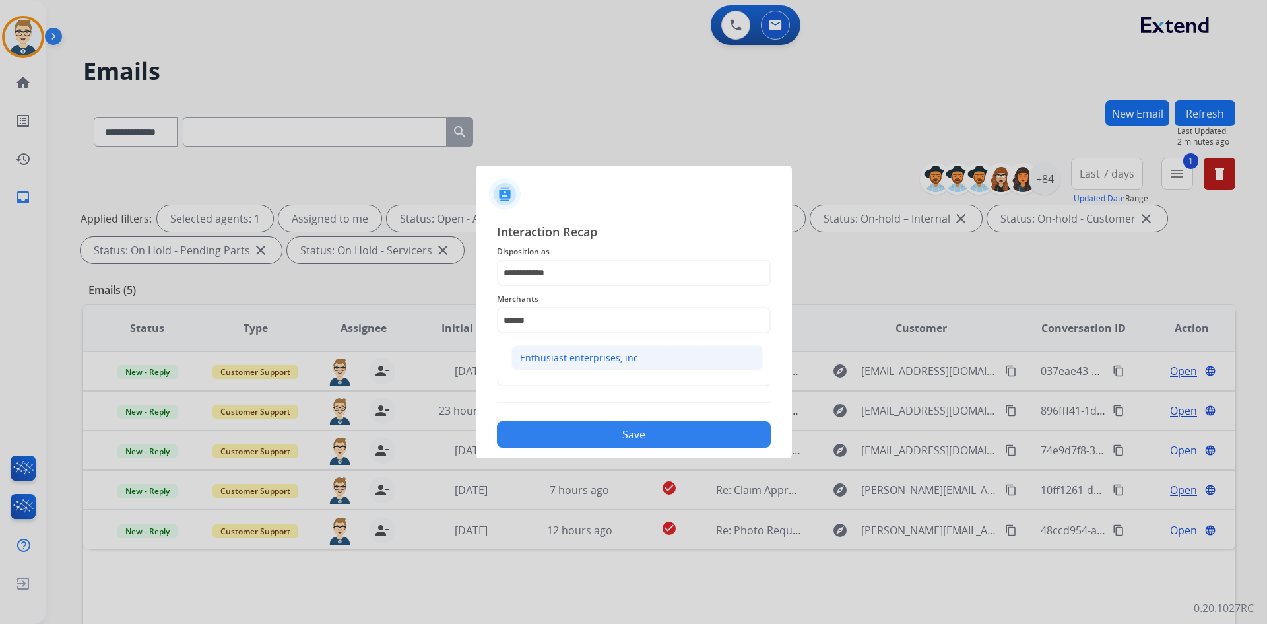
click at [611, 359] on div "Enthusiast enterprises, inc." at bounding box center [580, 357] width 121 height 13
type input "**********"
click at [589, 374] on input "text" at bounding box center [634, 373] width 274 height 26
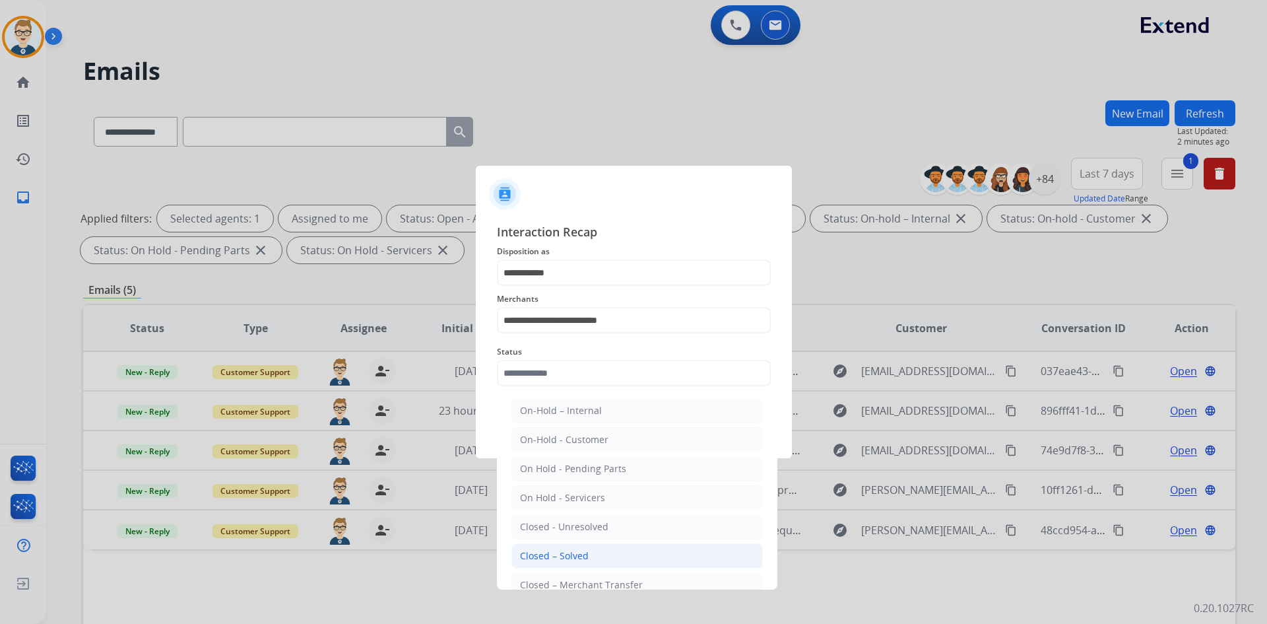
click at [560, 560] on div "Closed – Solved" at bounding box center [554, 555] width 69 height 13
type input "**********"
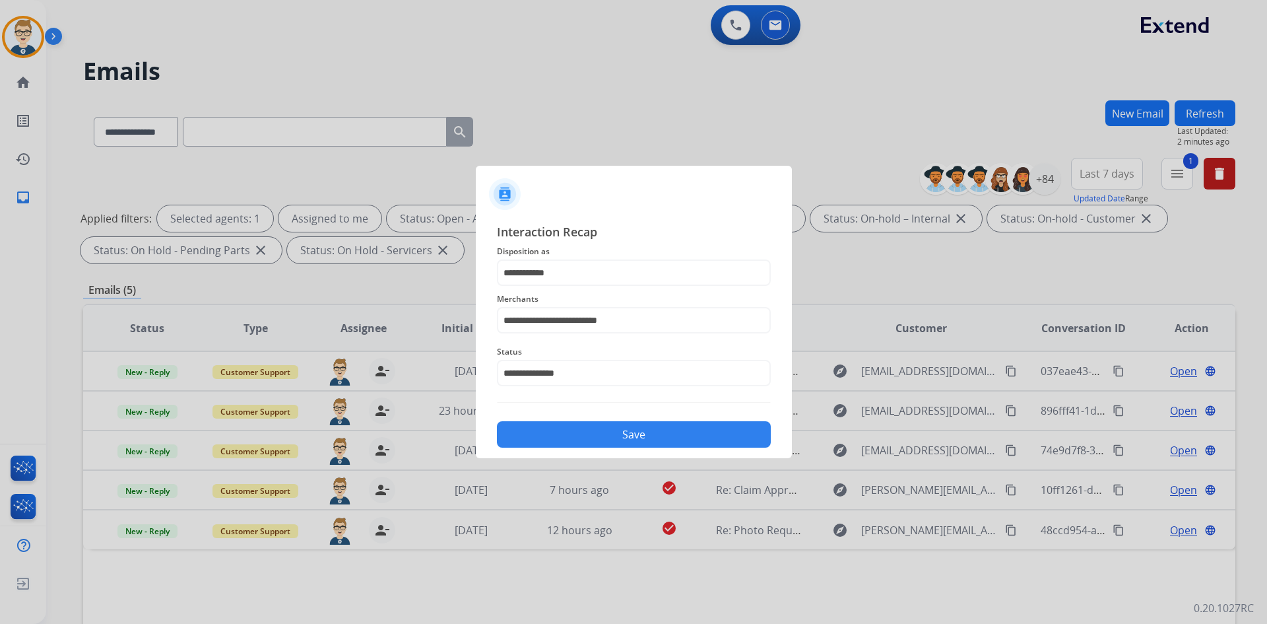
click at [599, 428] on button "Save" at bounding box center [634, 434] width 274 height 26
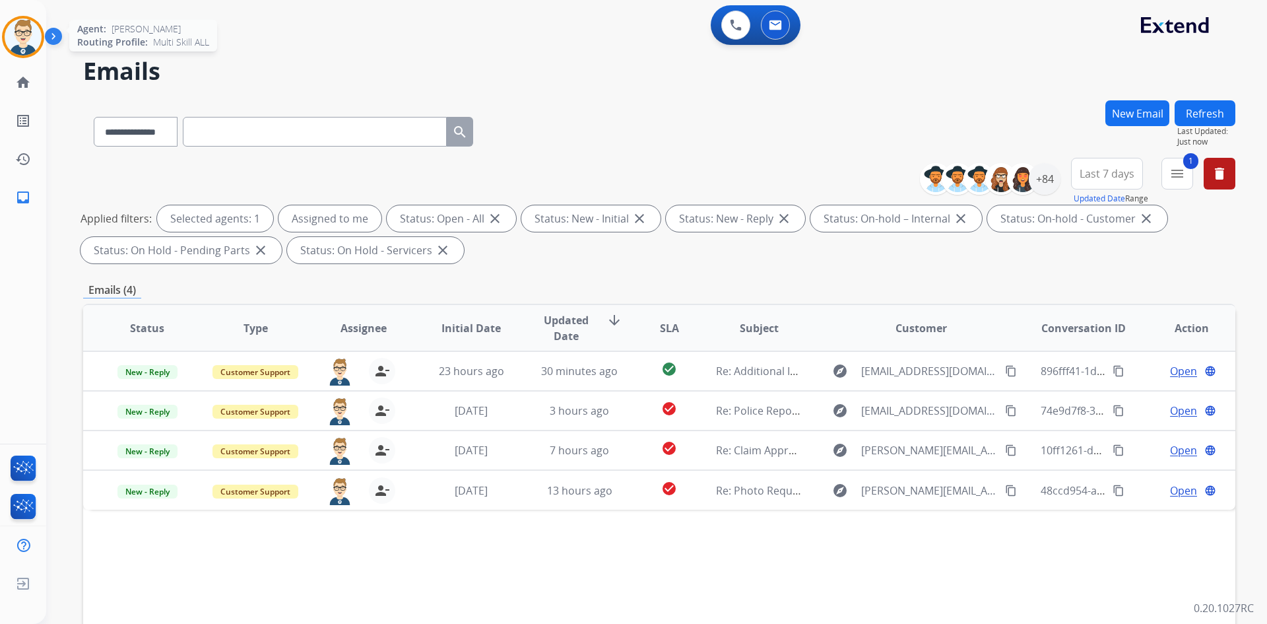
click at [18, 40] on img at bounding box center [23, 36] width 37 height 37
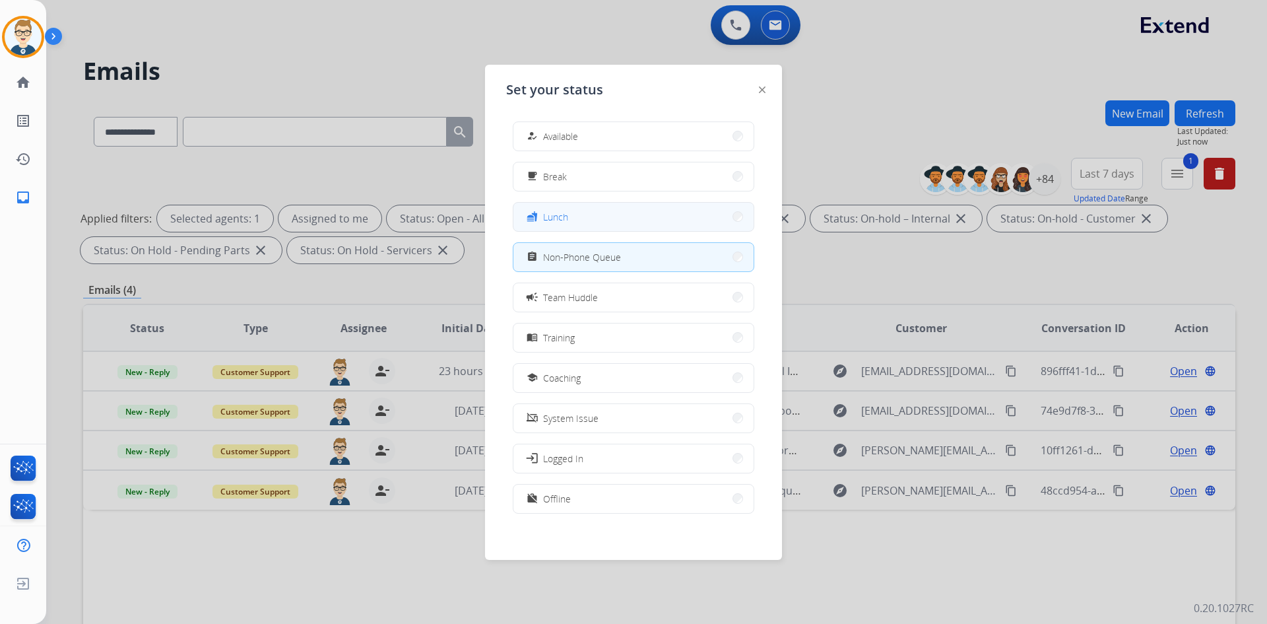
click at [638, 219] on button "fastfood Lunch" at bounding box center [634, 217] width 240 height 28
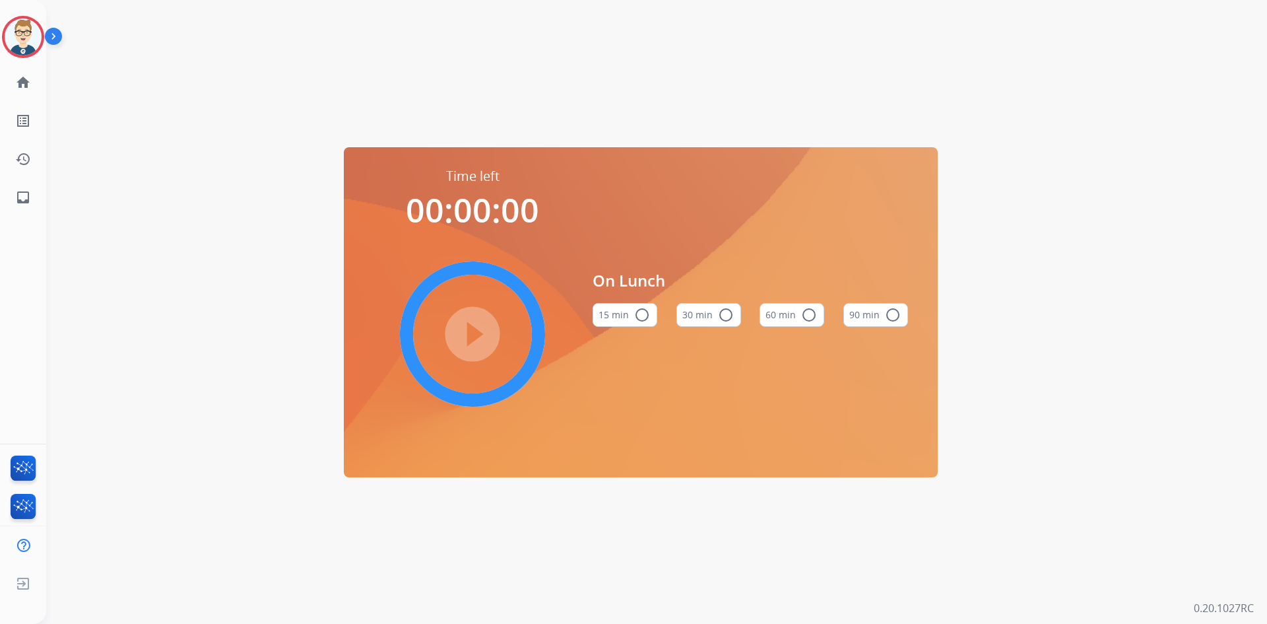
click at [786, 315] on button "60 min radio_button_unchecked" at bounding box center [792, 315] width 65 height 24
click at [481, 335] on mat-icon "play_circle_filled" at bounding box center [473, 334] width 16 height 16
